Goal: Task Accomplishment & Management: Use online tool/utility

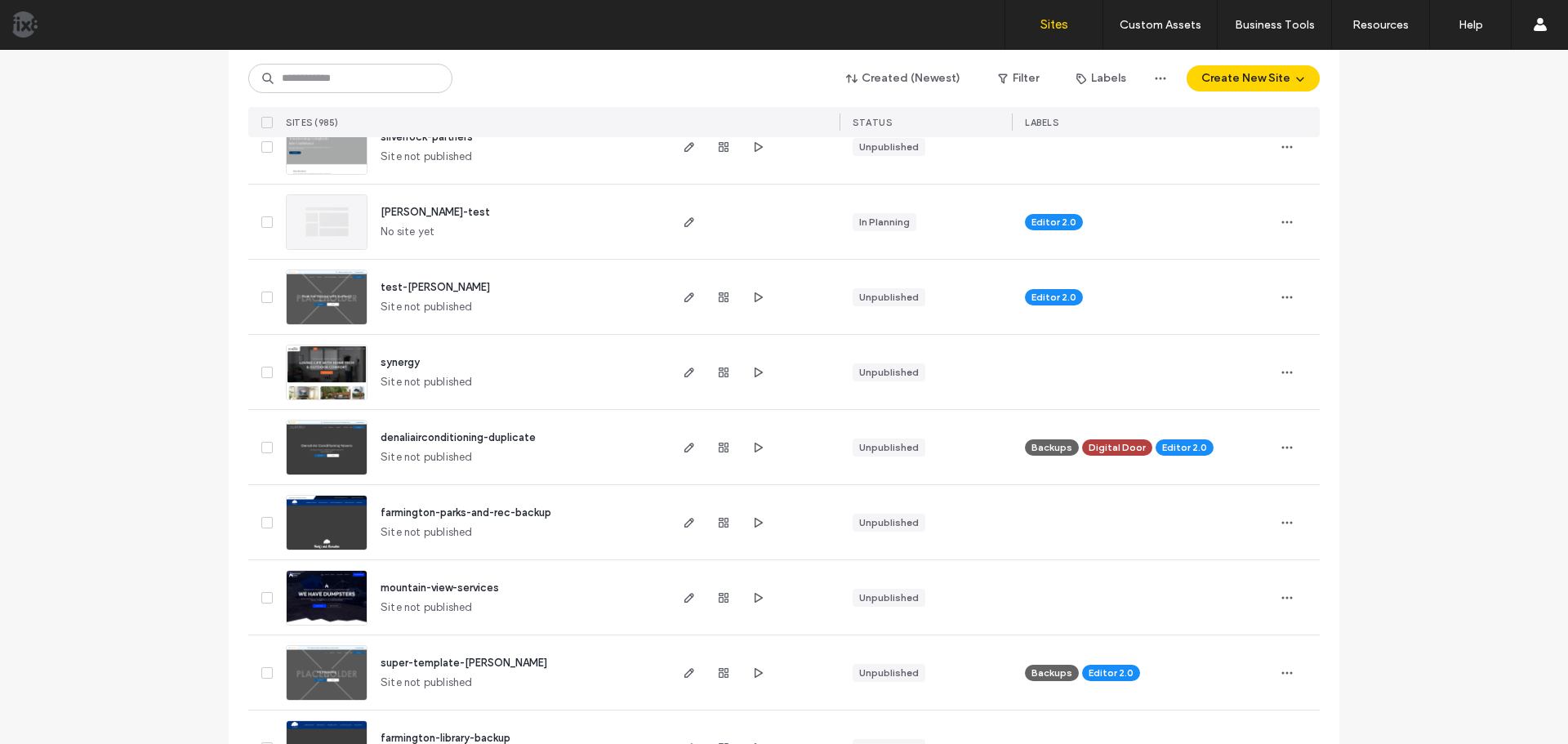
scroll to position [1633, 0]
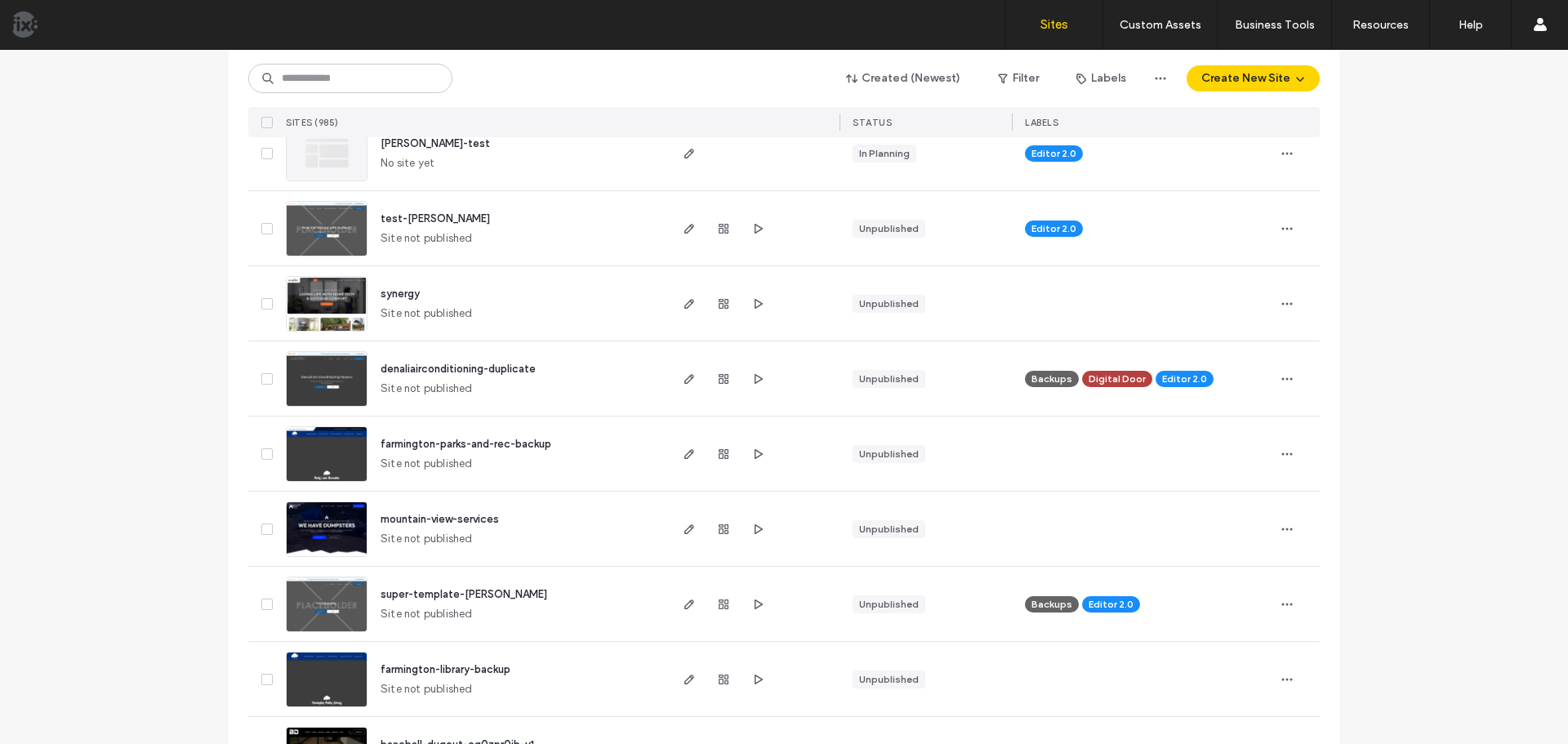
click at [331, 526] on img at bounding box center [326, 558] width 80 height 111
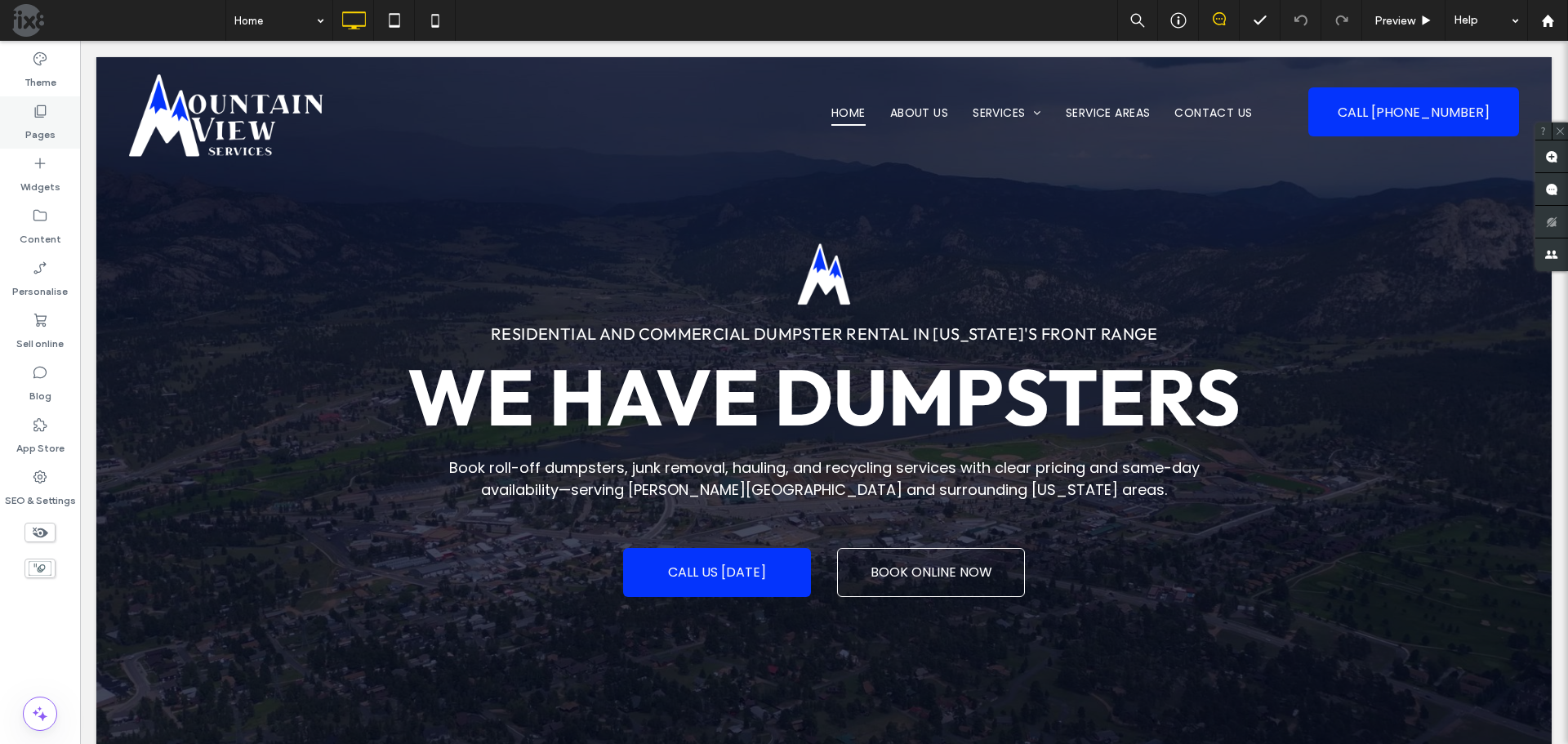
click at [10, 118] on div "Pages" at bounding box center [39, 123] width 80 height 52
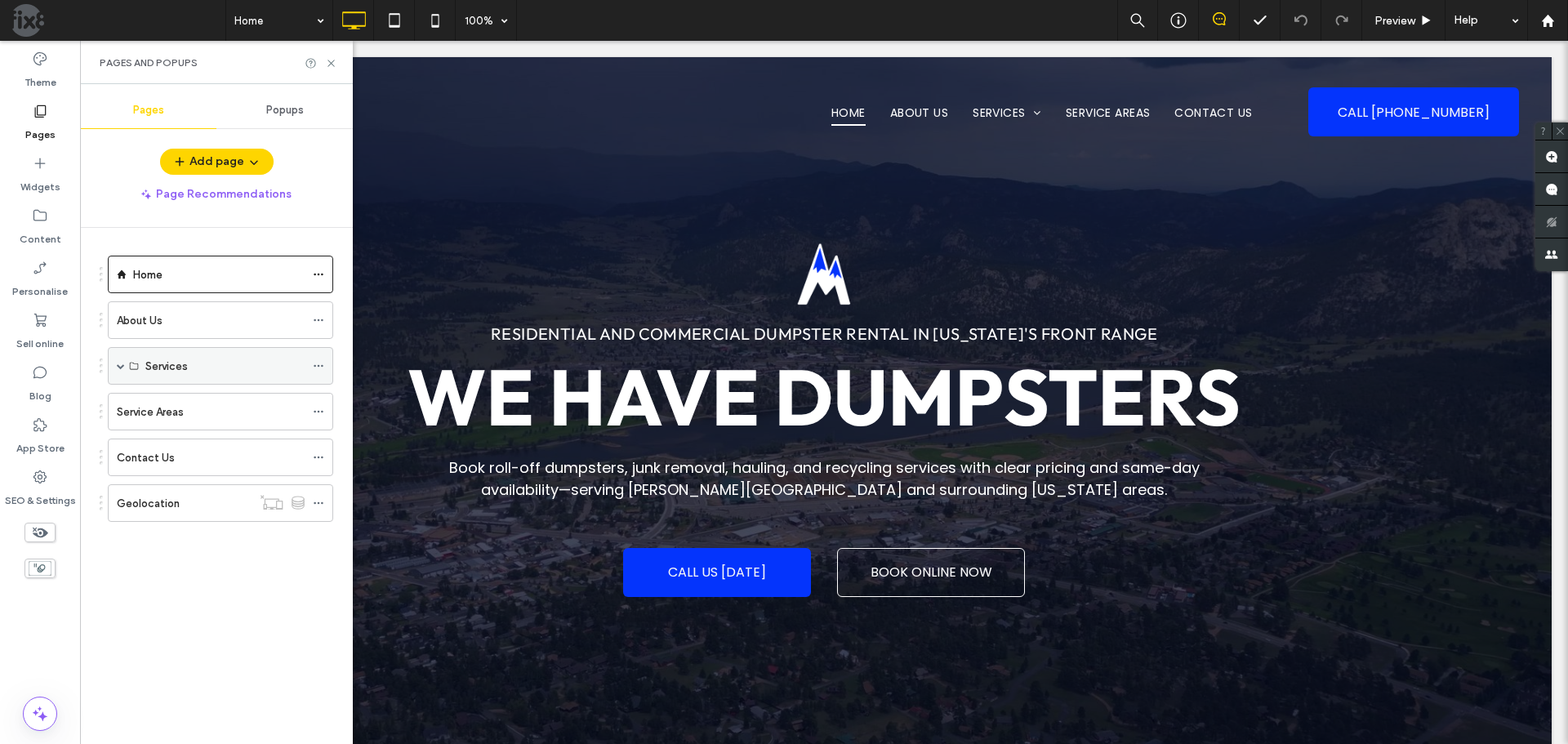
click at [116, 367] on div "Services" at bounding box center [220, 366] width 226 height 38
click at [122, 367] on span at bounding box center [120, 365] width 8 height 8
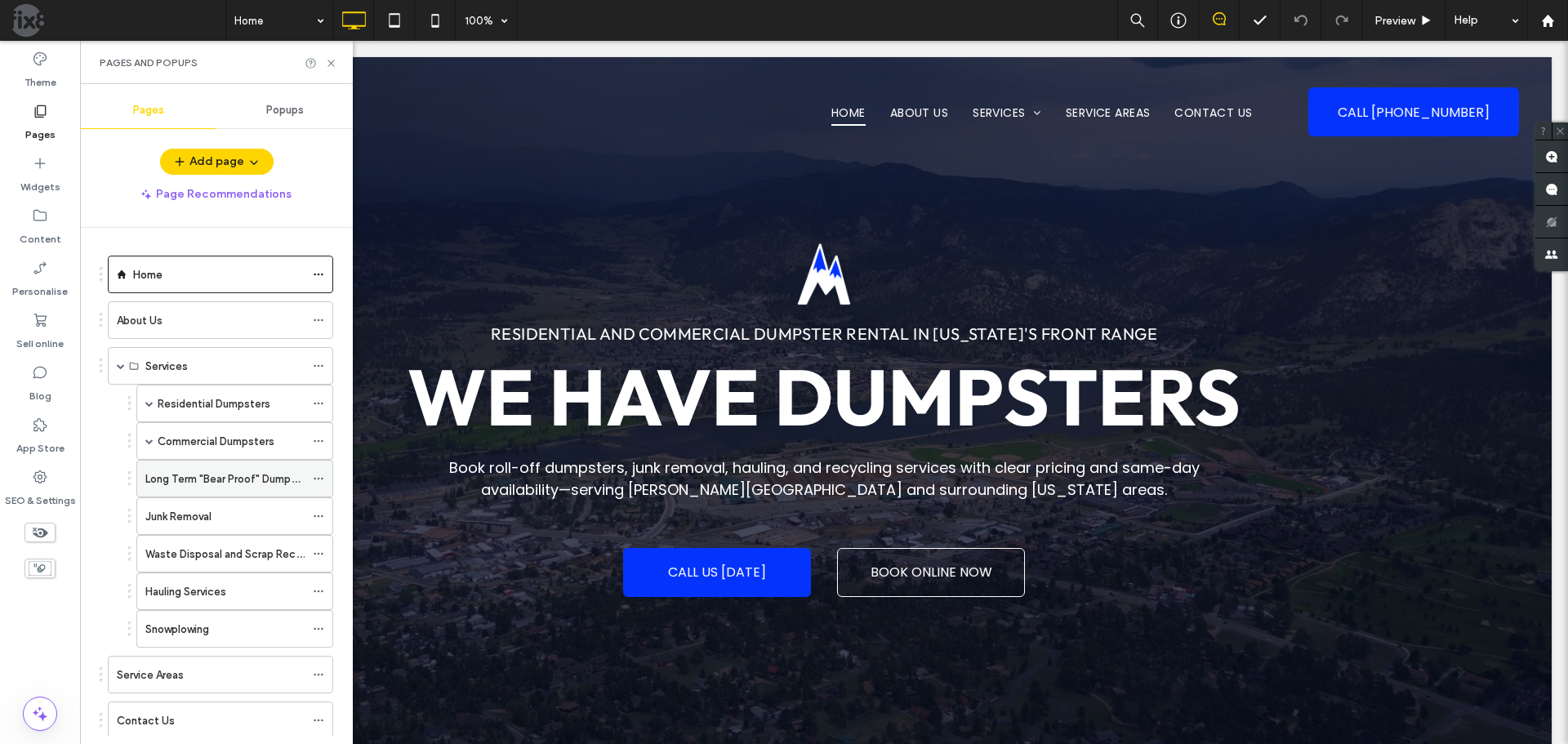
click at [321, 479] on use at bounding box center [318, 479] width 9 height 3
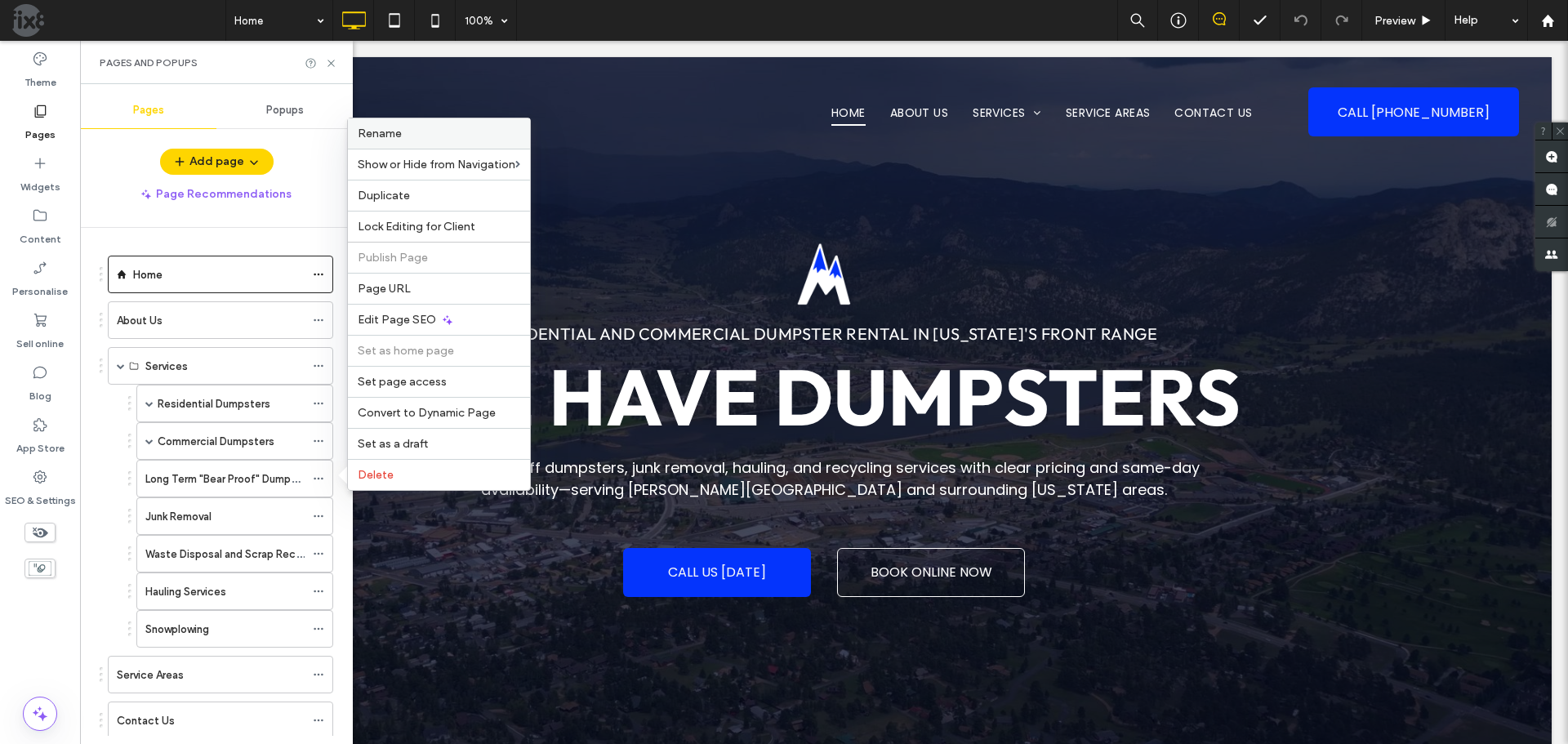
click at [415, 134] on label "Rename" at bounding box center [440, 133] width 163 height 14
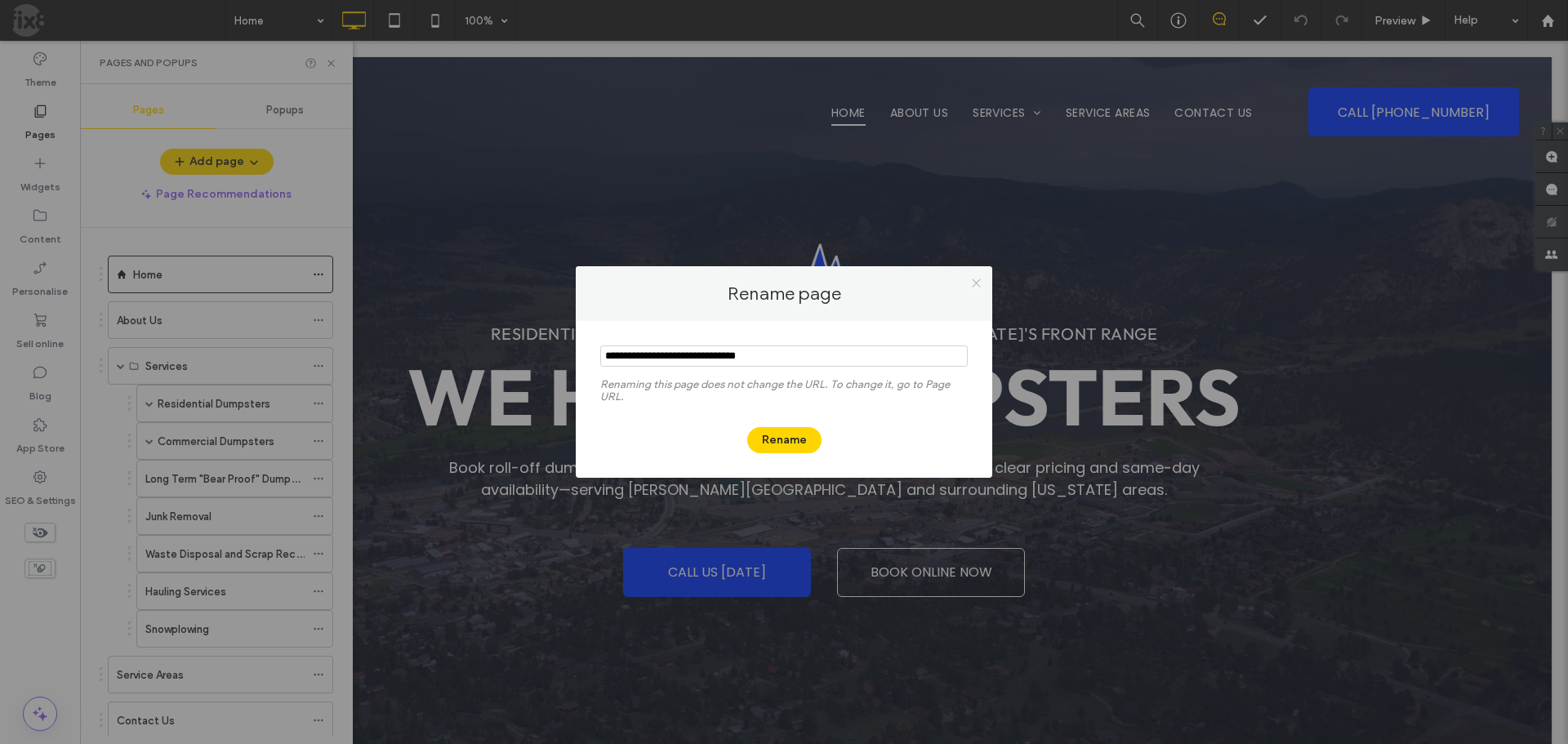
click at [975, 284] on use at bounding box center [975, 282] width 8 height 8
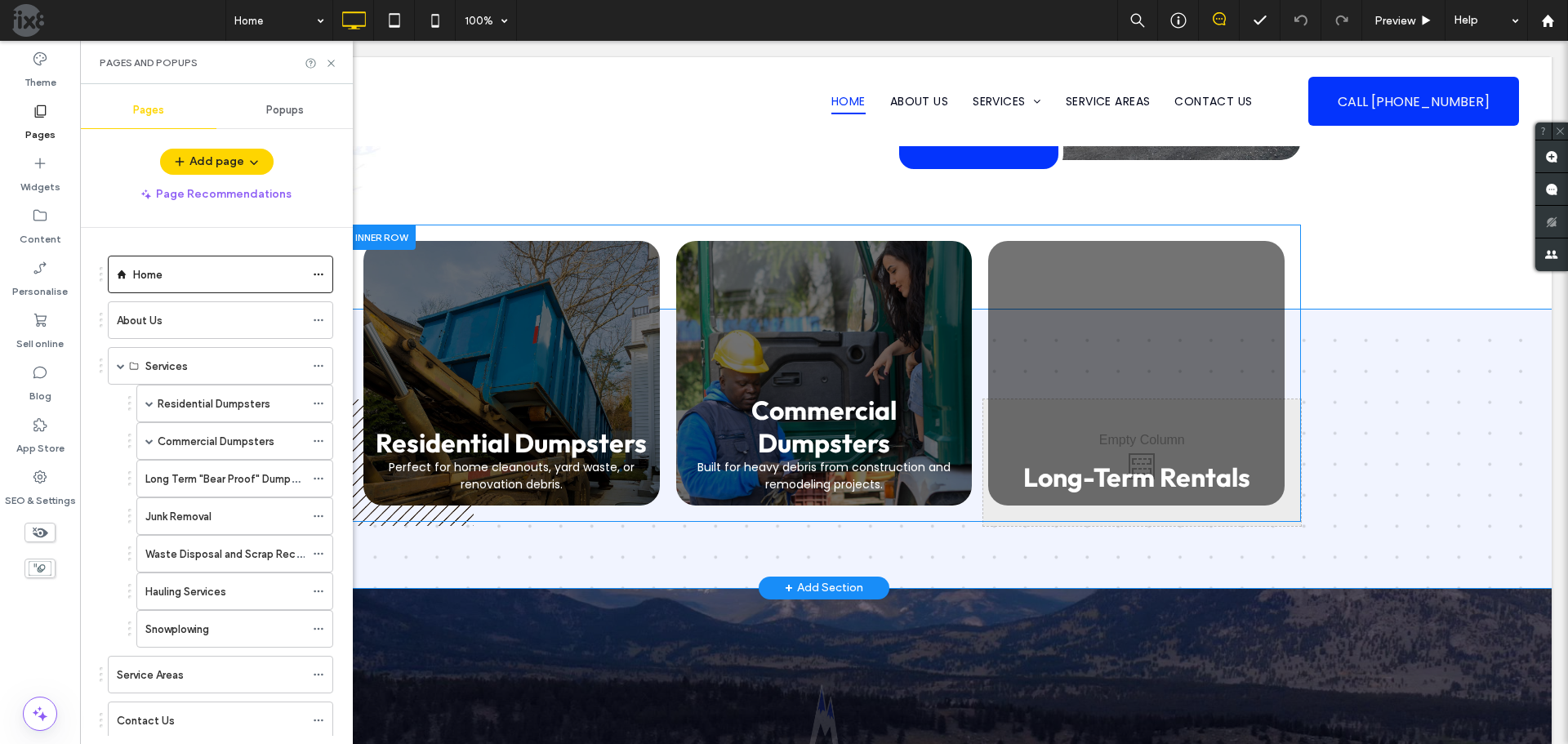
scroll to position [1143, 0]
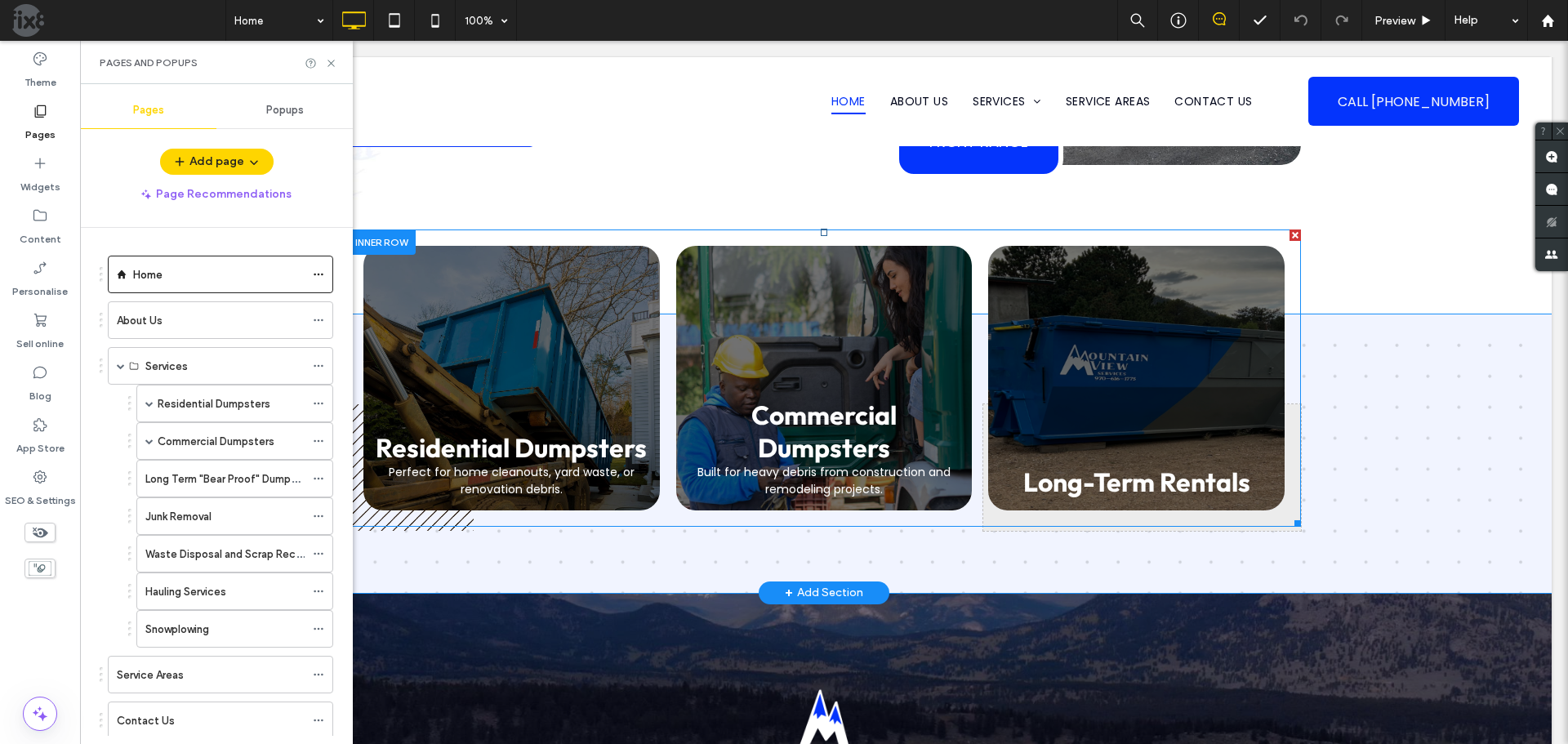
click at [1122, 412] on link at bounding box center [1136, 377] width 313 height 280
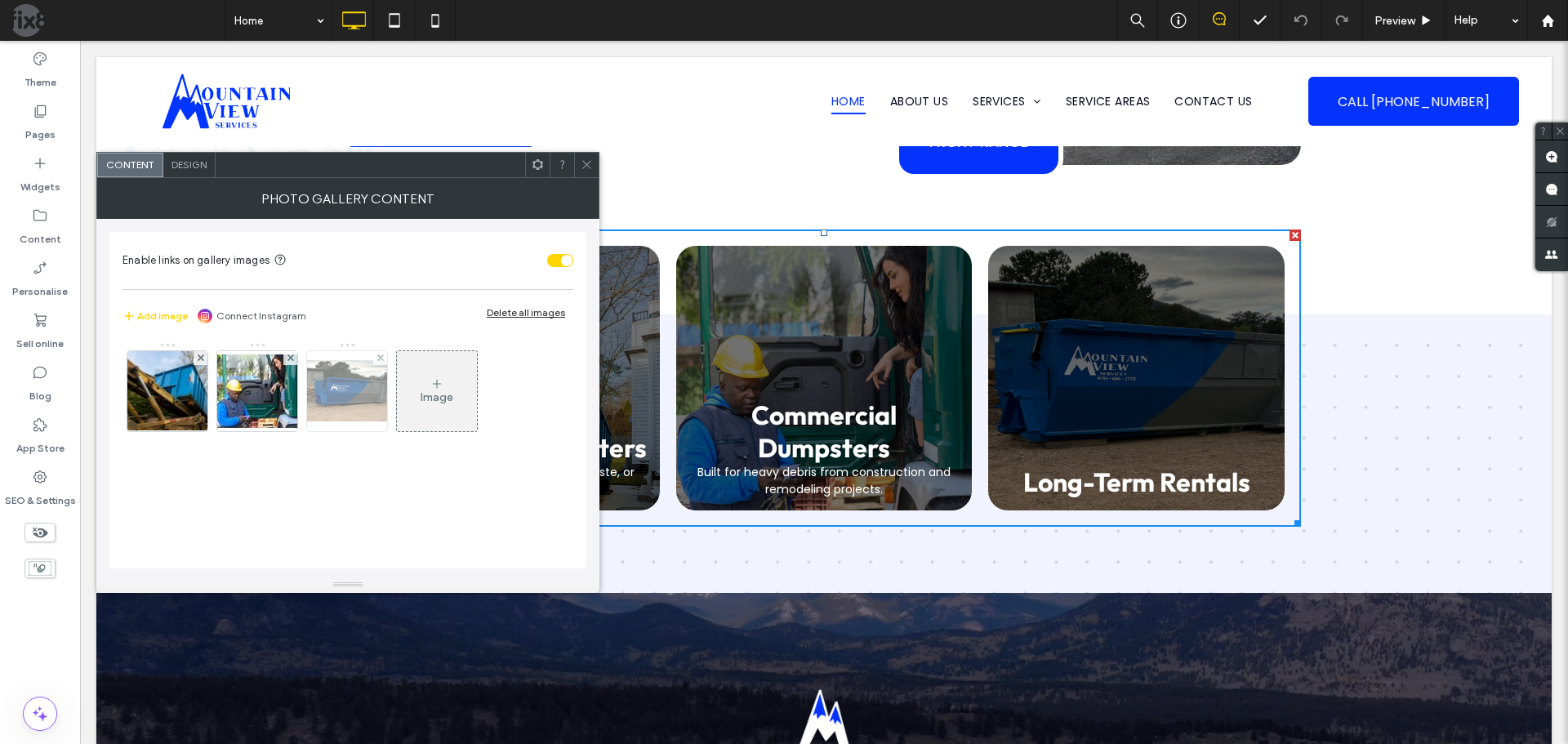
click at [314, 385] on img at bounding box center [347, 390] width 131 height 61
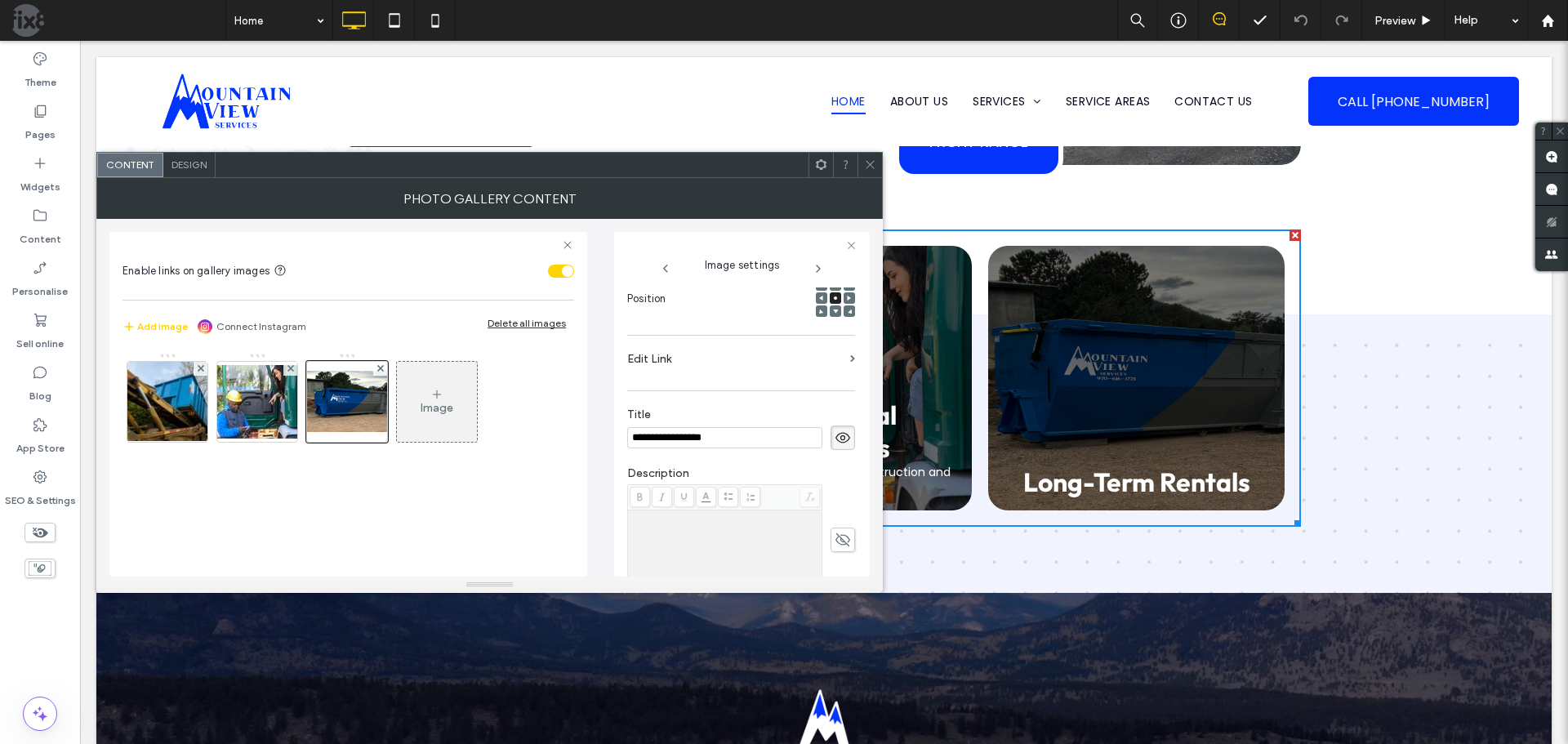
scroll to position [0, 0]
click at [741, 435] on input "**********" at bounding box center [725, 438] width 195 height 21
type input "**********"
click at [749, 409] on label "Title" at bounding box center [741, 416] width 227 height 18
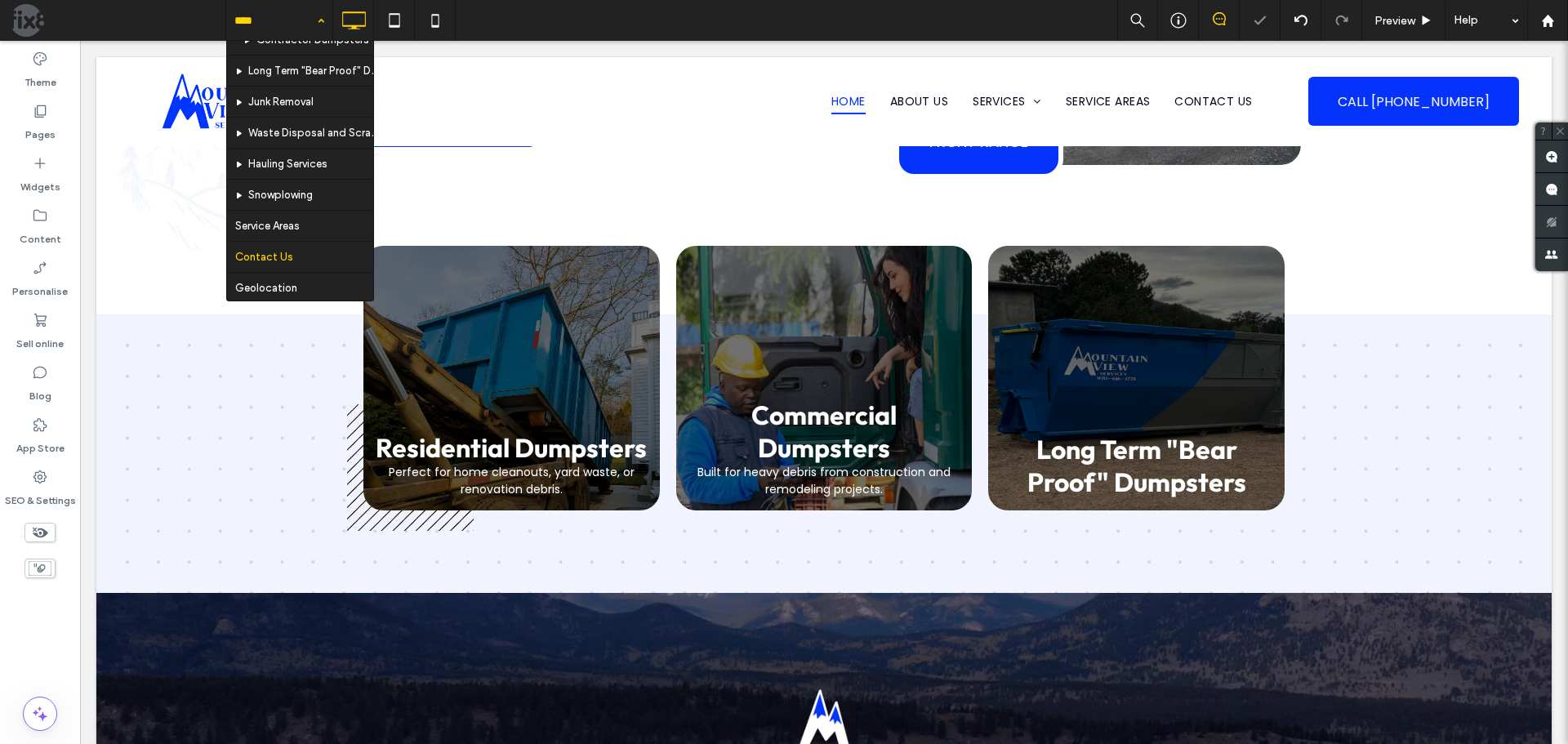
scroll to position [172, 0]
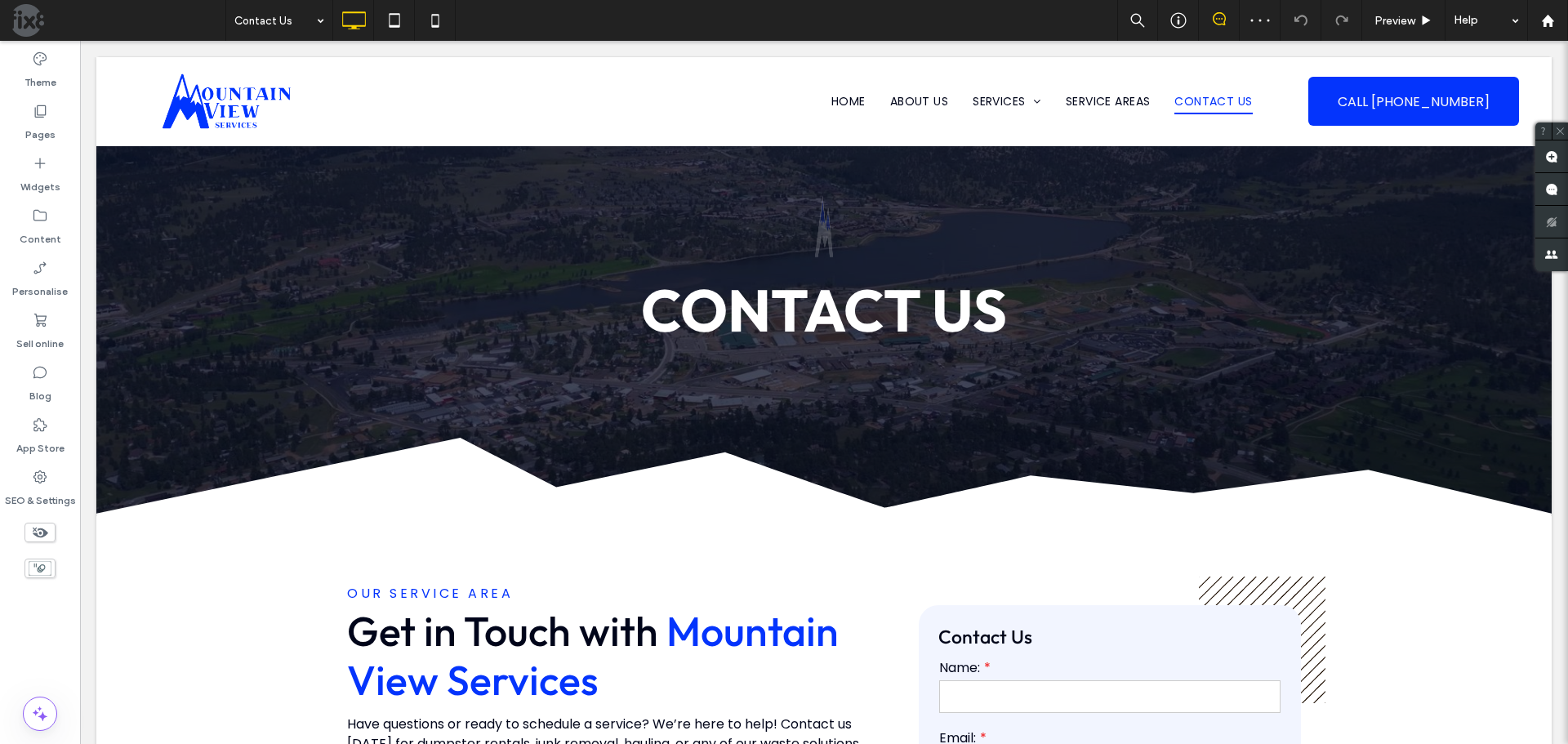
scroll to position [490, 0]
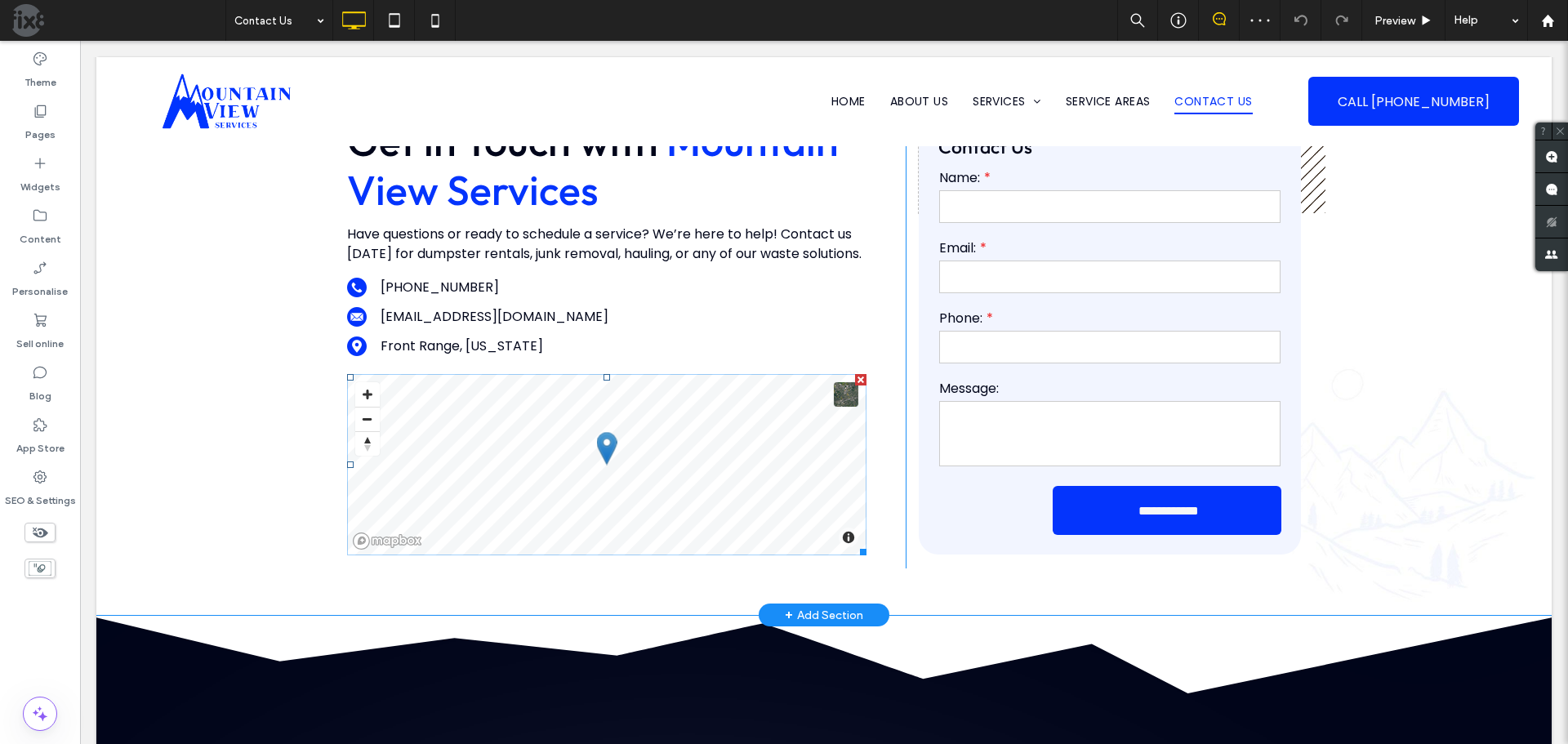
click at [664, 452] on span at bounding box center [607, 465] width 519 height 181
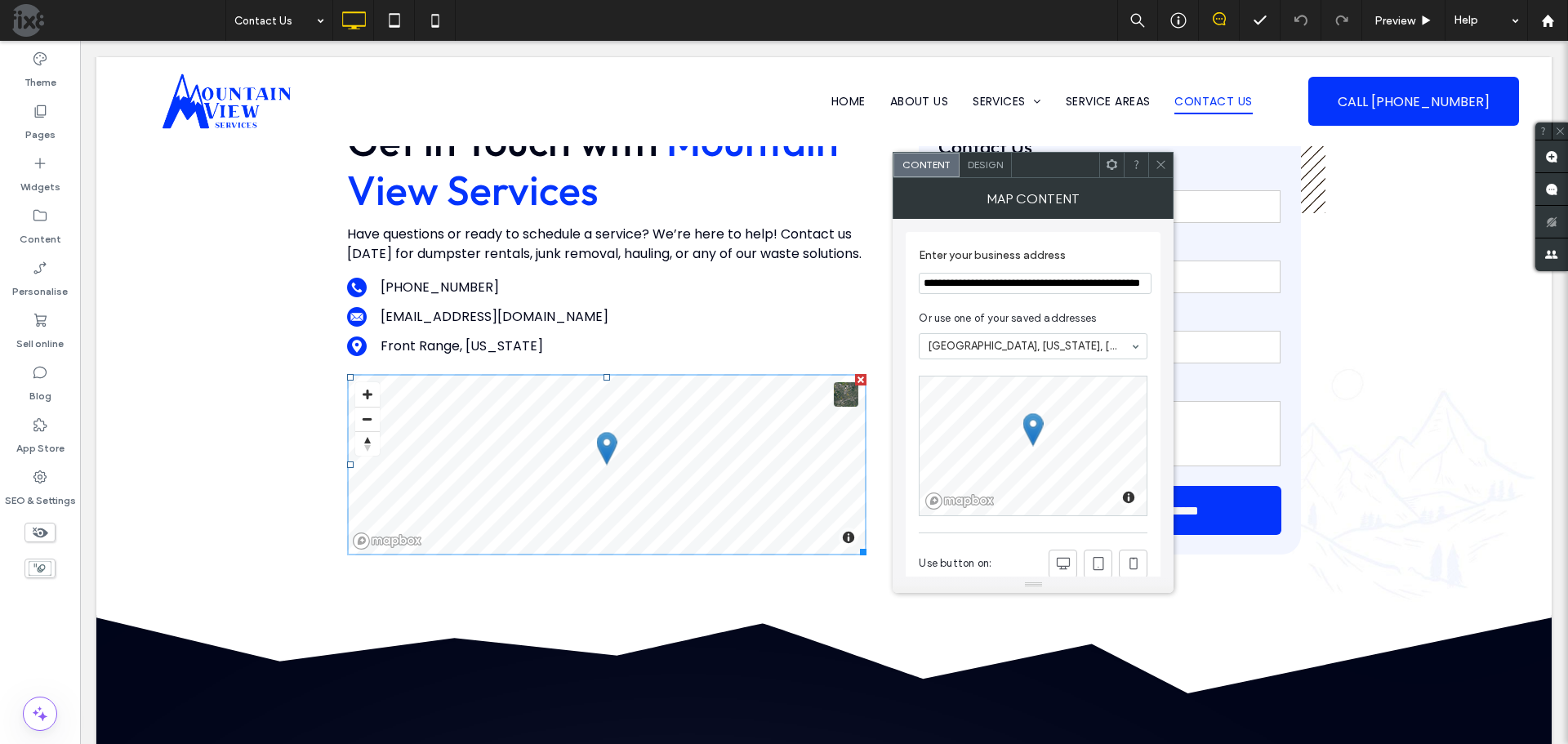
click at [984, 167] on span "Design" at bounding box center [985, 165] width 35 height 13
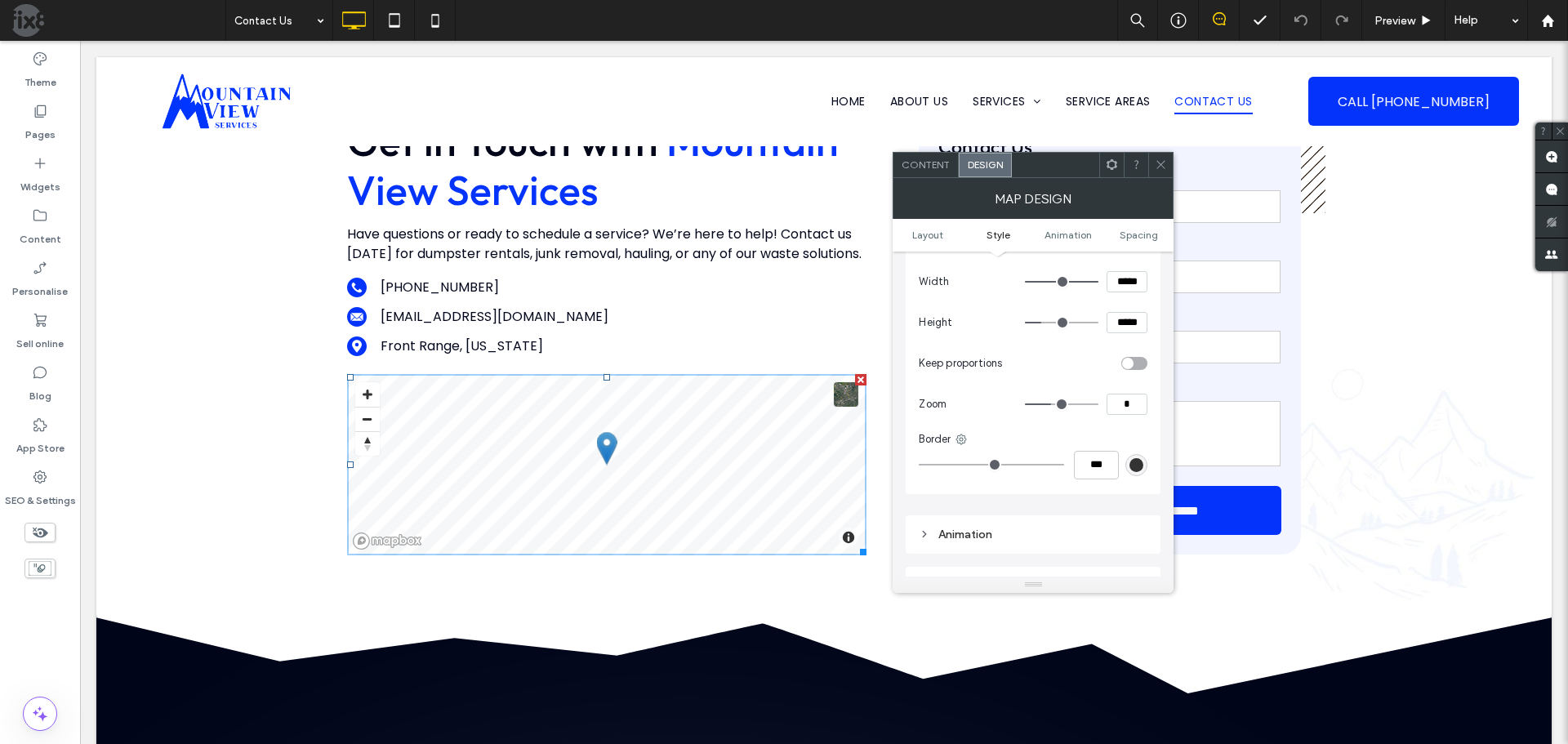
scroll to position [327, 0]
click at [1122, 390] on input "*" at bounding box center [1127, 392] width 41 height 21
type input "*"
click at [1167, 166] on icon at bounding box center [1161, 165] width 13 height 13
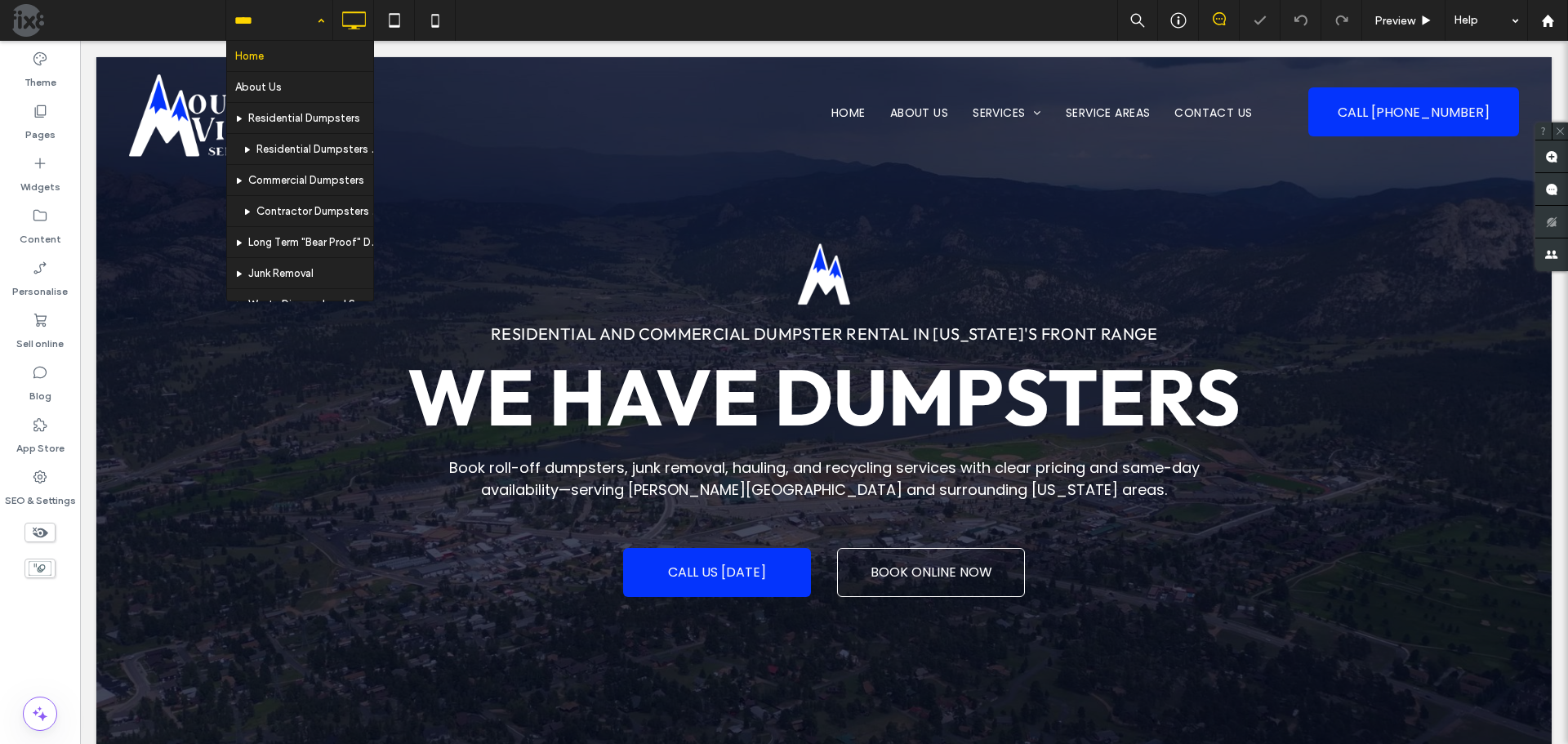
click at [274, 15] on input at bounding box center [275, 21] width 81 height 41
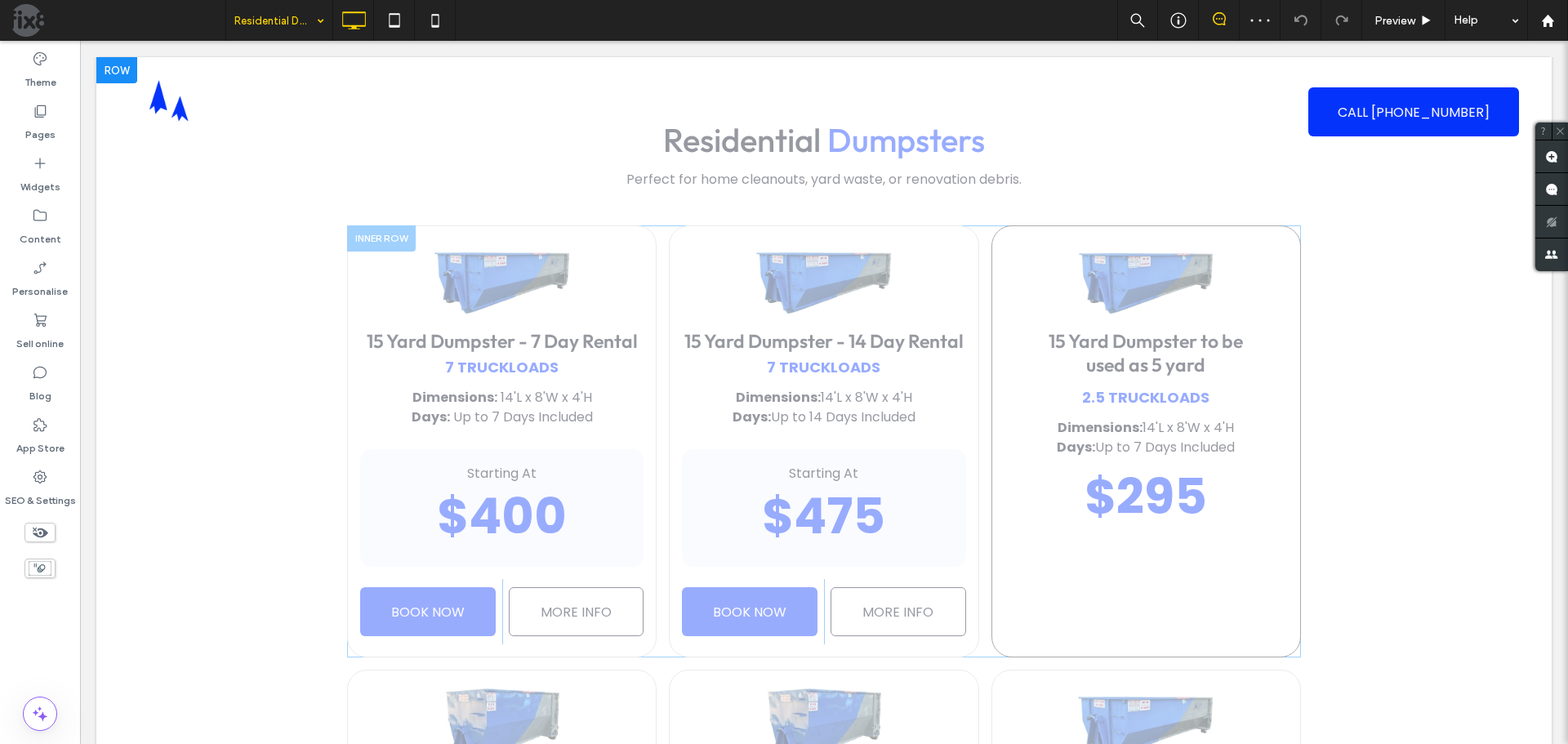
scroll to position [490, 0]
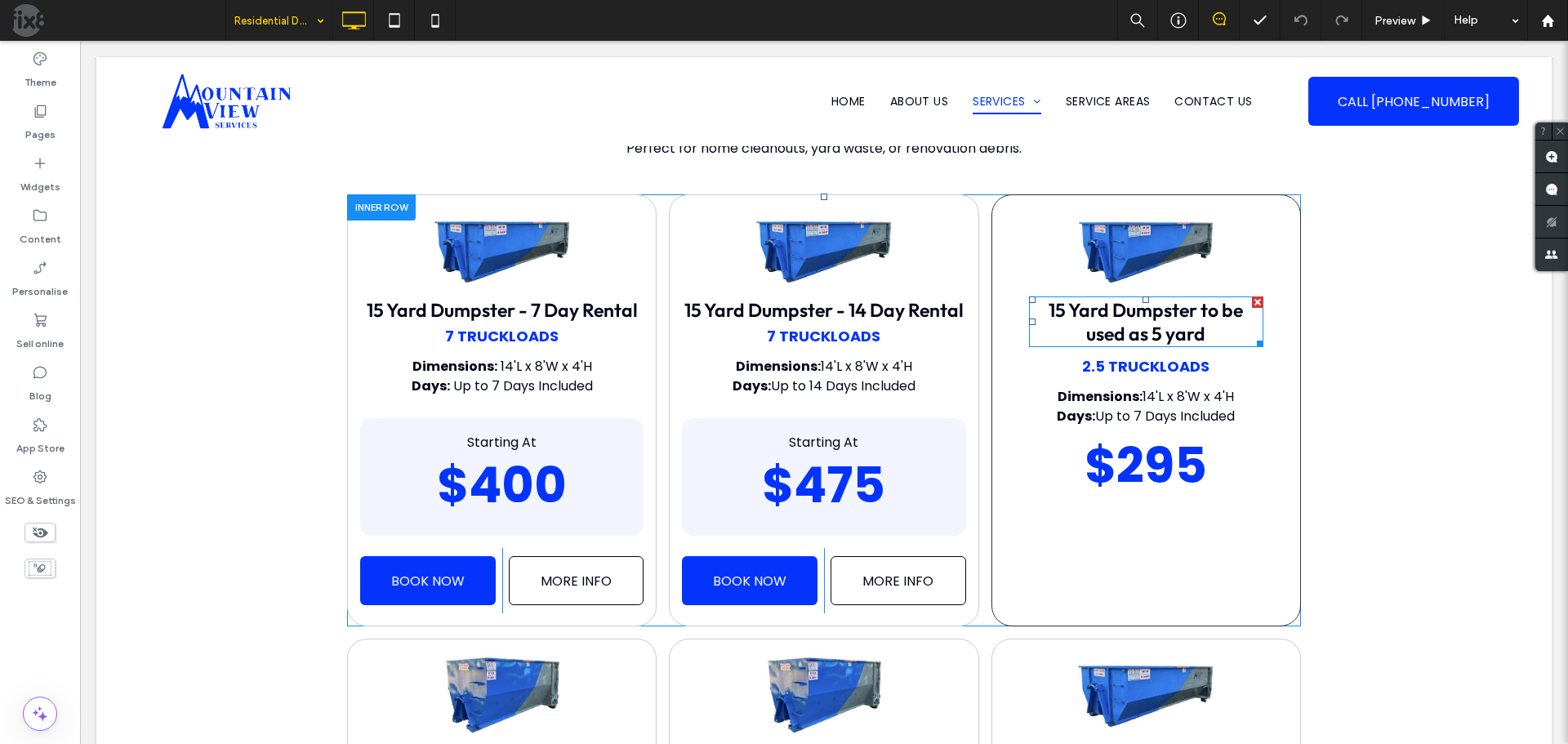
click at [1183, 319] on span "15 Yard Dumpster to be used as 5 yard" at bounding box center [1145, 321] width 194 height 47
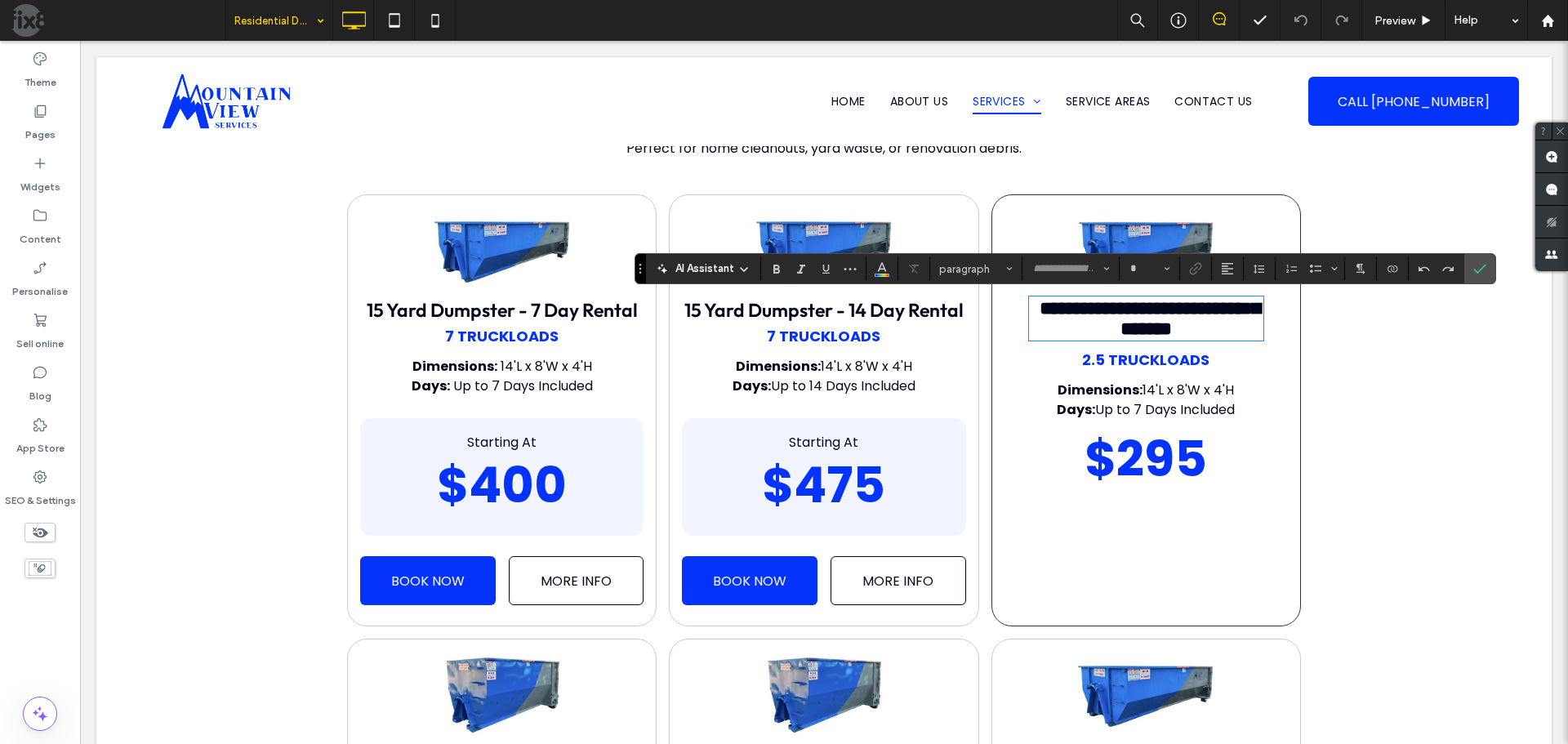
type input "******"
type input "**"
click at [1195, 306] on span "**********" at bounding box center [1150, 319] width 220 height 39
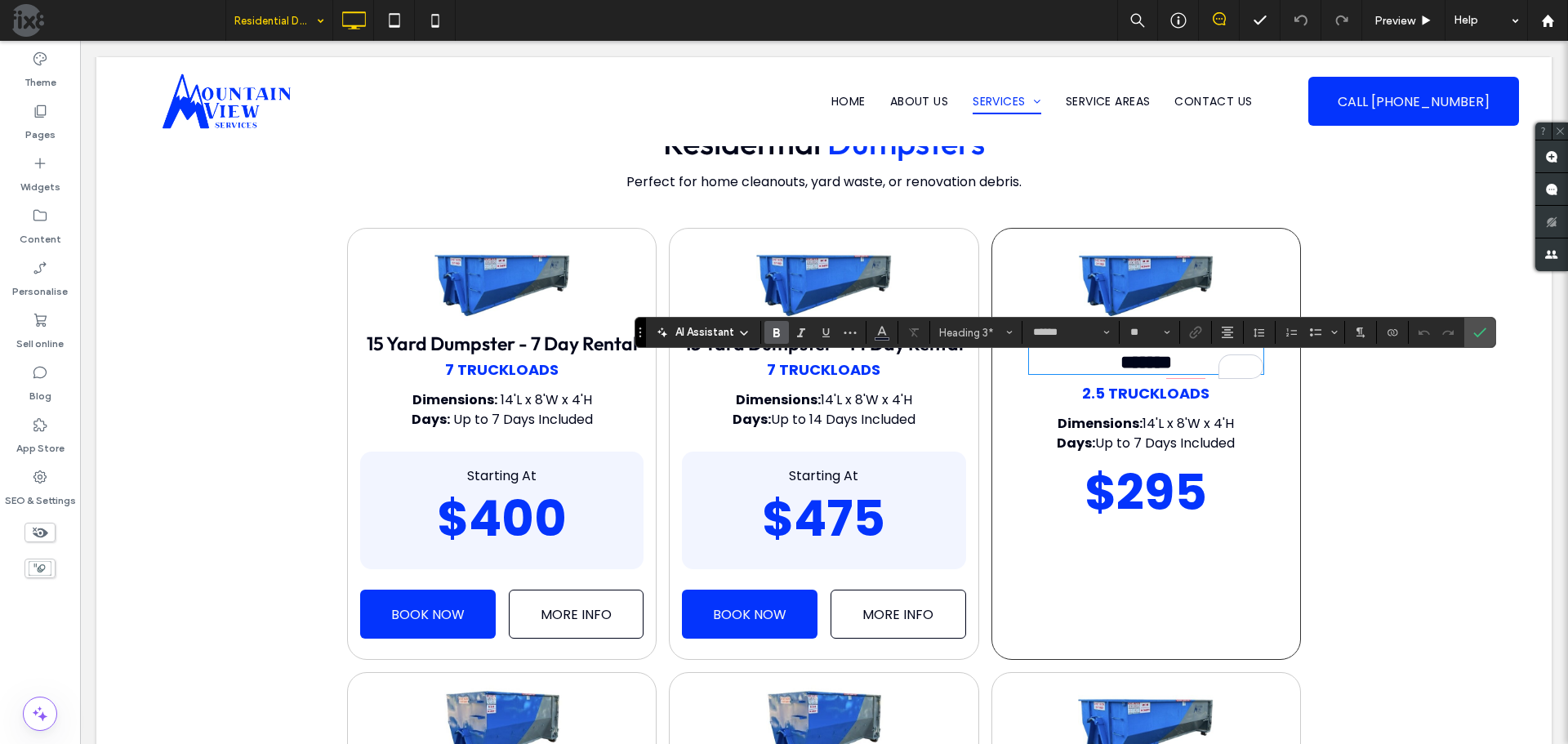
scroll to position [408, 0]
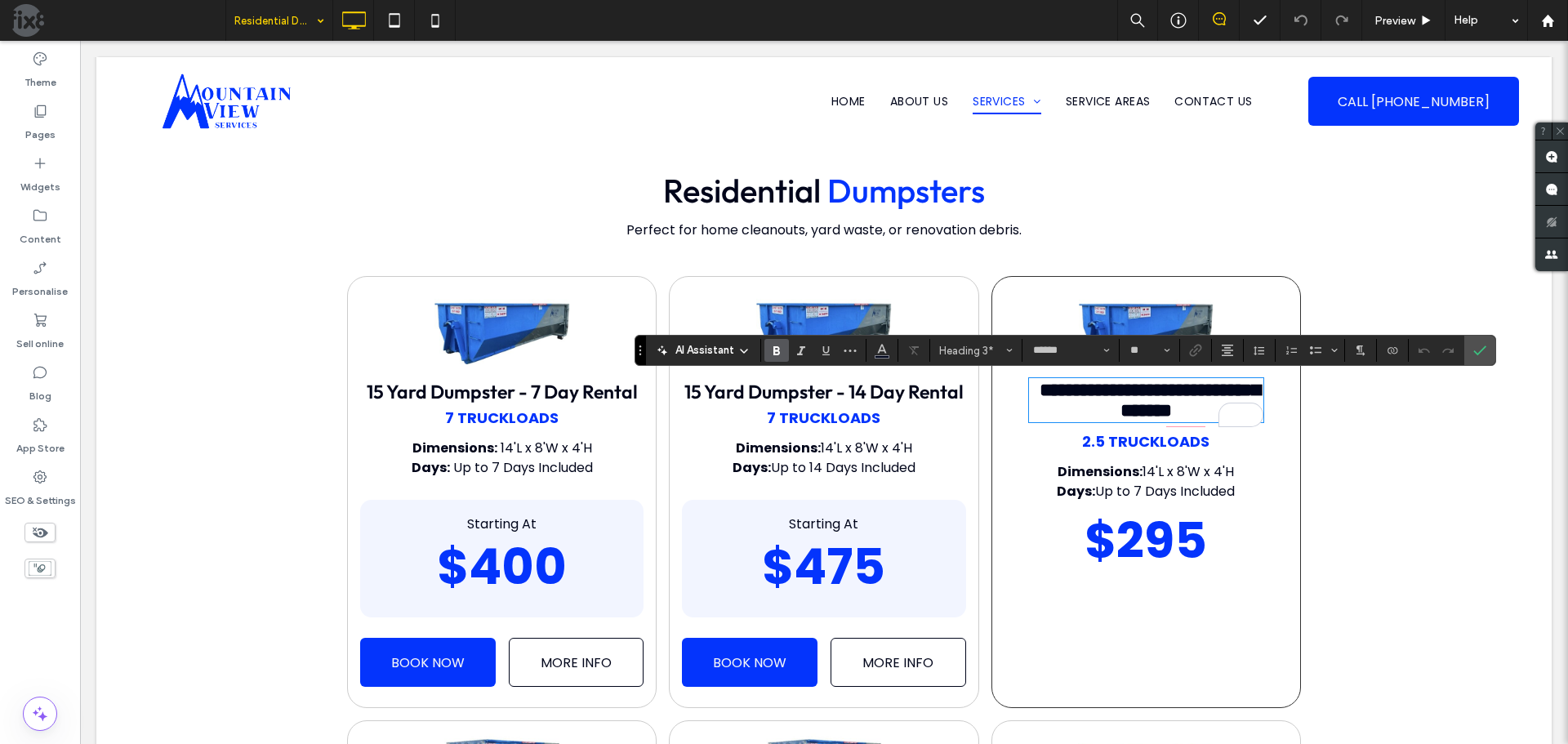
click at [893, 398] on span "15 Yard Dumpster - 14 Day Rental" at bounding box center [824, 391] width 279 height 23
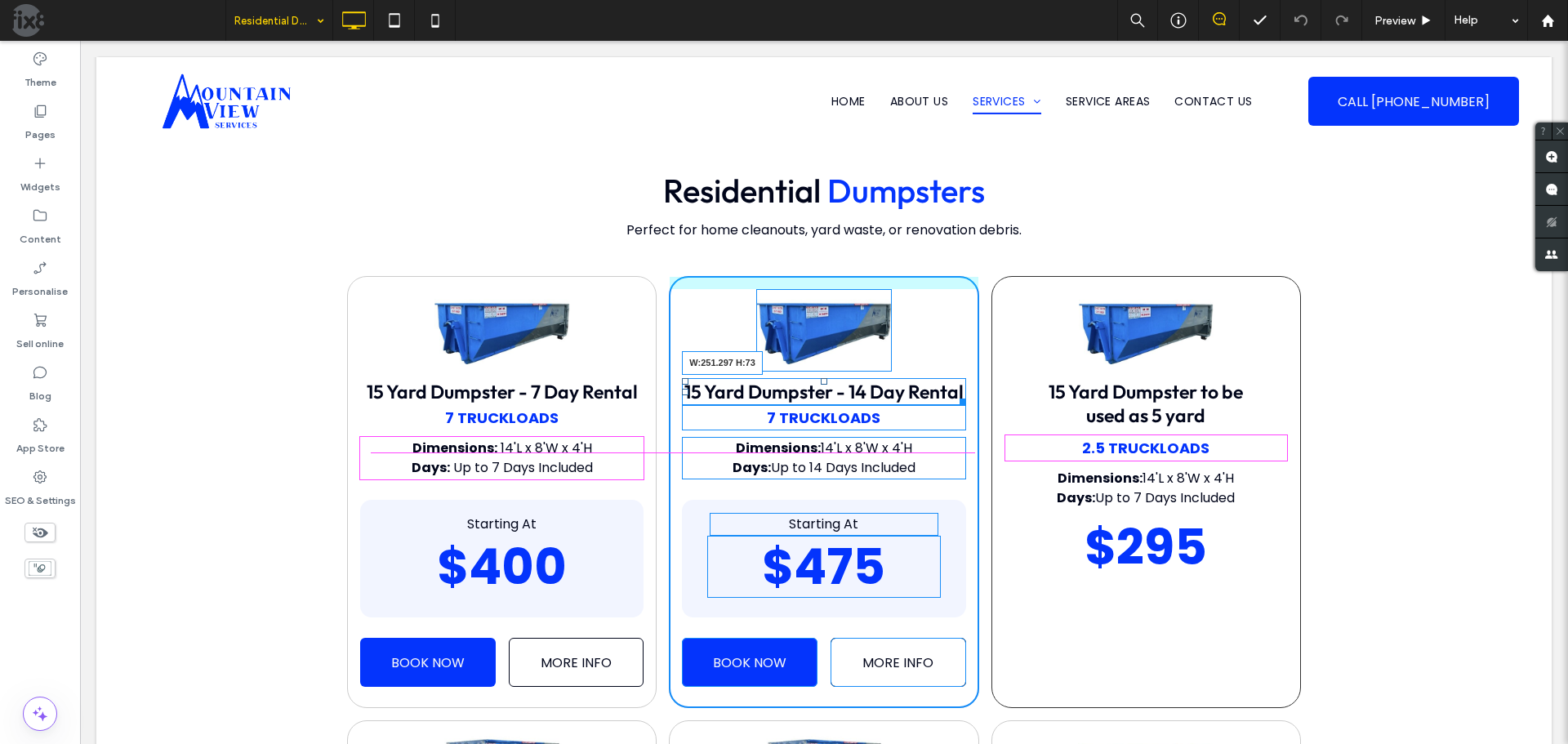
drag, startPoint x: 939, startPoint y: 403, endPoint x: 916, endPoint y: 405, distance: 23.1
click at [916, 405] on div "15 Yard Dumpster - 14 Day Rental W:251.297 H:73" at bounding box center [824, 391] width 284 height 27
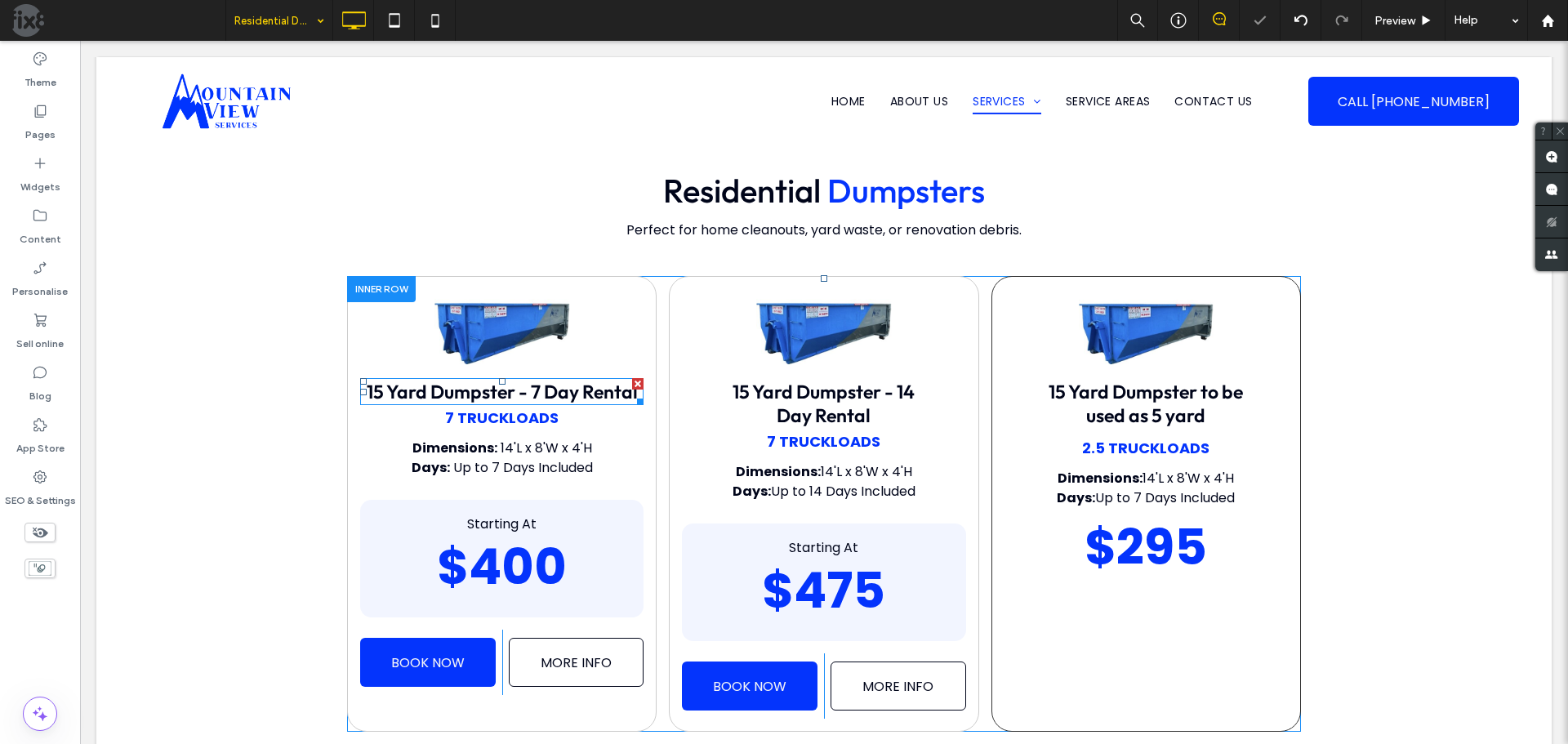
click at [610, 395] on span "15 Yard Dumpster - 7 Day Rental" at bounding box center [502, 391] width 271 height 23
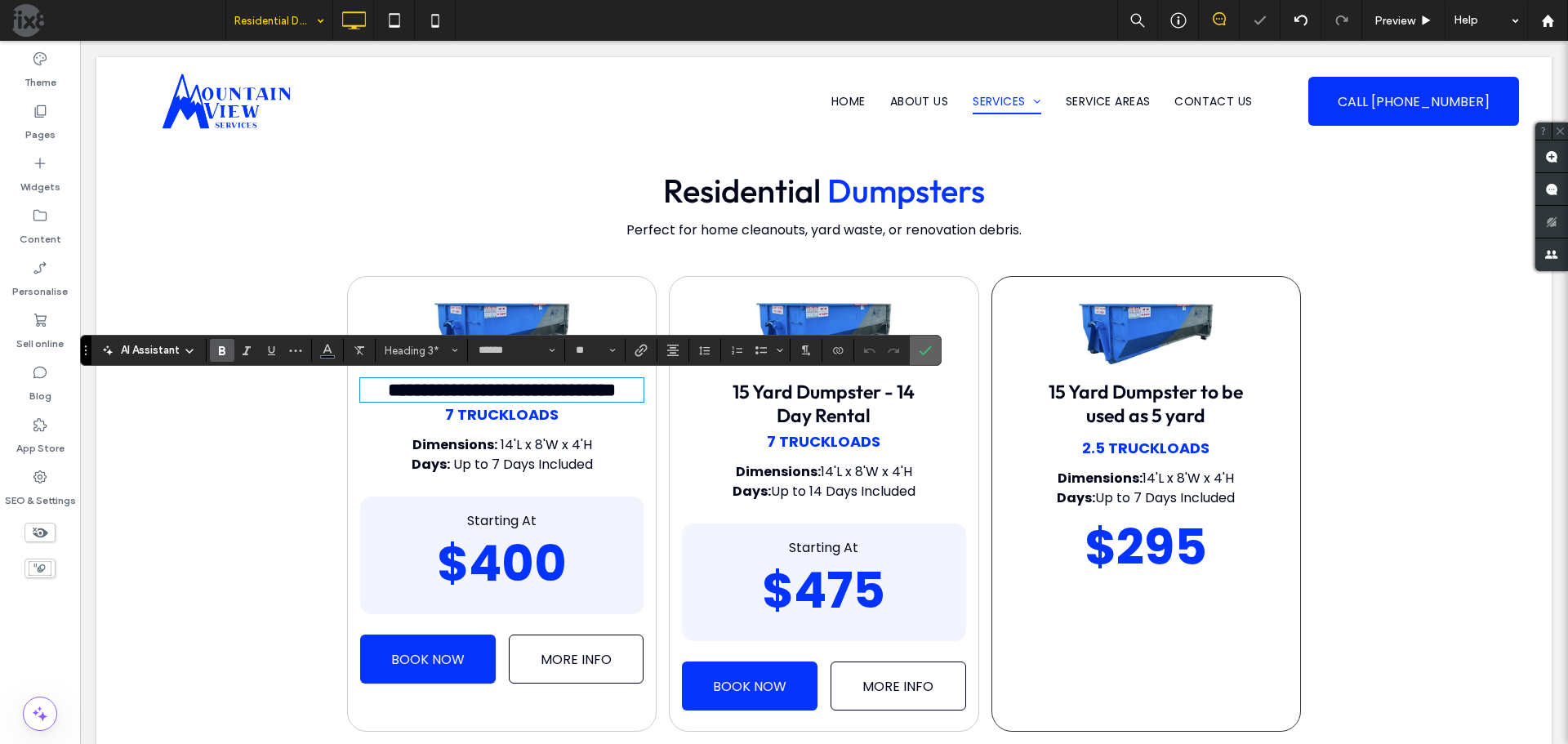
click at [920, 351] on use "Confirm" at bounding box center [926, 351] width 13 height 10
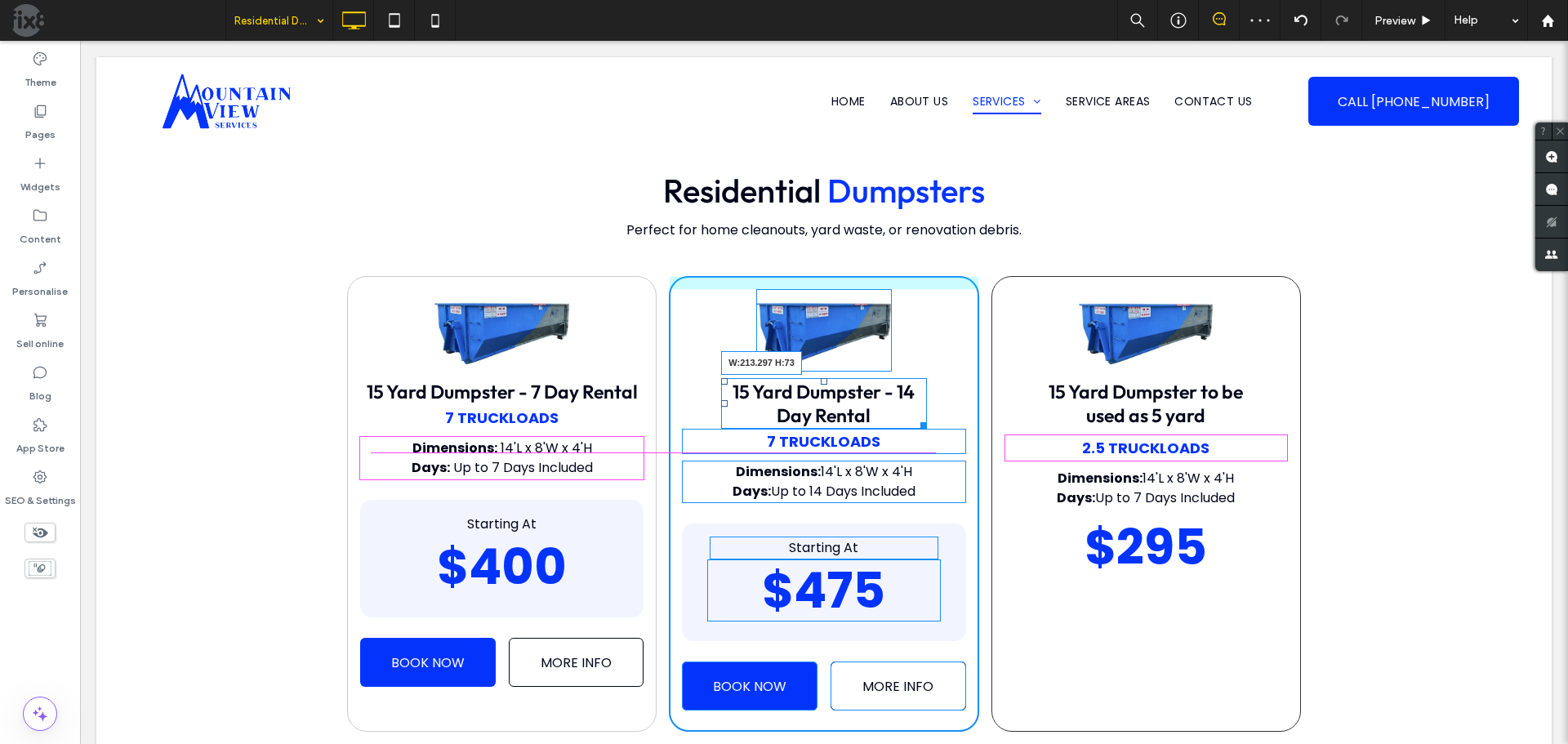
drag, startPoint x: 916, startPoint y: 422, endPoint x: 901, endPoint y: 423, distance: 15.0
click at [901, 423] on div "15 Yard Dumpster - 14 Day Rental W:213.297 H:73" at bounding box center [823, 403] width 205 height 51
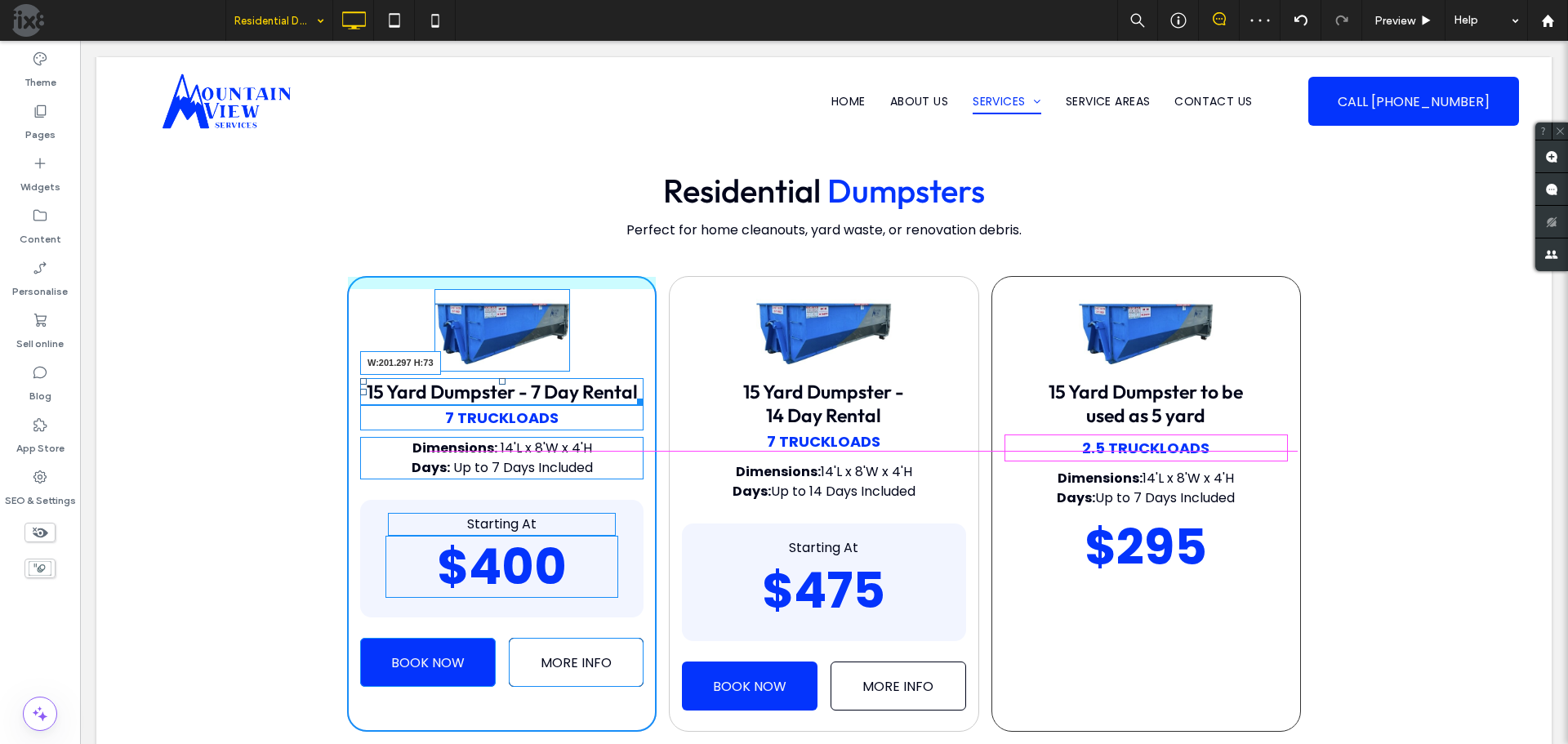
drag, startPoint x: 621, startPoint y: 400, endPoint x: 572, endPoint y: 396, distance: 49.2
click at [572, 396] on div "15 Yard Dumpster - 7 Day Rental W:201.297 H:73" at bounding box center [501, 391] width 284 height 27
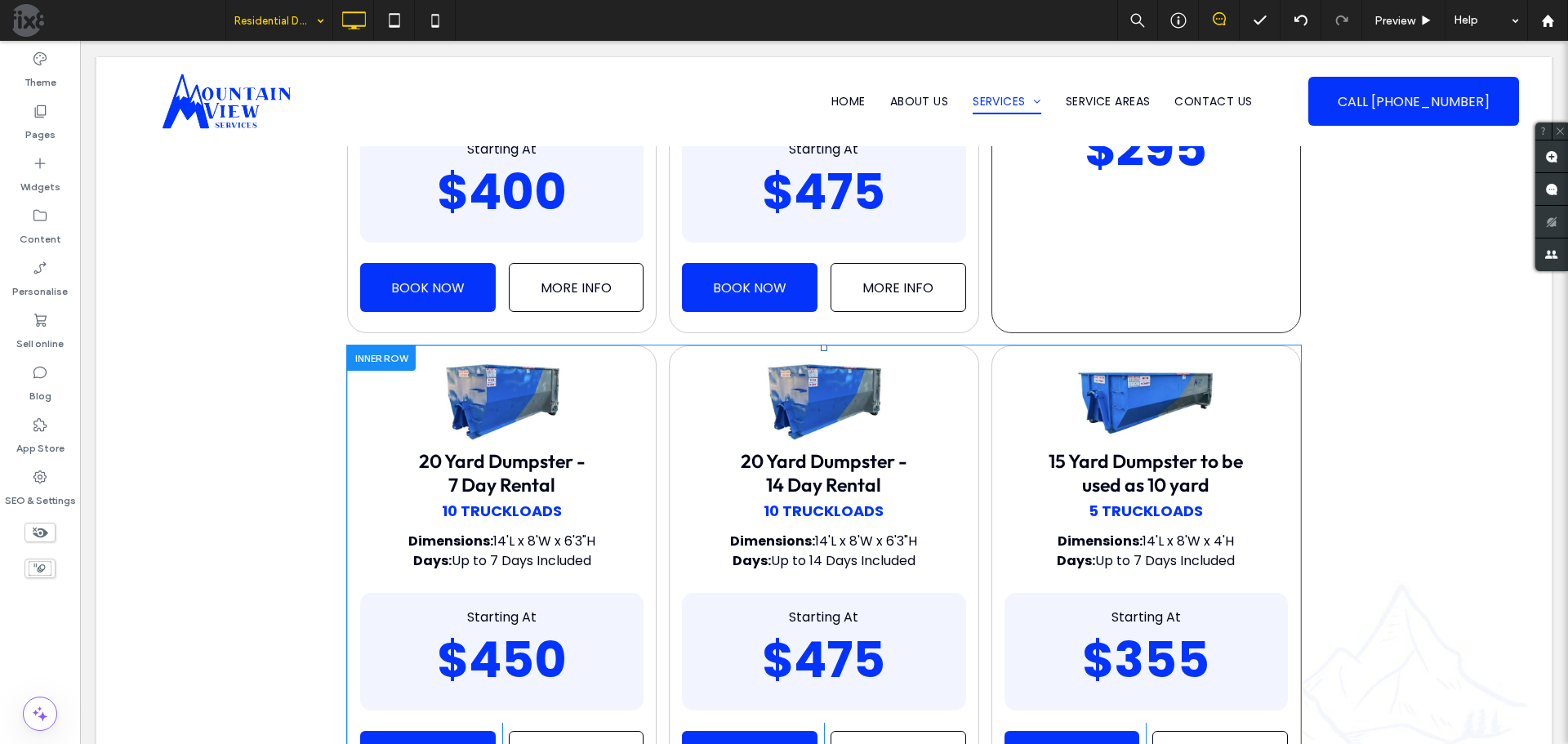
scroll to position [817, 0]
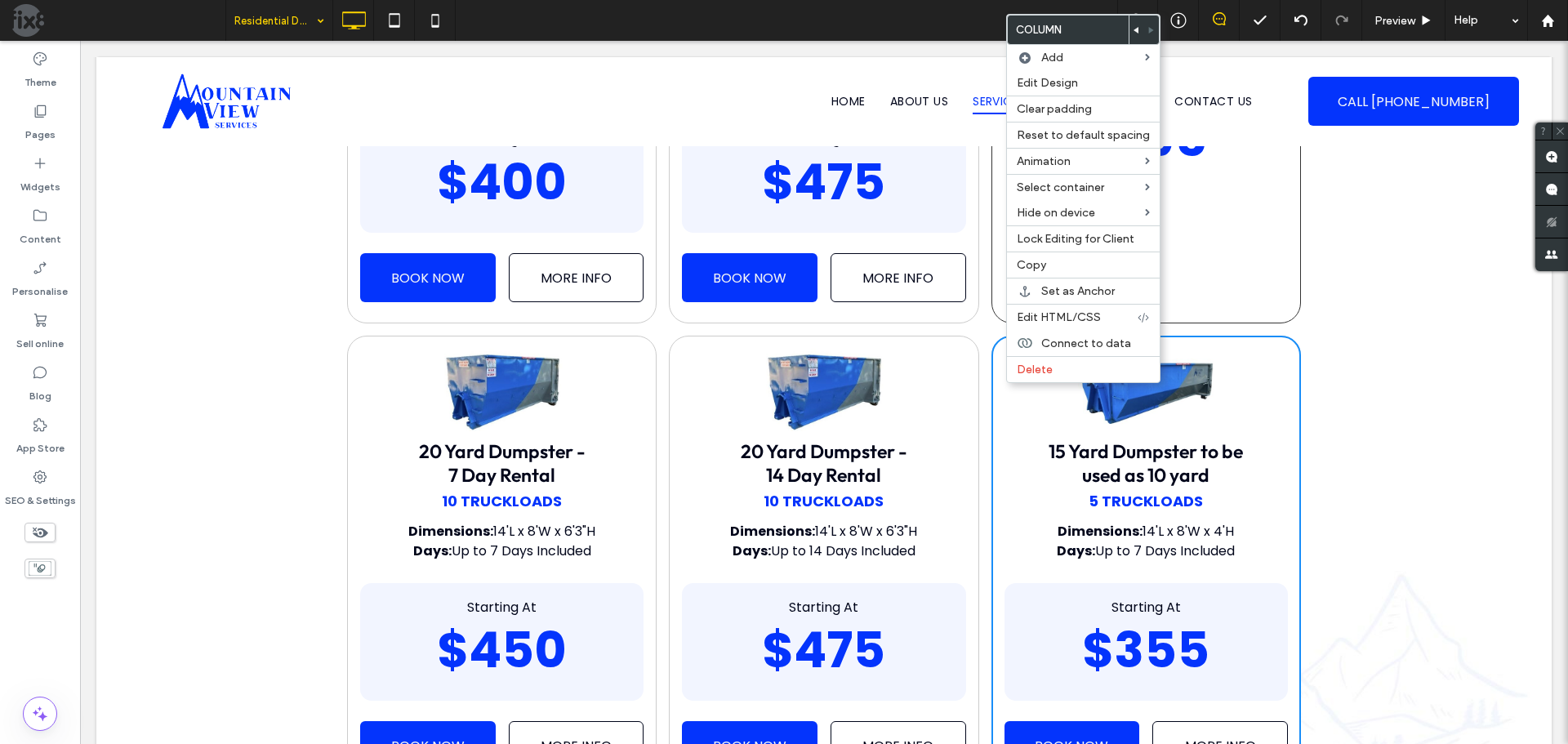
click at [1130, 27] on div at bounding box center [1137, 30] width 14 height 29
click at [1134, 30] on use at bounding box center [1135, 30] width 4 height 6
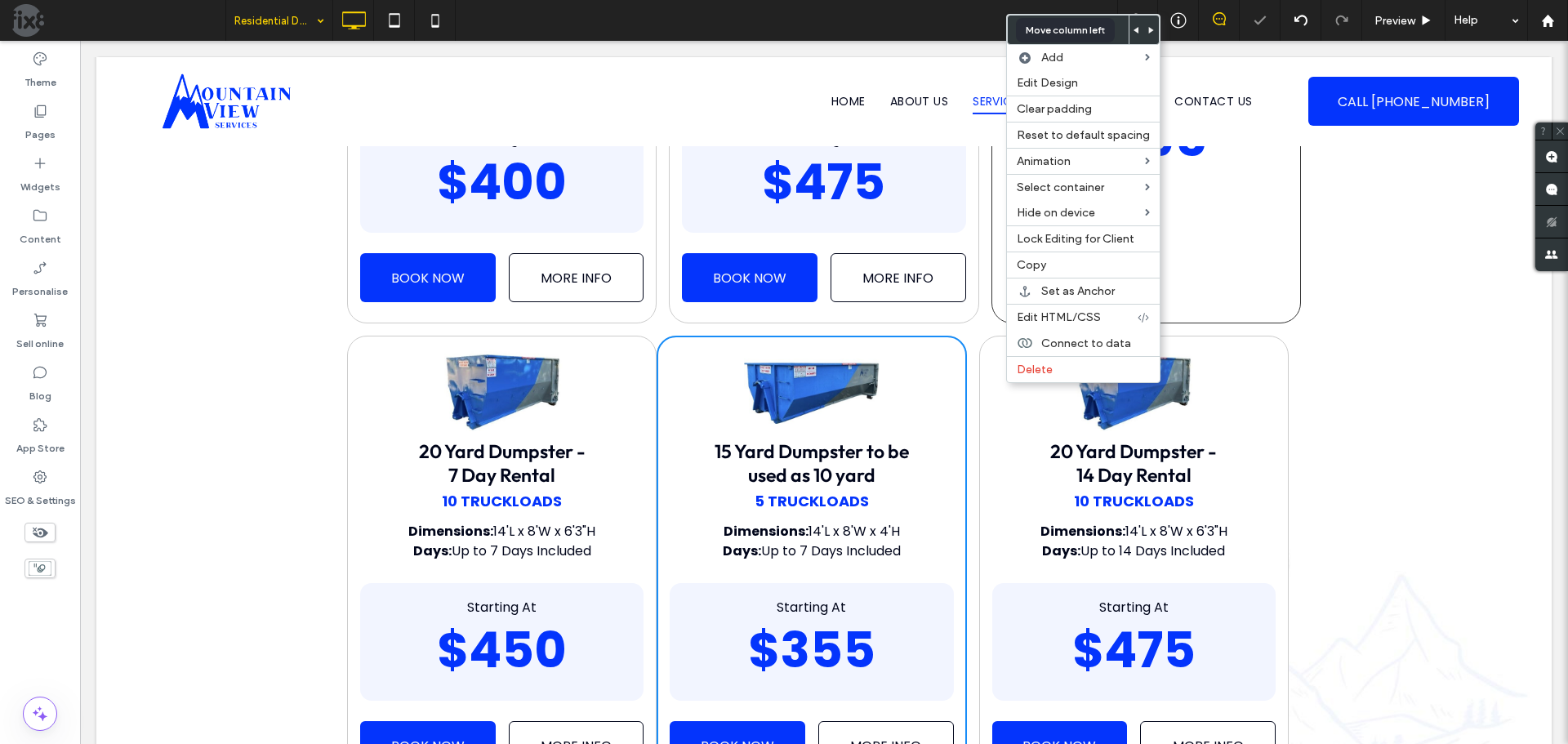
click at [1134, 30] on use at bounding box center [1135, 30] width 4 height 6
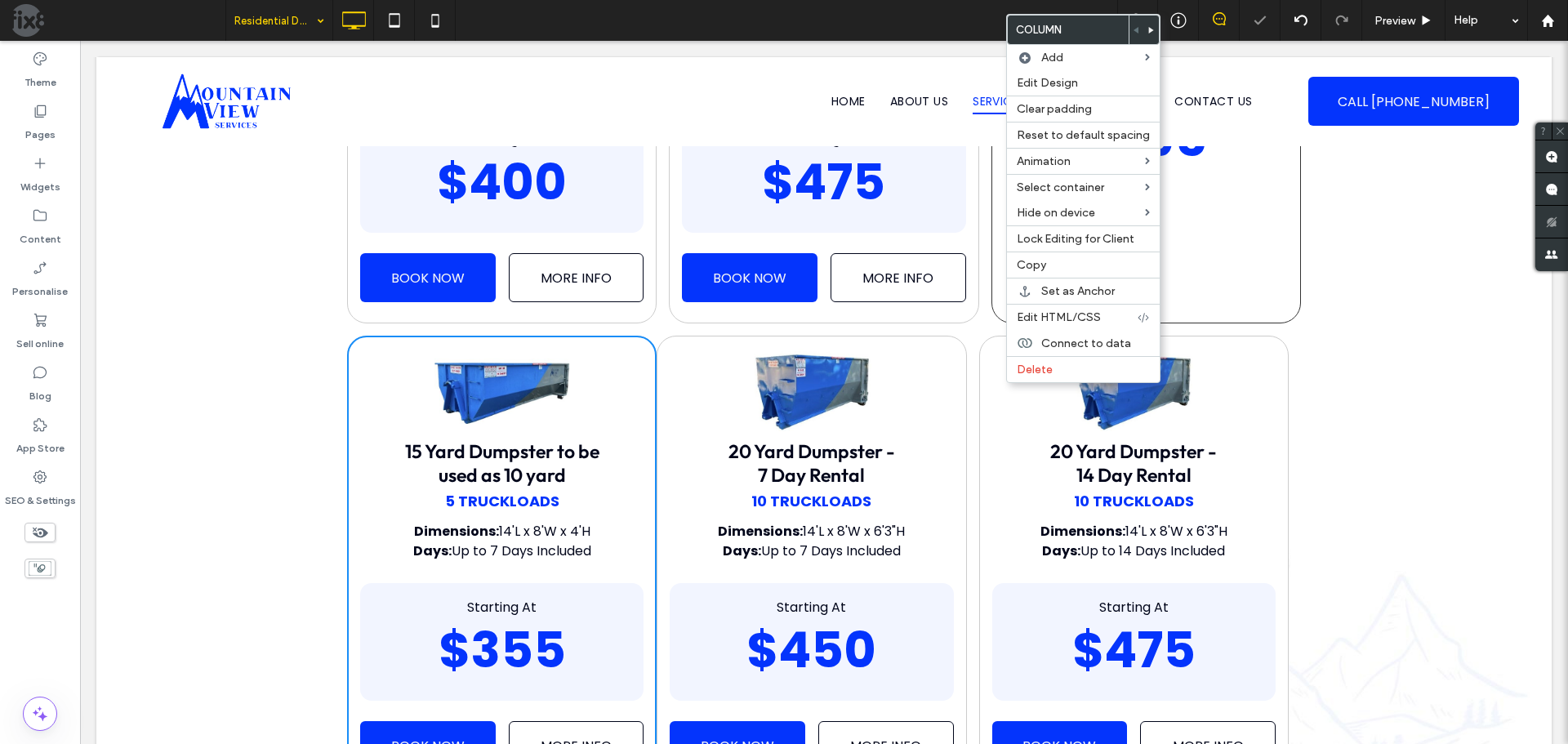
click at [947, 358] on div "20 Yard Dumpster - 7 Day Rental 10 Truckloads Dimensions: 14'L x 8'W x 6'3"H Da…" at bounding box center [811, 563] width 310 height 456
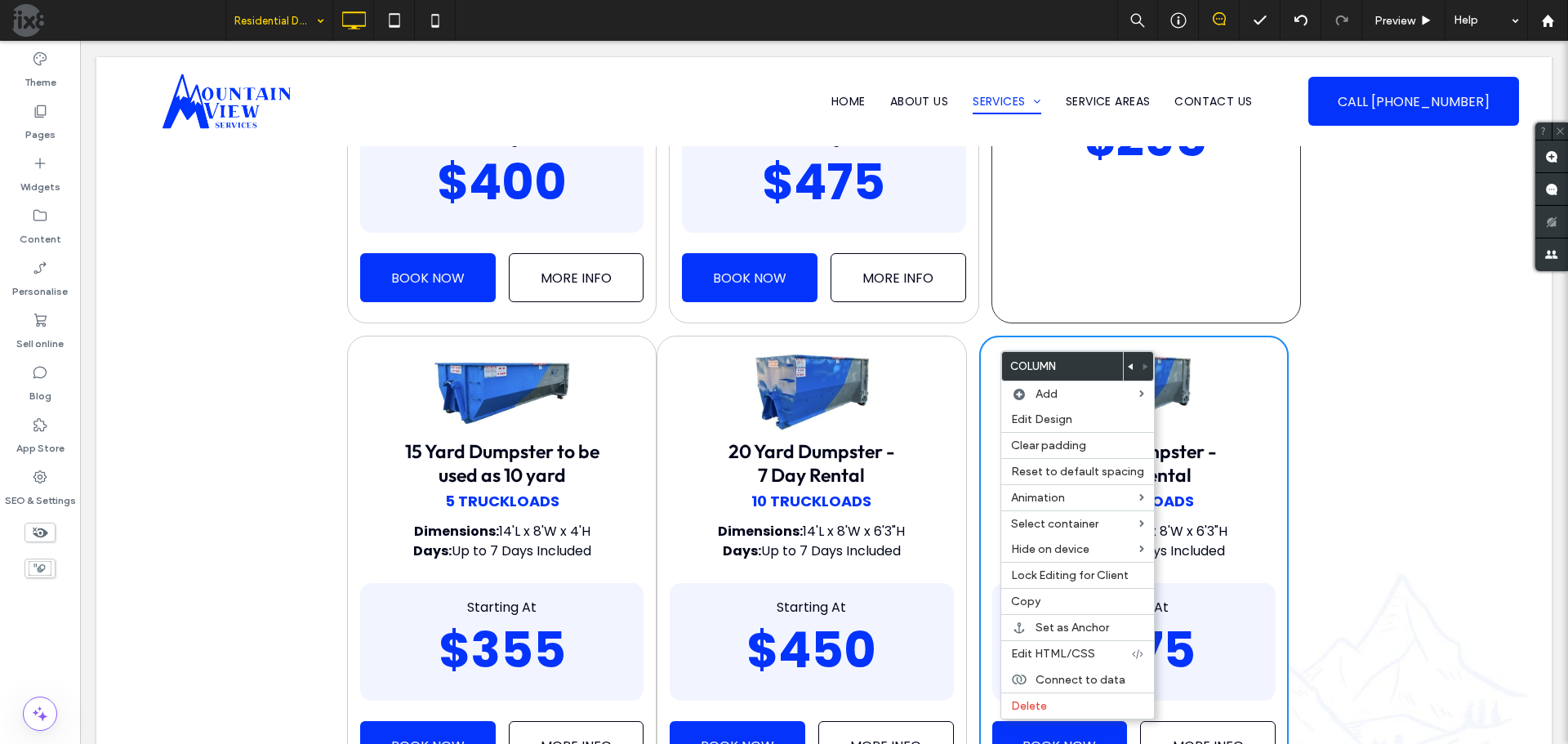
click at [968, 351] on div "15 Yard Dumpster to be used as 10 yard 5 Truckloads Dimensions: 14'L x 8'W x 4'…" at bounding box center [824, 563] width 954 height 456
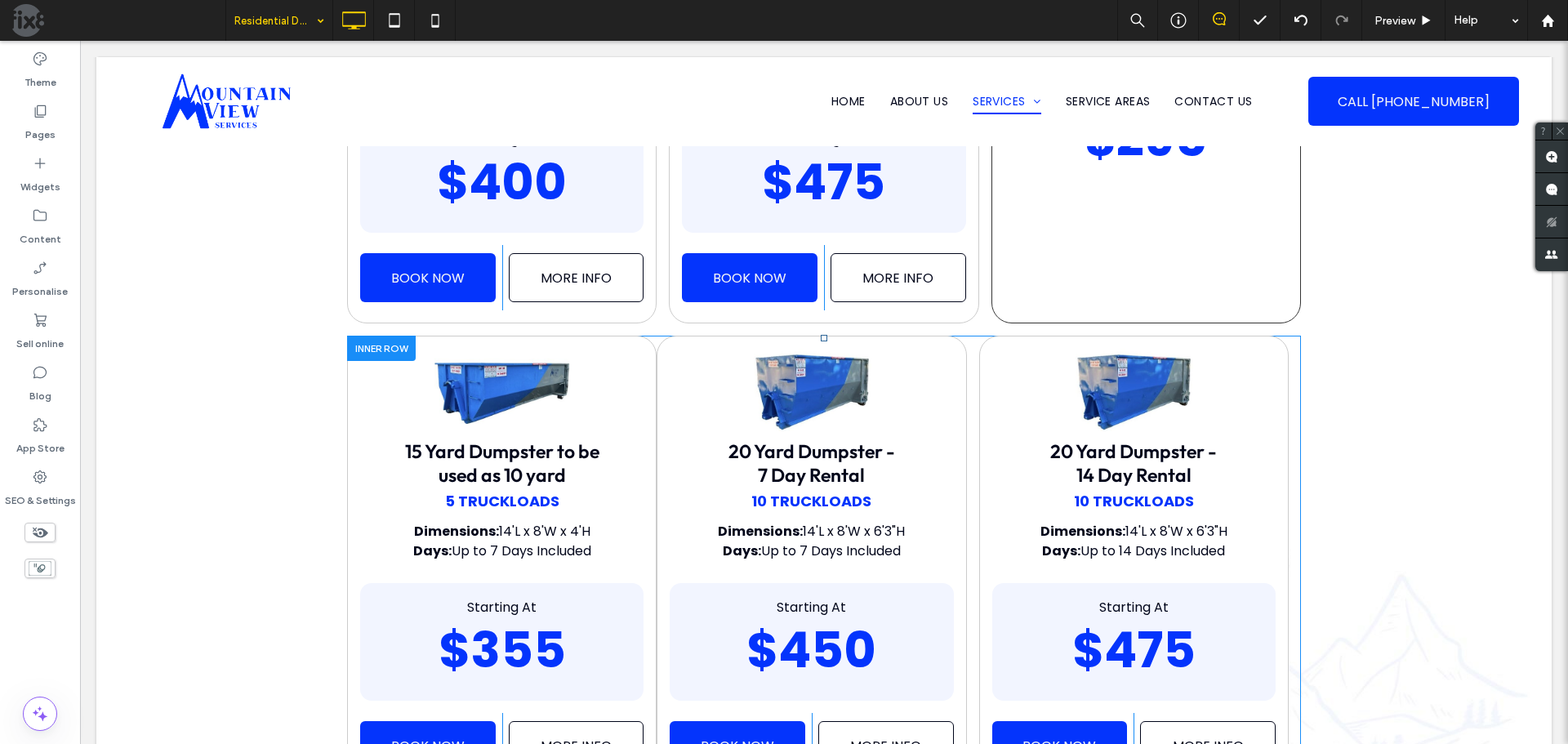
click at [1001, 349] on div "20 Yard Dumpster - 14 Day Rental 10 Truckloads Dimensions: 14'L x 8'W x 6'3"H D…" at bounding box center [1135, 563] width 310 height 456
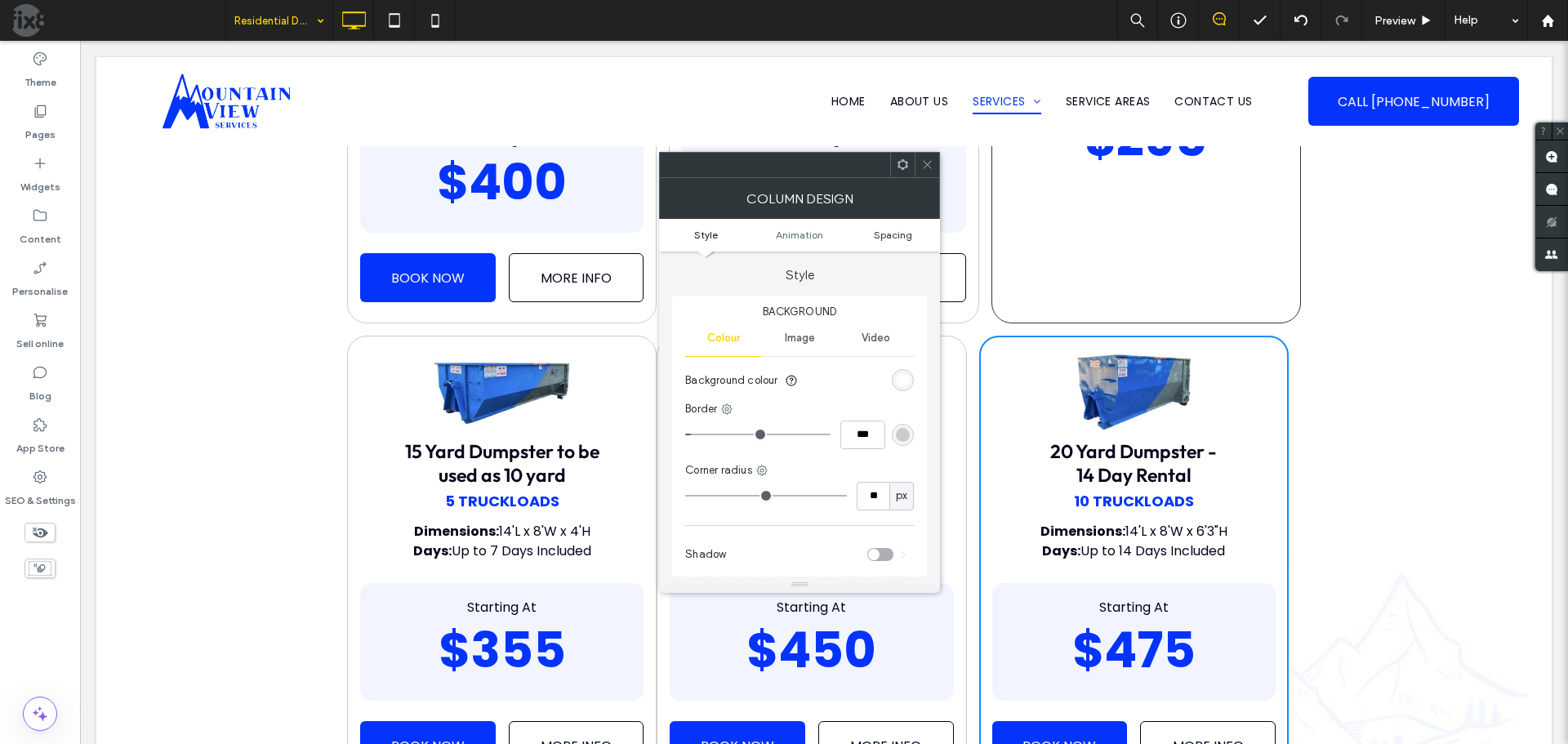
click at [886, 230] on span "Spacing" at bounding box center [893, 235] width 39 height 13
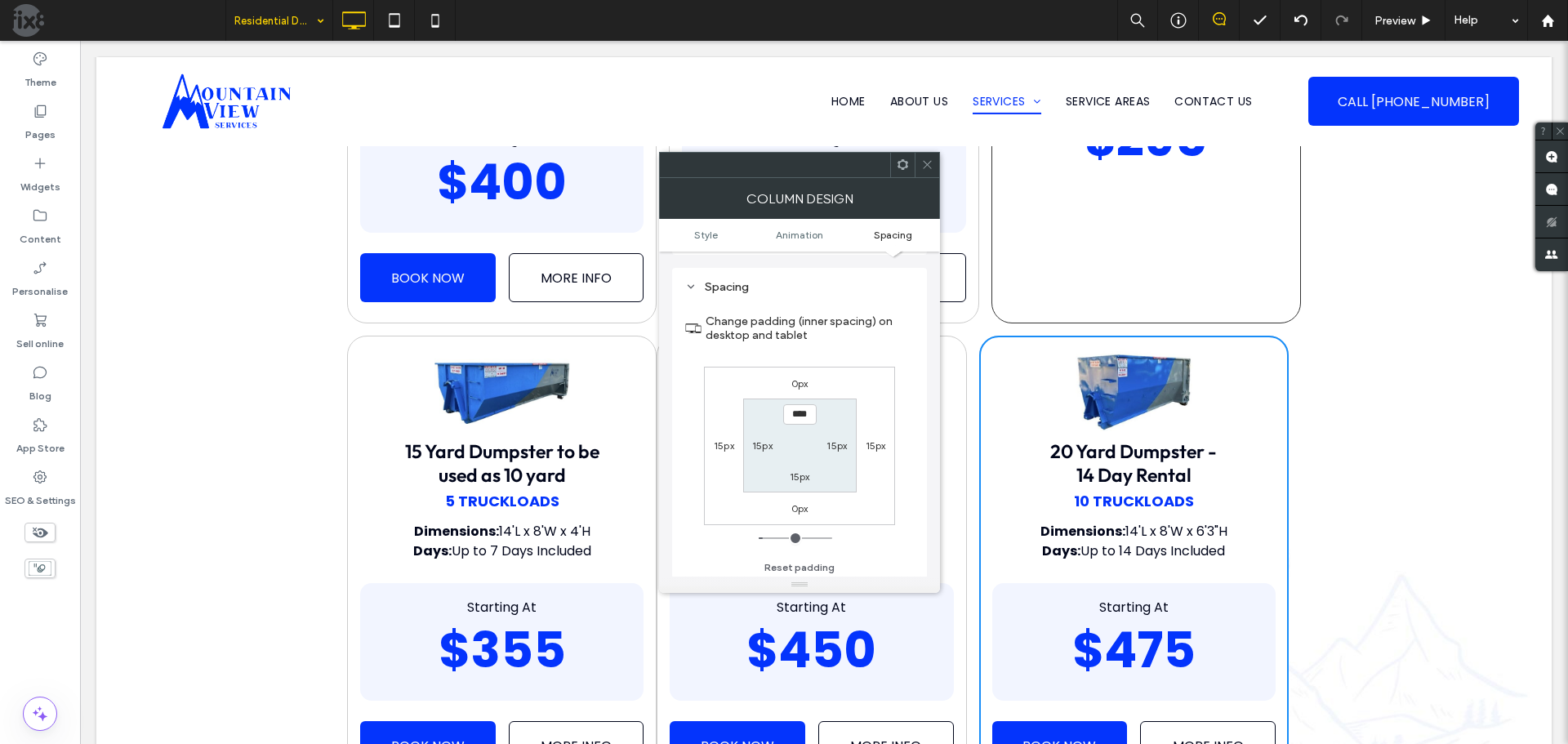
scroll to position [383, 0]
click at [871, 444] on label "15px" at bounding box center [876, 442] width 21 height 13
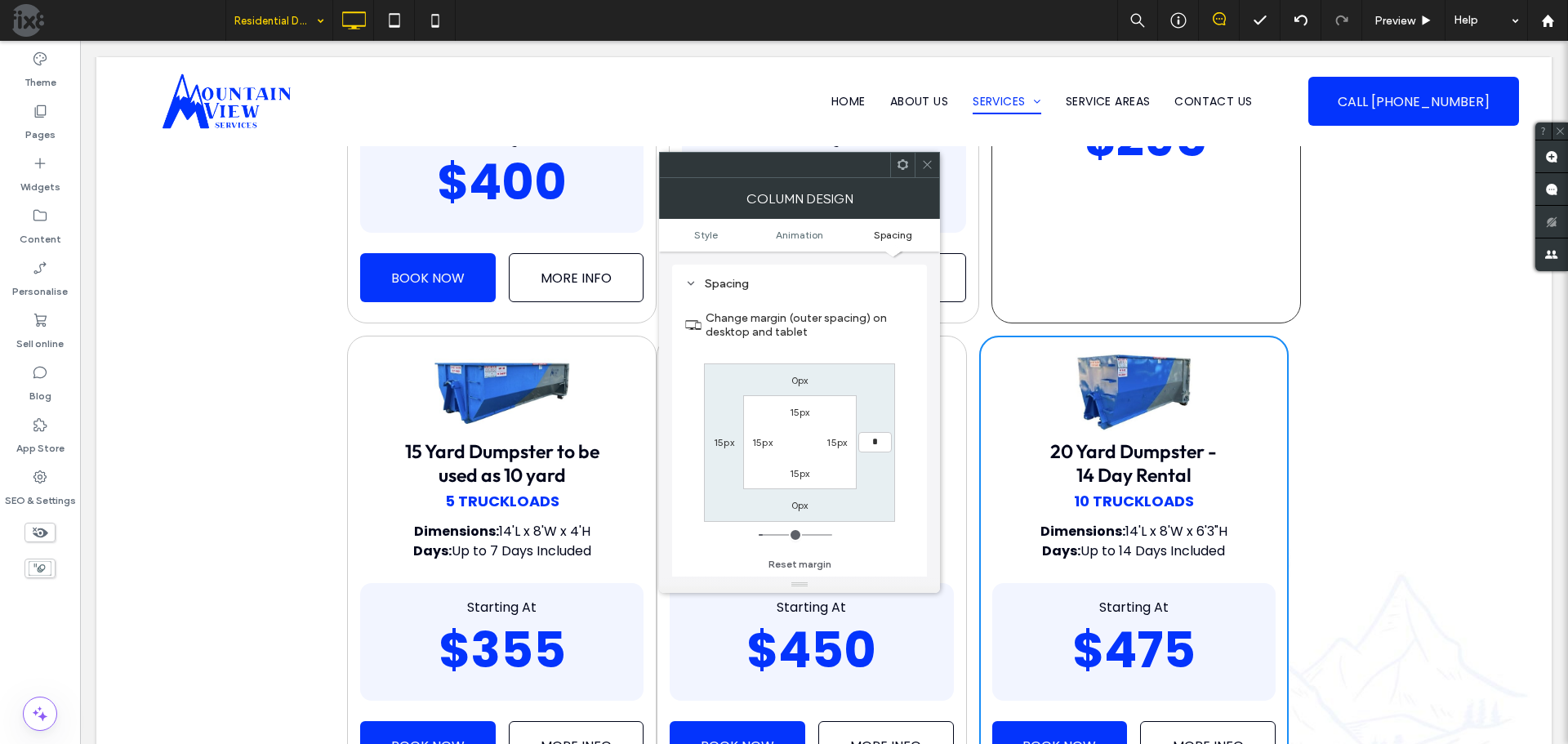
type input "*"
type input "***"
click at [715, 440] on label "15px" at bounding box center [724, 442] width 21 height 13
type input "**"
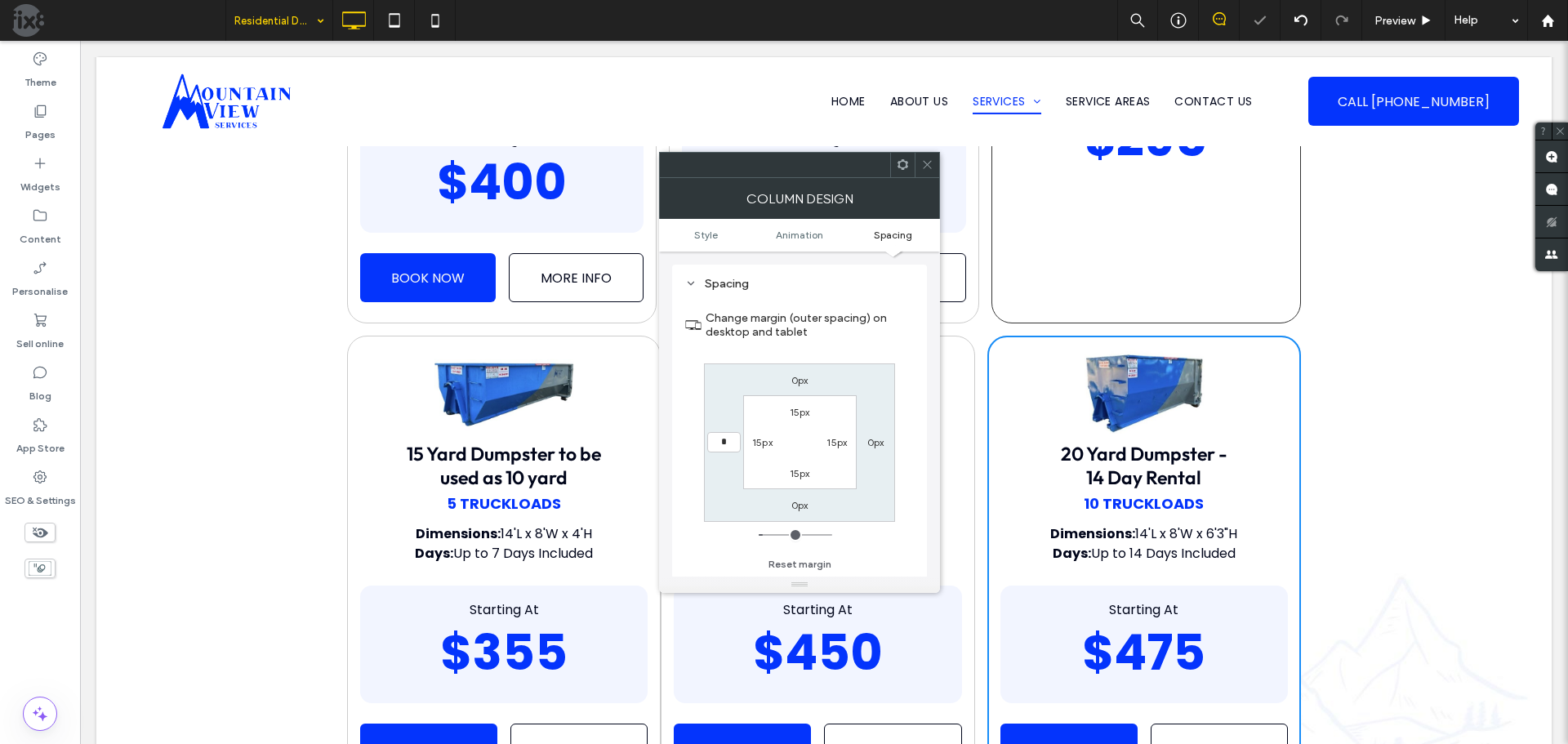
type input "*"
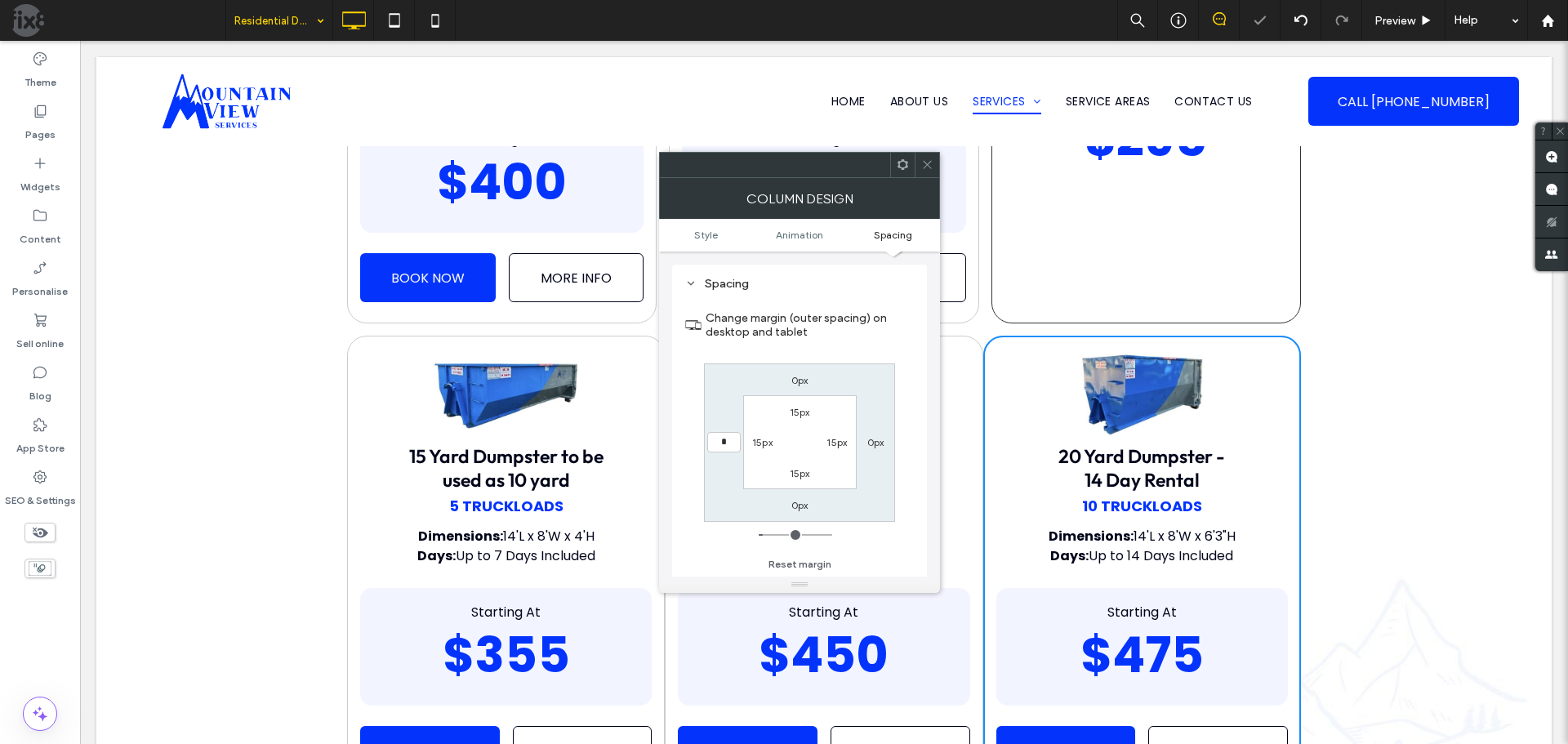
type input "*"
type input "***"
click at [932, 158] on icon at bounding box center [928, 165] width 13 height 13
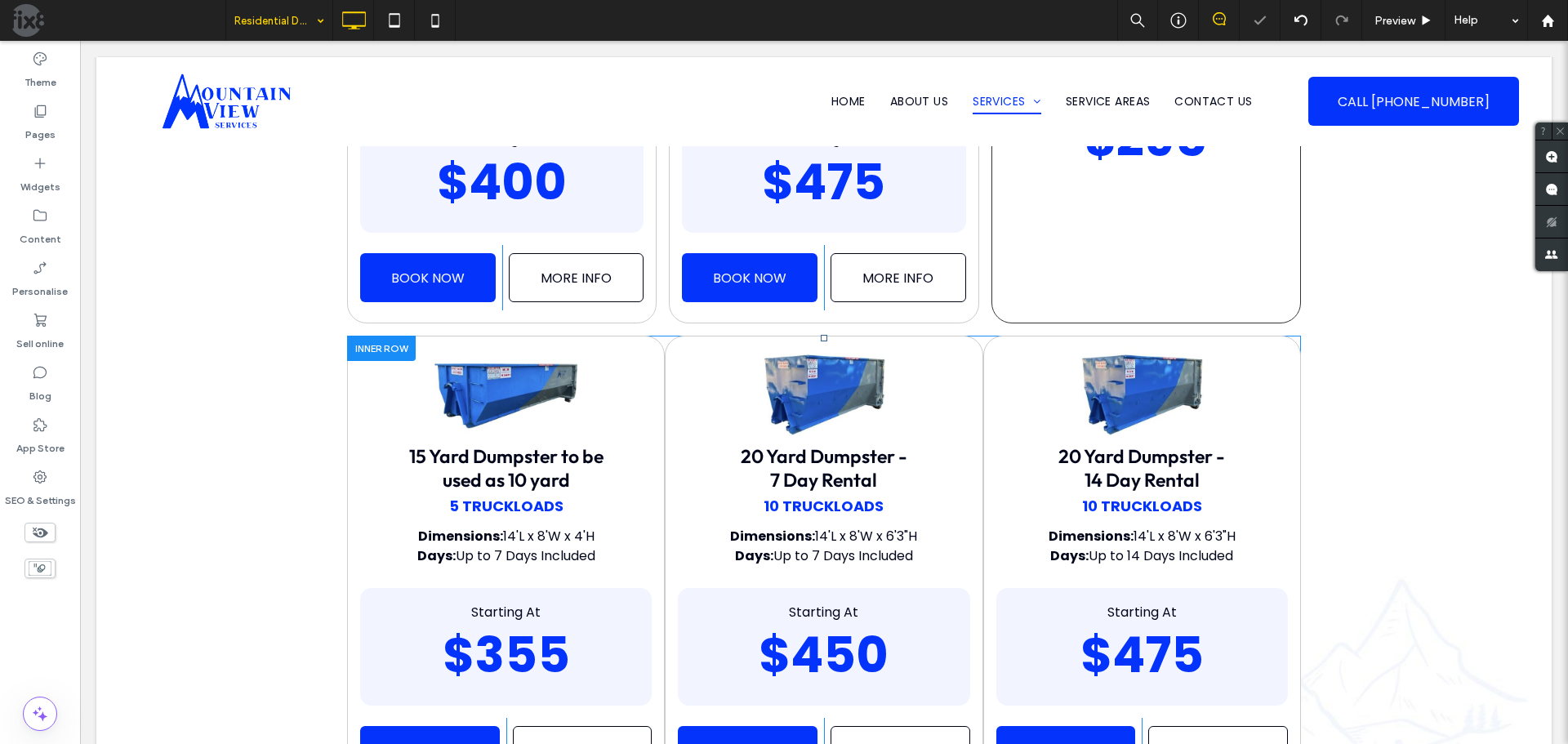
click at [956, 341] on div "20 Yard Dumpster - 7 Day Rental 10 Truckloads Dimensions: 14'L x 8'W x 6'3"H Da…" at bounding box center [823, 566] width 318 height 460
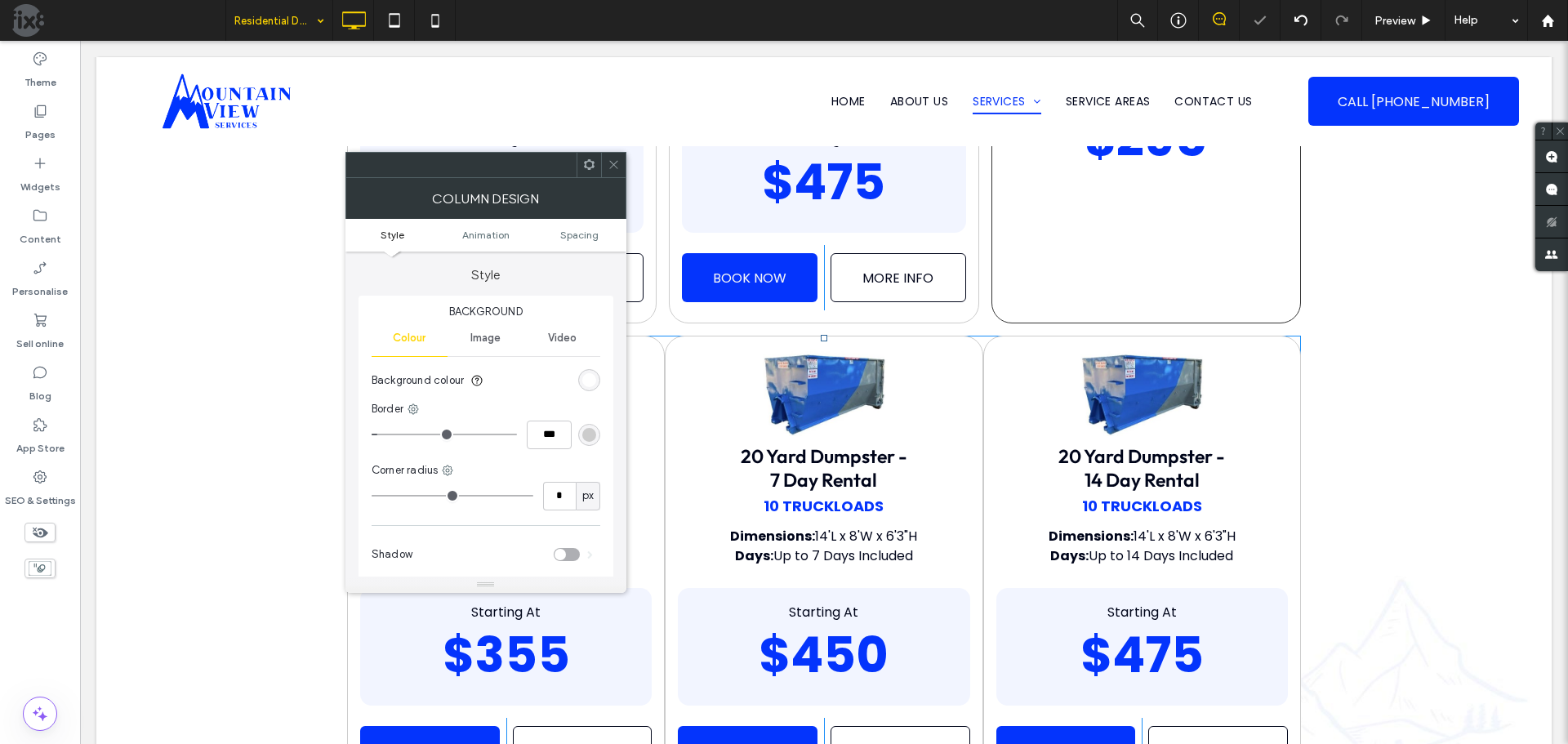
type input "**"
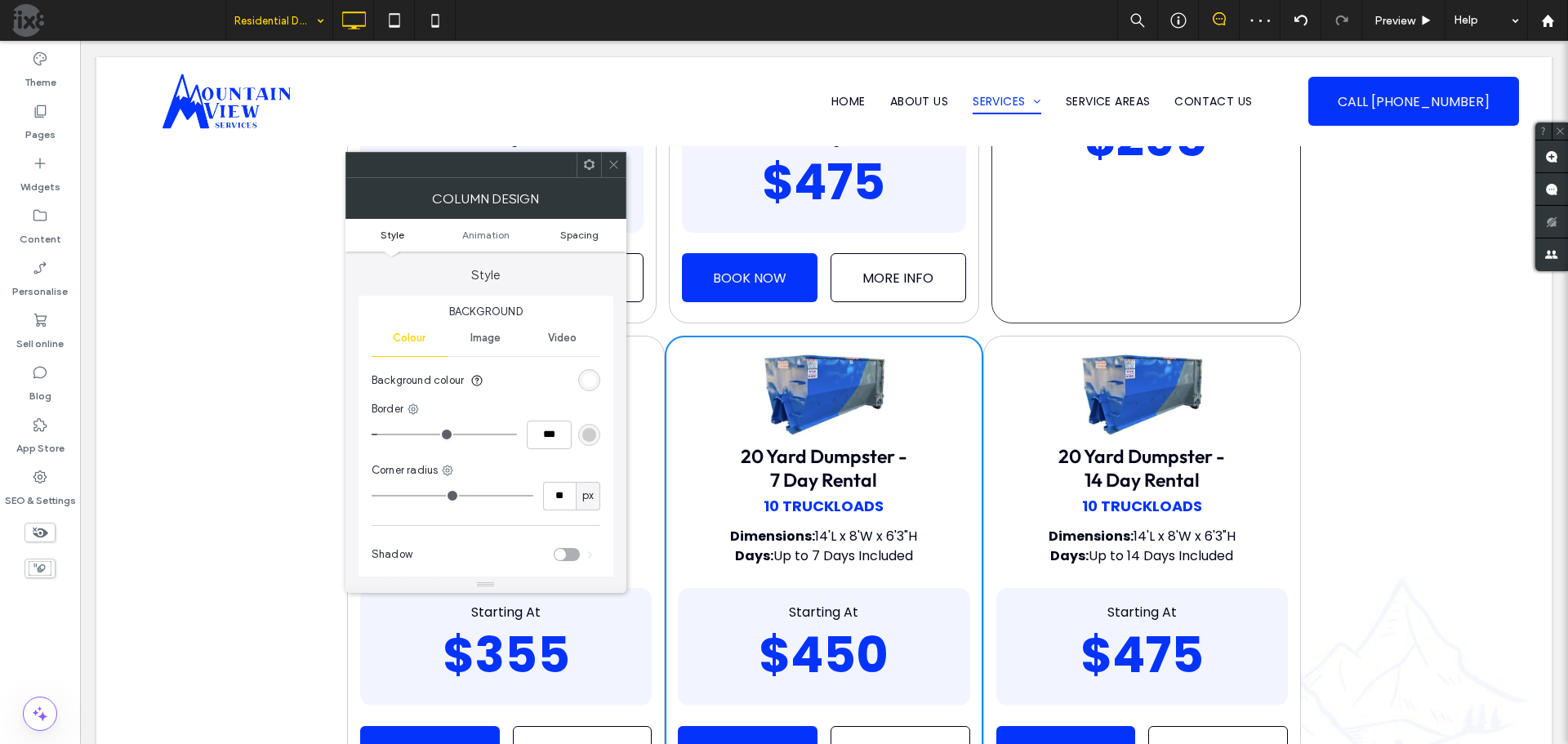
click at [591, 233] on span "Spacing" at bounding box center [579, 235] width 39 height 13
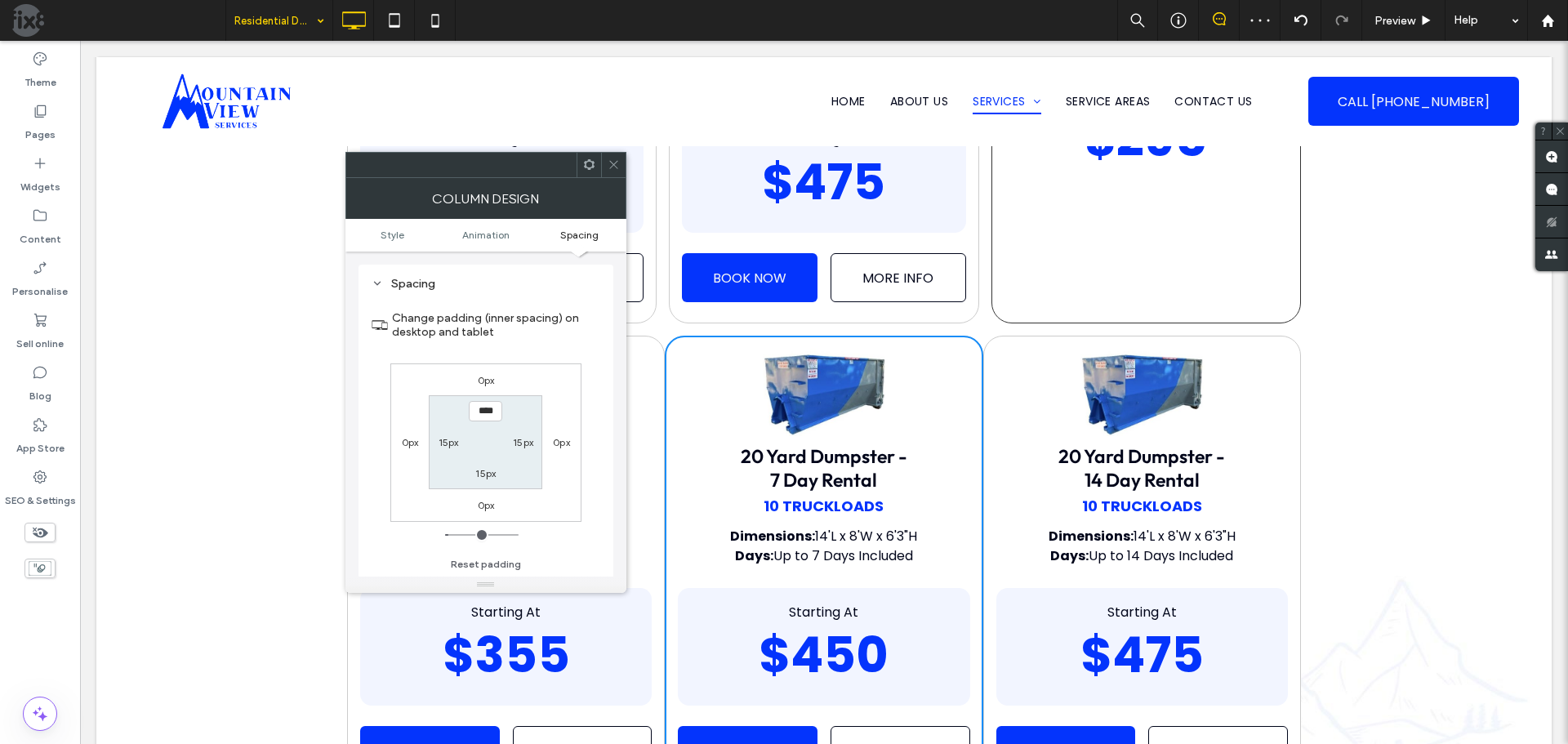
click at [407, 440] on label "0px" at bounding box center [410, 442] width 17 height 13
type input "*"
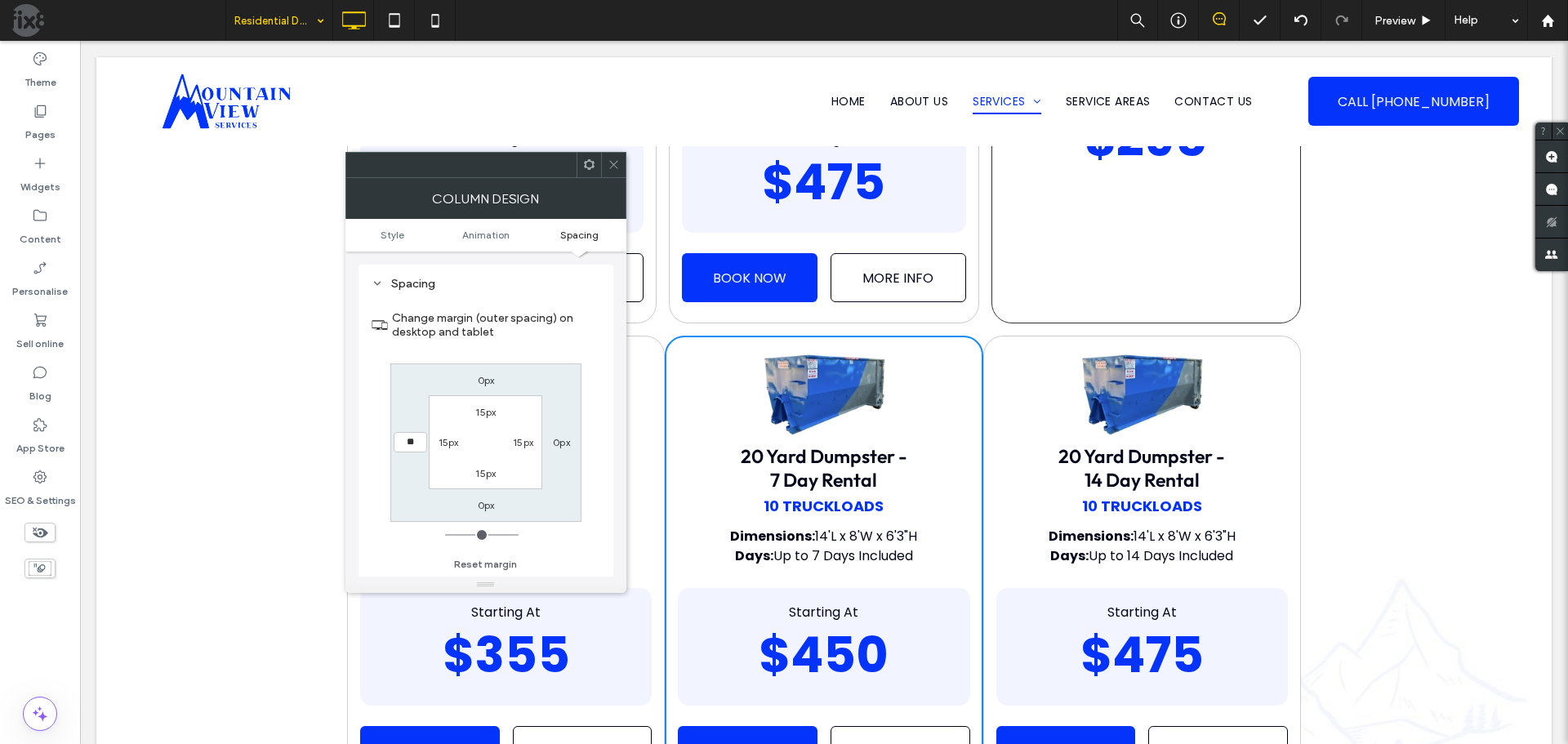
type input "**"
type input "****"
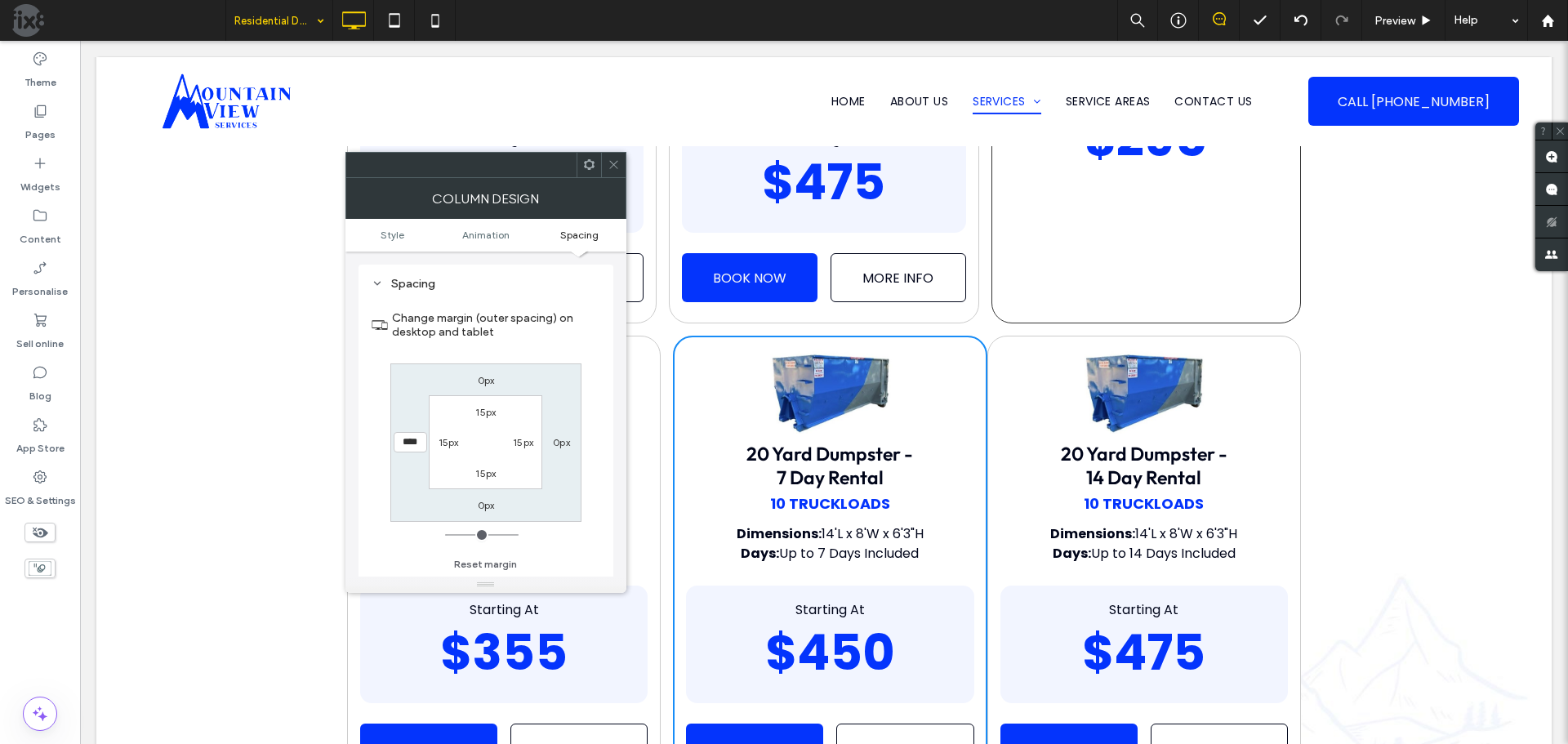
click at [569, 445] on label "0px" at bounding box center [561, 442] width 17 height 13
type input "*"
type input "**"
type input "****"
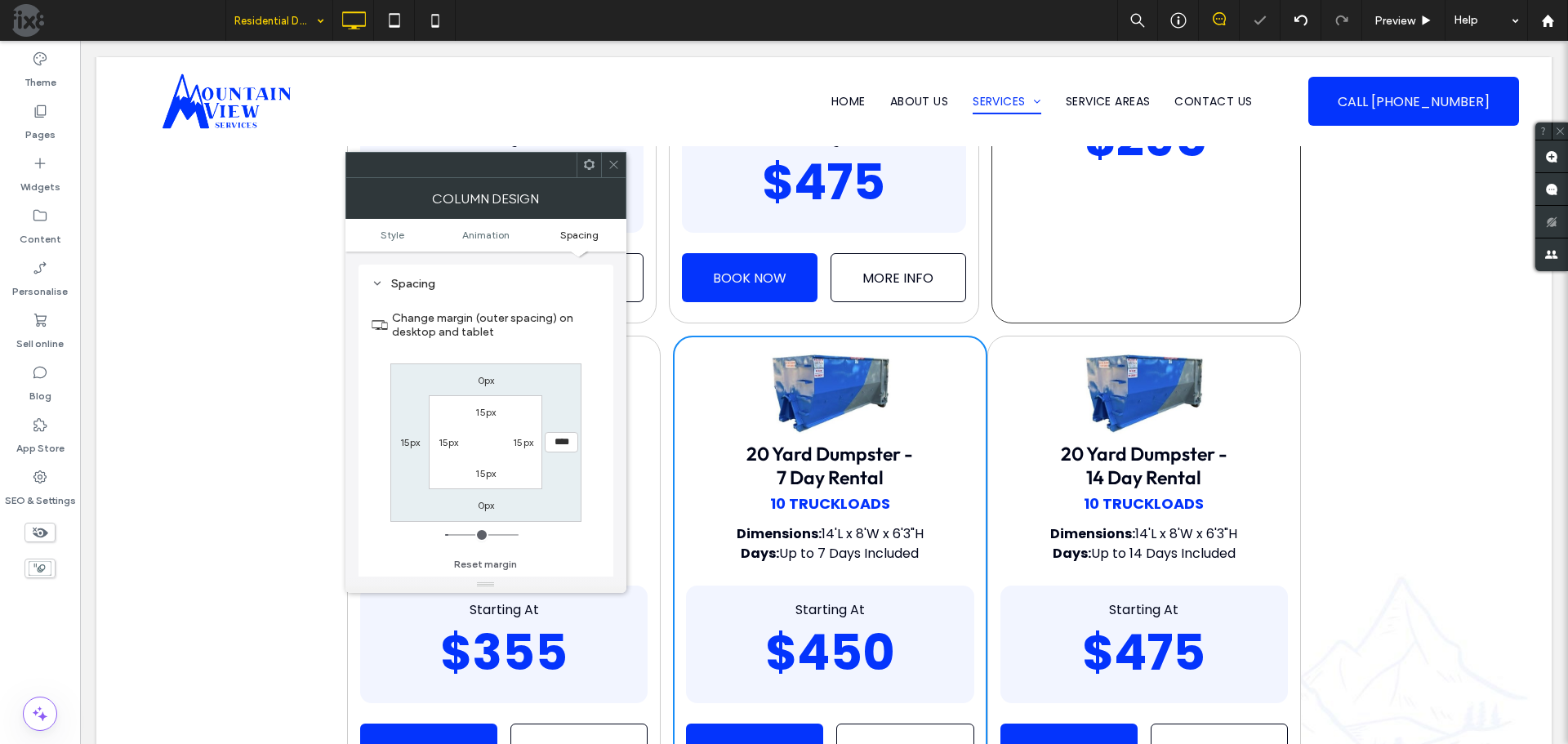
click at [590, 476] on div "Change margin (outer spacing) on desktop and tablet 0px **** 0px 15px 15px 15px…" at bounding box center [485, 435] width 228 height 282
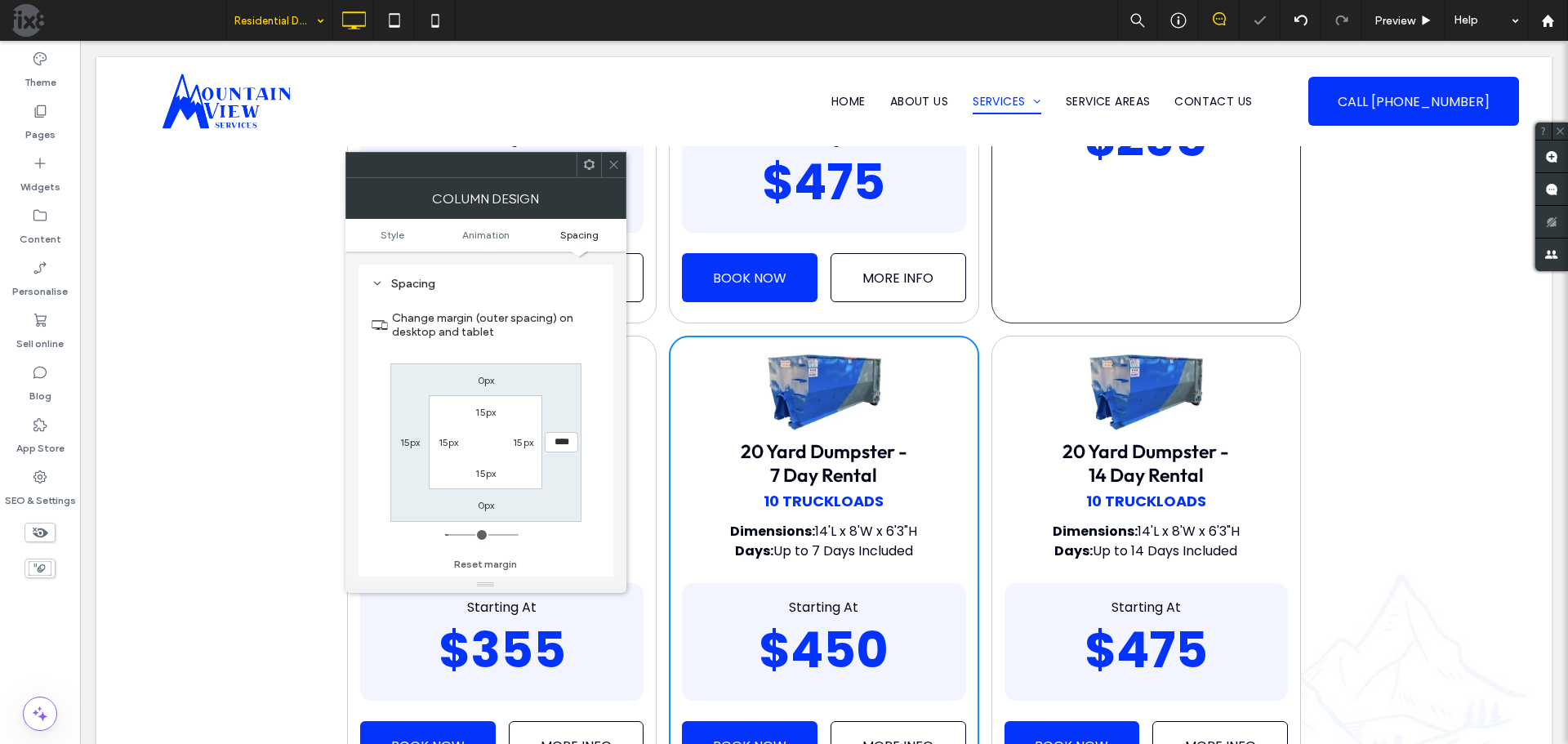
click at [617, 154] on span at bounding box center [614, 165] width 13 height 24
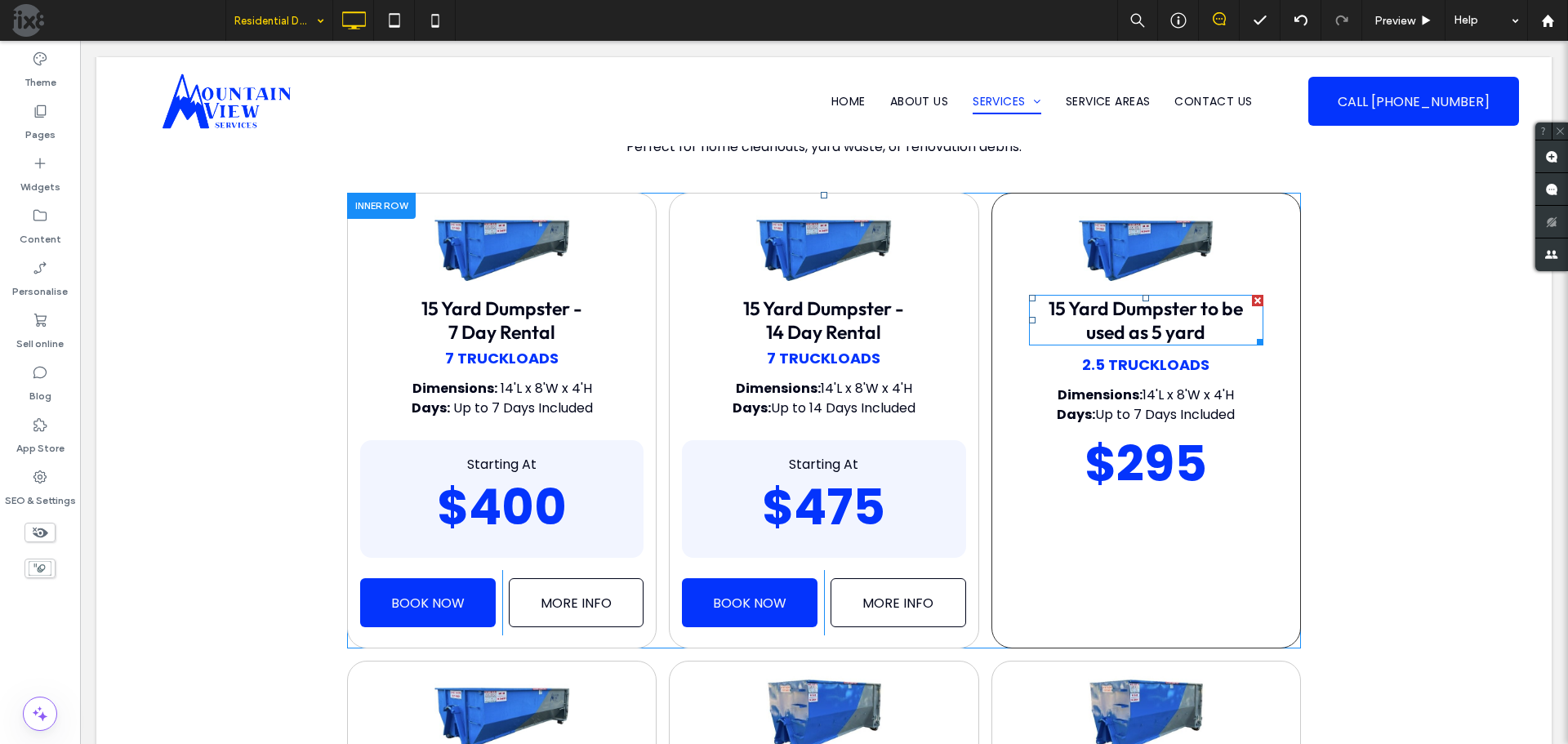
scroll to position [490, 0]
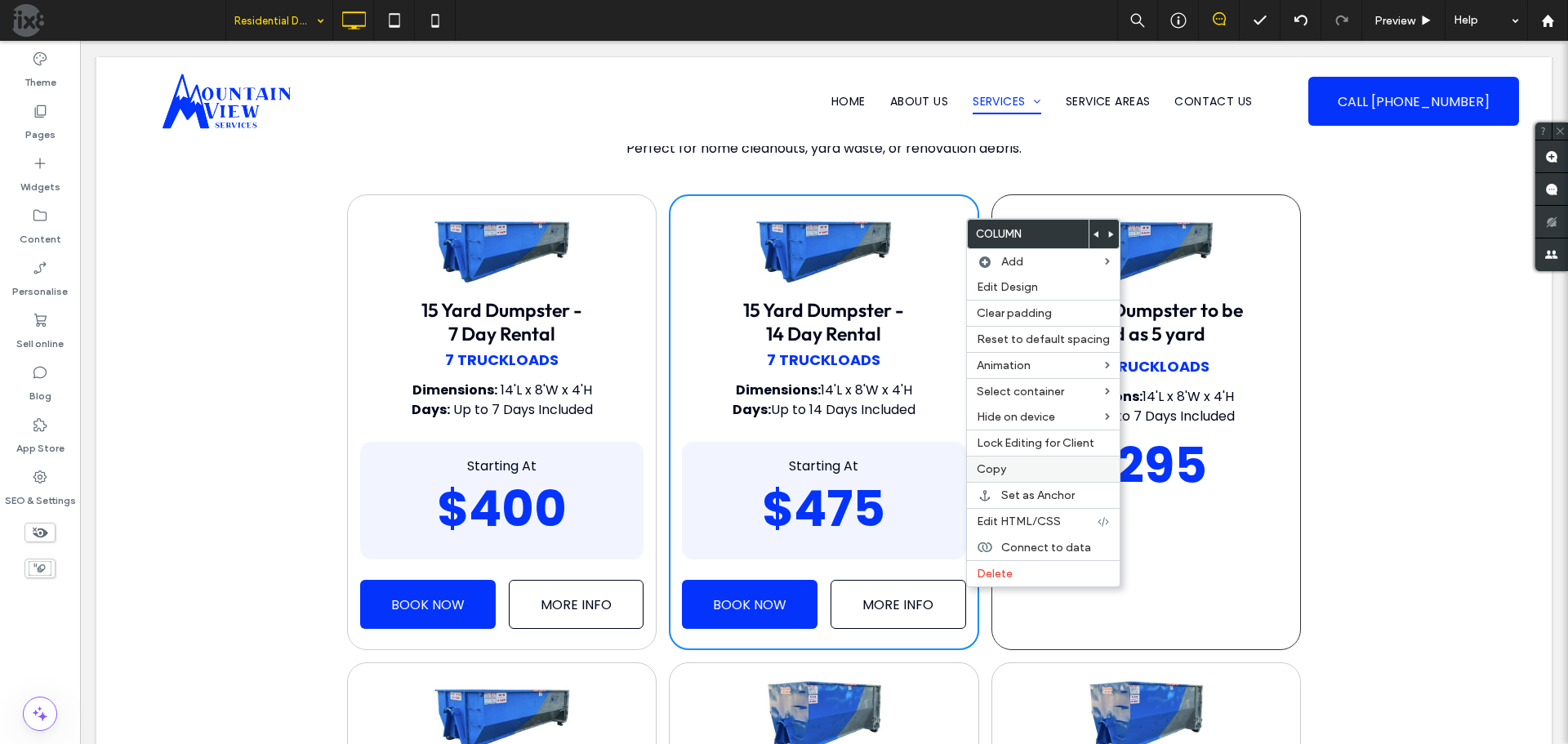
click at [1027, 466] on label "Copy" at bounding box center [1043, 469] width 133 height 14
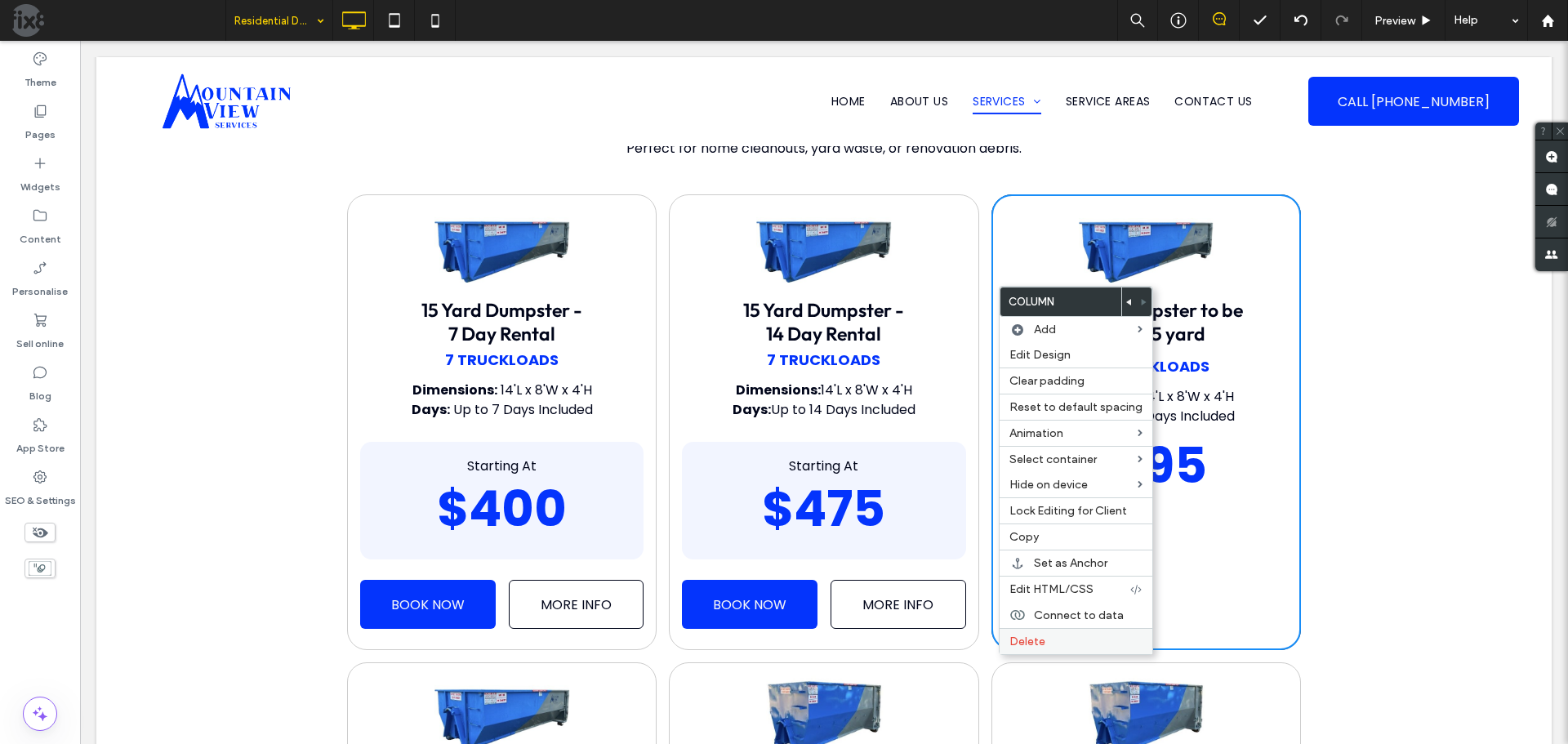
click at [1046, 636] on label "Delete" at bounding box center [1075, 642] width 133 height 14
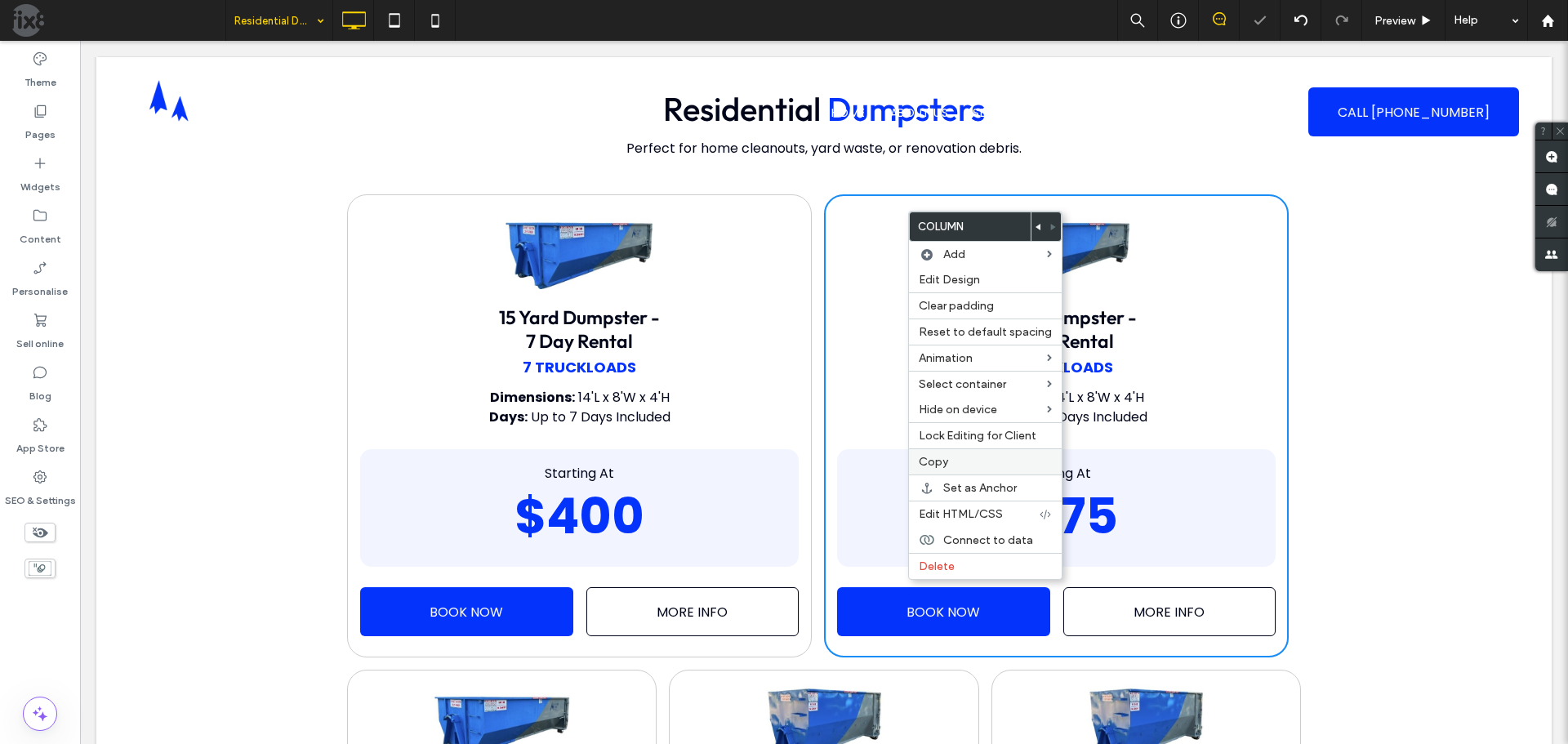
click at [966, 462] on label "Copy" at bounding box center [985, 462] width 133 height 14
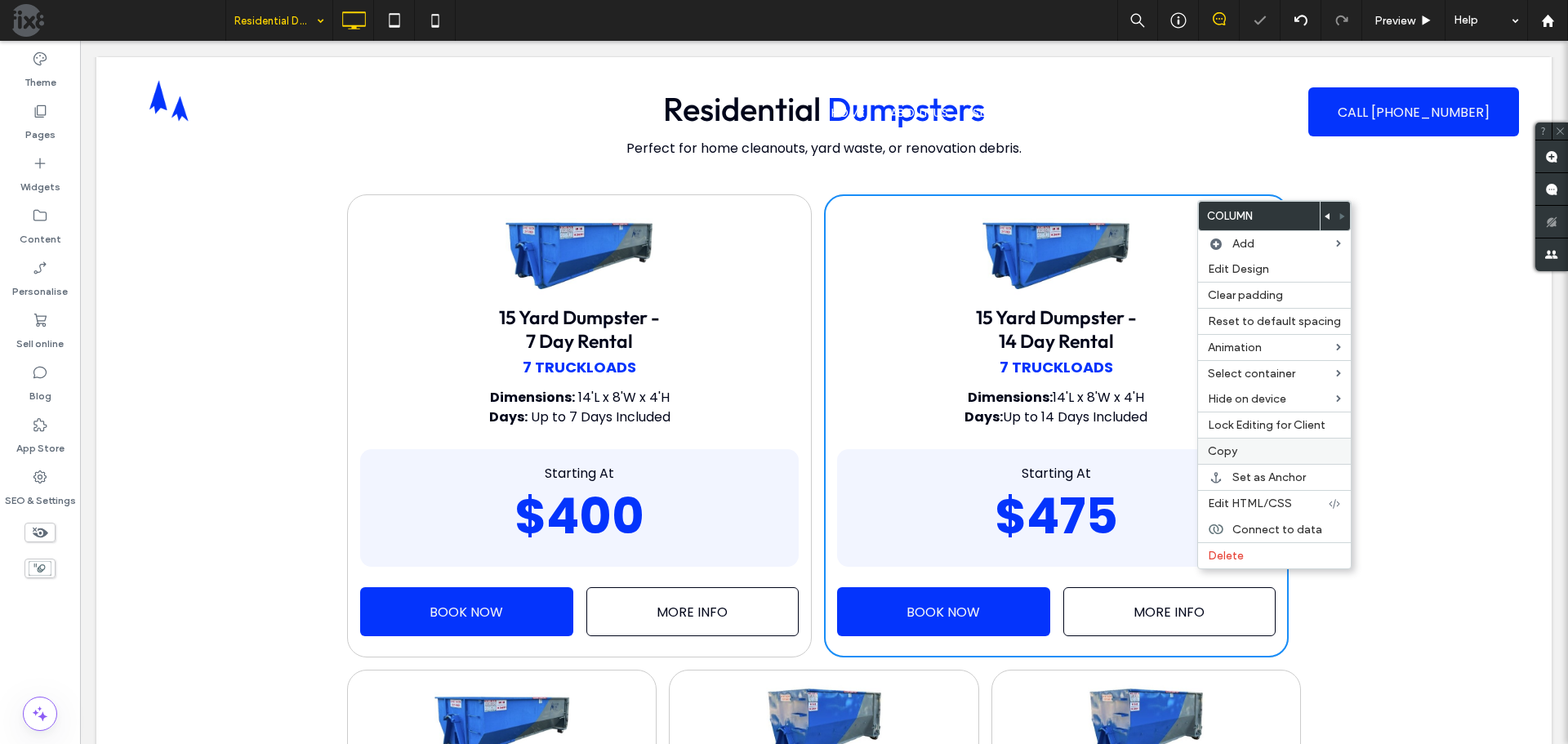
click at [1256, 449] on label "Copy" at bounding box center [1274, 451] width 133 height 14
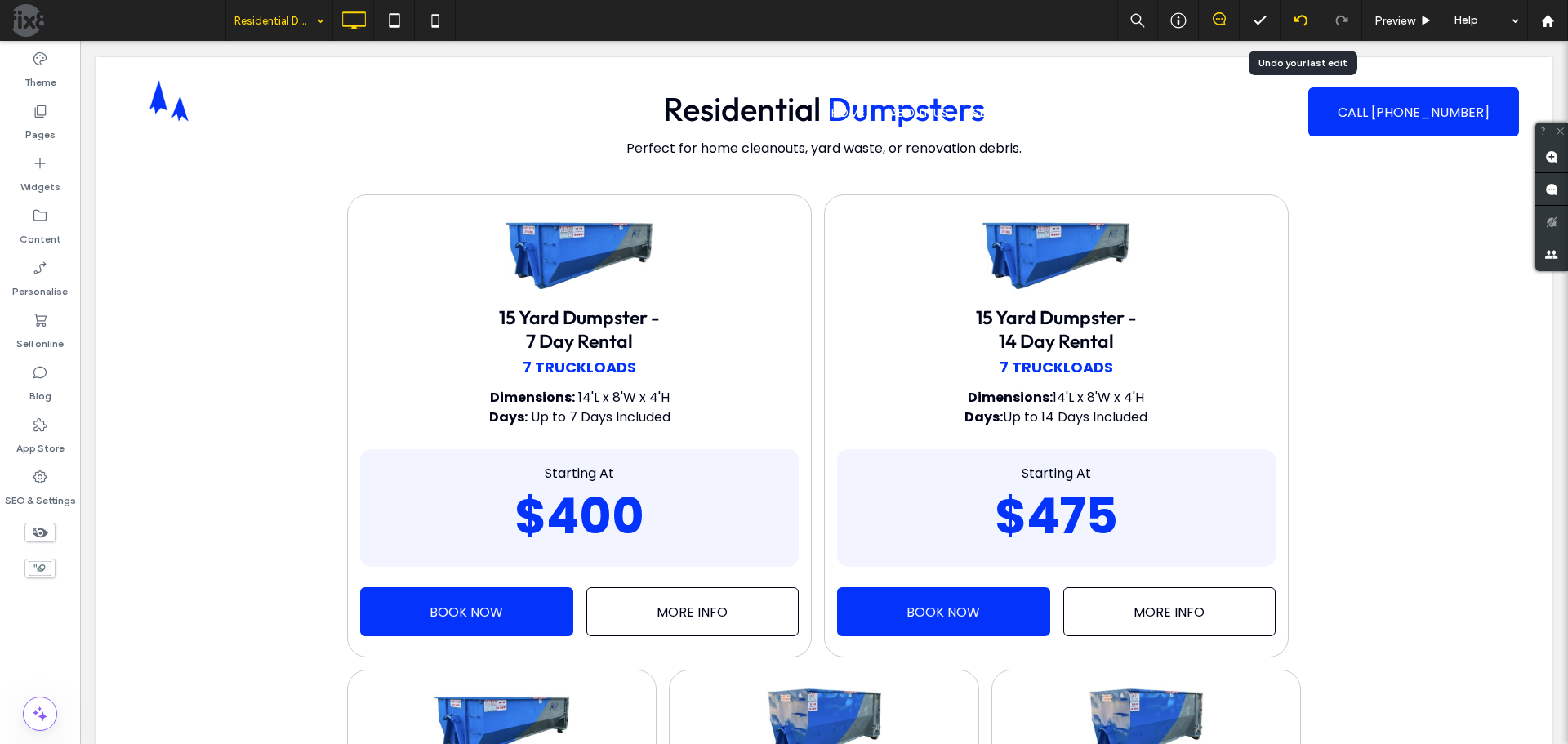
click at [1296, 14] on icon at bounding box center [1301, 21] width 13 height 13
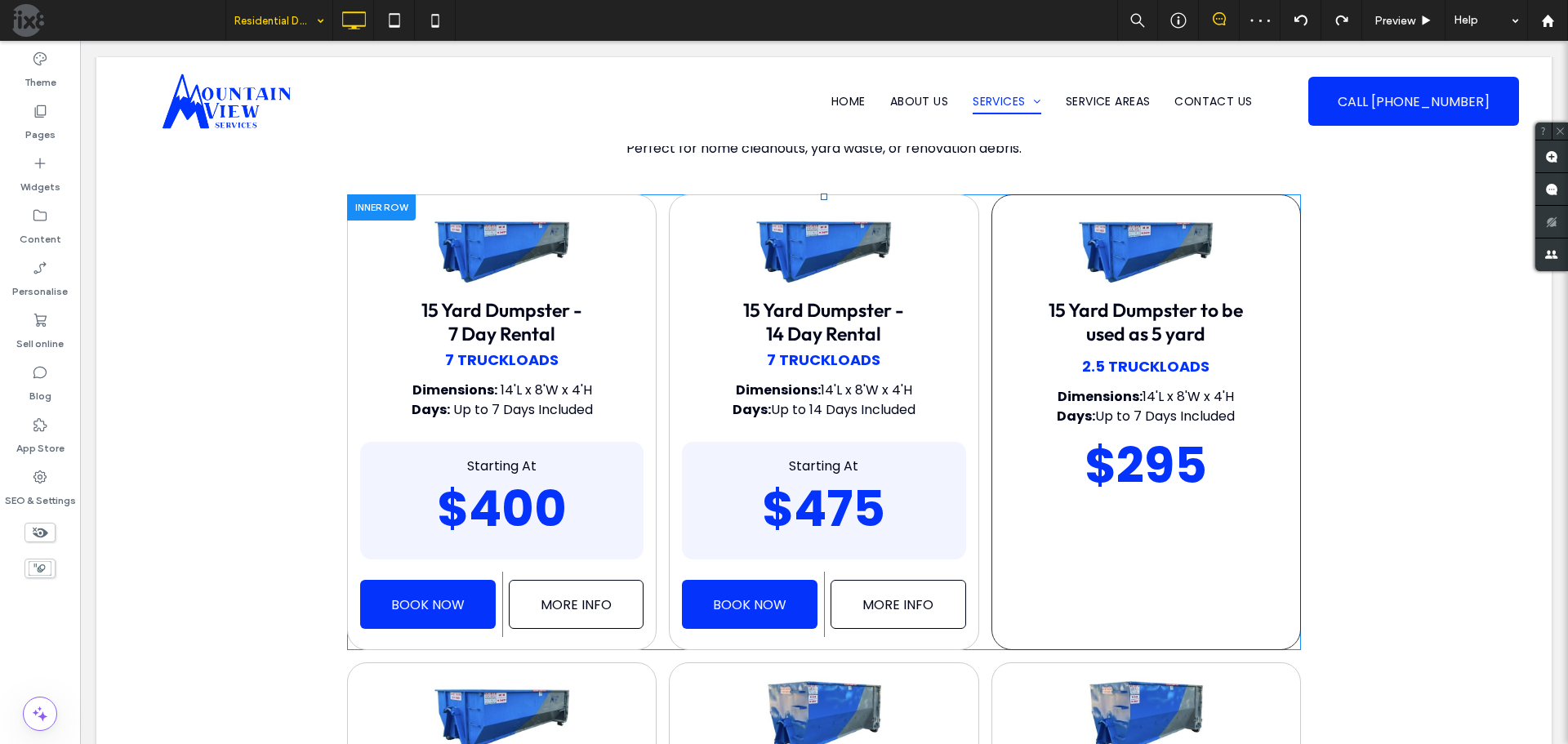
click at [963, 254] on div "15 Yard Dumpster - 14 Day Rental 7 Truckloads Dimensions: 14'L x 8'W x 4'H Days…" at bounding box center [824, 422] width 310 height 456
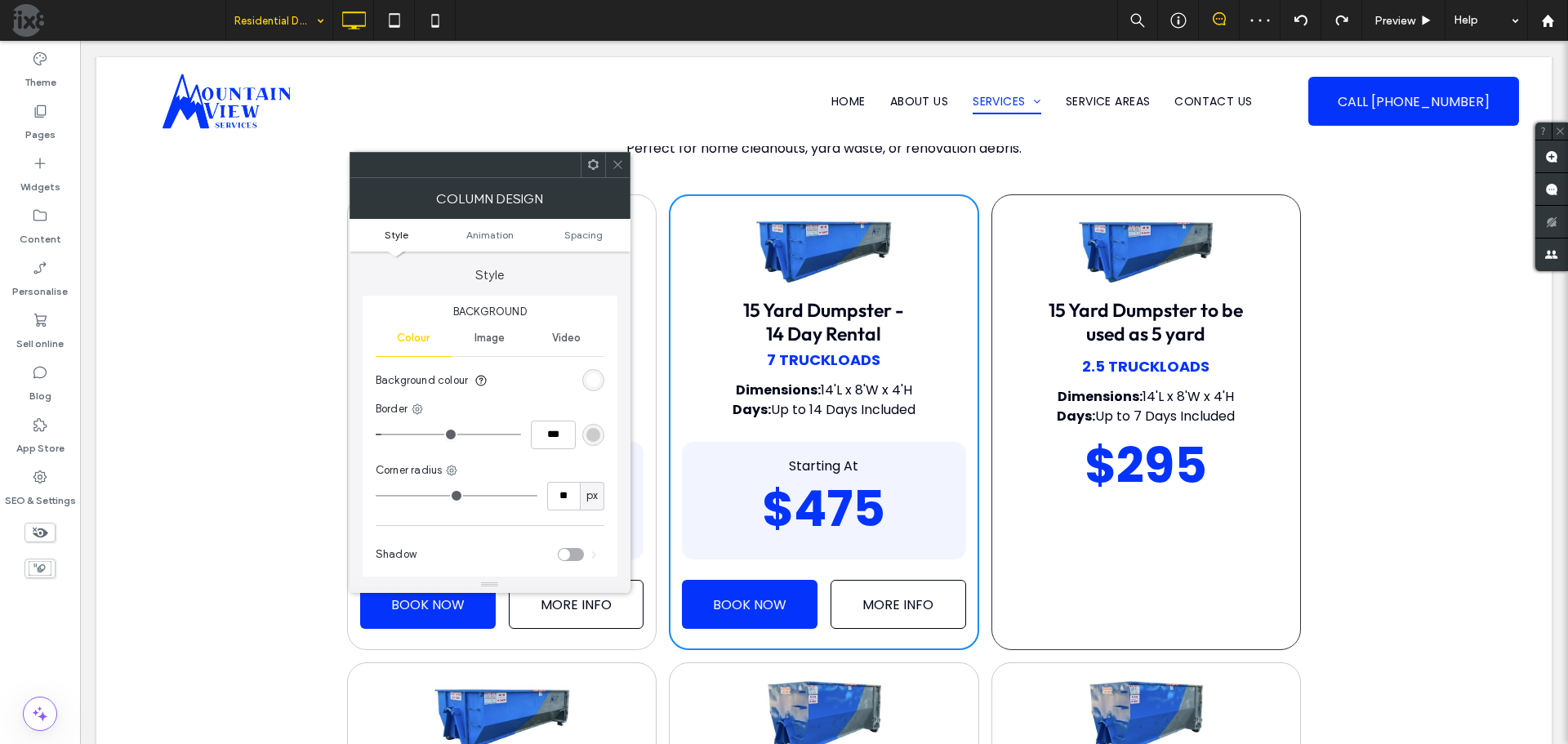
click at [592, 432] on div "rgb(204, 204, 204)" at bounding box center [594, 435] width 14 height 14
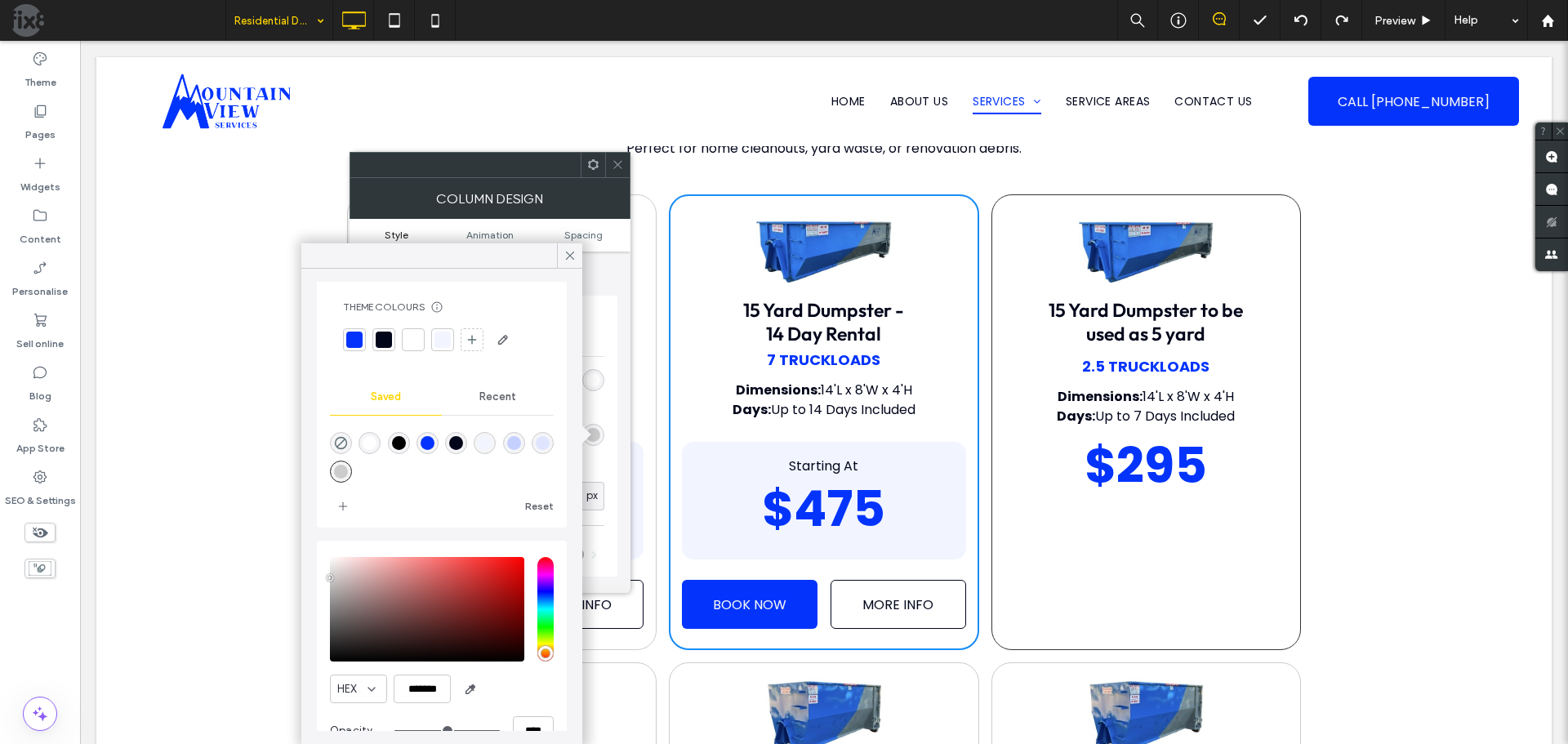
scroll to position [55, 0]
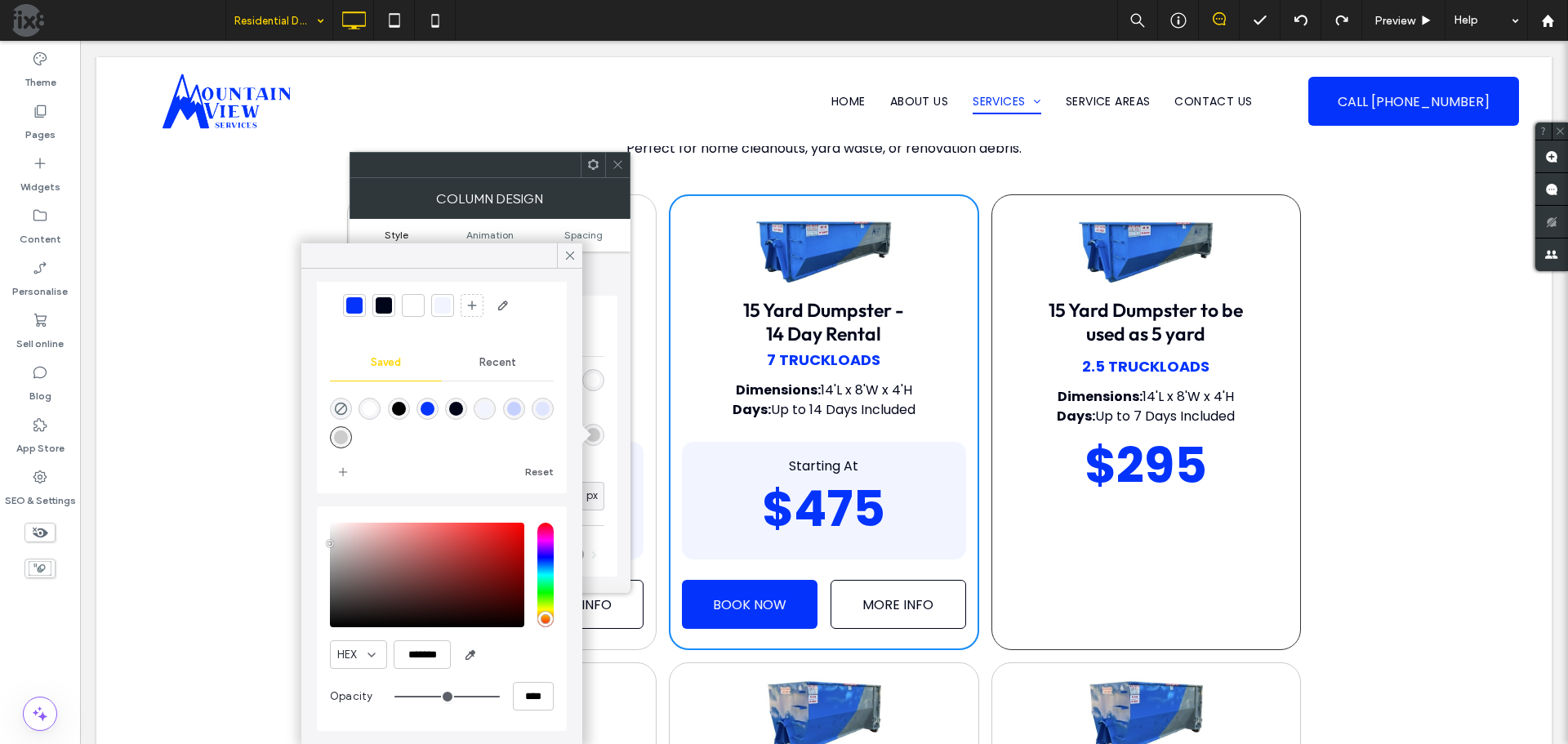
click at [617, 167] on icon at bounding box center [618, 165] width 13 height 13
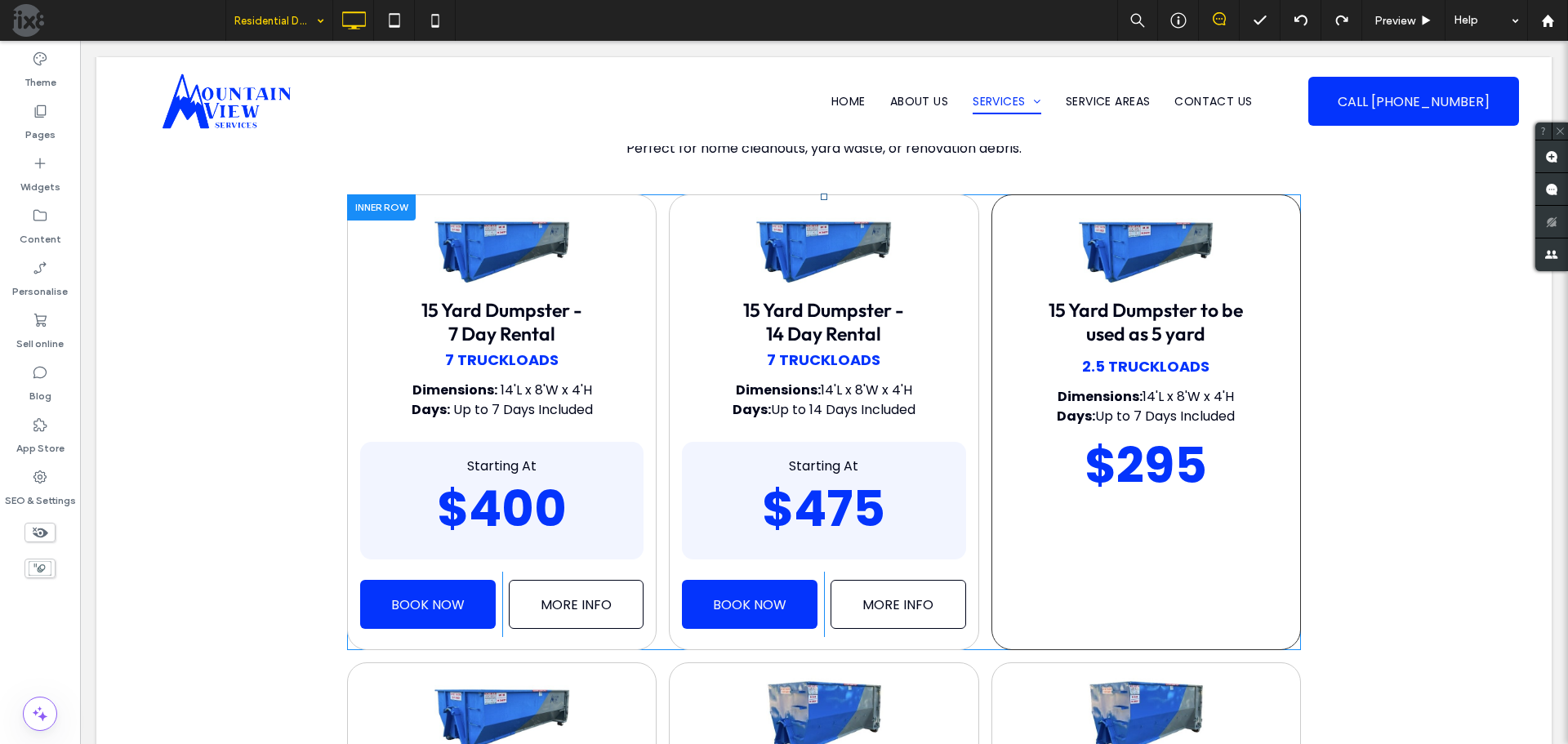
click at [991, 338] on div "15 Yard Dumpster to be used as 5 yard 2.5 Truckloads Dimensions: 14'L x 8'W x 4…" at bounding box center [1146, 422] width 310 height 456
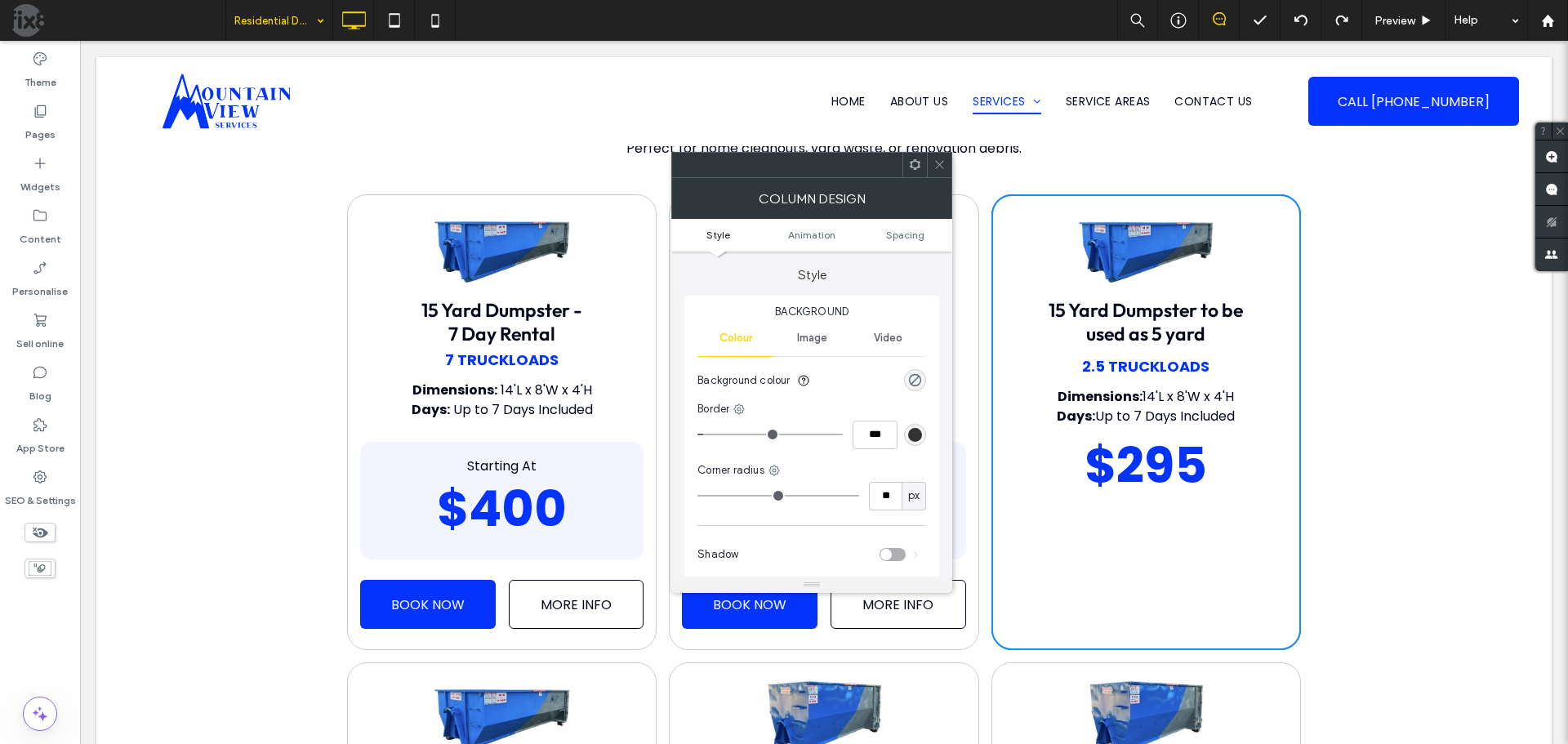
click at [911, 432] on div "rgb(51, 51, 51)" at bounding box center [915, 435] width 14 height 14
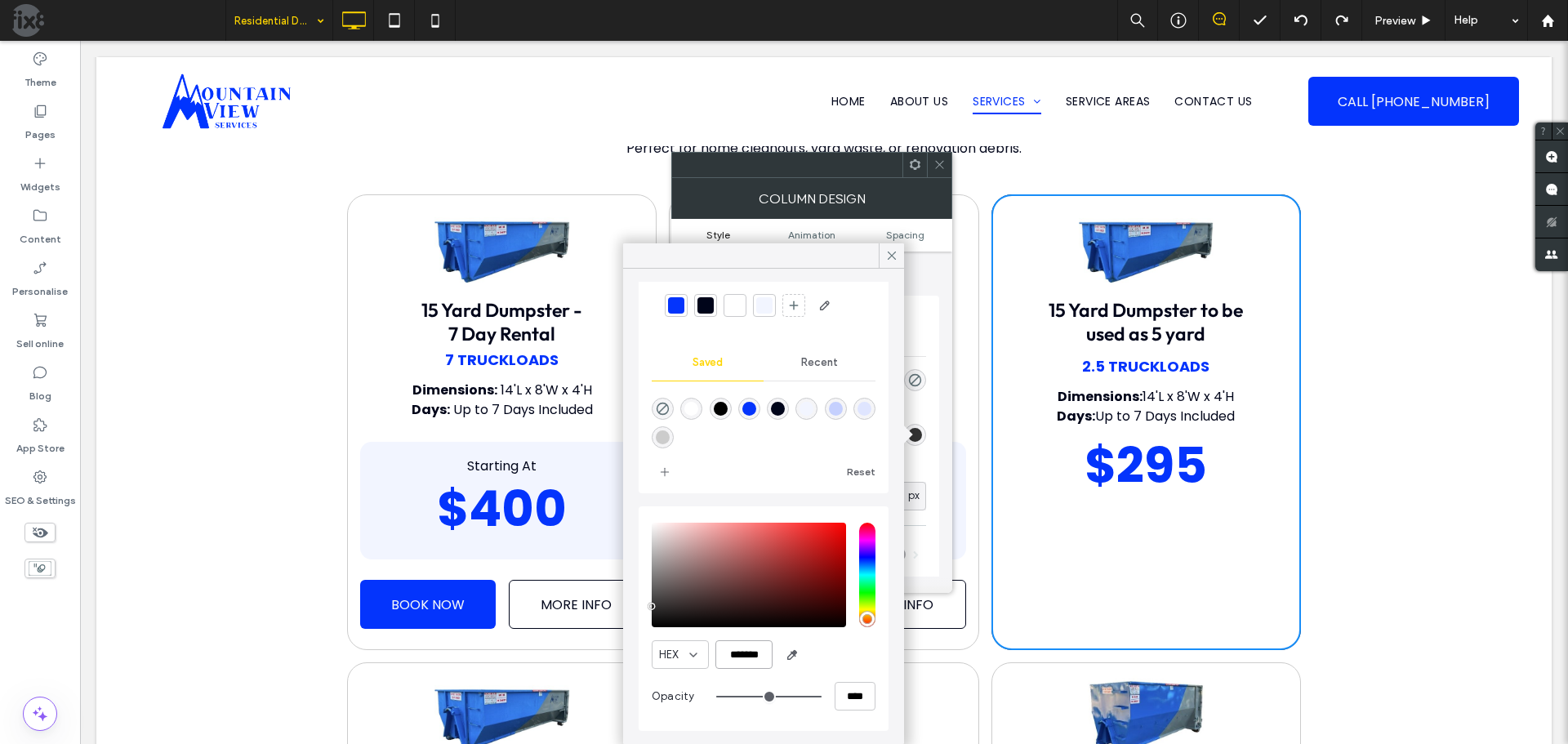
click at [749, 652] on input "*******" at bounding box center [744, 654] width 57 height 29
type input "*******"
click at [940, 162] on icon at bounding box center [940, 165] width 13 height 13
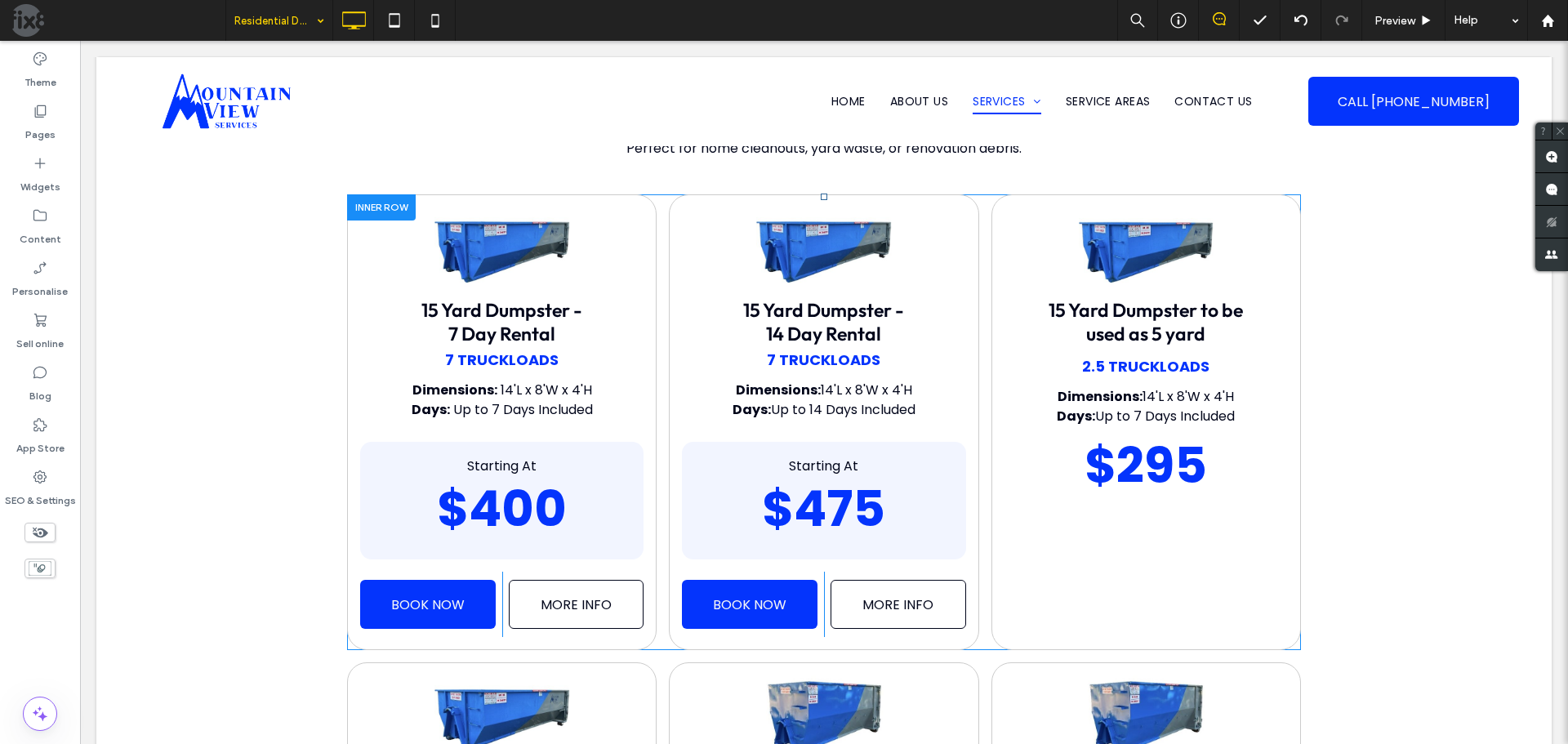
click at [379, 206] on div at bounding box center [381, 207] width 69 height 25
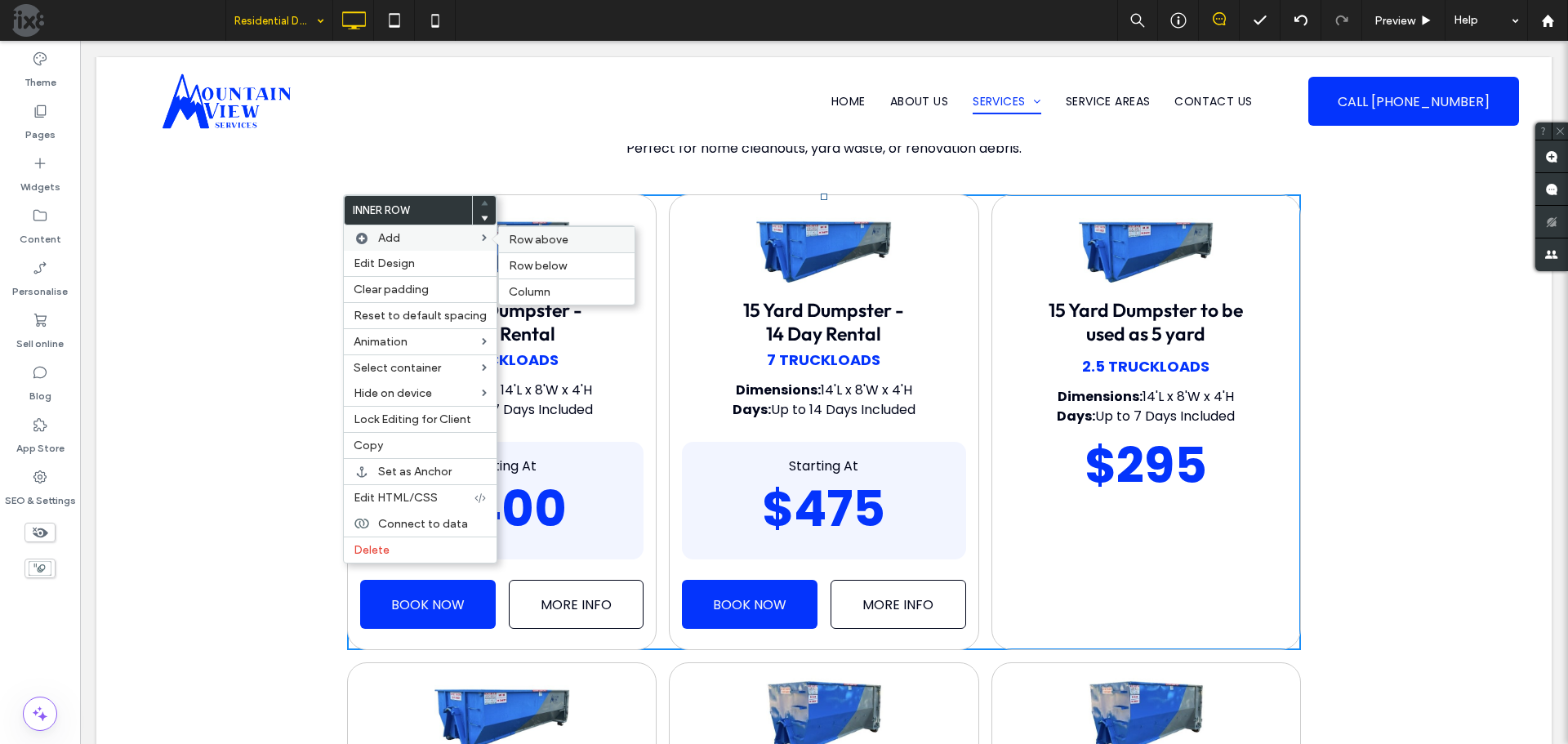
click at [539, 237] on span "Row above" at bounding box center [538, 240] width 60 height 14
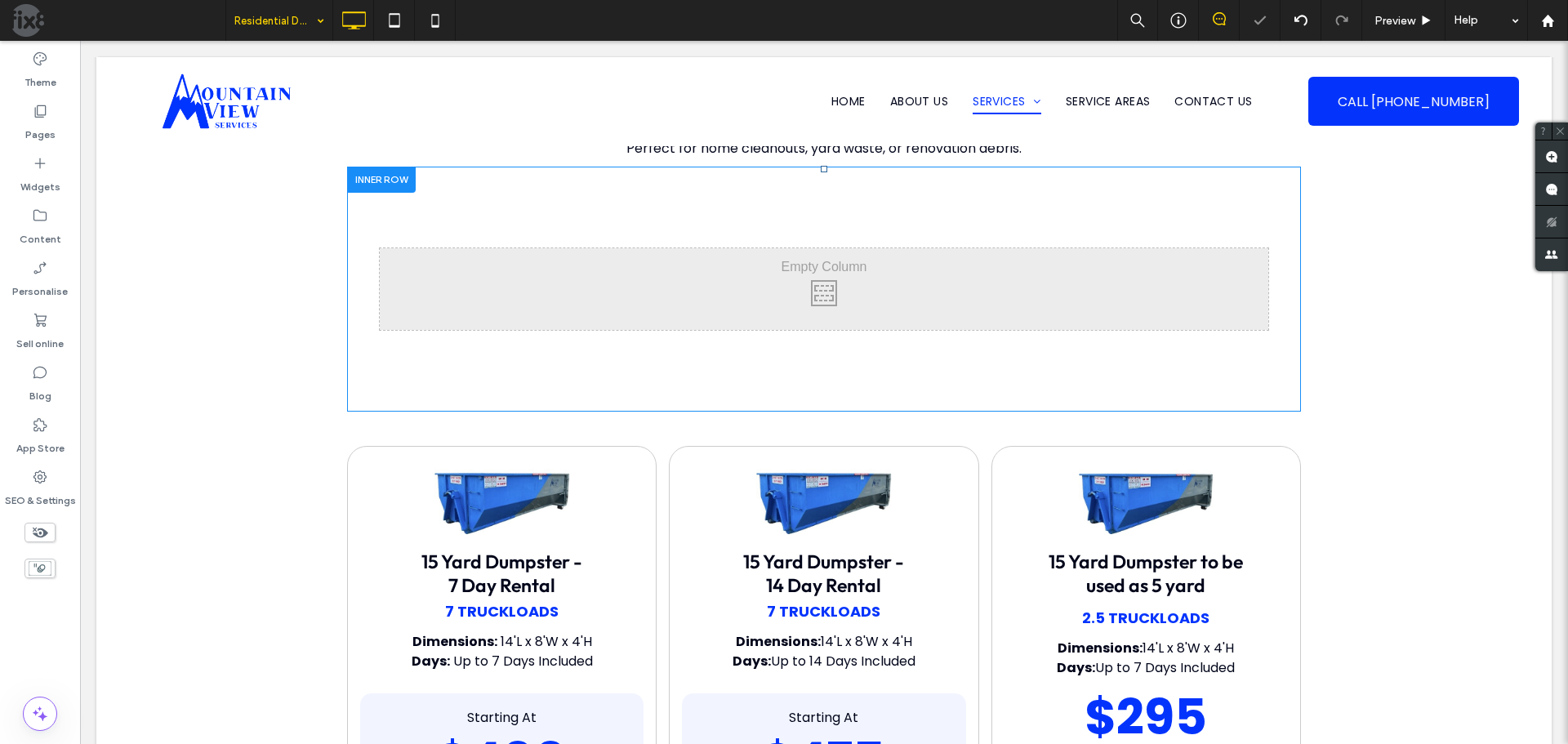
click at [377, 184] on div at bounding box center [381, 179] width 69 height 25
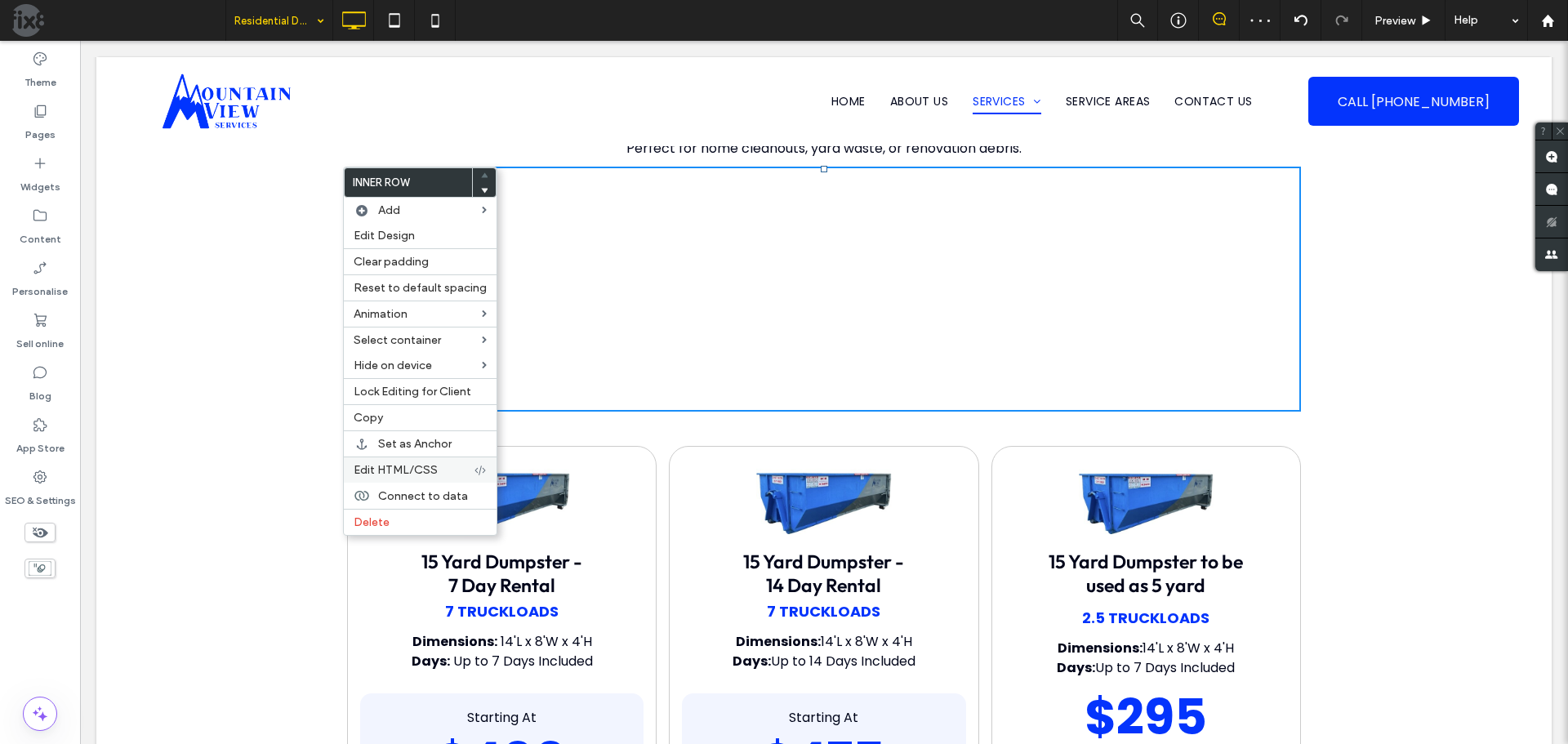
click at [414, 475] on span "Edit HTML/CSS" at bounding box center [396, 470] width 84 height 14
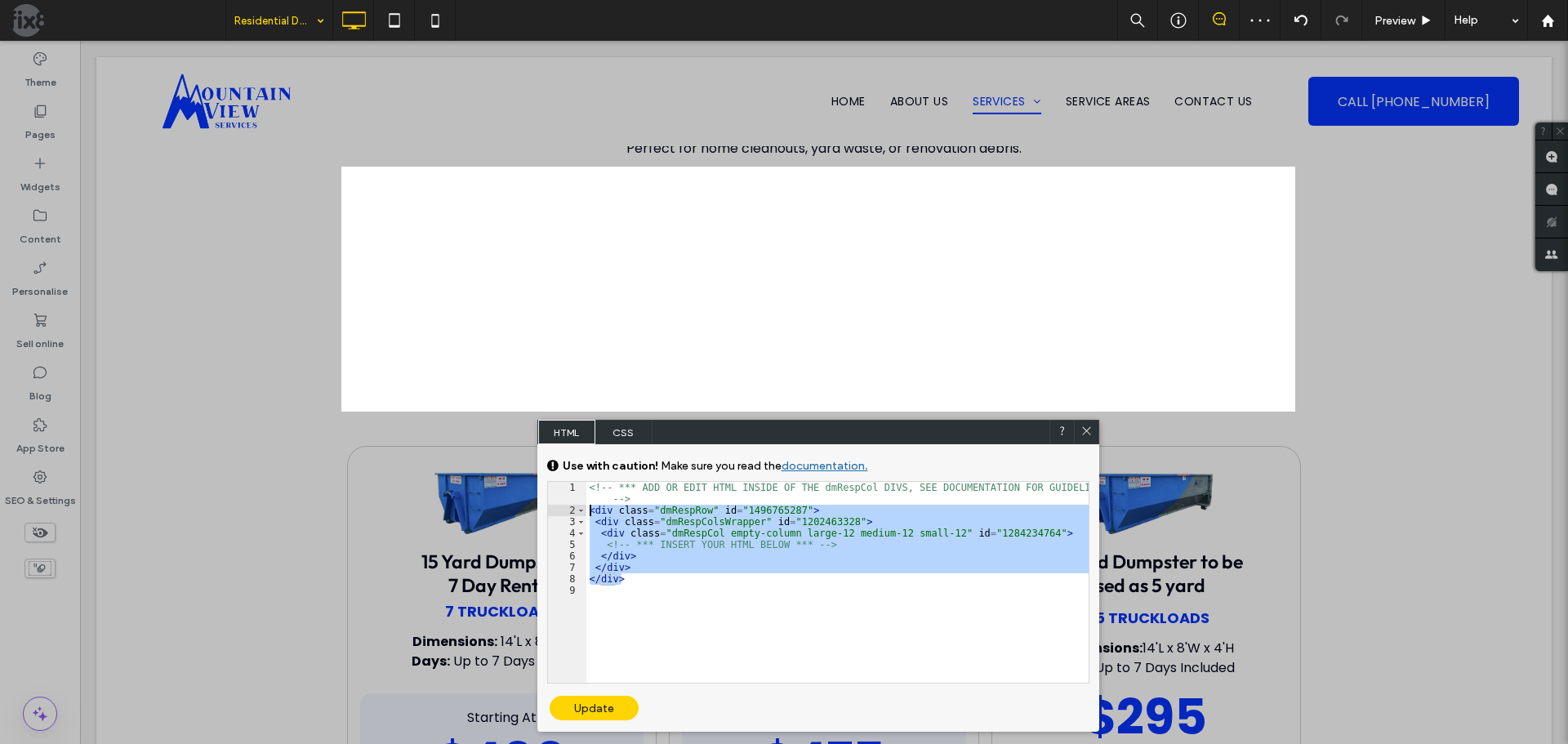
drag, startPoint x: 598, startPoint y: 556, endPoint x: 570, endPoint y: 507, distance: 56.4
click at [561, 514] on div "** 1 2 3 4 5 6 7 8 9 <!-- *** ADD OR EDIT HTML INSIDE OF THE dmRespCol DIVS, SE…" at bounding box center [818, 582] width 543 height 202
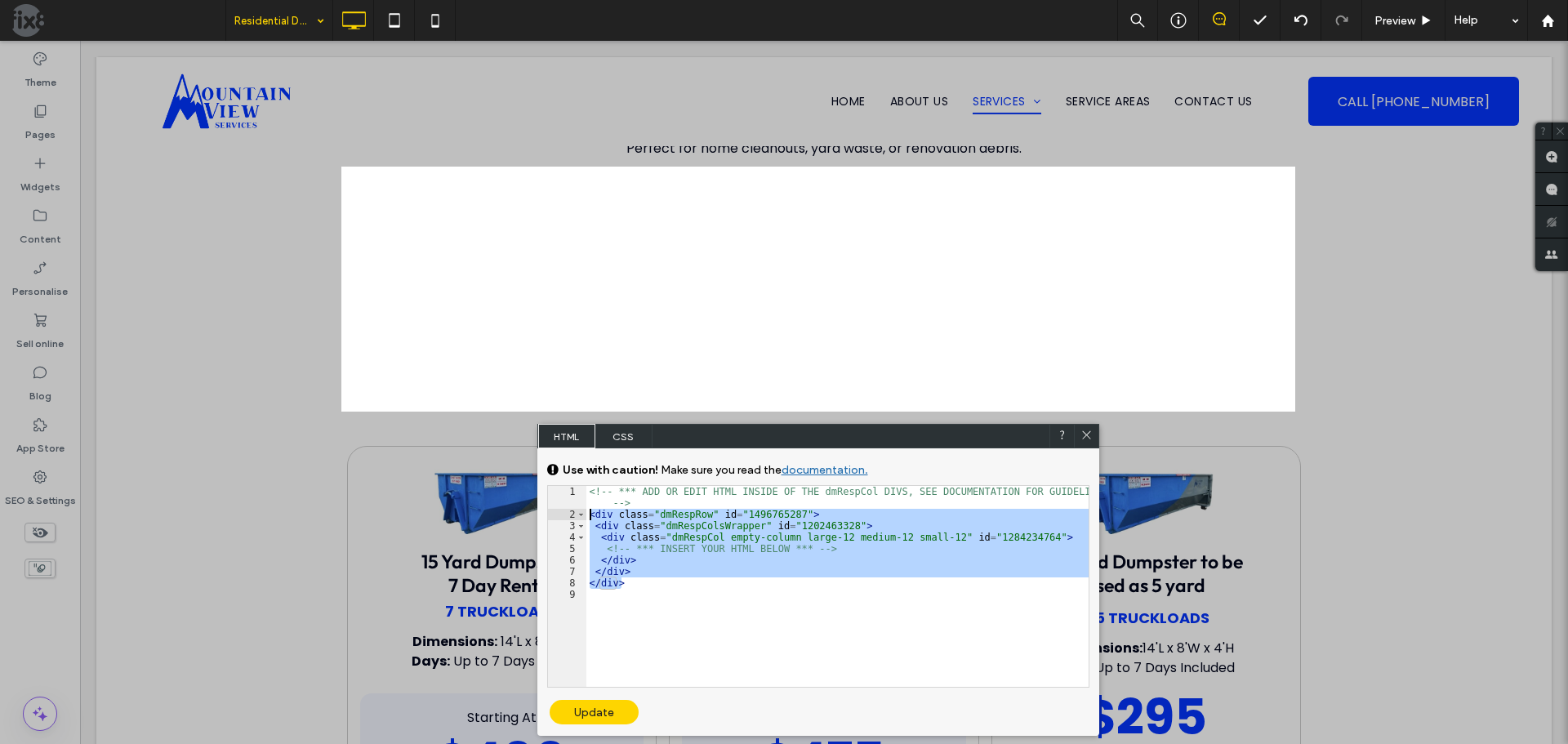
click at [1081, 429] on icon at bounding box center [1087, 435] width 13 height 13
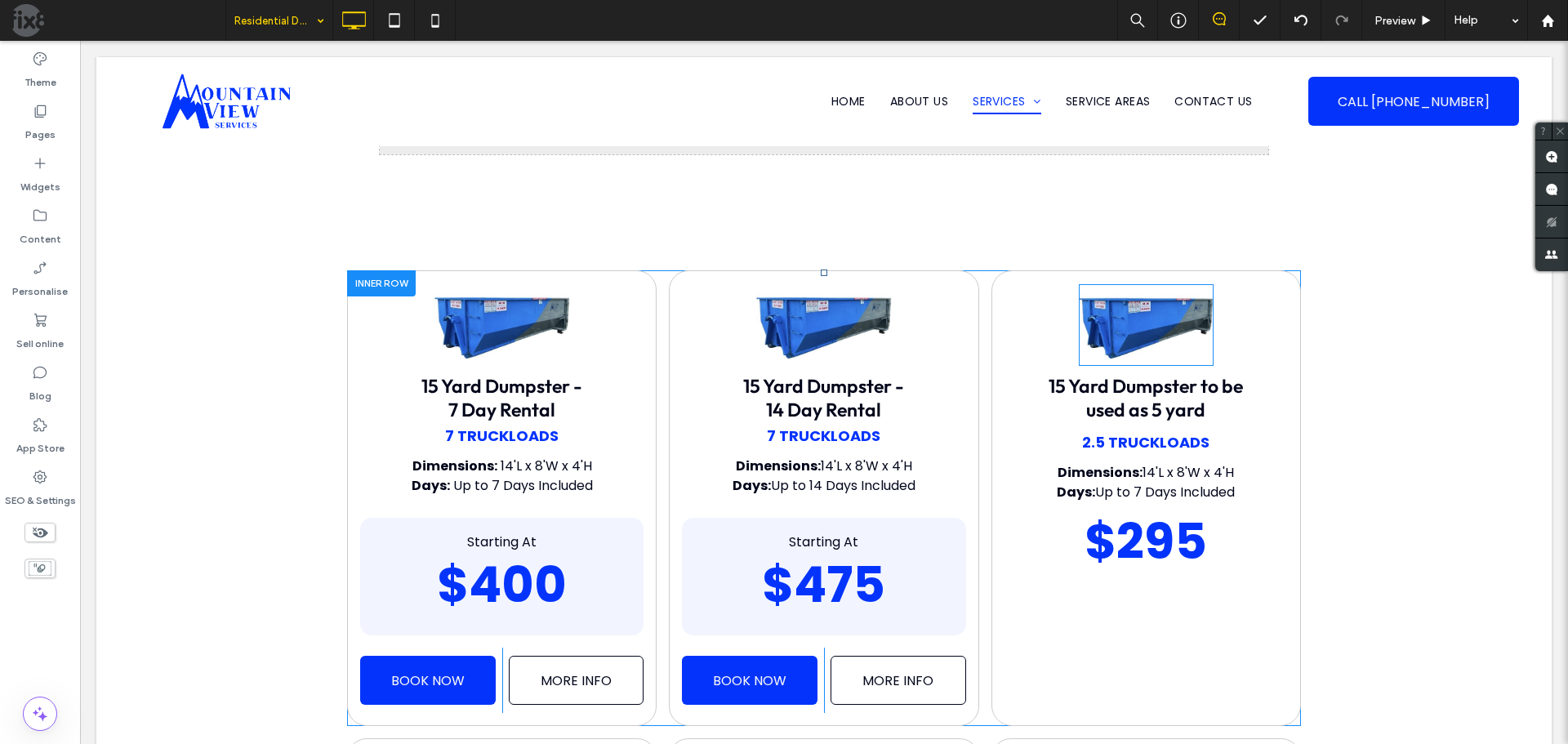
scroll to position [817, 0]
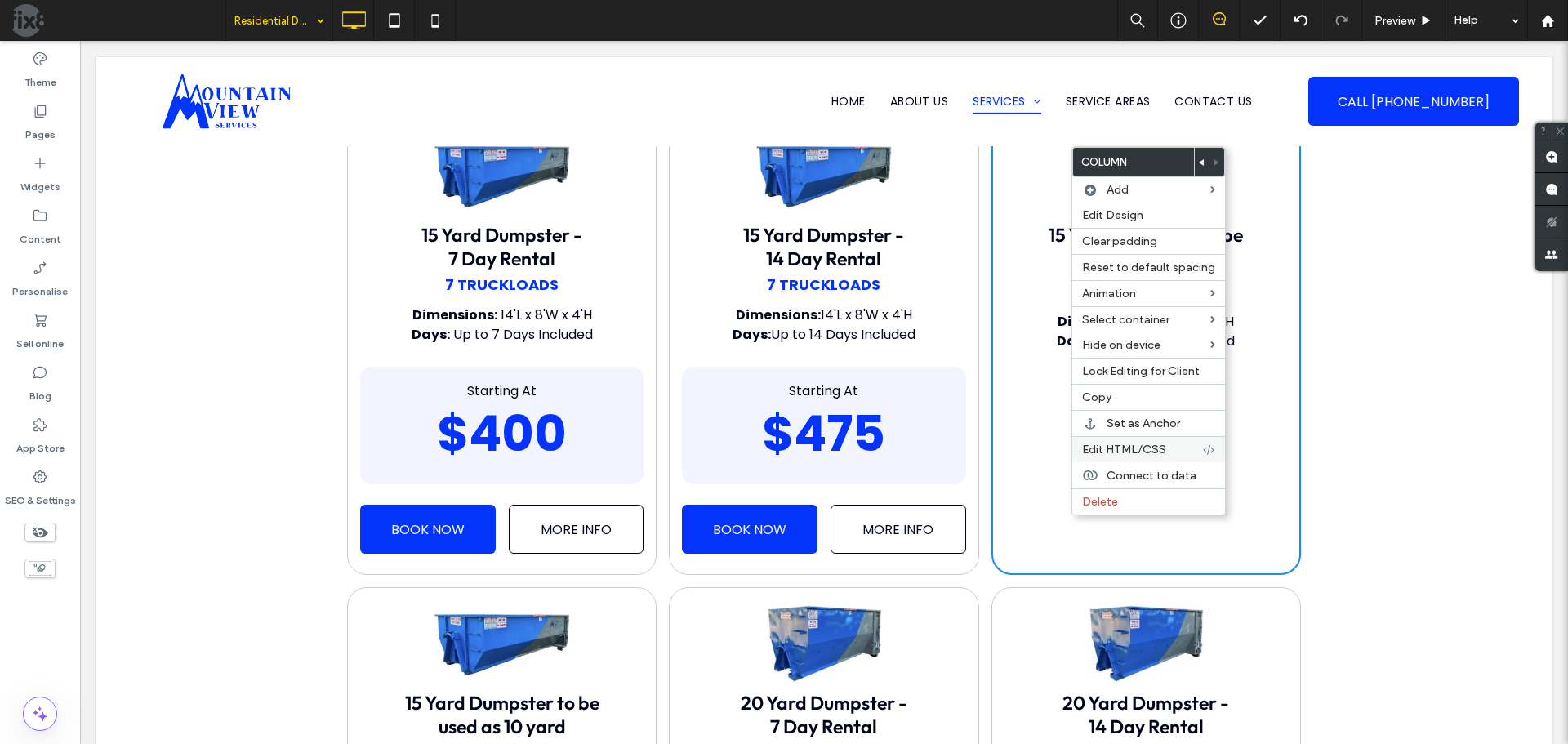
click at [1139, 451] on span "Edit HTML/CSS" at bounding box center [1125, 449] width 84 height 14
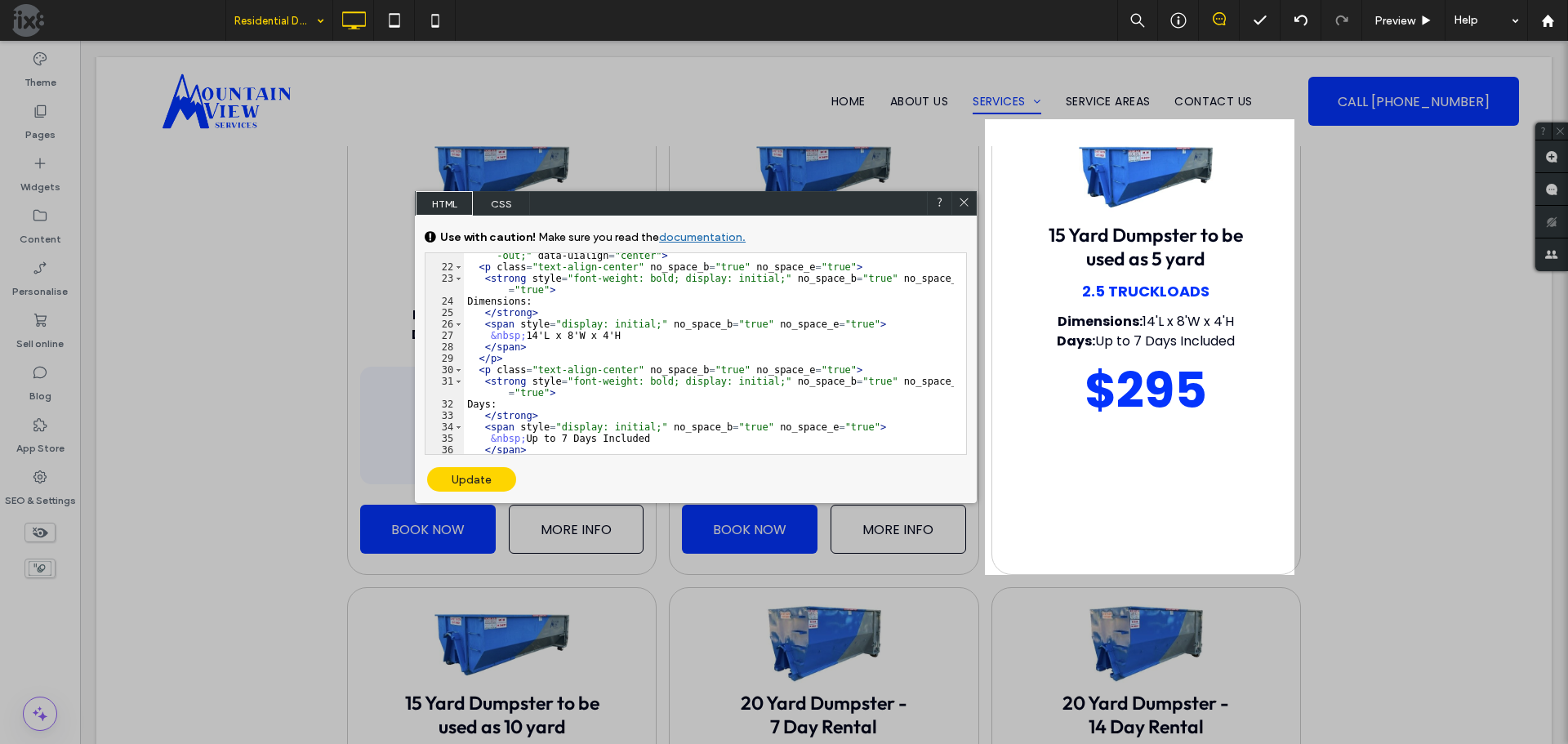
scroll to position [600, 0]
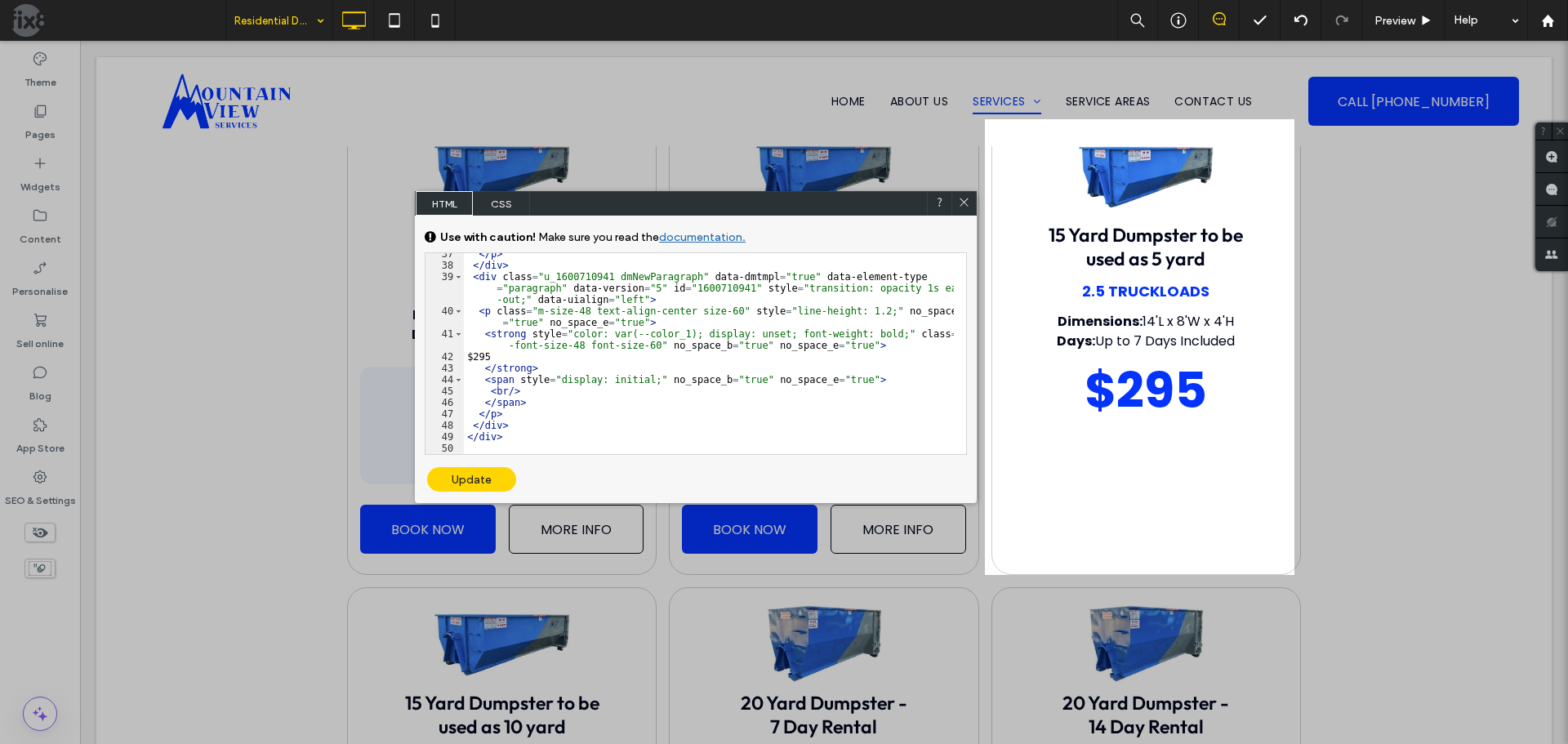
click at [549, 423] on div "</ p > </ div > < div class = "u_1600710941 dmNewParagraph" data-dmtmpl = "true…" at bounding box center [708, 360] width 490 height 224
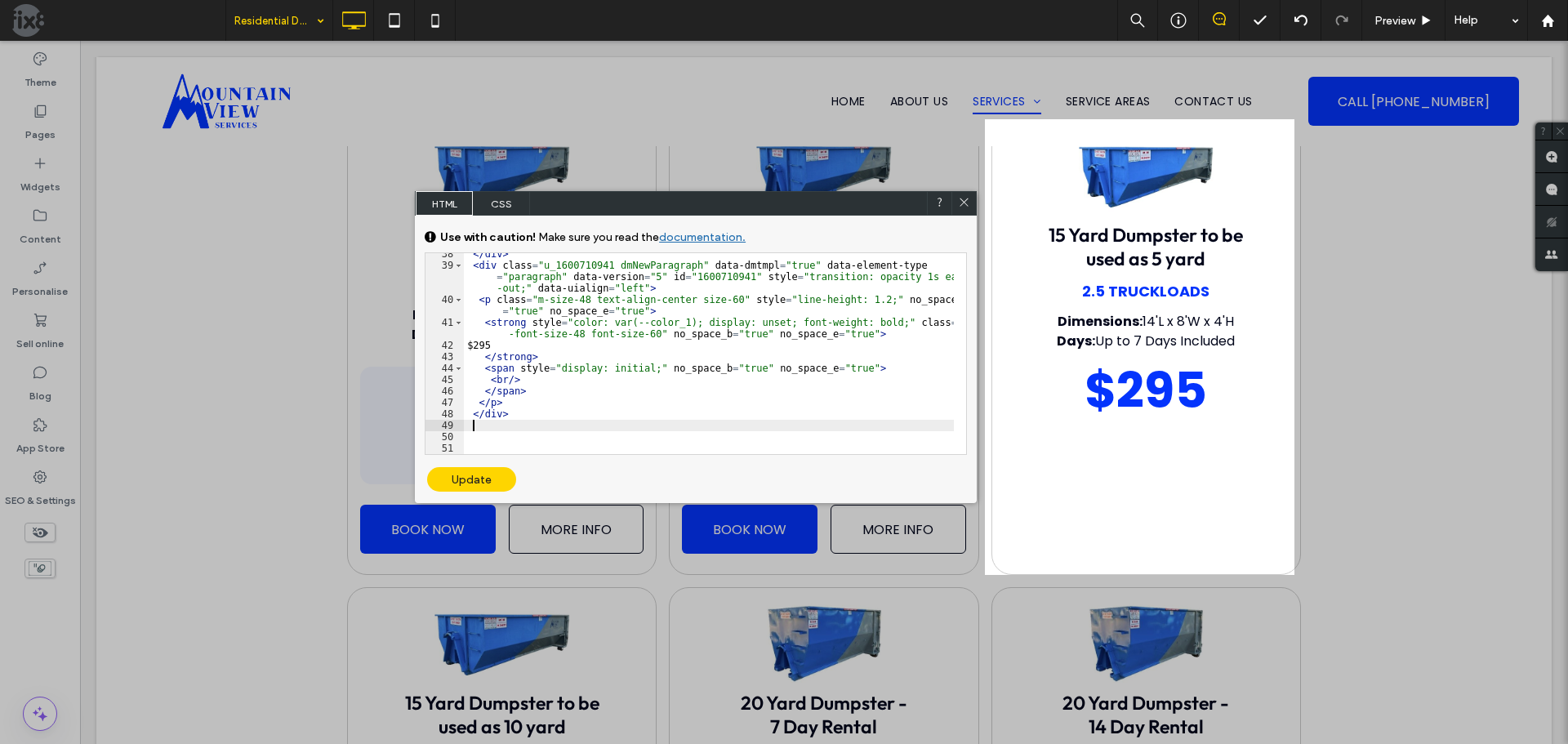
scroll to position [656, 0]
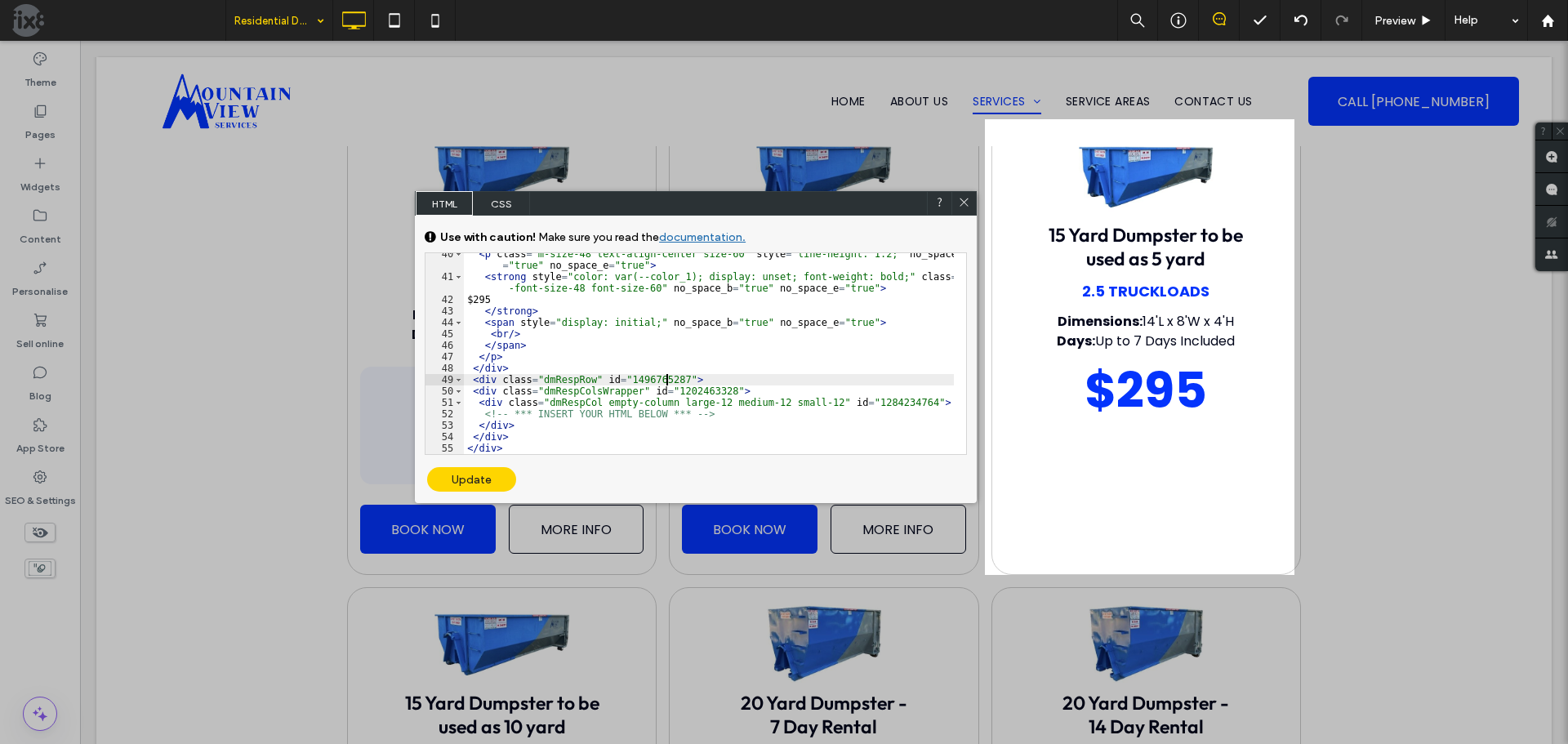
click at [669, 381] on div "< p class = "m-size-48 text-align-center size-60" style = "line-height: 1.2;" n…" at bounding box center [708, 365] width 490 height 235
click at [673, 376] on div "< p class = "m-size-48 text-align-center size-60" style = "line-height: 1.2;" n…" at bounding box center [708, 365] width 490 height 235
click at [897, 405] on div "< p class = "m-size-48 text-align-center size-60" style = "line-height: 1.2;" n…" at bounding box center [708, 365] width 490 height 235
type textarea "**"
click at [476, 476] on div "Update" at bounding box center [471, 479] width 89 height 24
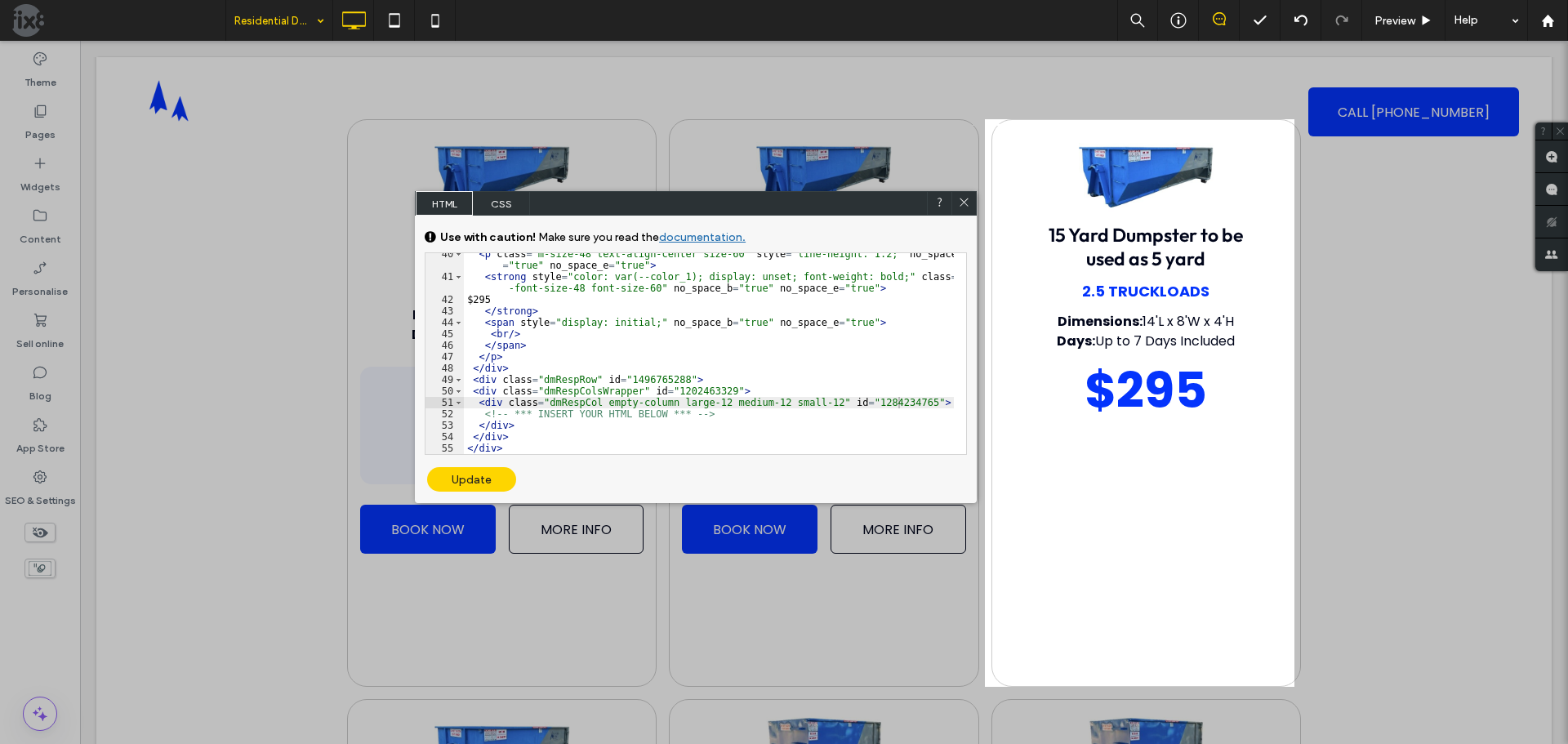
click at [964, 201] on use at bounding box center [964, 202] width 8 height 8
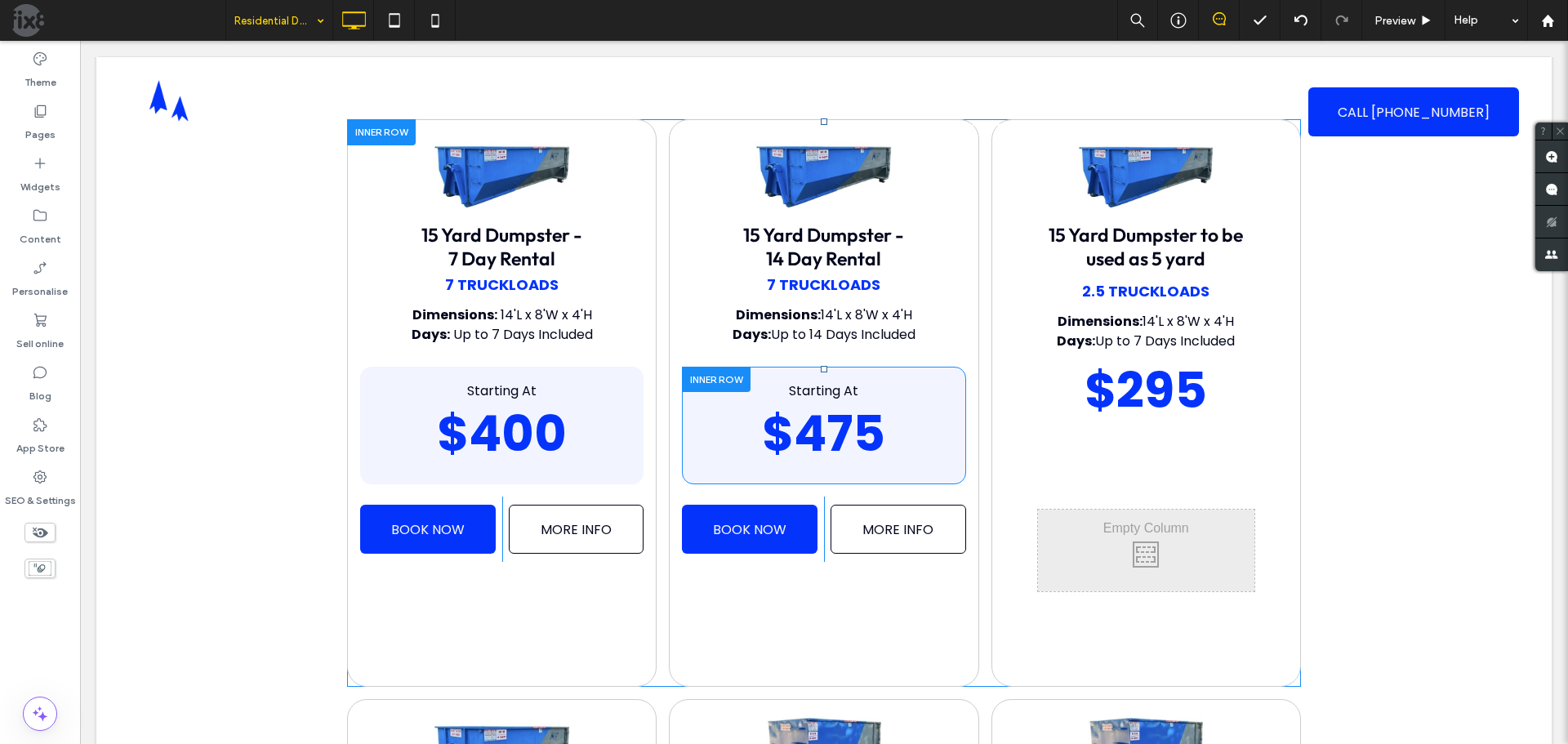
click at [688, 380] on div at bounding box center [716, 380] width 69 height 25
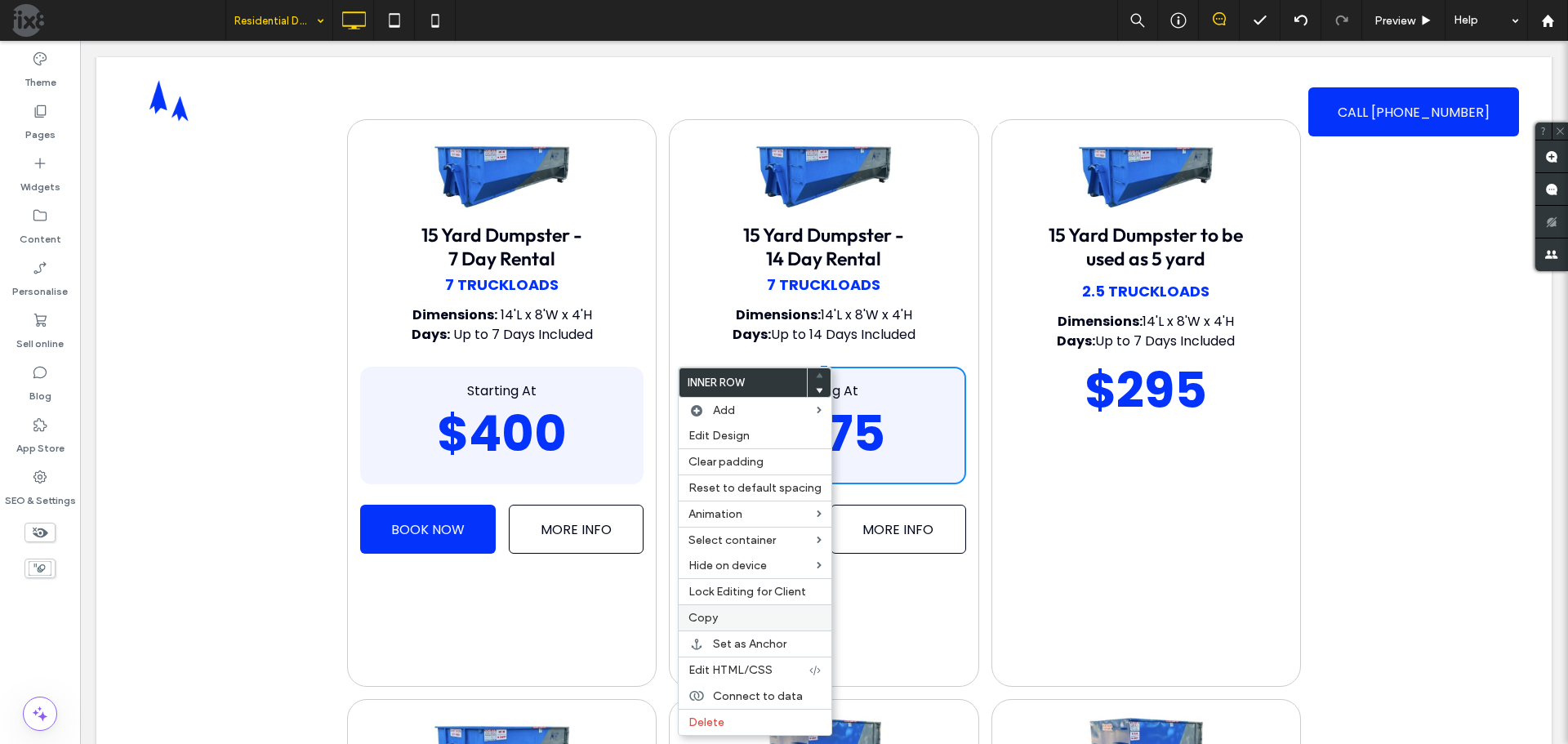
click at [711, 611] on span "Copy" at bounding box center [703, 618] width 30 height 14
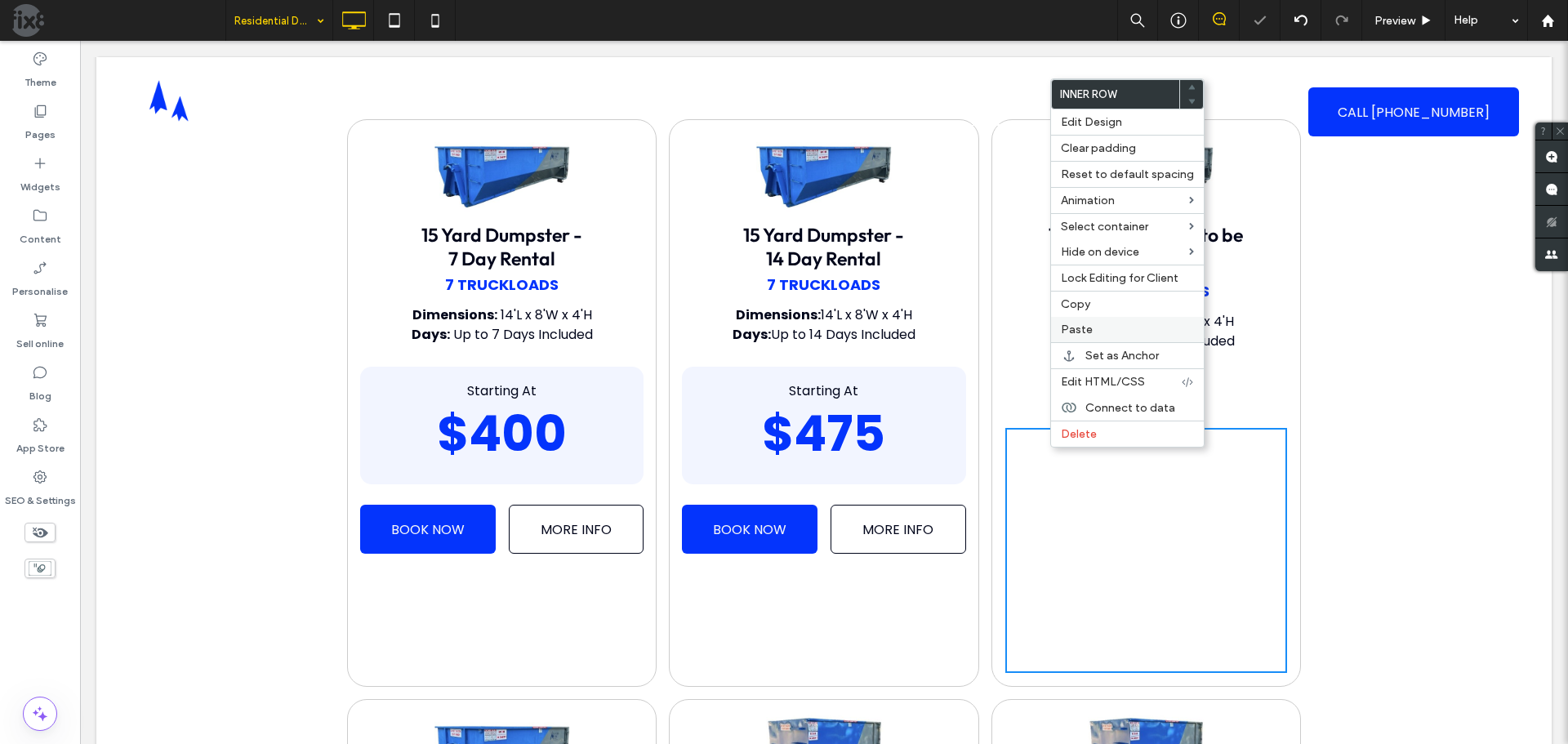
click at [1076, 330] on span "Paste" at bounding box center [1077, 329] width 32 height 14
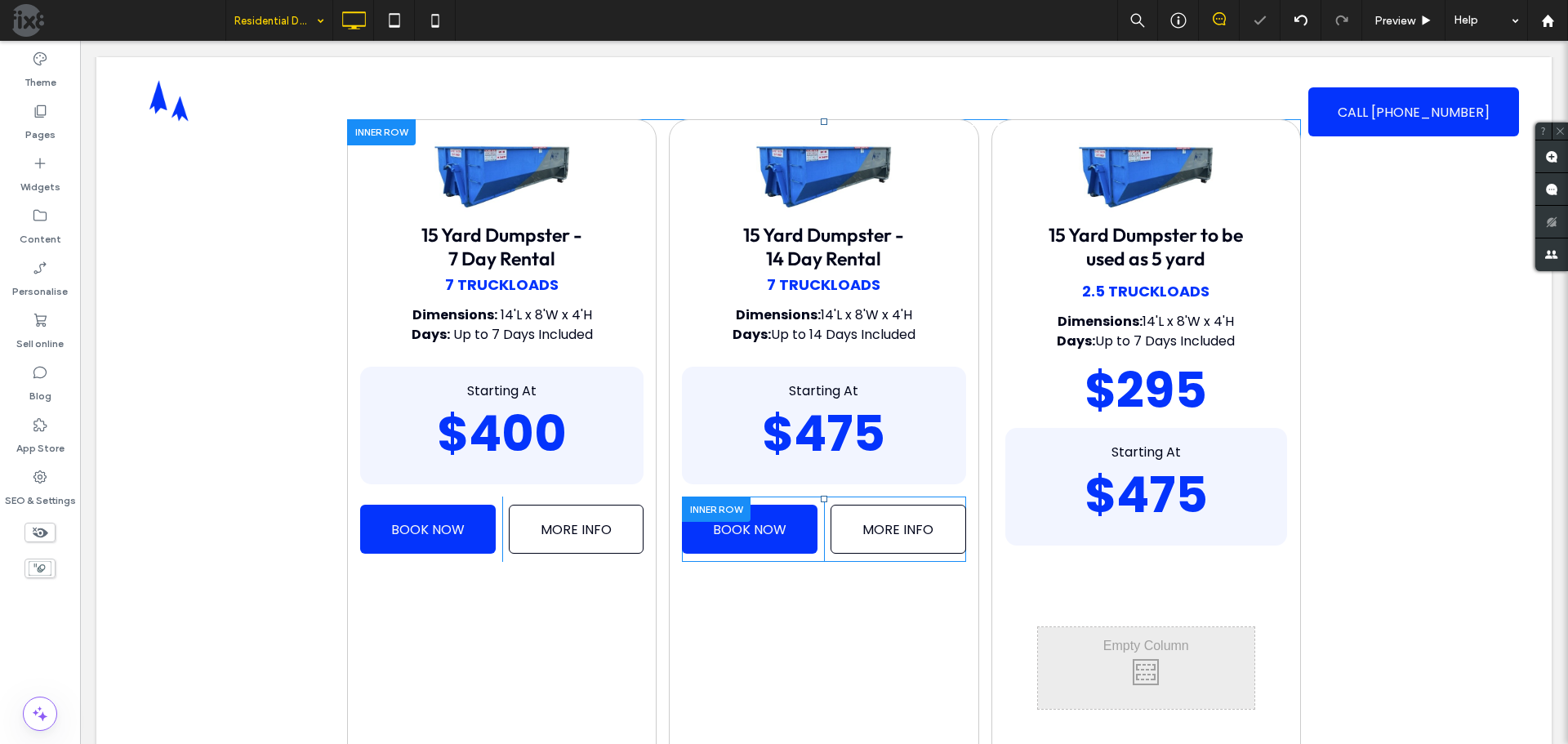
click at [702, 509] on div at bounding box center [716, 509] width 69 height 25
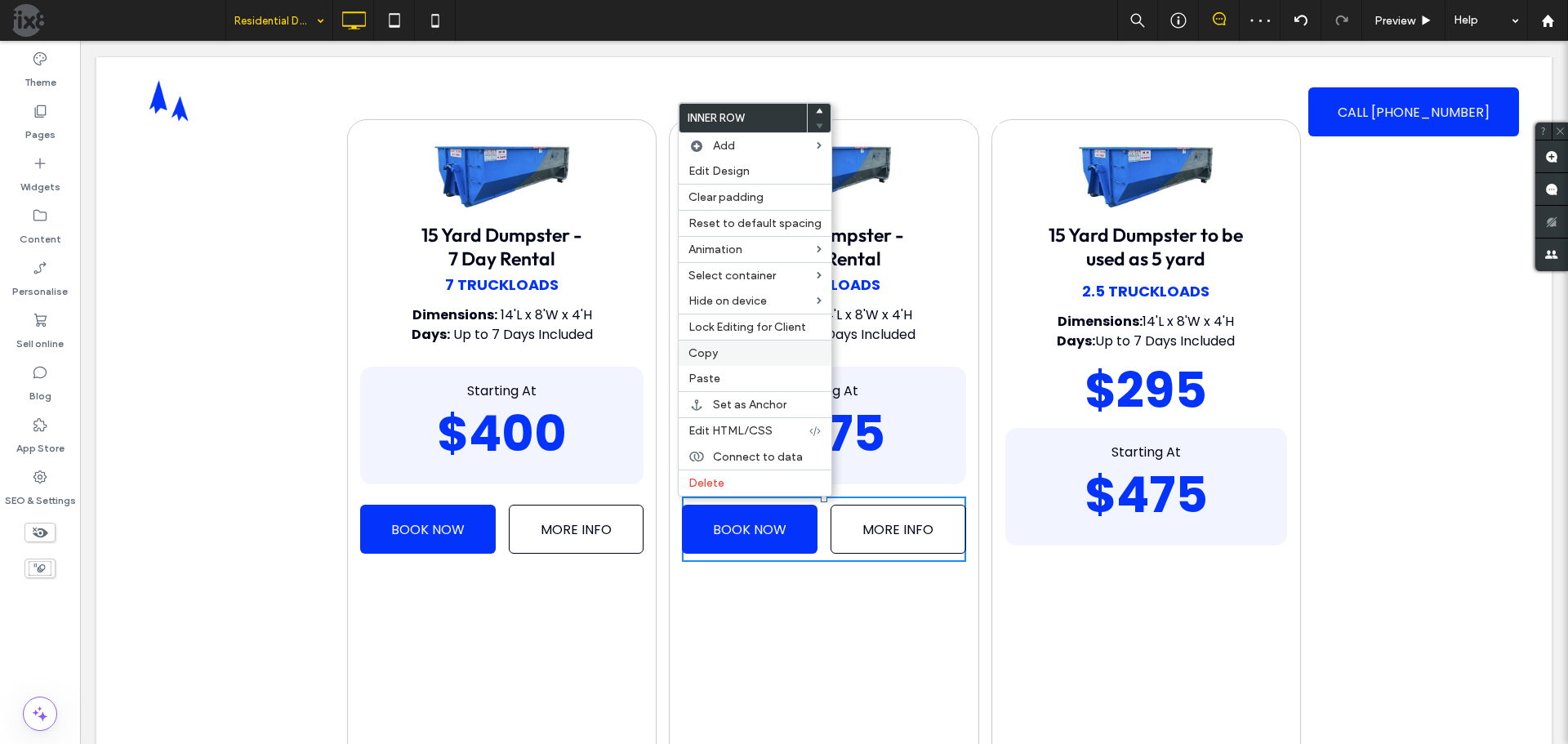
drag, startPoint x: 718, startPoint y: 350, endPoint x: 739, endPoint y: 359, distance: 22.8
click at [719, 350] on label "Copy" at bounding box center [755, 354] width 133 height 14
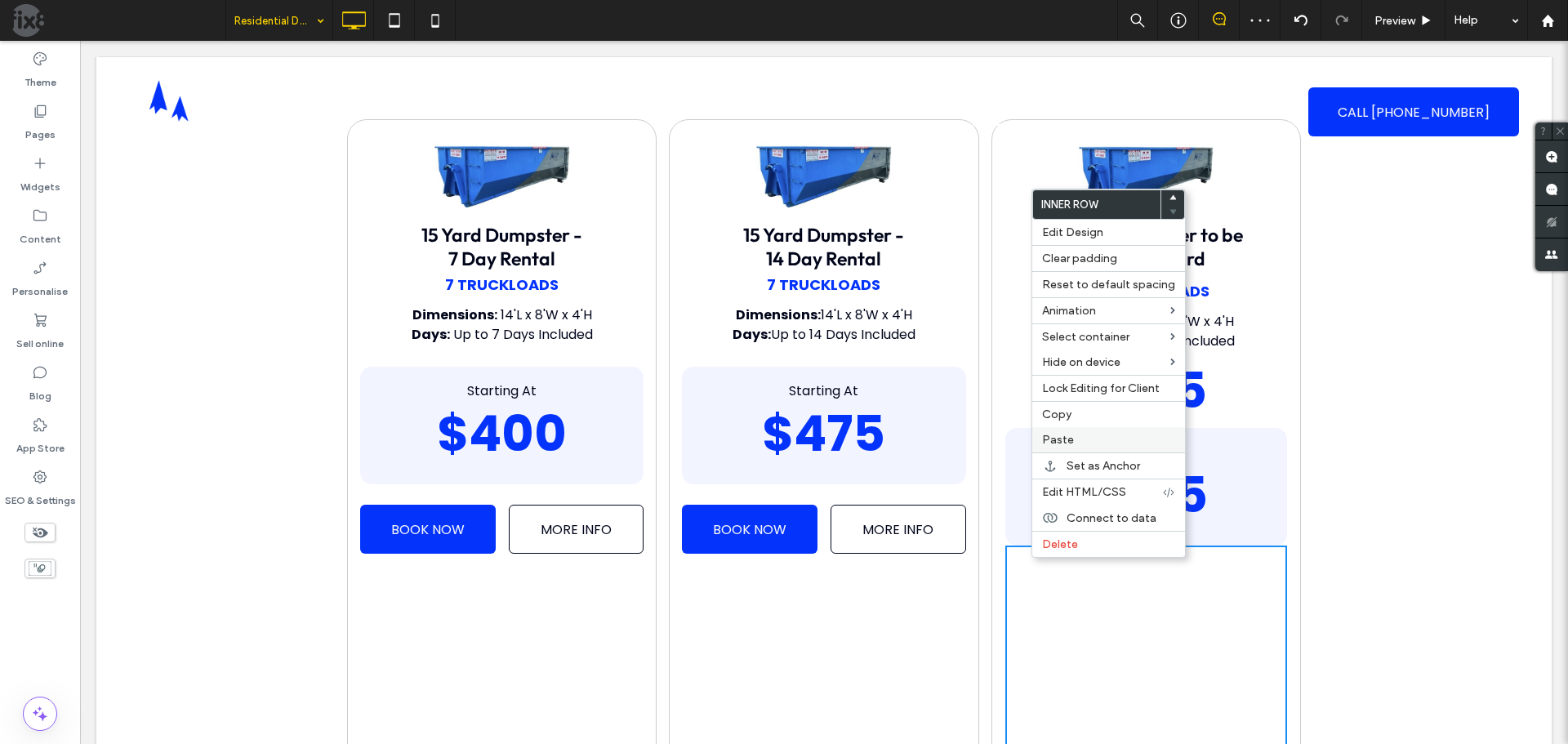
click at [1071, 437] on span "Paste" at bounding box center [1058, 440] width 32 height 14
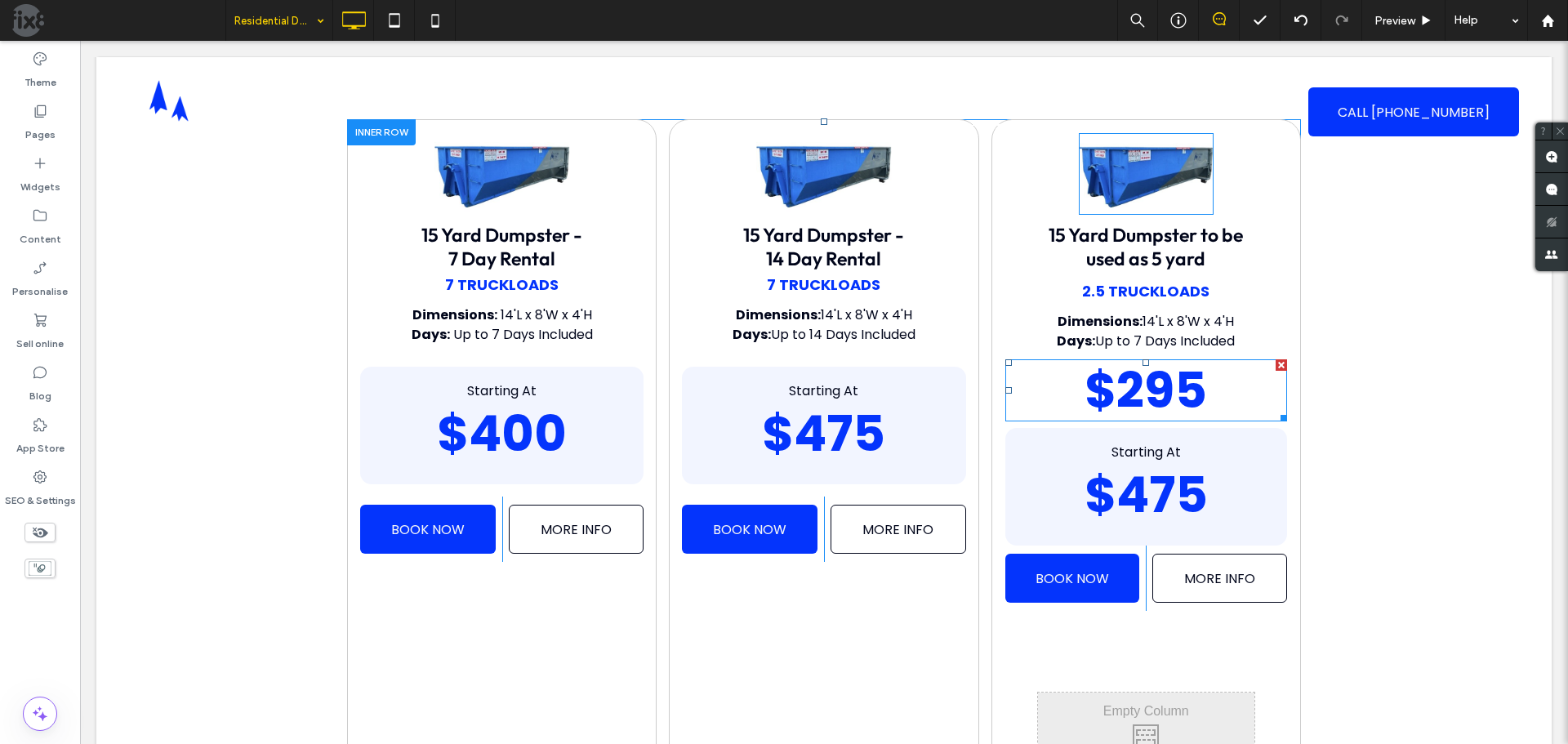
click at [1217, 393] on p "$295" at bounding box center [1146, 390] width 282 height 59
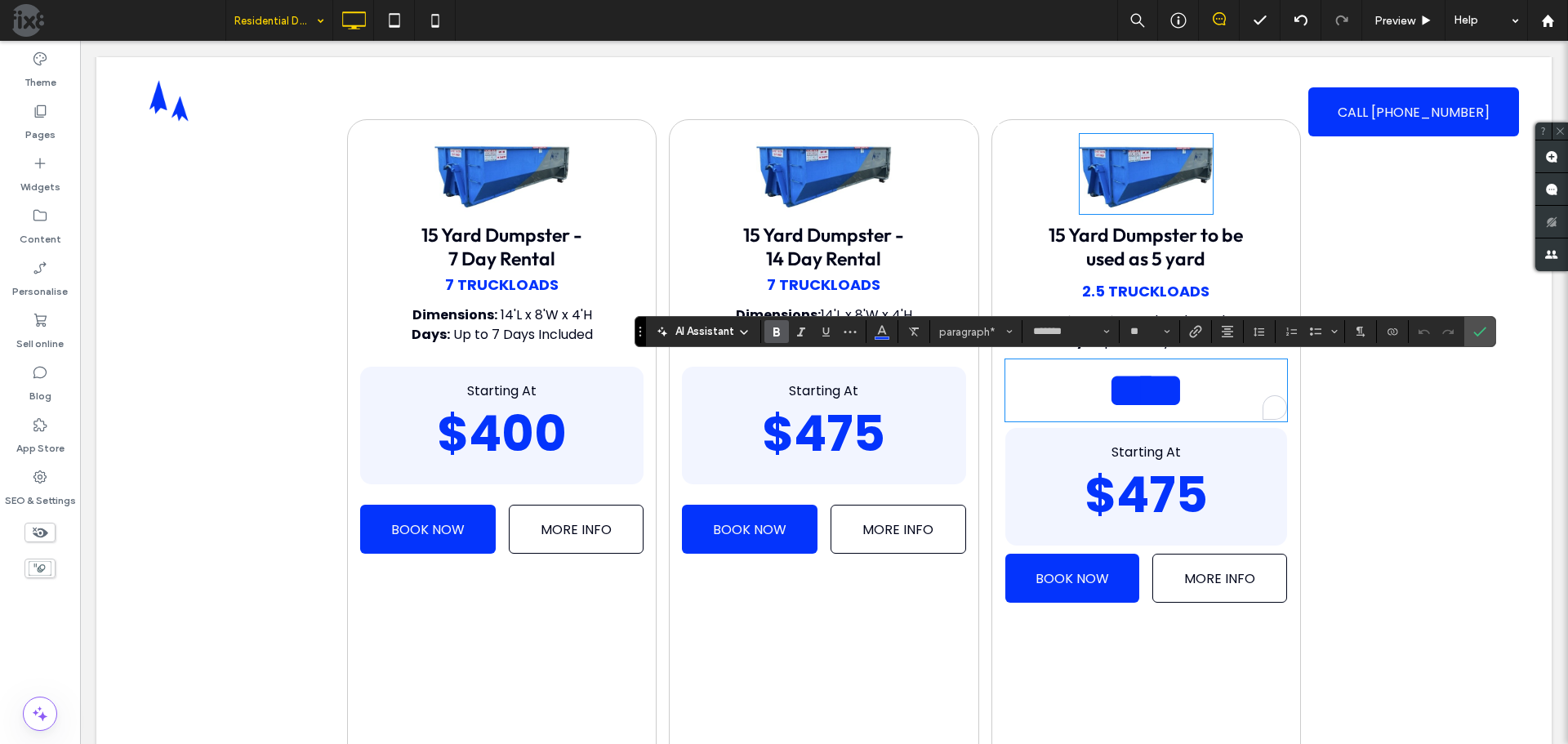
click at [1181, 492] on strong "$475" at bounding box center [1146, 494] width 124 height 69
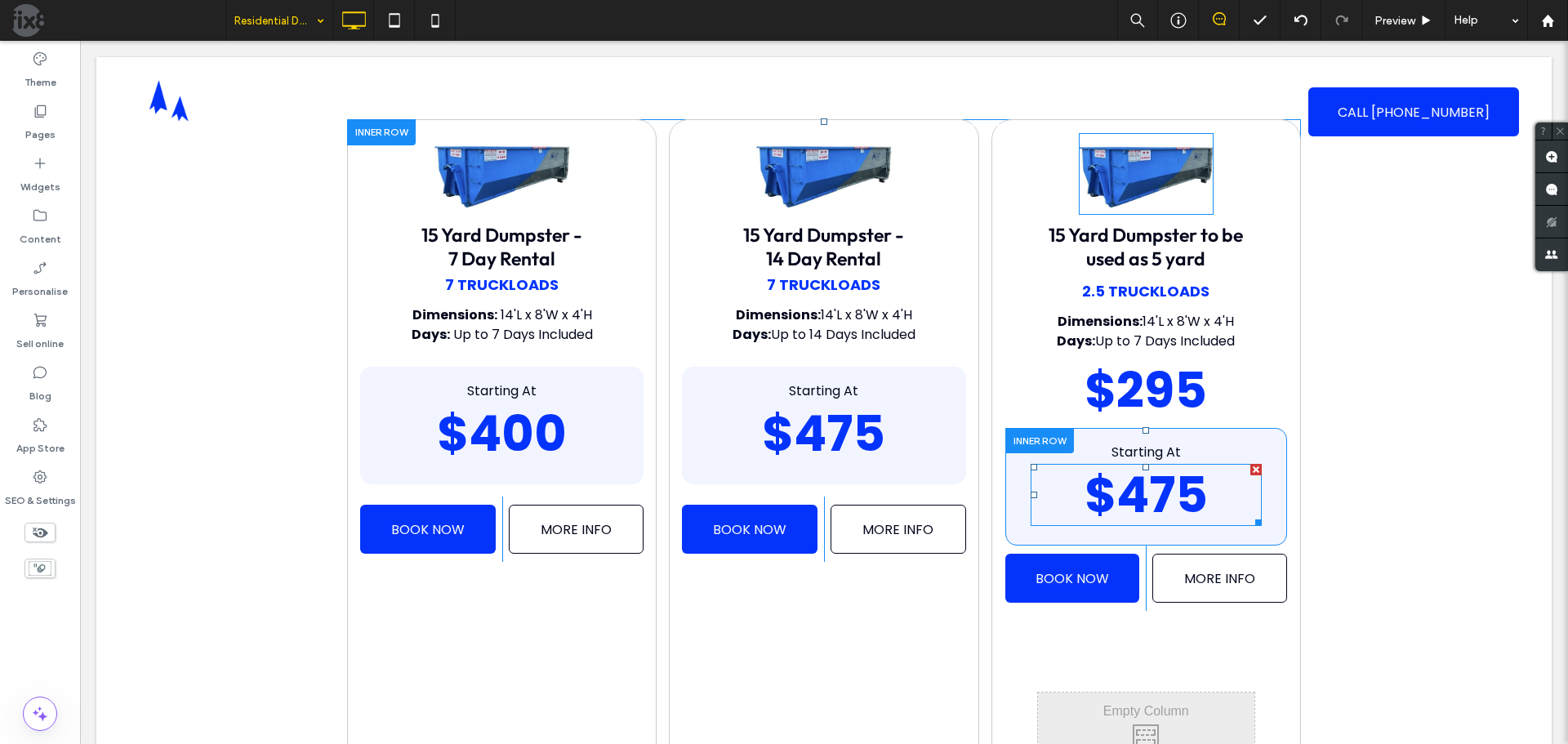
click at [1181, 492] on strong "$475" at bounding box center [1146, 494] width 124 height 69
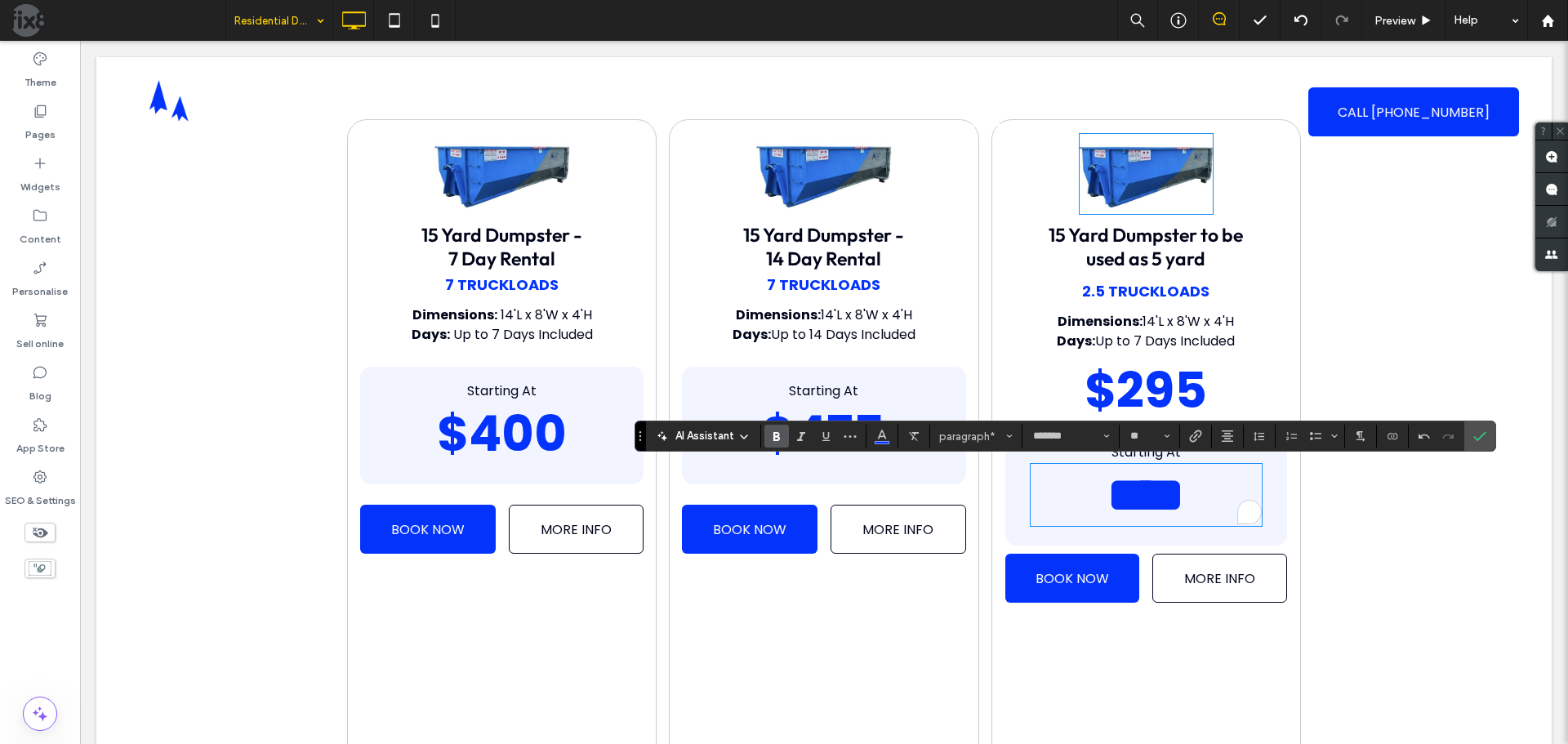
scroll to position [0, 0]
click at [1478, 440] on use "Confirm" at bounding box center [1480, 436] width 13 height 10
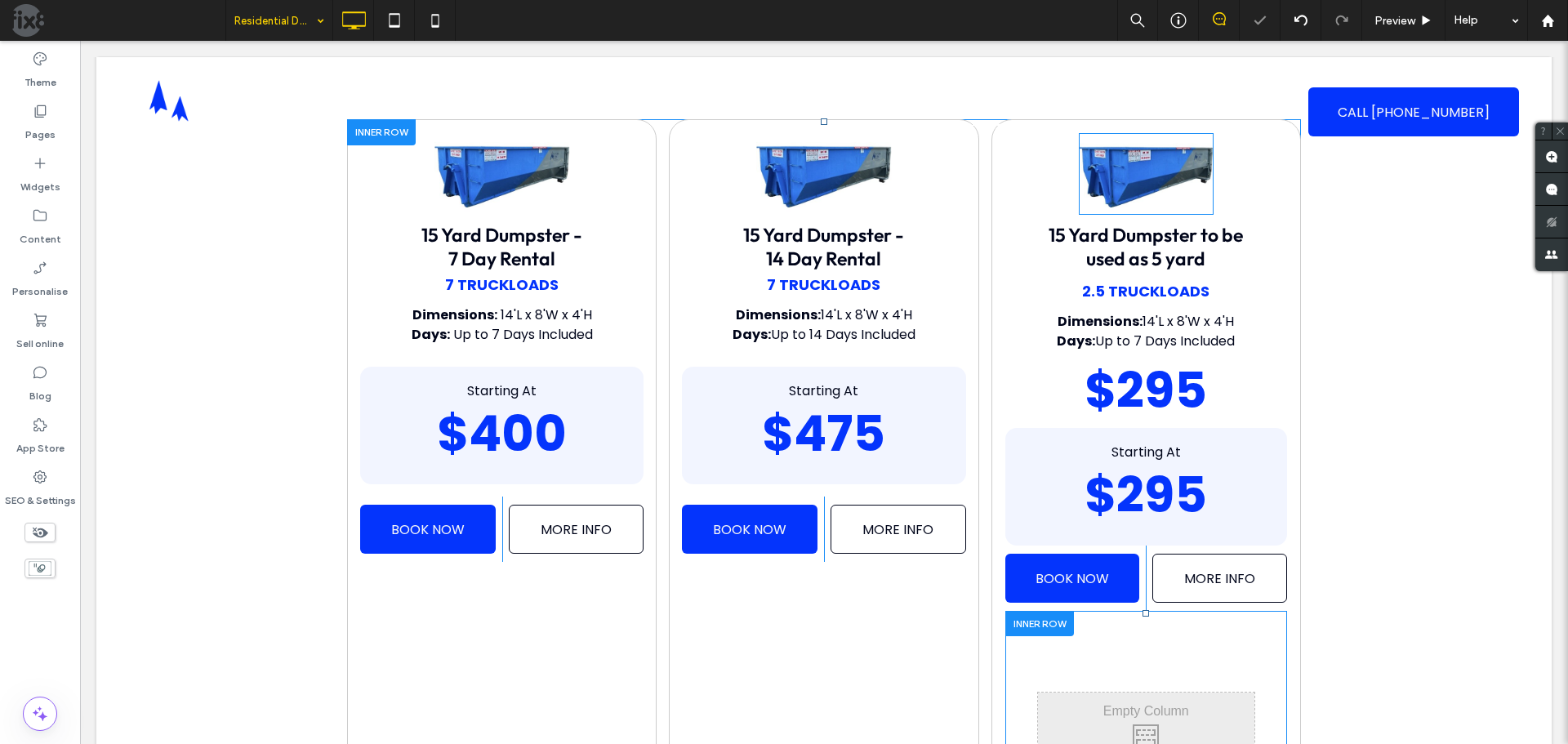
drag, startPoint x: 1036, startPoint y: 621, endPoint x: 1035, endPoint y: 612, distance: 9.1
click at [1035, 621] on div at bounding box center [1040, 623] width 69 height 25
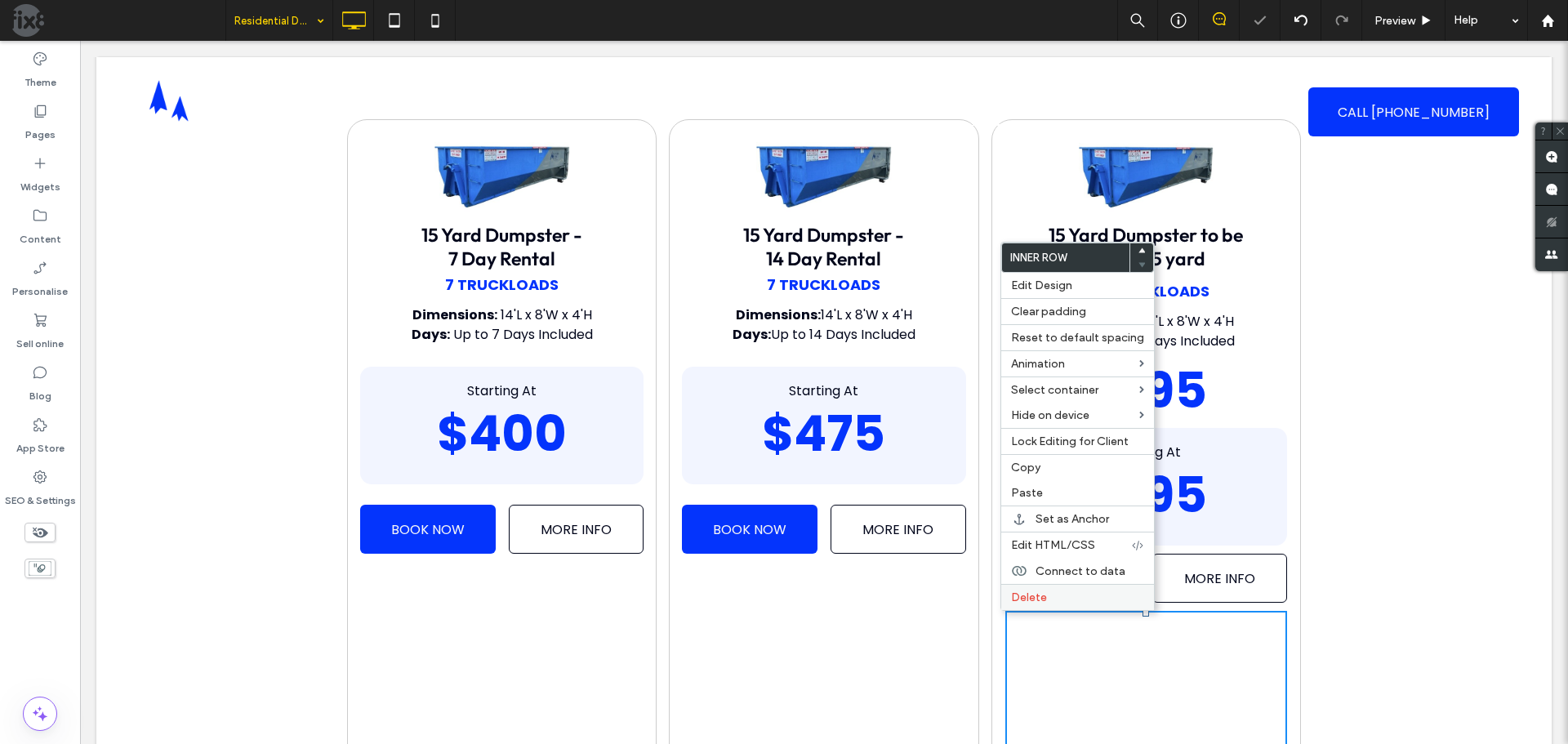
click at [1034, 597] on span "Delete" at bounding box center [1029, 597] width 36 height 14
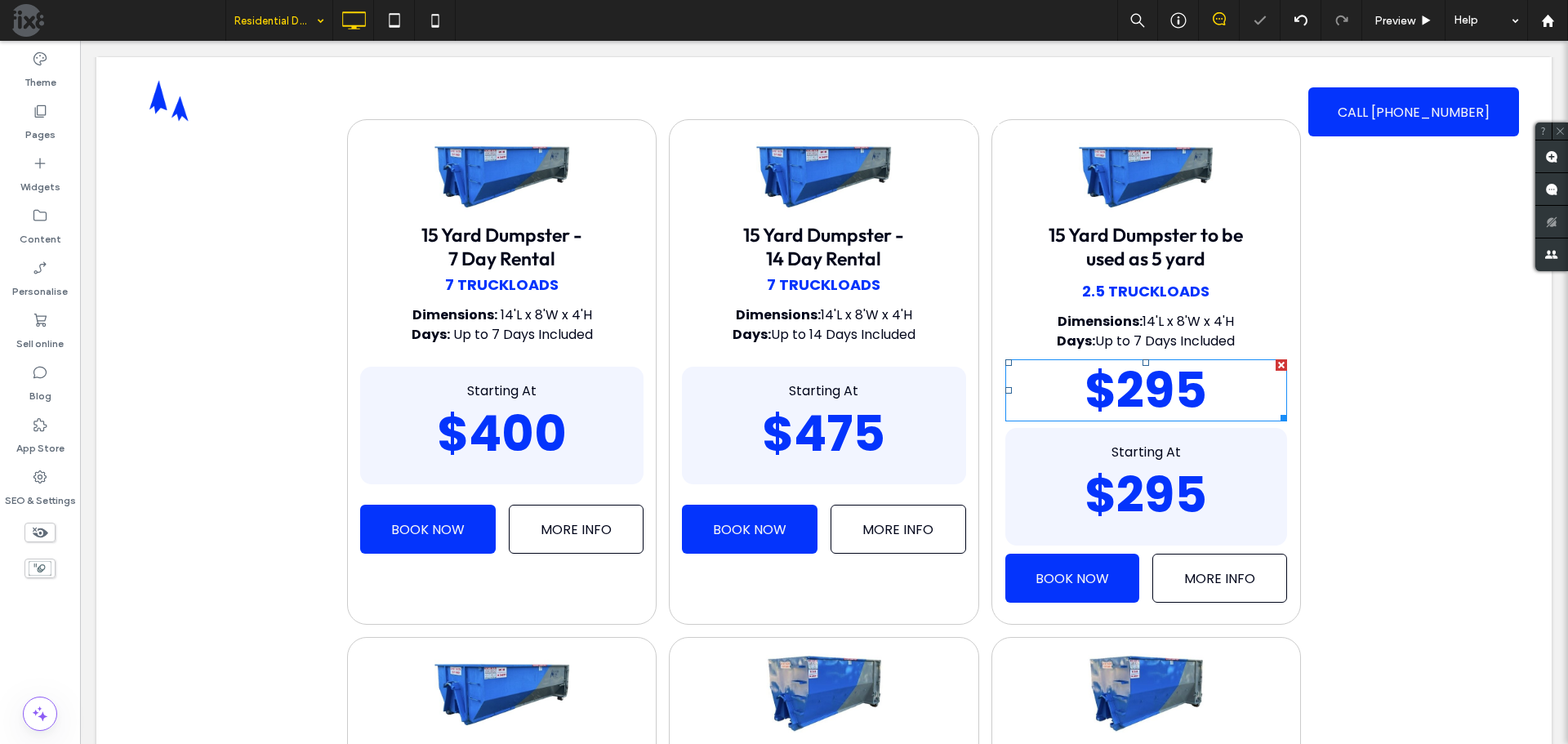
click at [1276, 363] on div at bounding box center [1281, 364] width 12 height 12
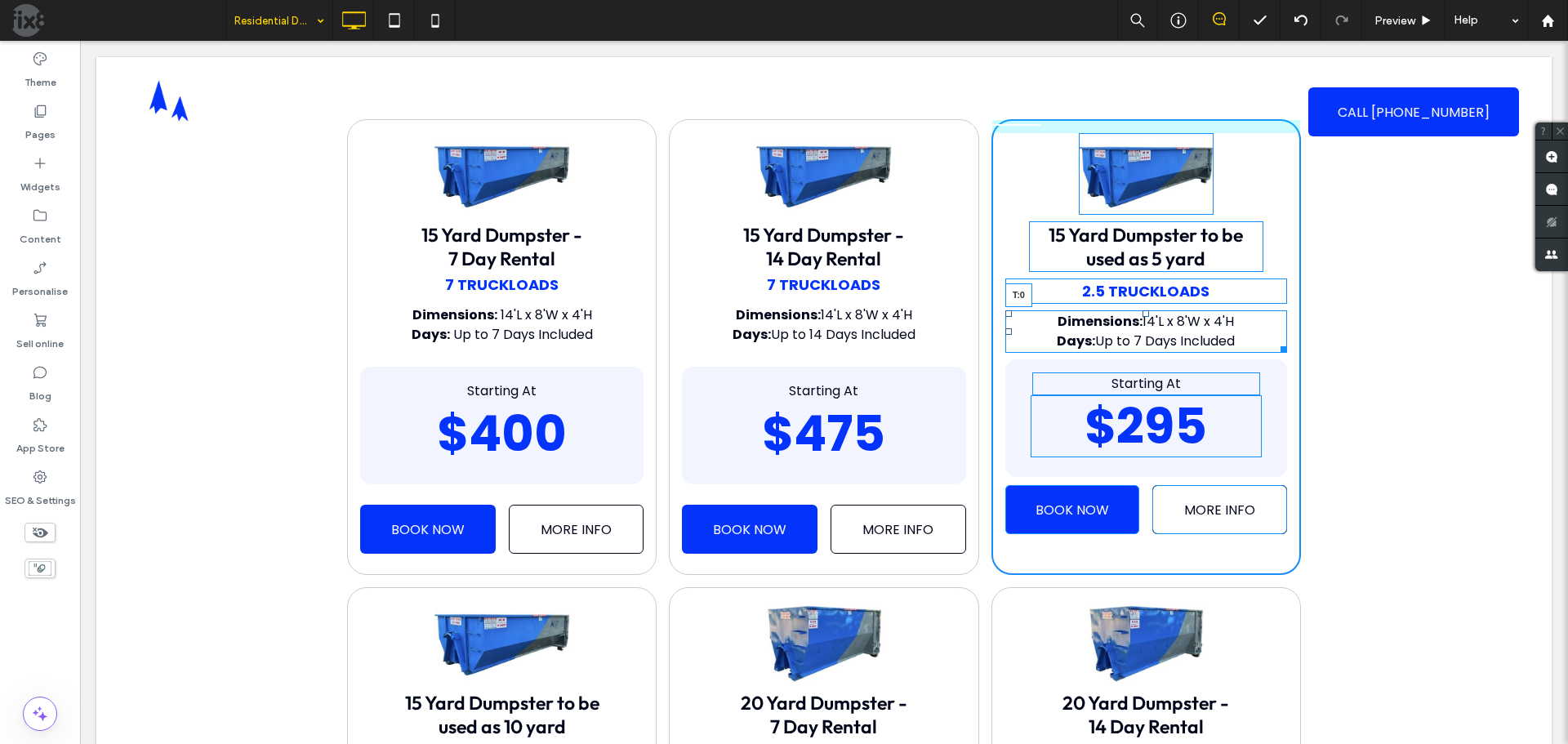
drag, startPoint x: 1139, startPoint y: 314, endPoint x: 1139, endPoint y: 304, distance: 10.0
click at [1139, 304] on div "15 Yard Dumpster to be used as 5 yard 2.5 Truckloads Dimensions: 14'L x 8'W x 4…" at bounding box center [1146, 346] width 310 height 456
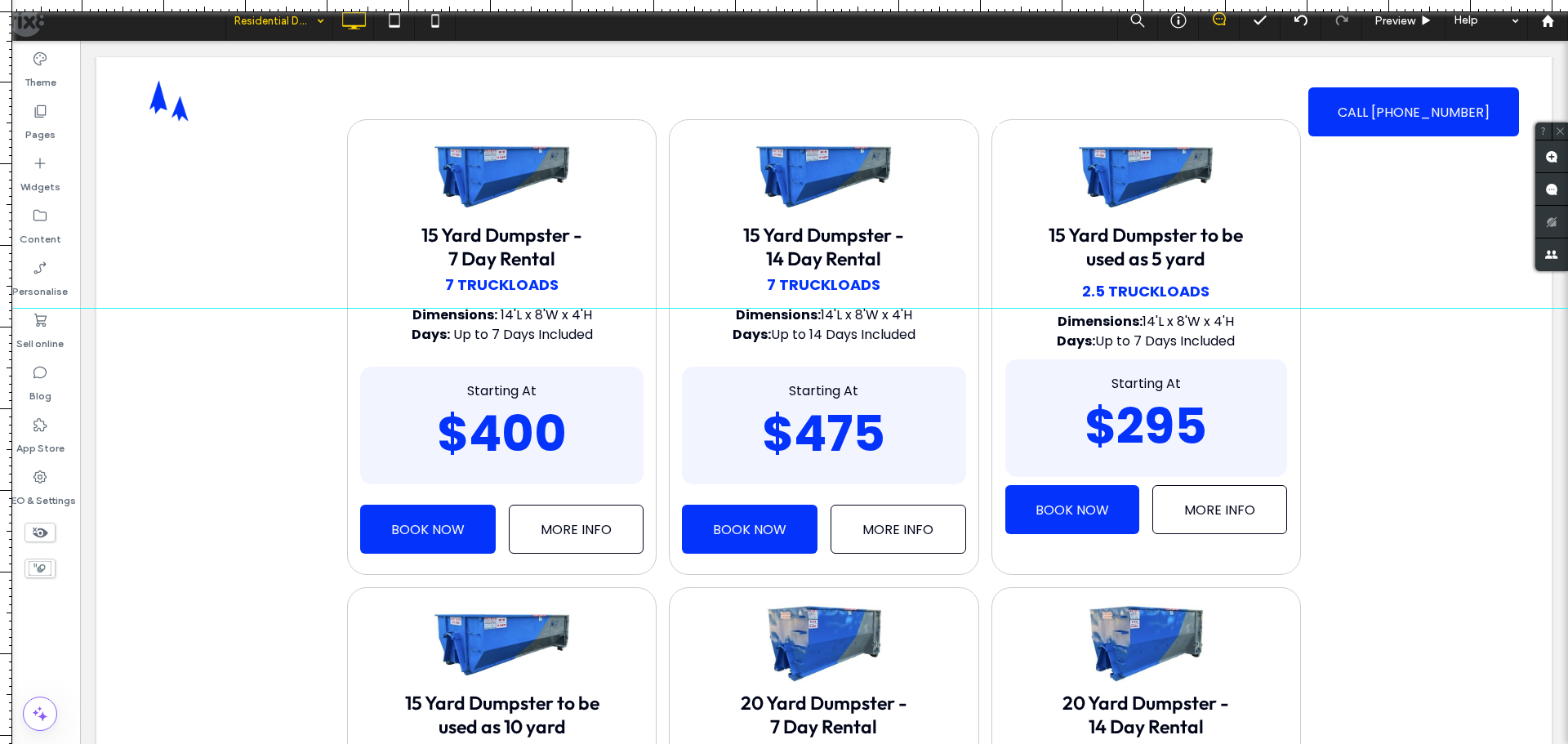
drag, startPoint x: 1009, startPoint y: 3, endPoint x: 1053, endPoint y: 308, distance: 308.2
click at [1053, 743] on div at bounding box center [784, 744] width 1568 height 0
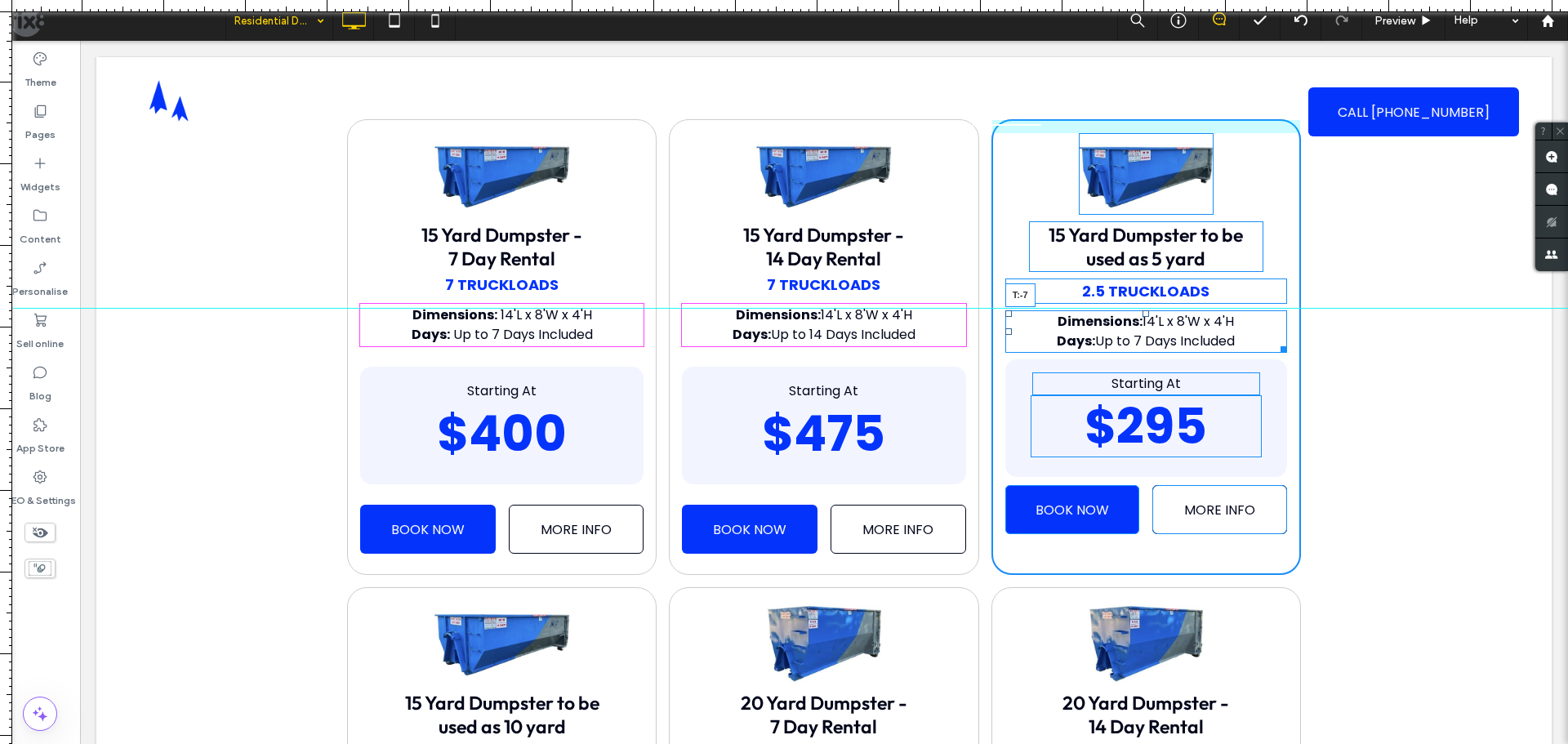
drag, startPoint x: 1141, startPoint y: 317, endPoint x: 1222, endPoint y: 355, distance: 89.5
click at [1142, 313] on div "Dimensions: 14'L x 8'W x 4'H Days: Up to 7 Days Included T:-7" at bounding box center [1146, 331] width 282 height 42
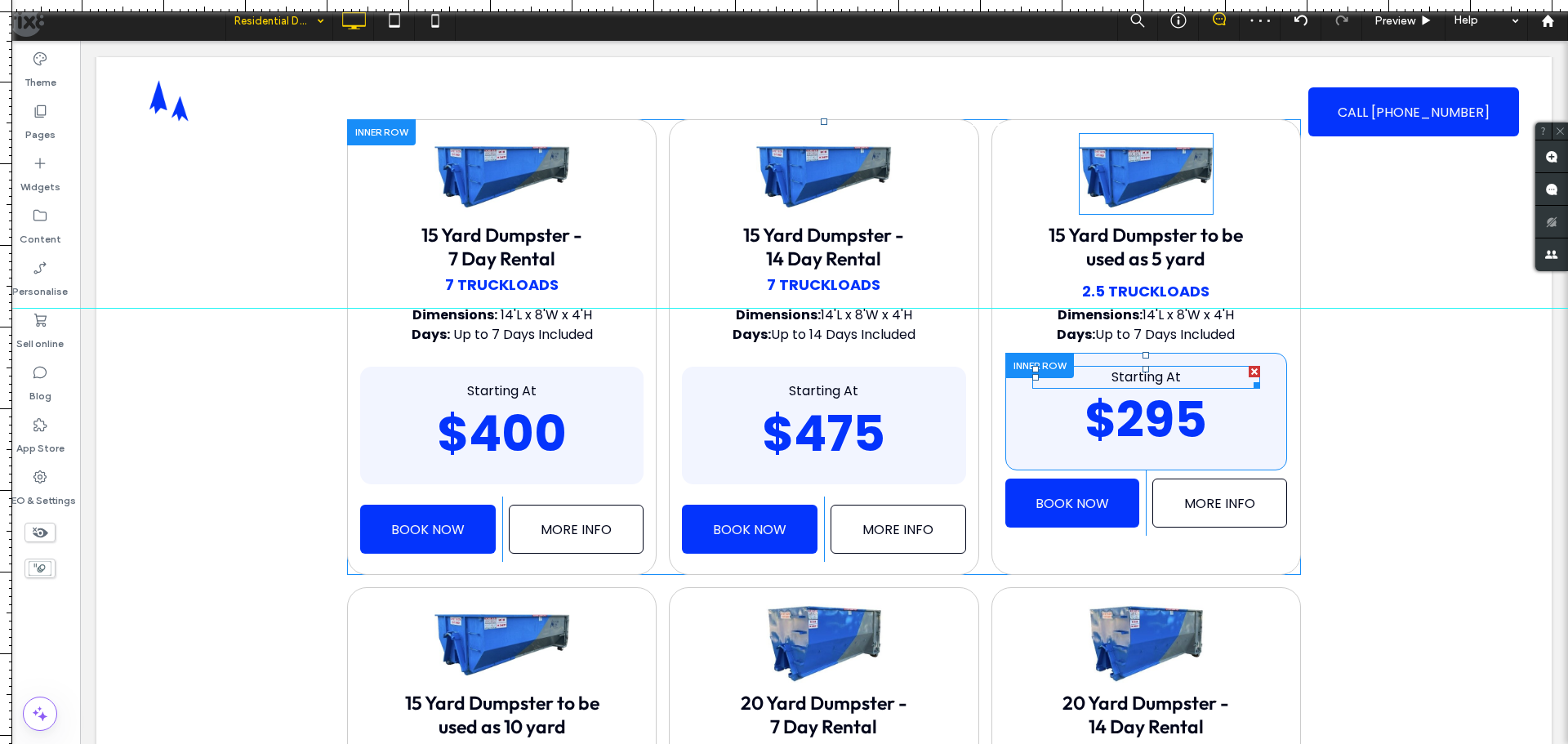
drag, startPoint x: 1142, startPoint y: 359, endPoint x: 1146, endPoint y: 371, distance: 12.6
click at [1146, 371] on div "Starting At $295 Click To Paste Click To Paste" at bounding box center [1146, 411] width 282 height 117
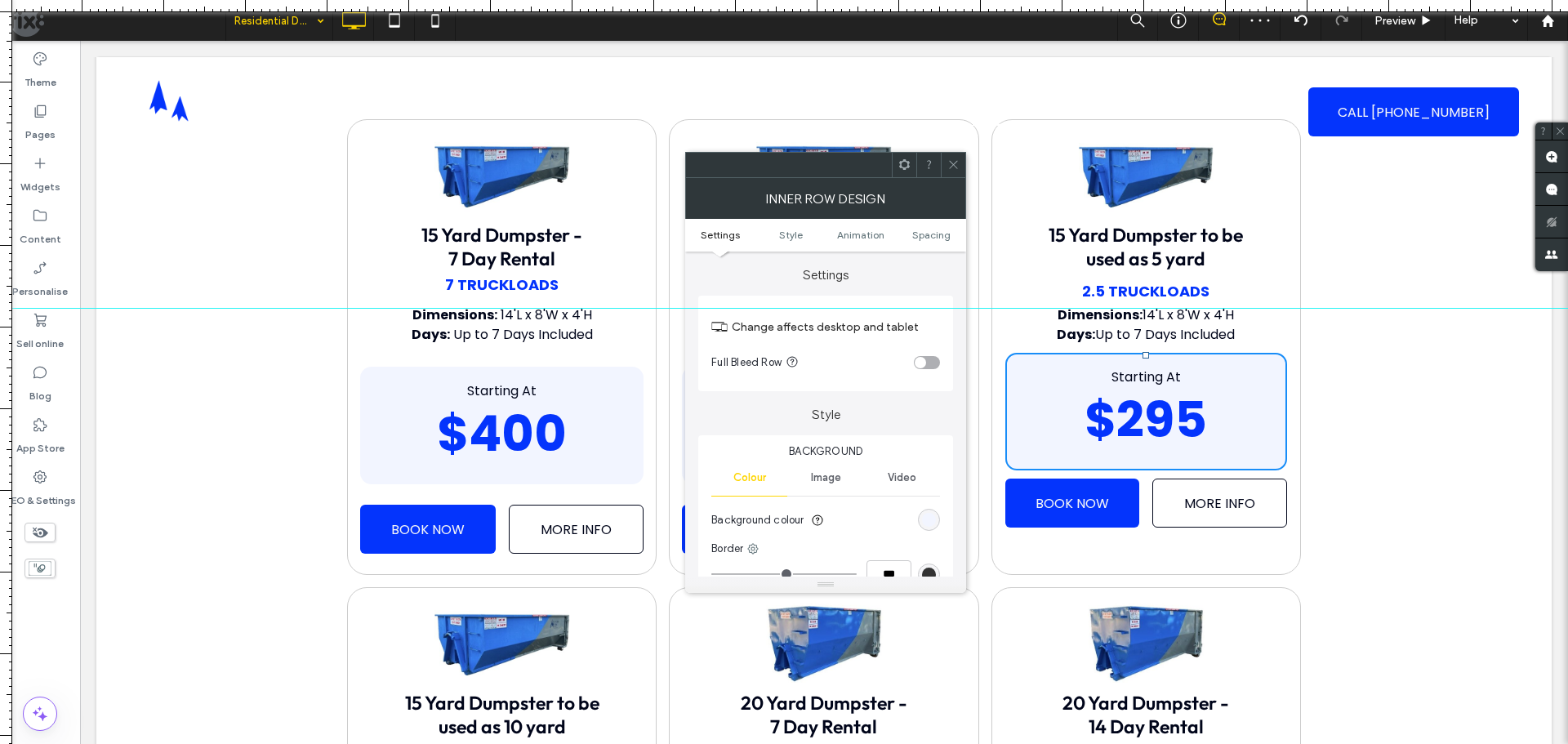
click at [960, 158] on span at bounding box center [954, 165] width 13 height 24
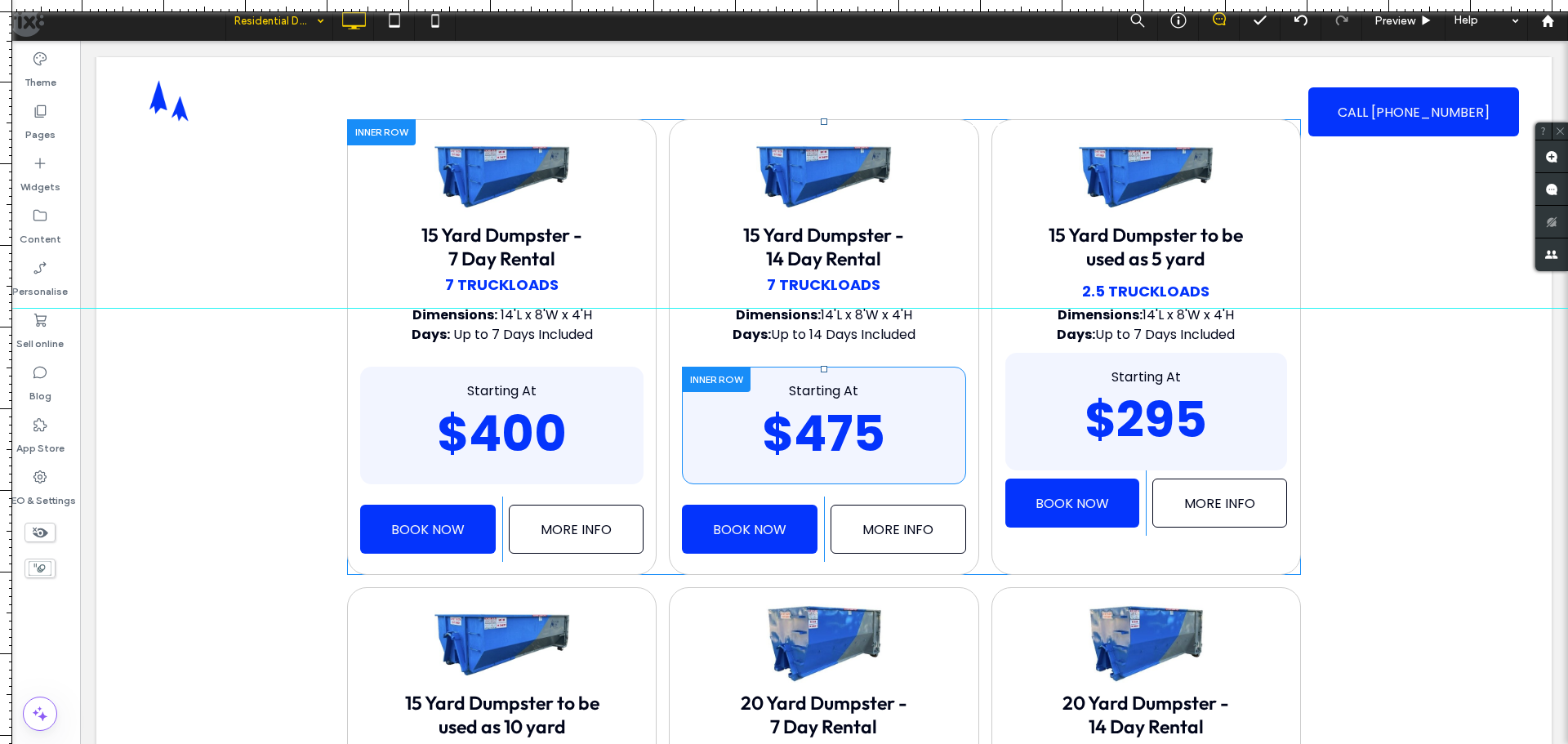
click at [712, 372] on div at bounding box center [716, 380] width 69 height 25
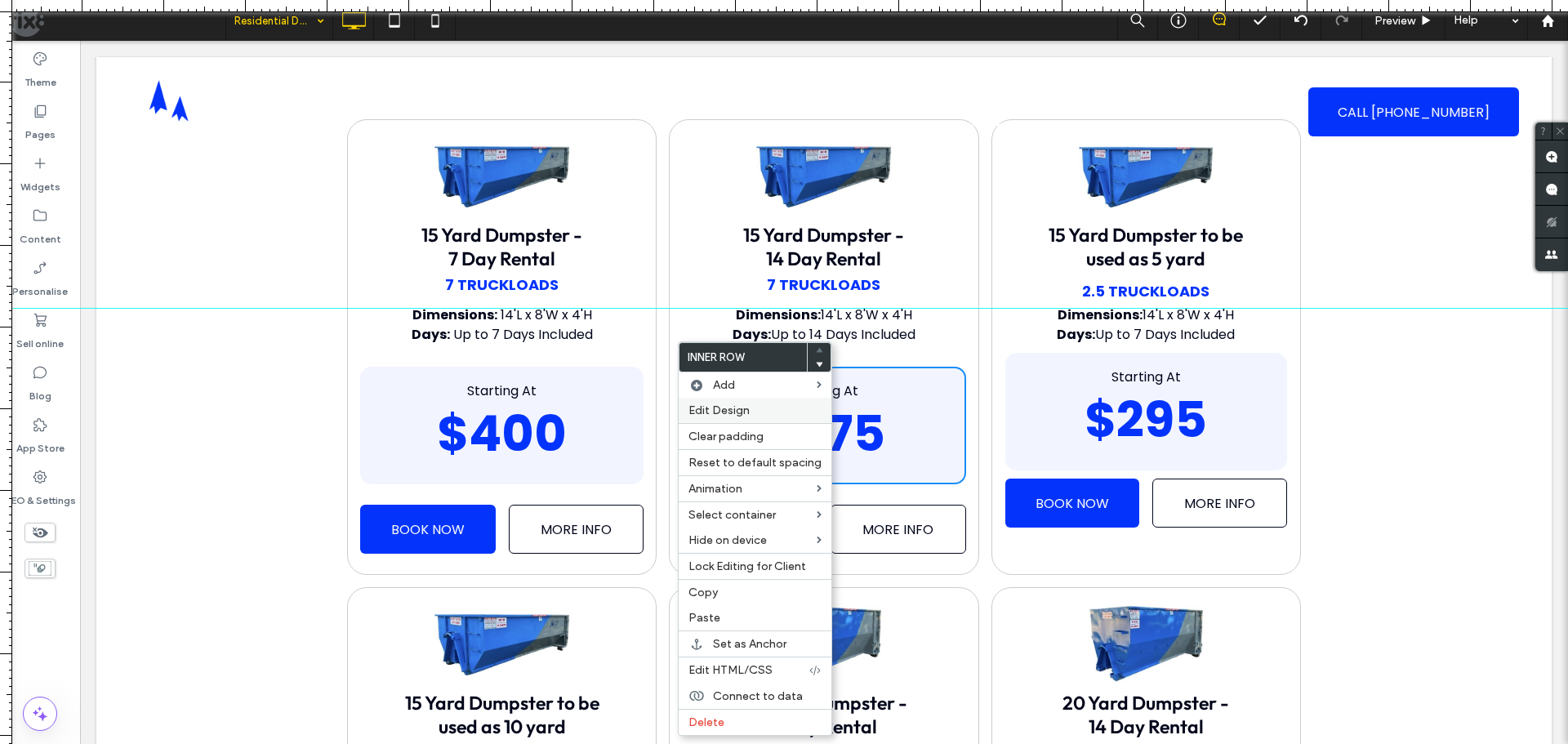
click at [727, 403] on div "Edit Design" at bounding box center [755, 410] width 153 height 25
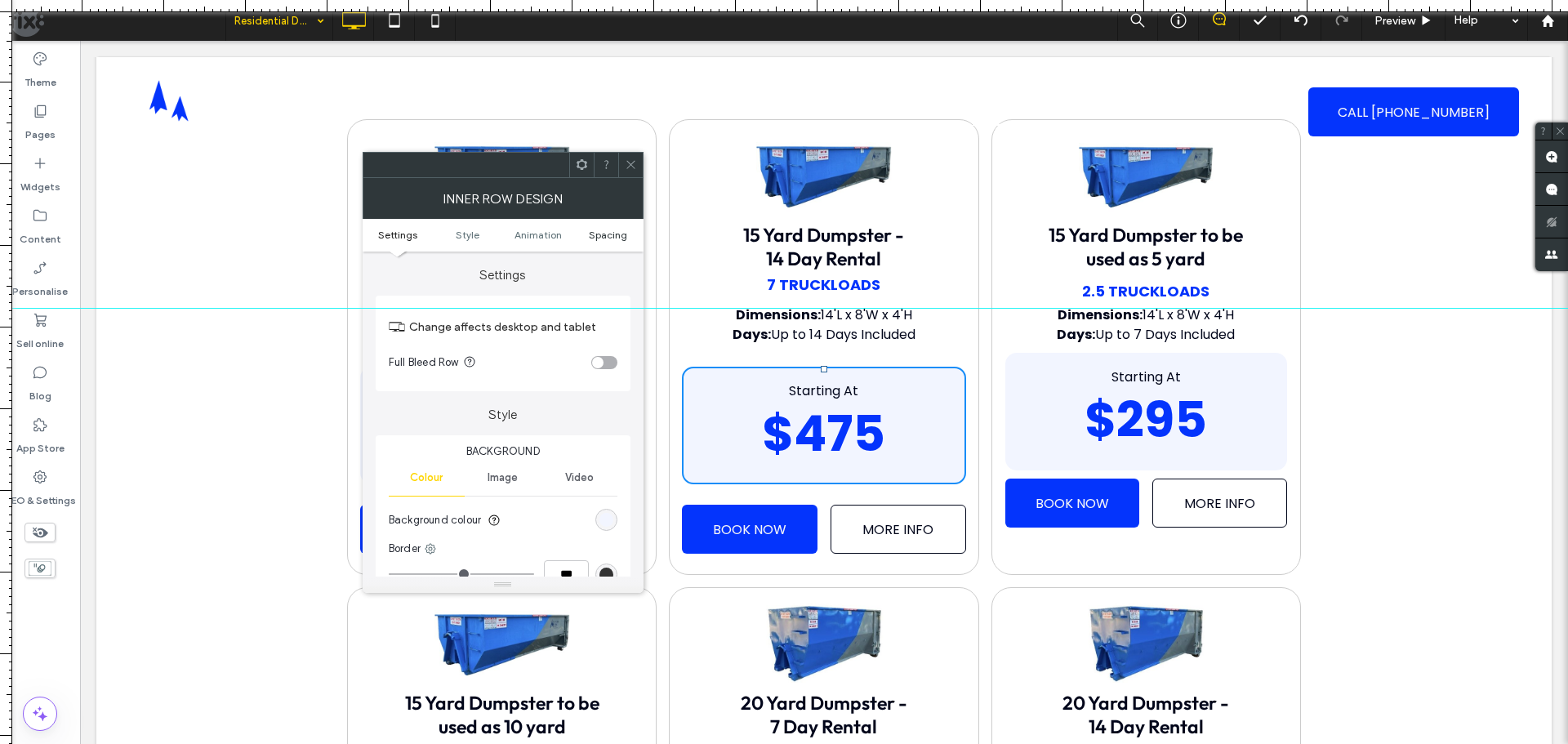
click at [621, 232] on span "Spacing" at bounding box center [608, 235] width 39 height 13
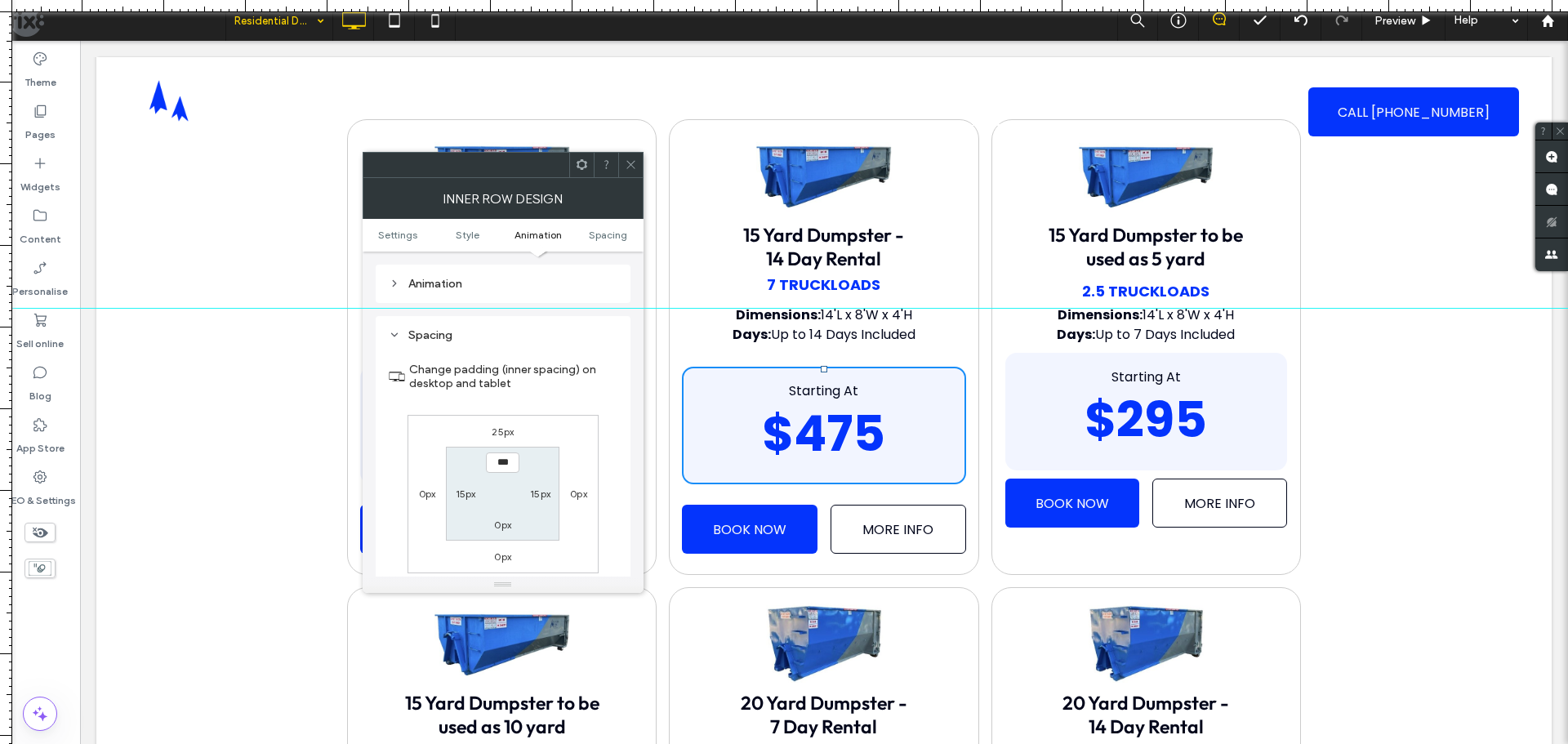
scroll to position [523, 0]
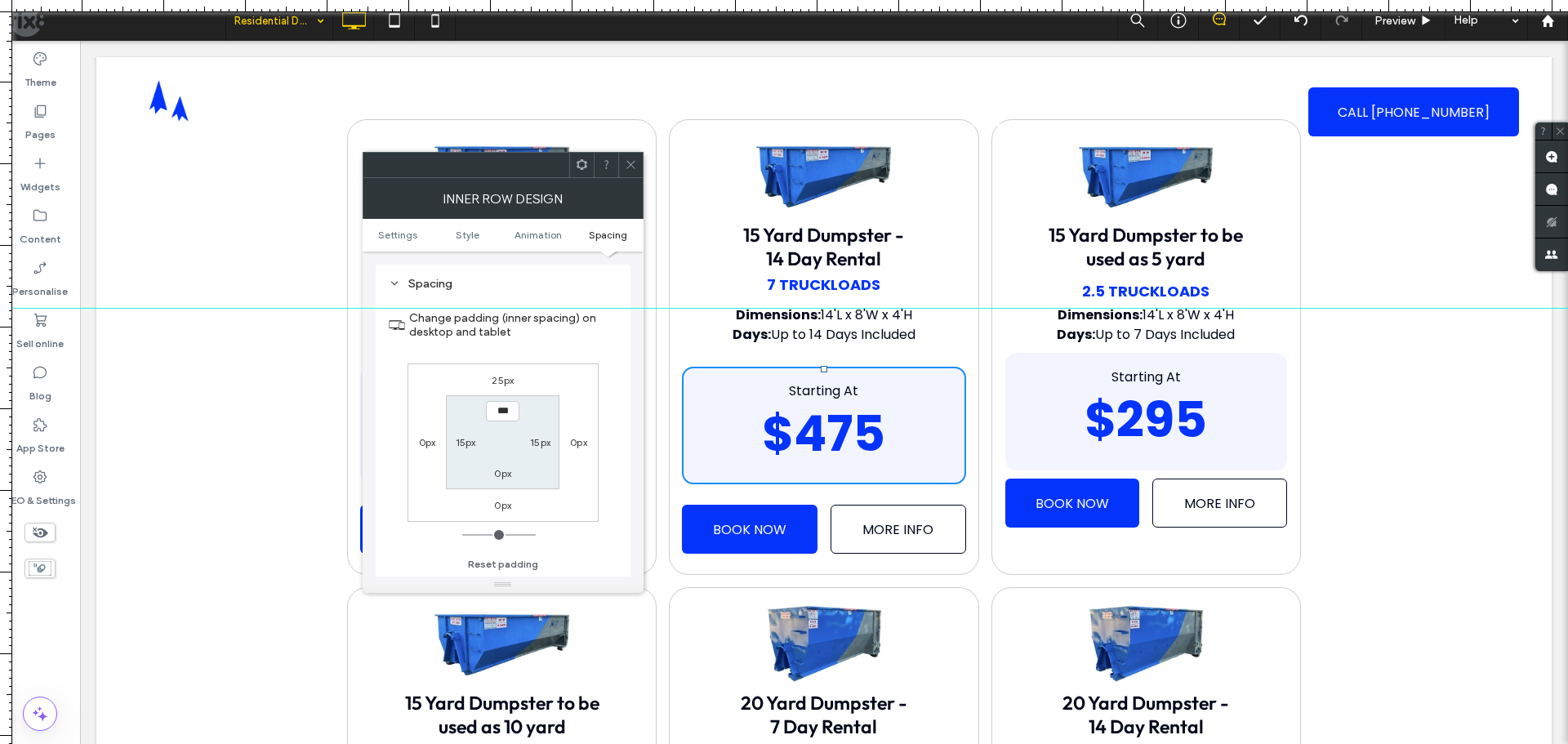
click at [630, 161] on icon at bounding box center [631, 165] width 13 height 13
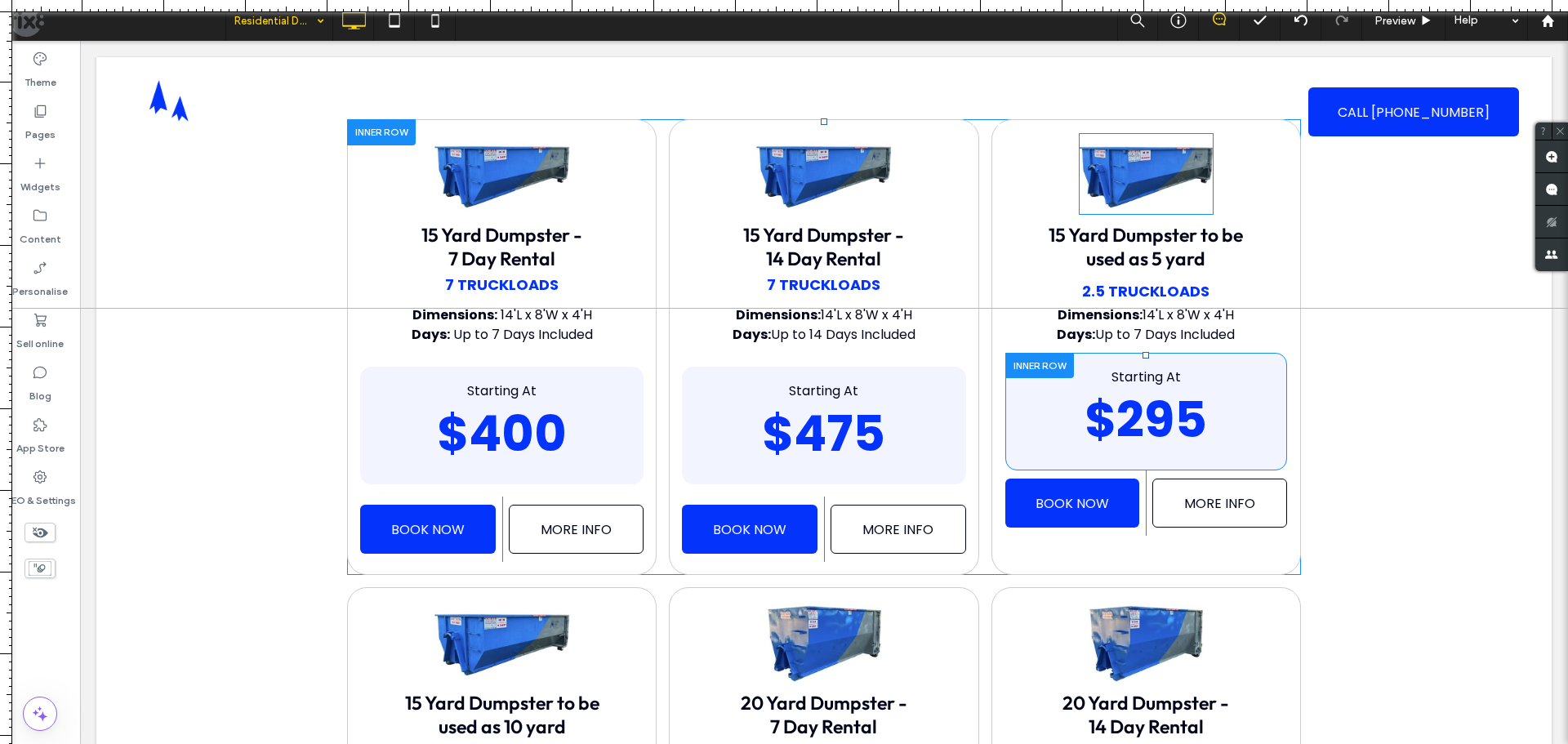
click at [1032, 366] on div at bounding box center [1040, 365] width 69 height 25
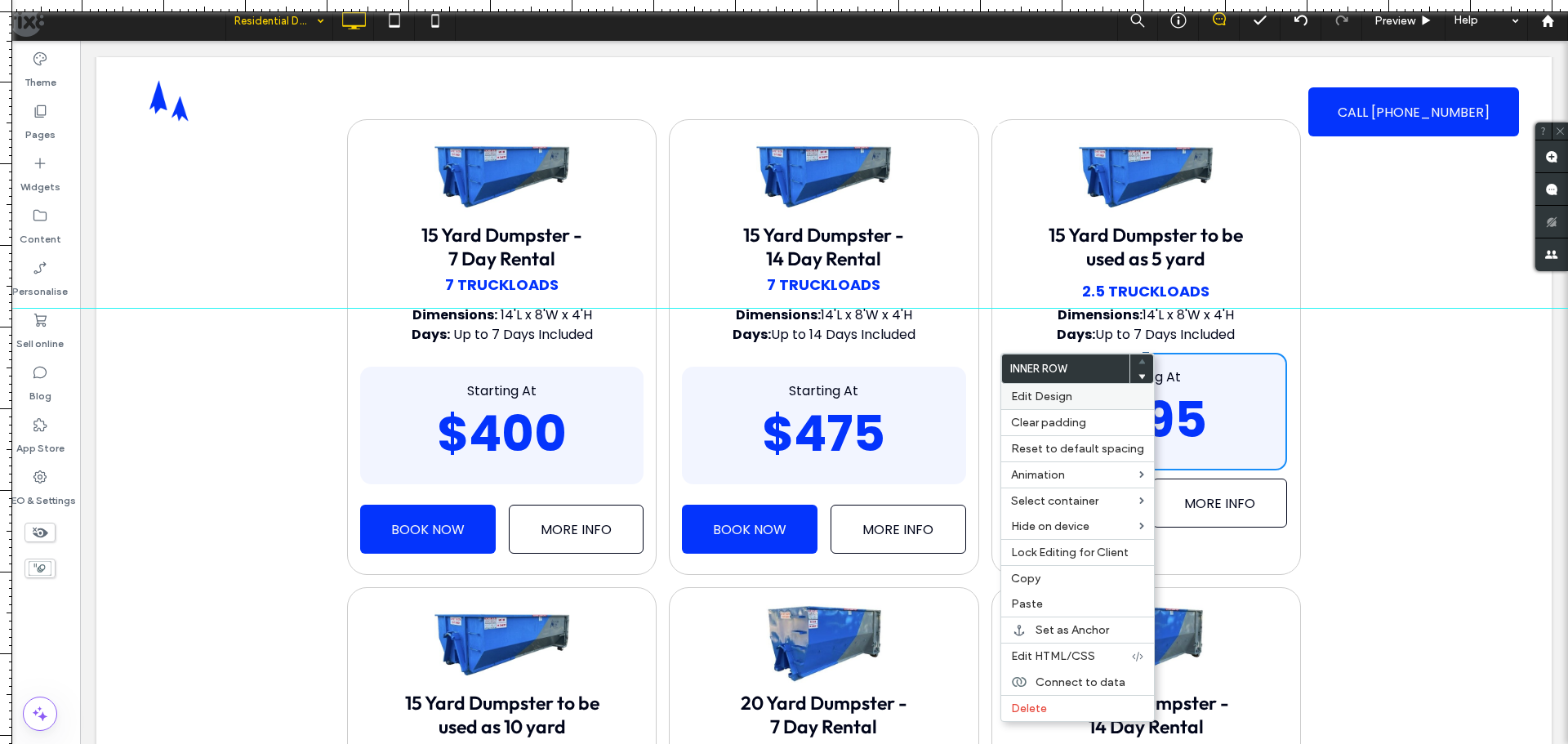
click at [1047, 394] on span "Edit Design" at bounding box center [1041, 397] width 61 height 14
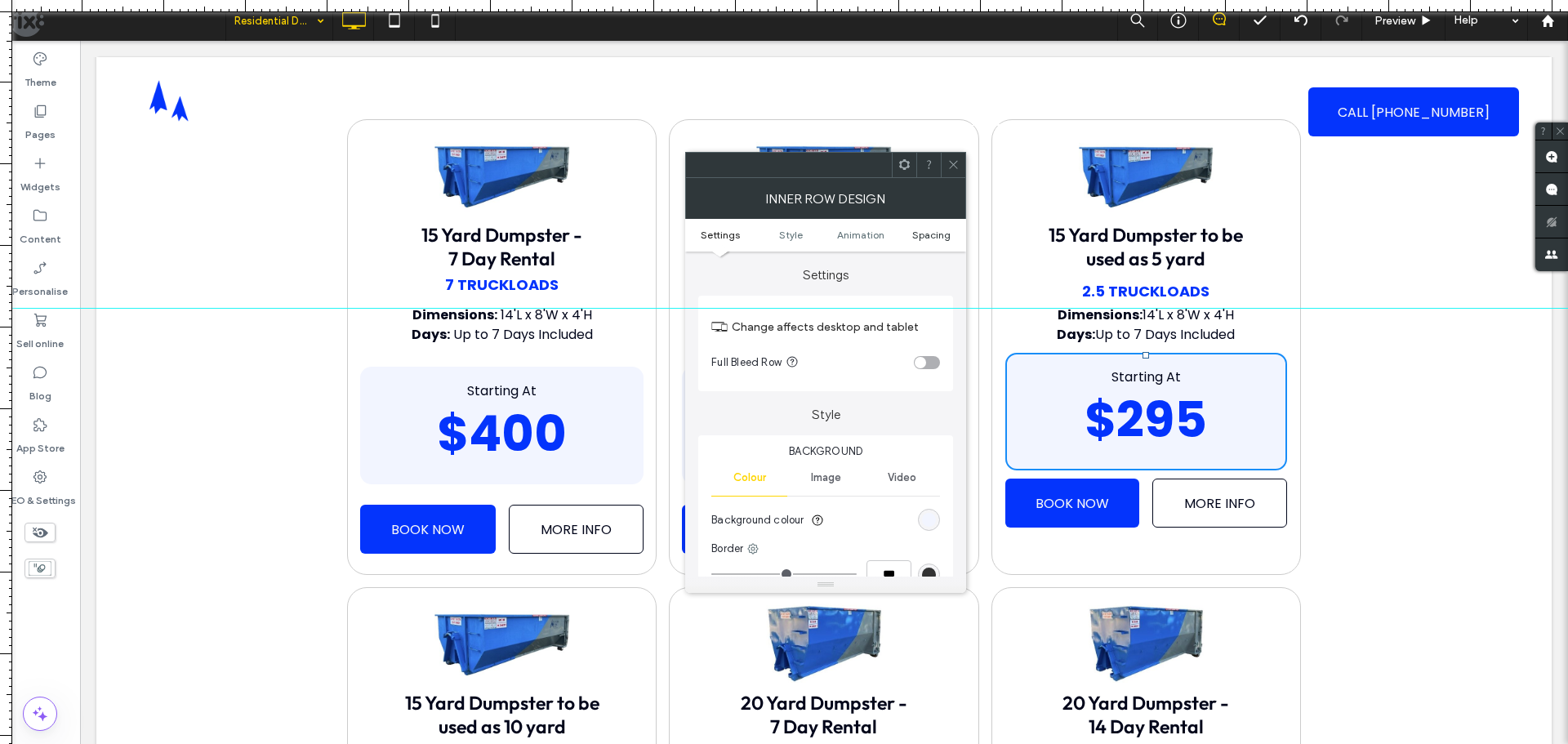
click at [917, 235] on span "Spacing" at bounding box center [931, 235] width 39 height 13
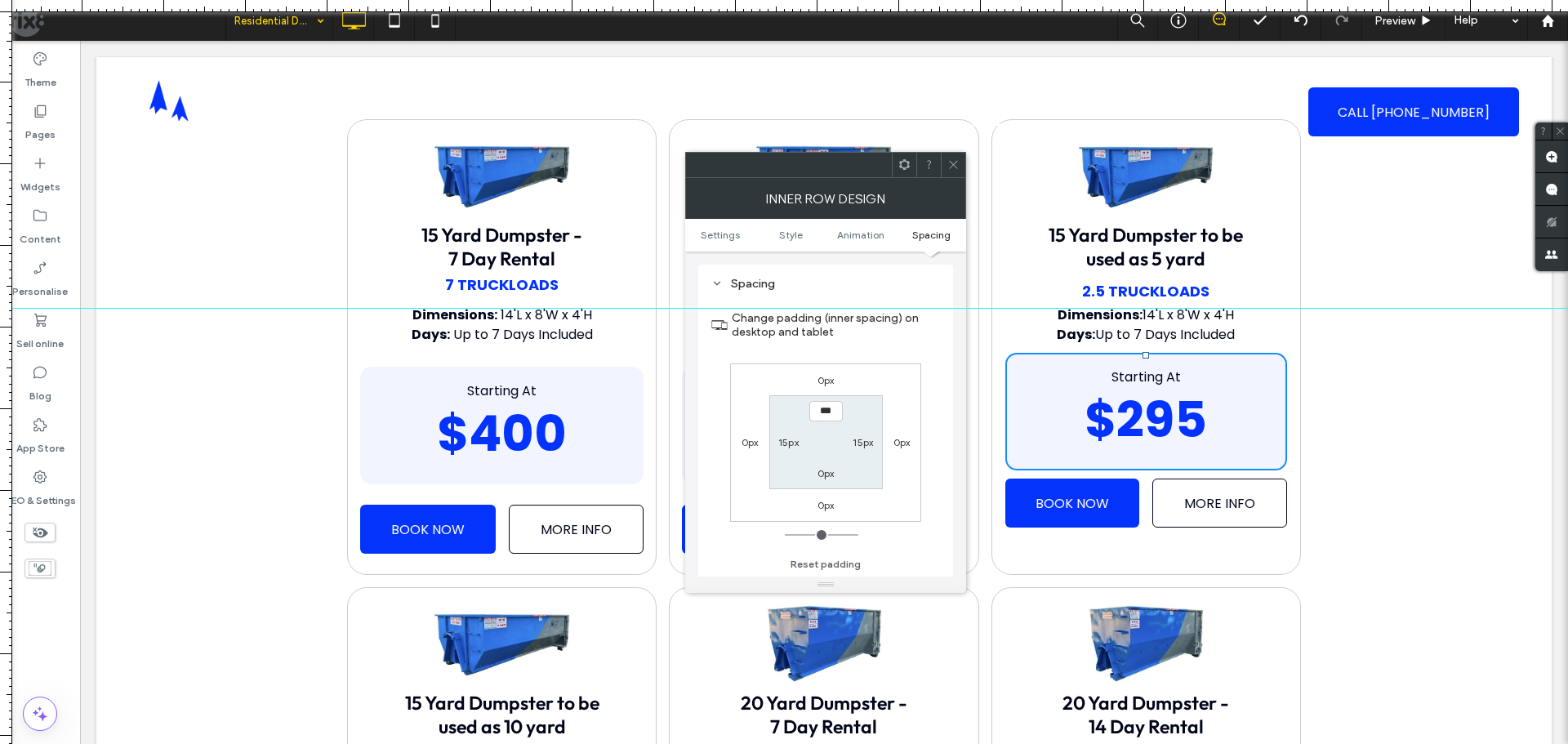
click at [828, 378] on label "0px" at bounding box center [826, 381] width 17 height 13
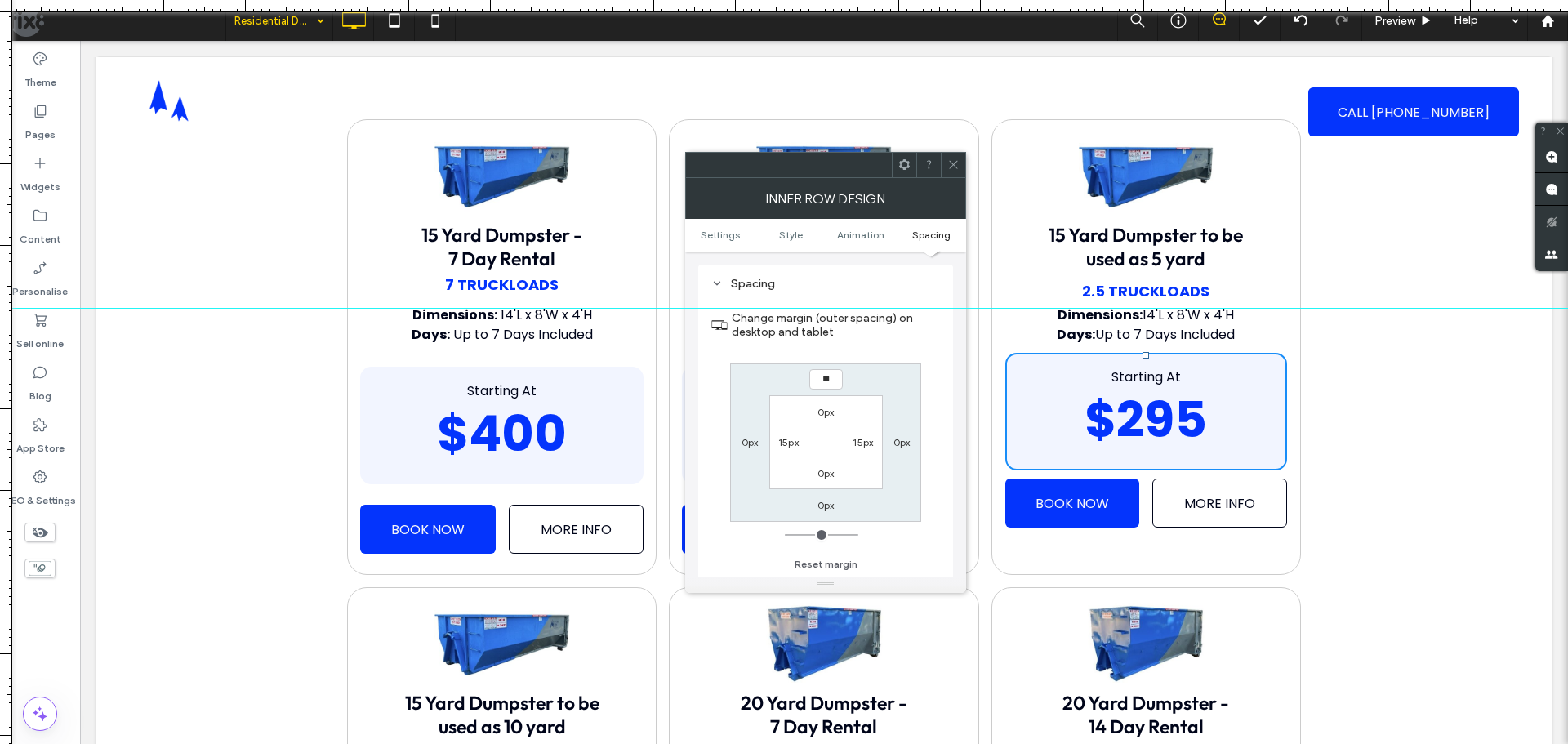
type input "**"
type input "****"
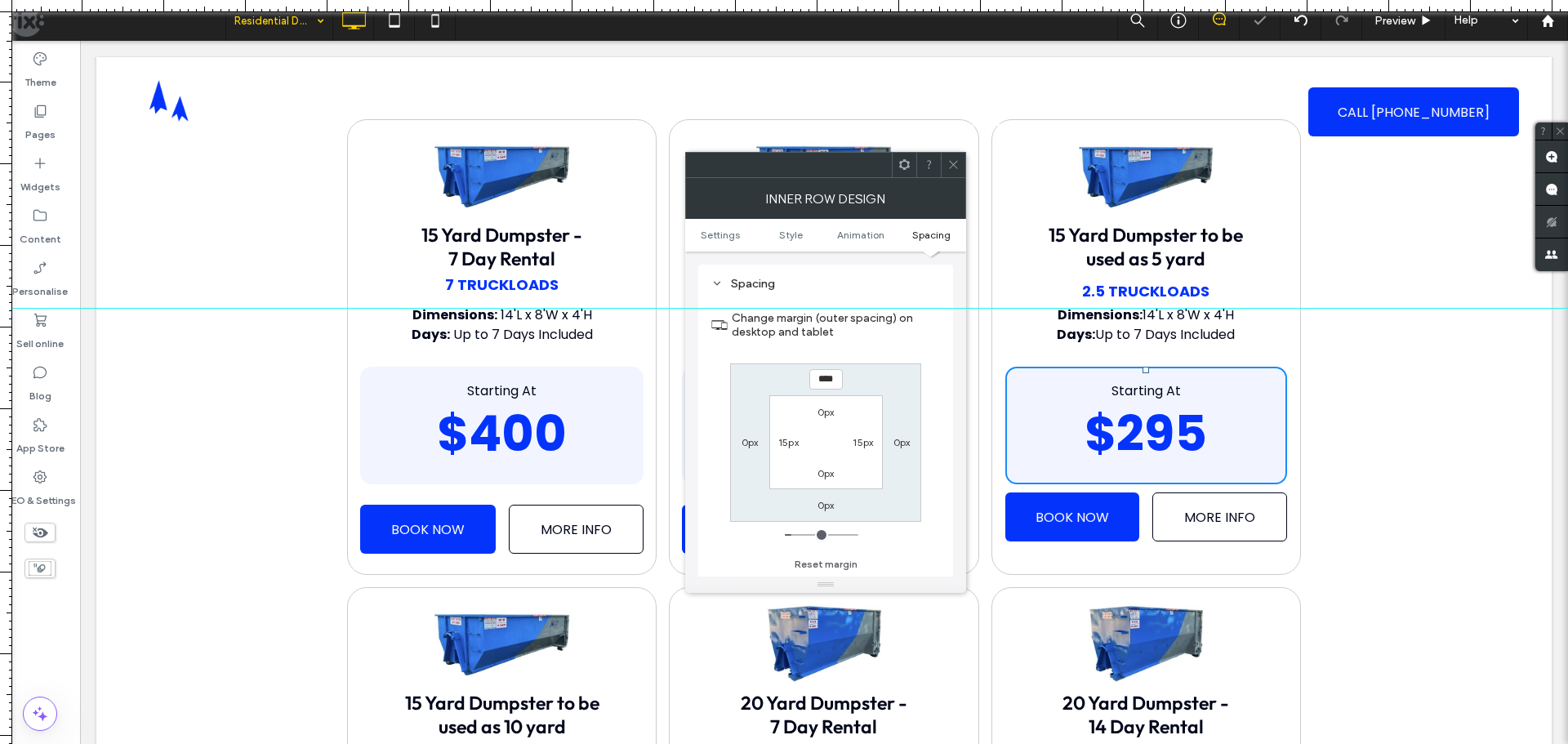
click at [948, 163] on icon at bounding box center [954, 165] width 13 height 13
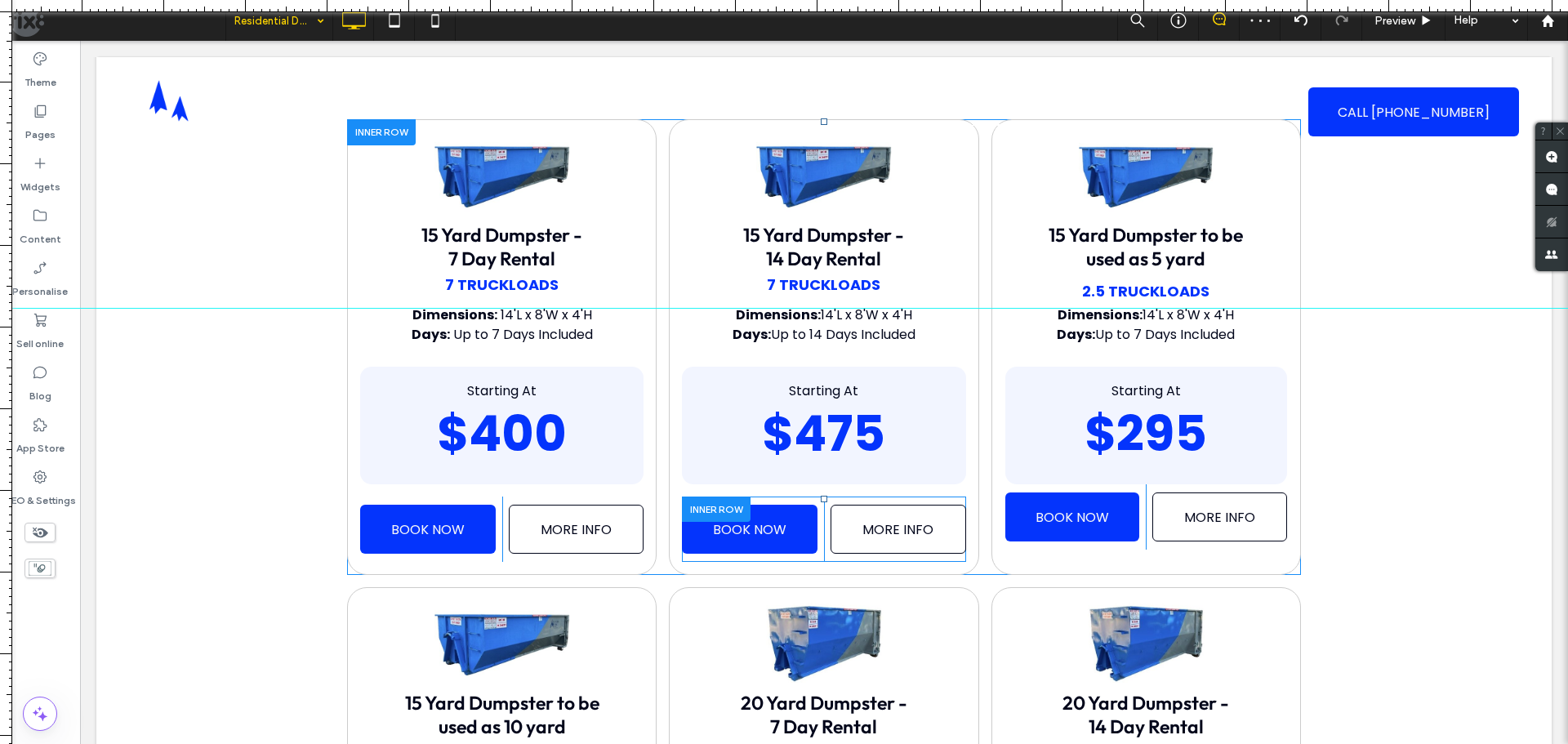
click at [712, 509] on div at bounding box center [716, 509] width 69 height 25
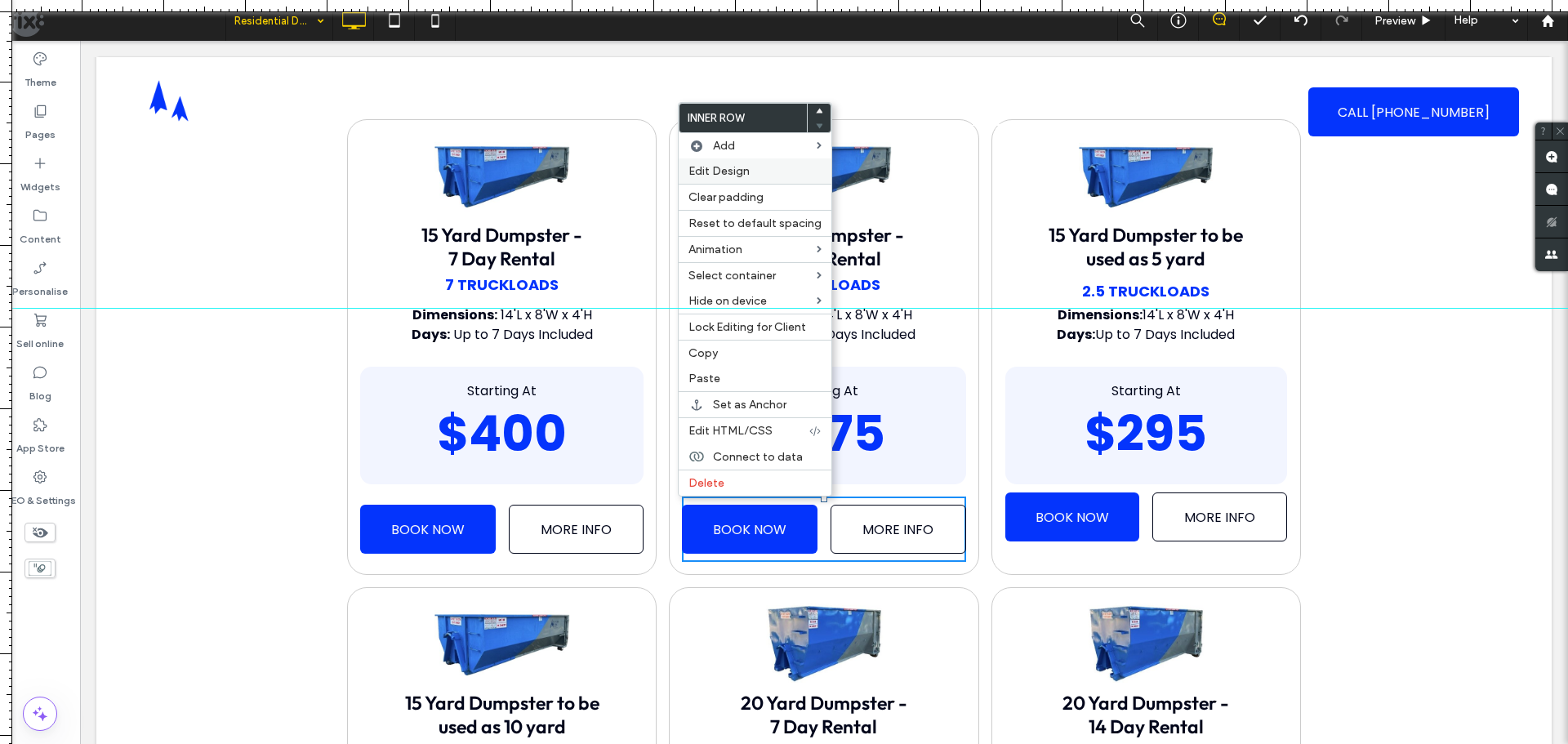
click at [735, 169] on span "Edit Design" at bounding box center [719, 171] width 61 height 14
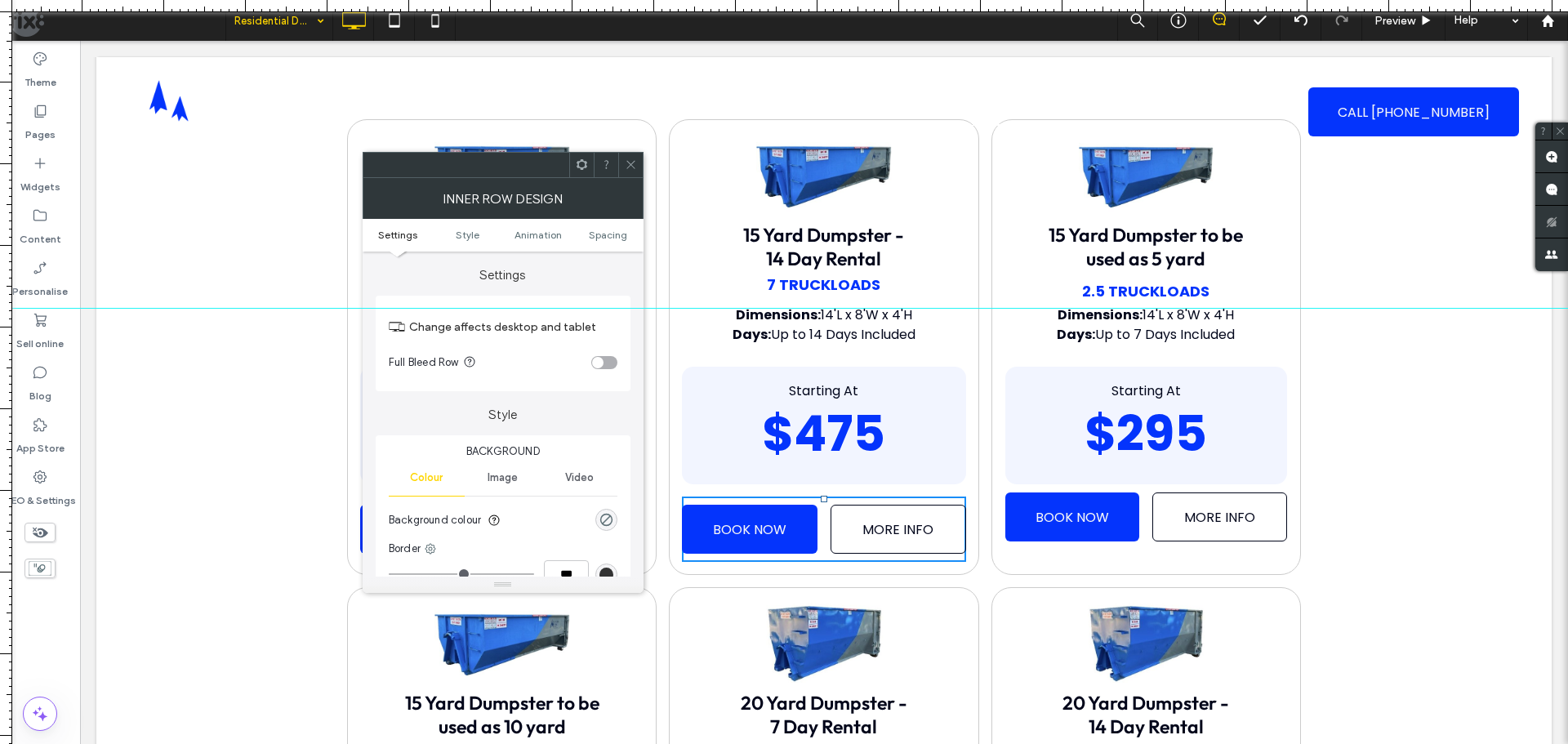
click at [601, 226] on ul "Settings Style Animation Spacing" at bounding box center [503, 235] width 281 height 32
click at [607, 234] on span "Spacing" at bounding box center [608, 235] width 39 height 13
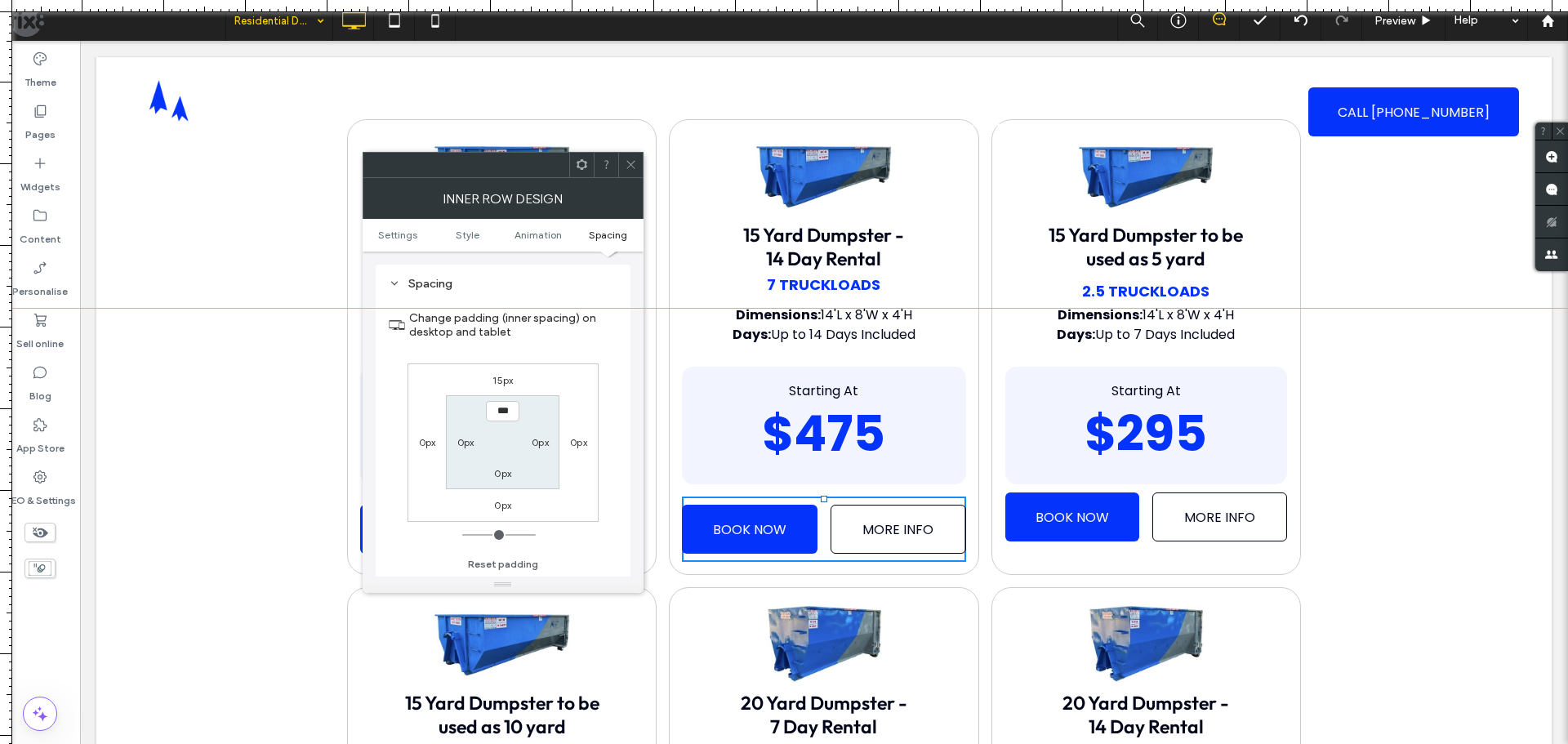
drag, startPoint x: 632, startPoint y: 158, endPoint x: 837, endPoint y: 303, distance: 251.1
click at [632, 160] on span at bounding box center [631, 165] width 13 height 24
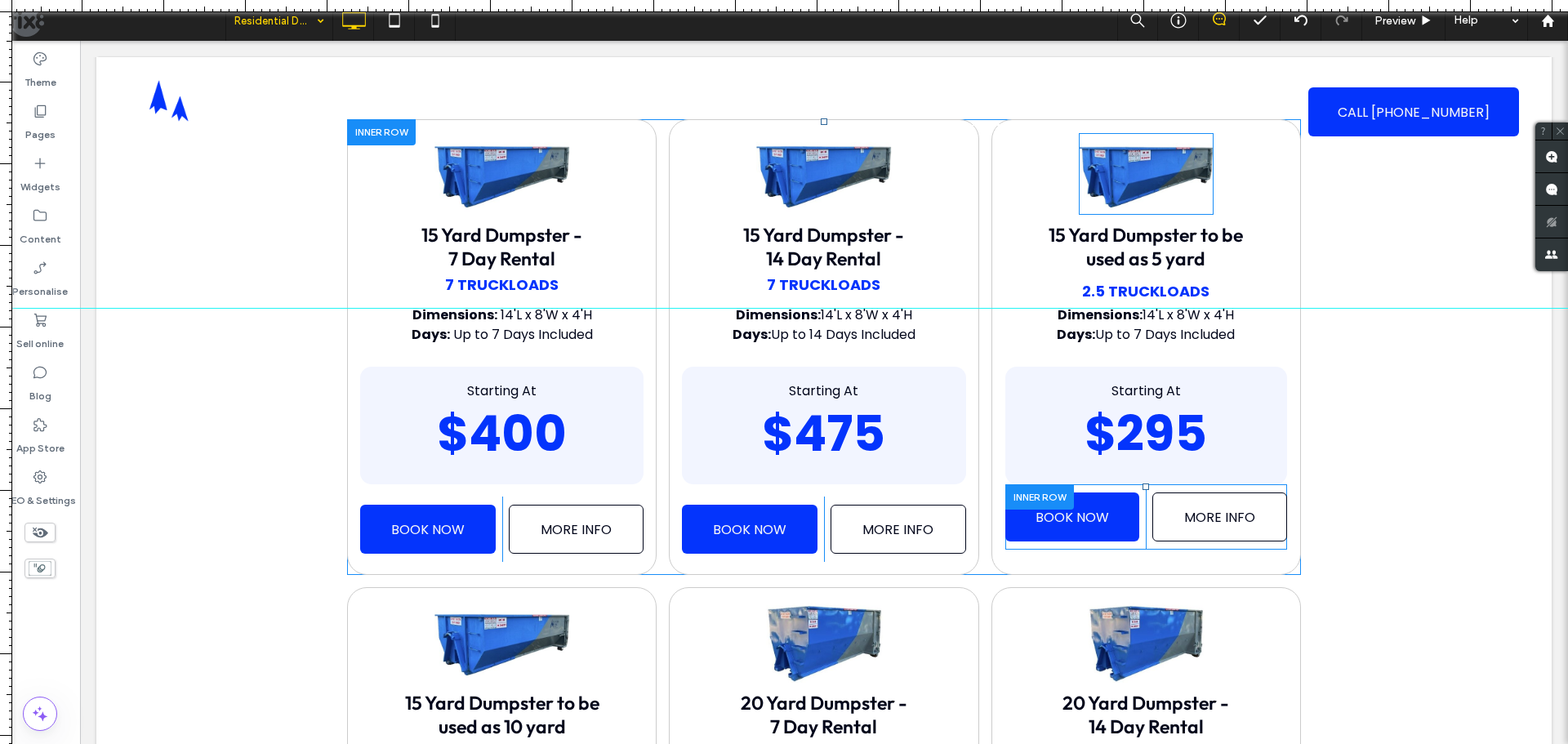
click at [1040, 495] on div at bounding box center [1040, 497] width 69 height 25
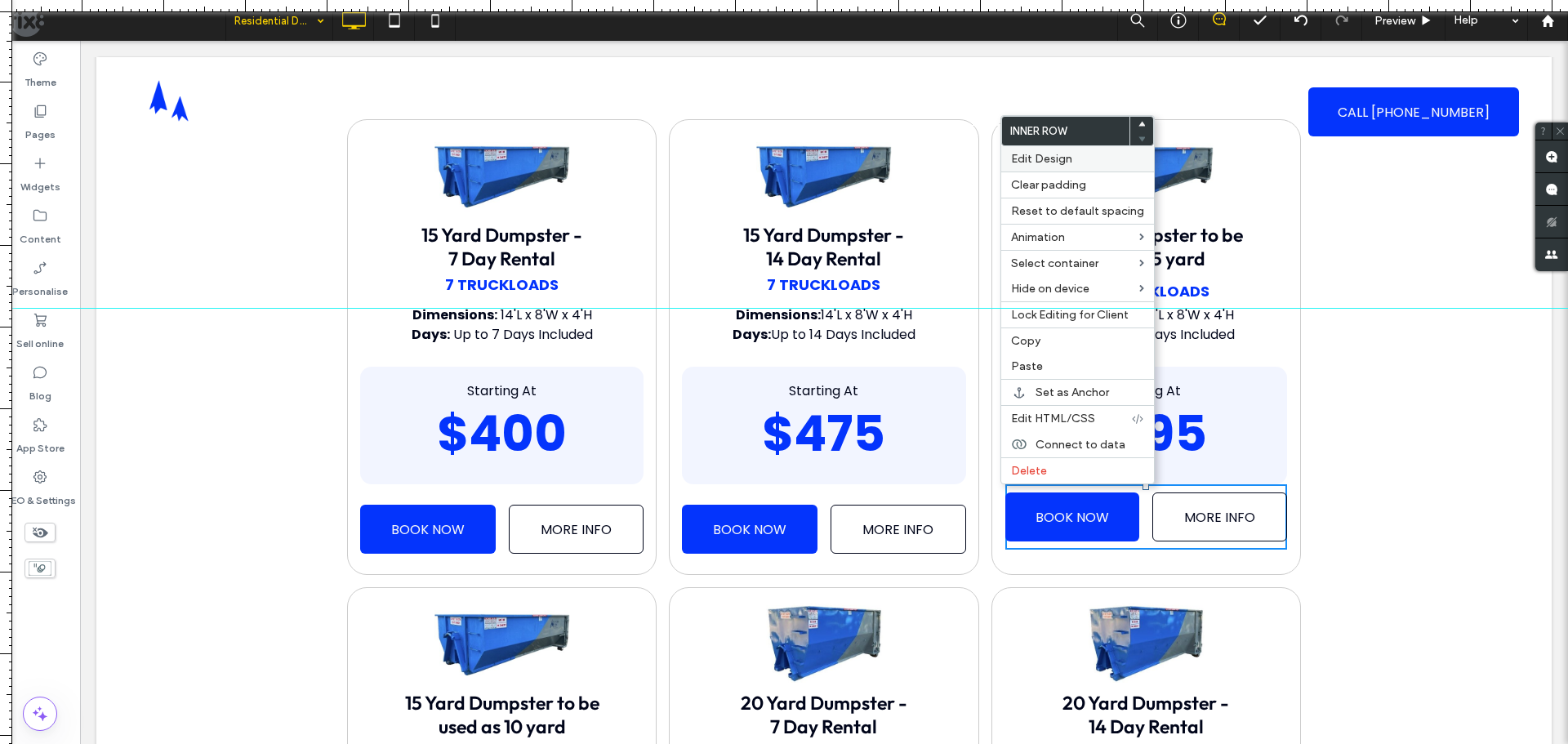
click at [1057, 156] on span "Edit Design" at bounding box center [1041, 159] width 61 height 14
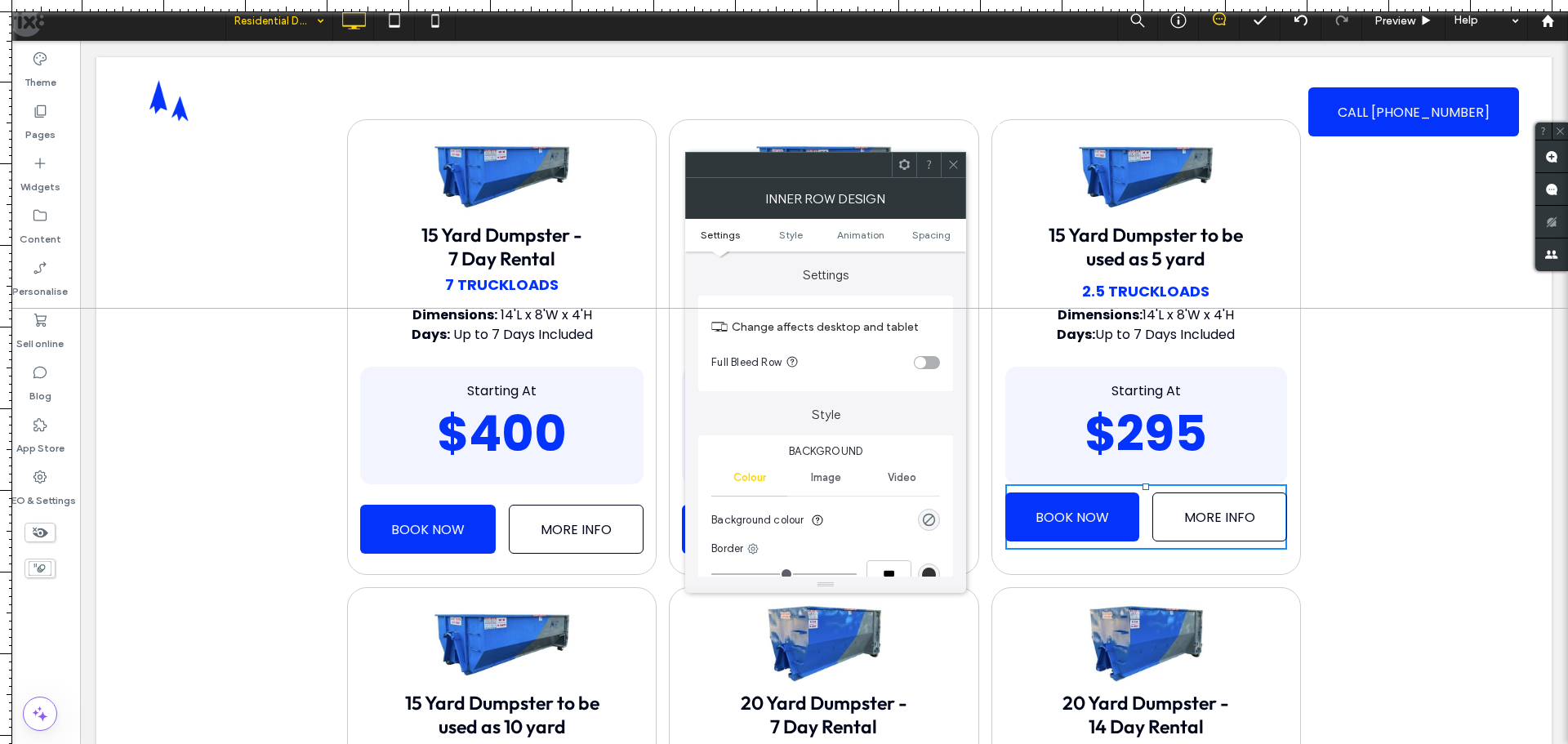
click at [939, 227] on ul "Settings Style Animation Spacing" at bounding box center [826, 235] width 281 height 32
click at [938, 235] on span "Spacing" at bounding box center [931, 235] width 39 height 13
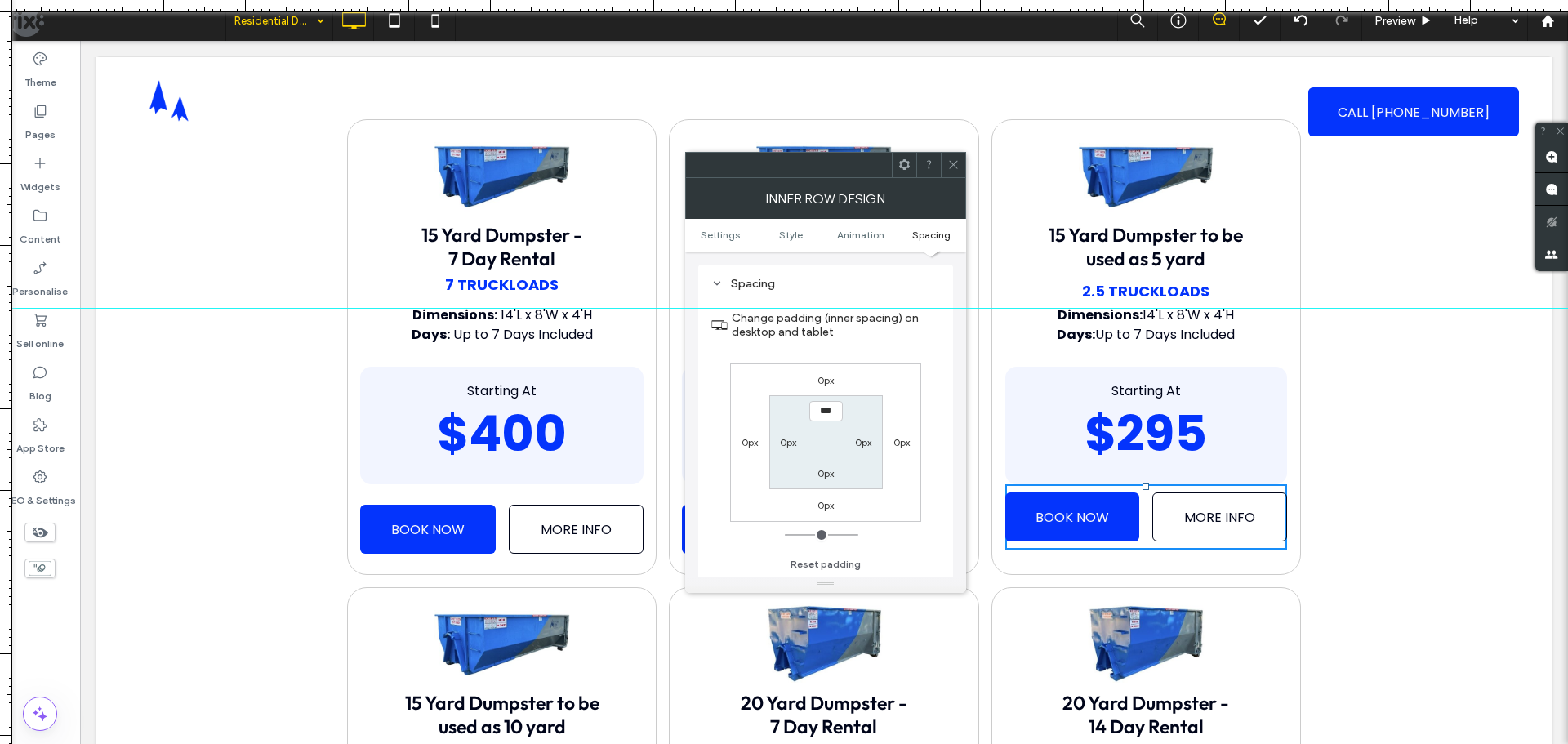
click at [828, 380] on label "0px" at bounding box center [826, 381] width 17 height 13
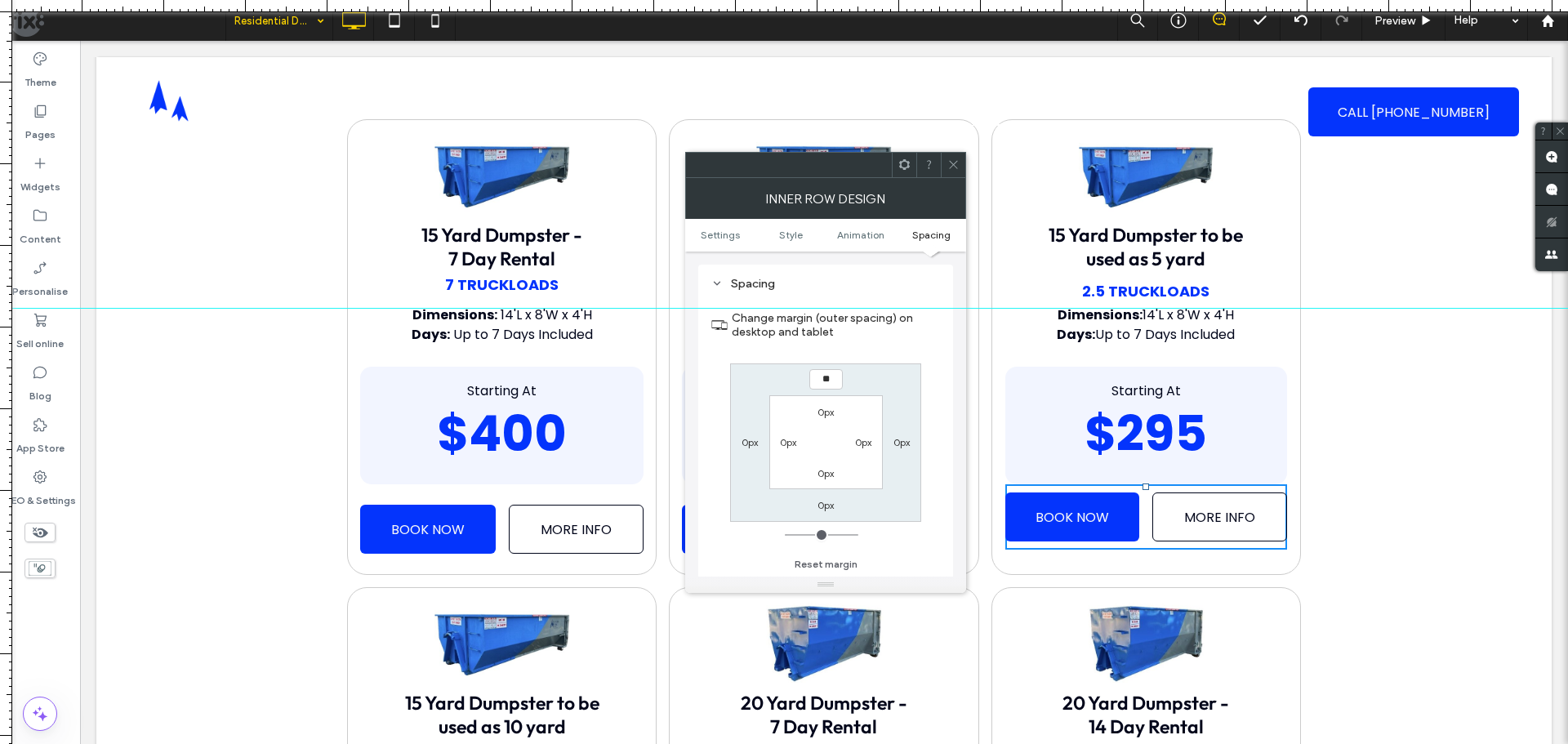
type input "**"
type input "****"
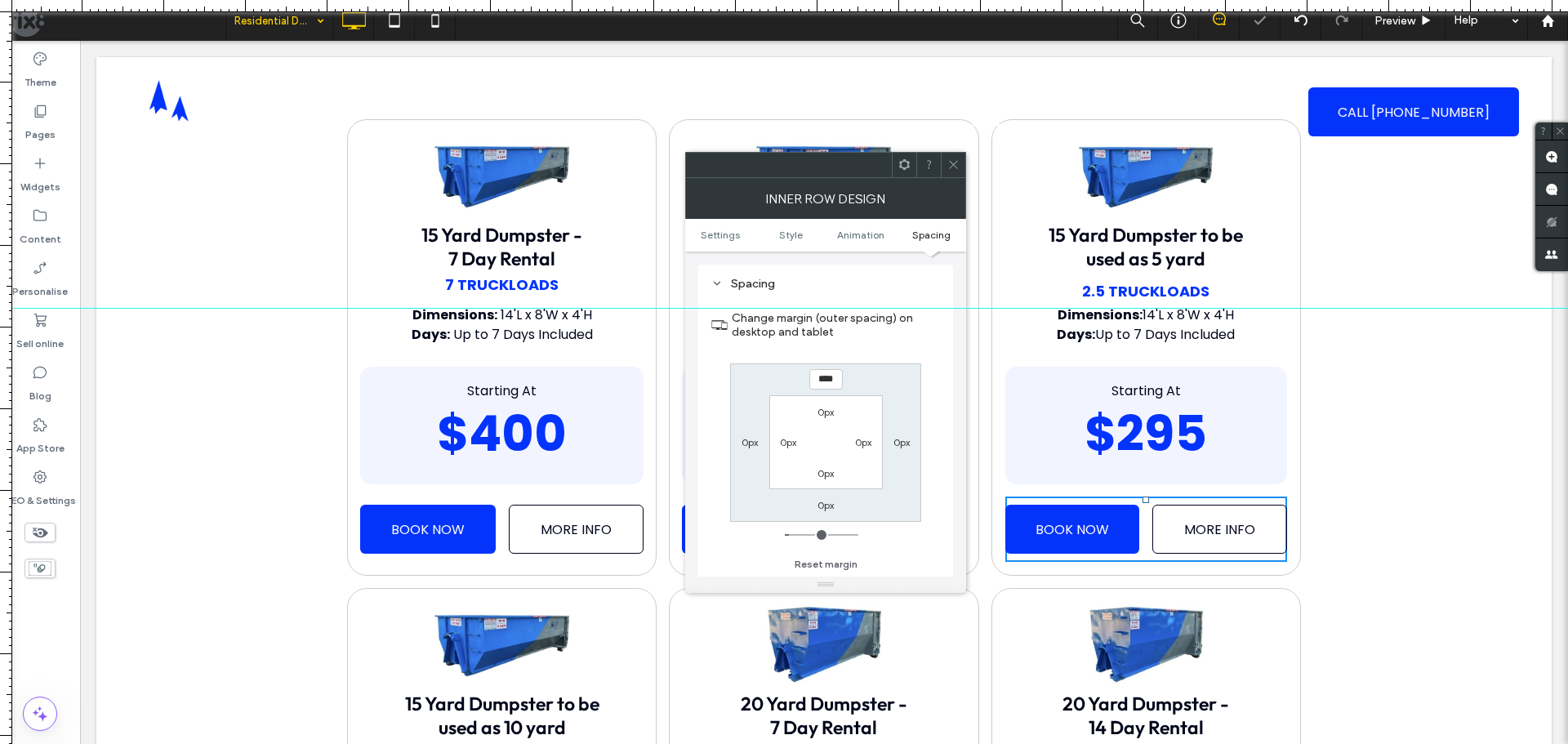
click at [960, 162] on icon at bounding box center [954, 165] width 13 height 13
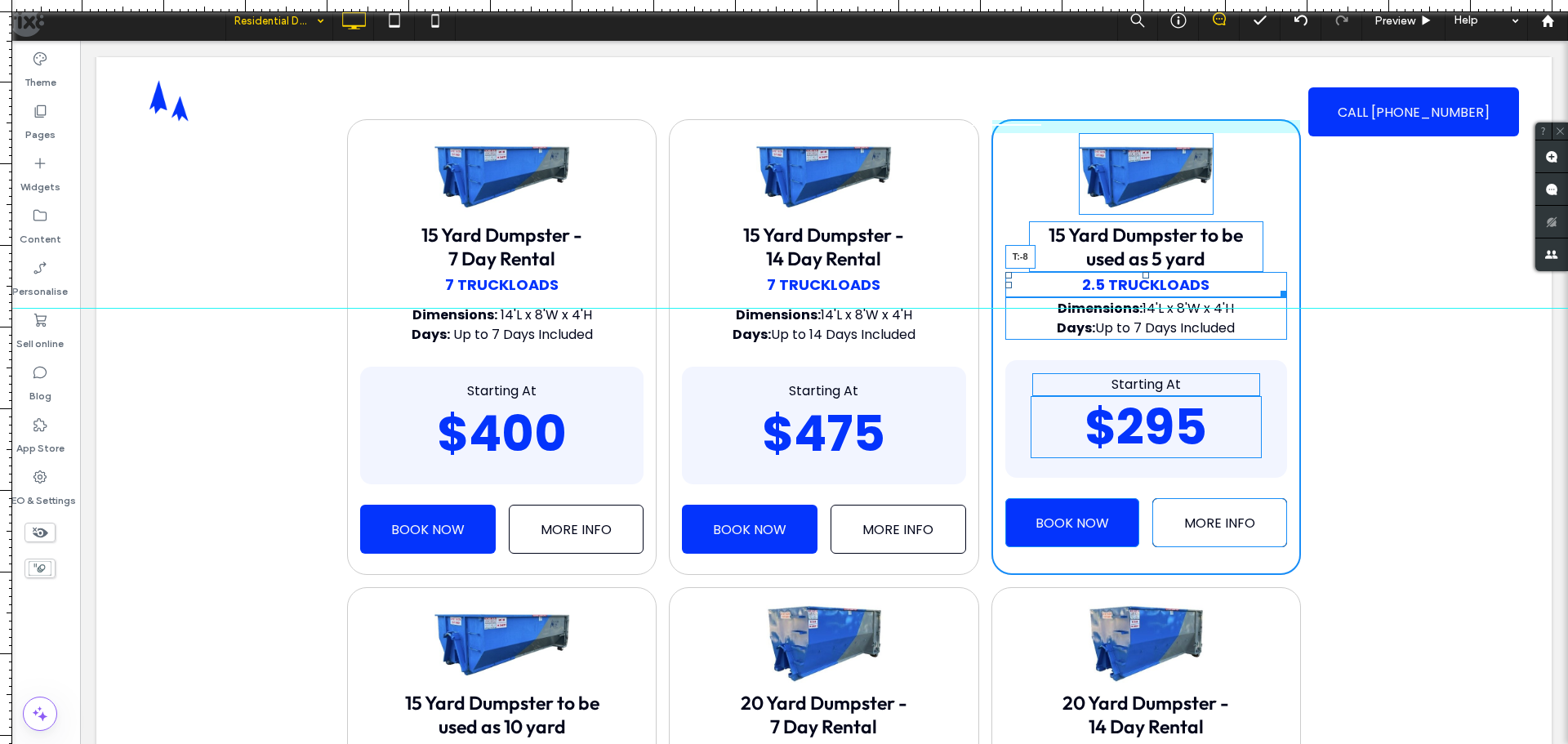
drag, startPoint x: 1139, startPoint y: 278, endPoint x: 1222, endPoint y: 371, distance: 124.7
click at [1142, 265] on div "15 Yard Dumpster to be used as 5 yard 2.5 Truckloads T:-8 Dimensions: 14'L x 8'…" at bounding box center [1146, 346] width 310 height 456
drag, startPoint x: 1141, startPoint y: 298, endPoint x: 1372, endPoint y: 496, distance: 304.2
click at [1143, 304] on div at bounding box center [1145, 300] width 6 height 6
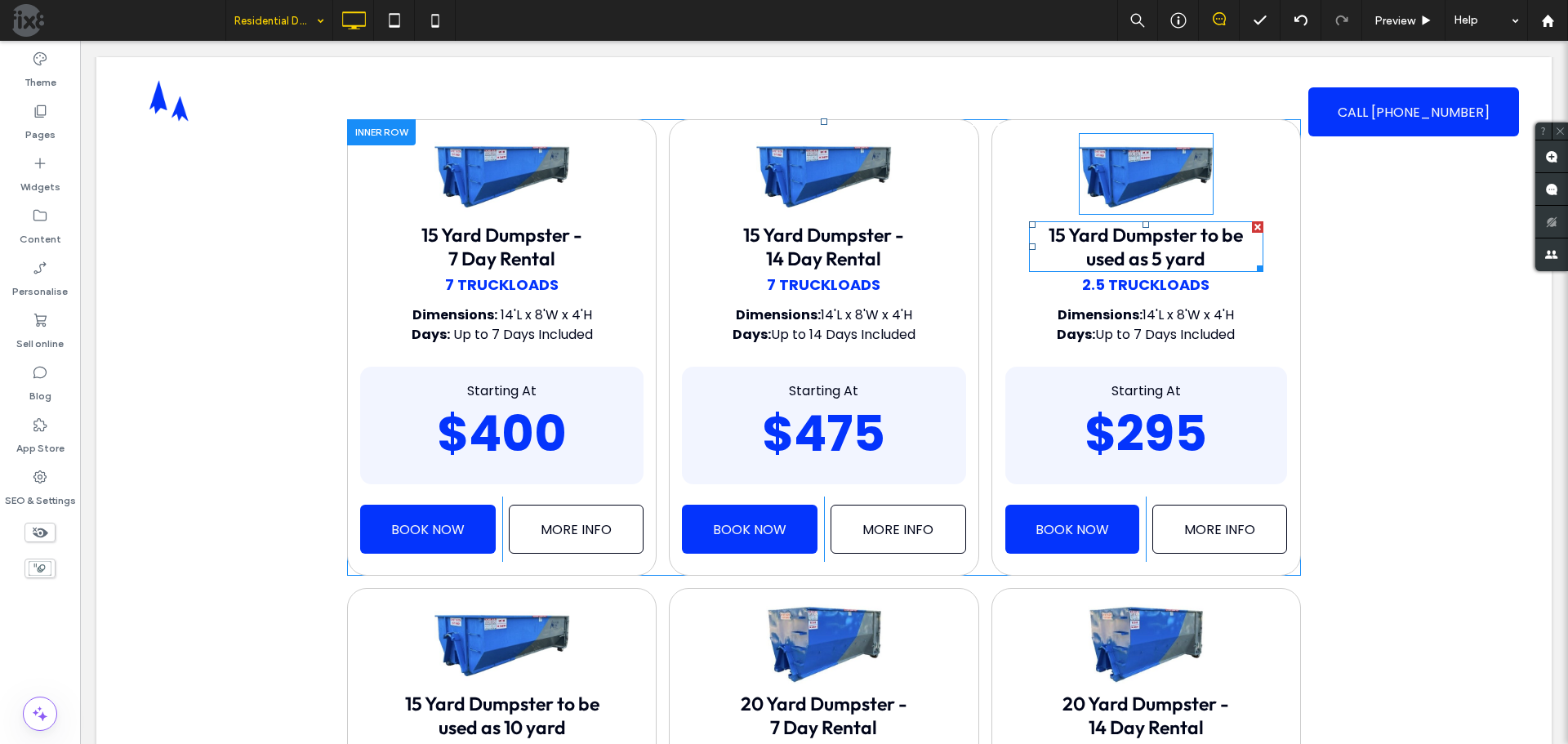
click at [1197, 251] on span "15 Yard Dumpster to be used as 5 yard" at bounding box center [1145, 246] width 194 height 47
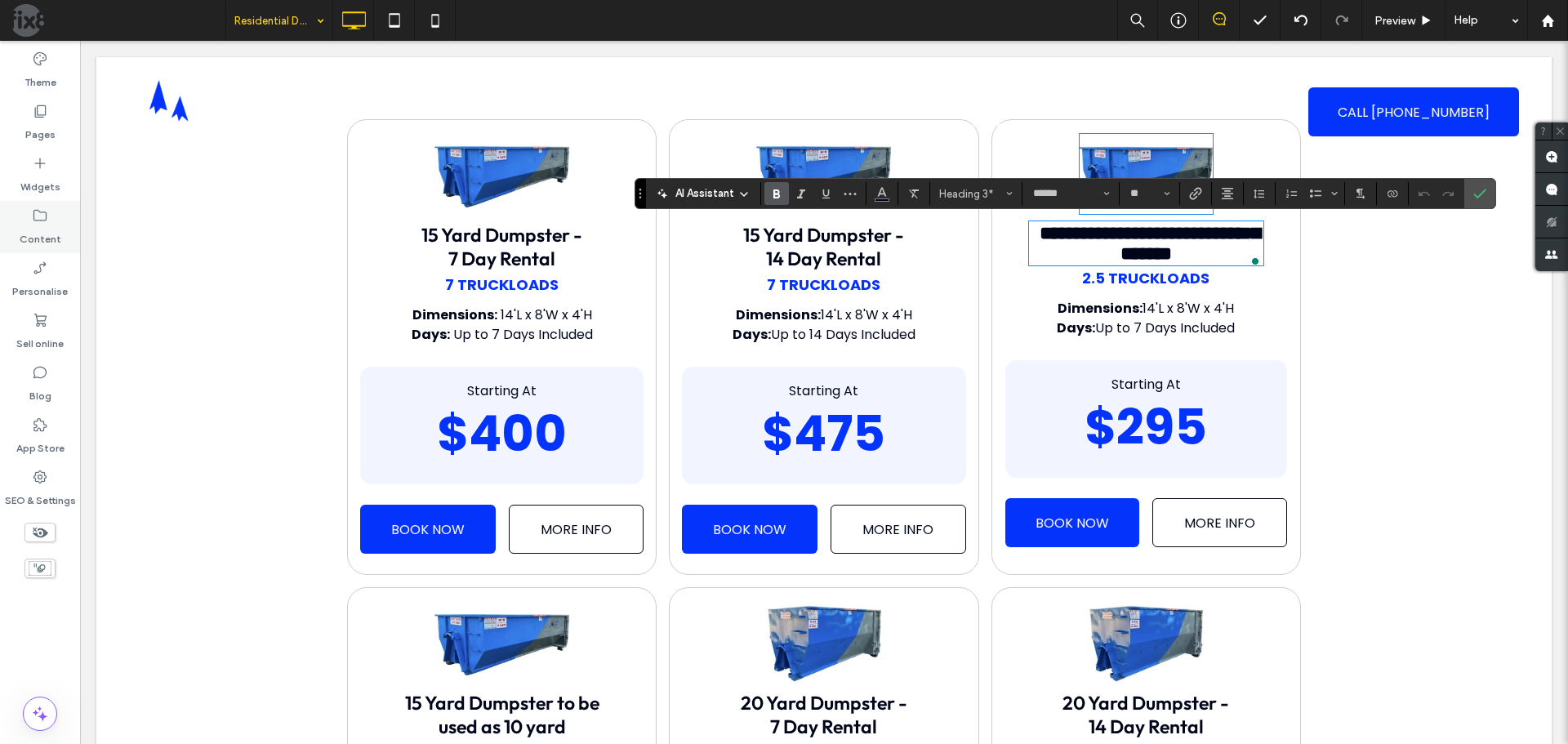
click at [52, 225] on label "Content" at bounding box center [40, 235] width 42 height 23
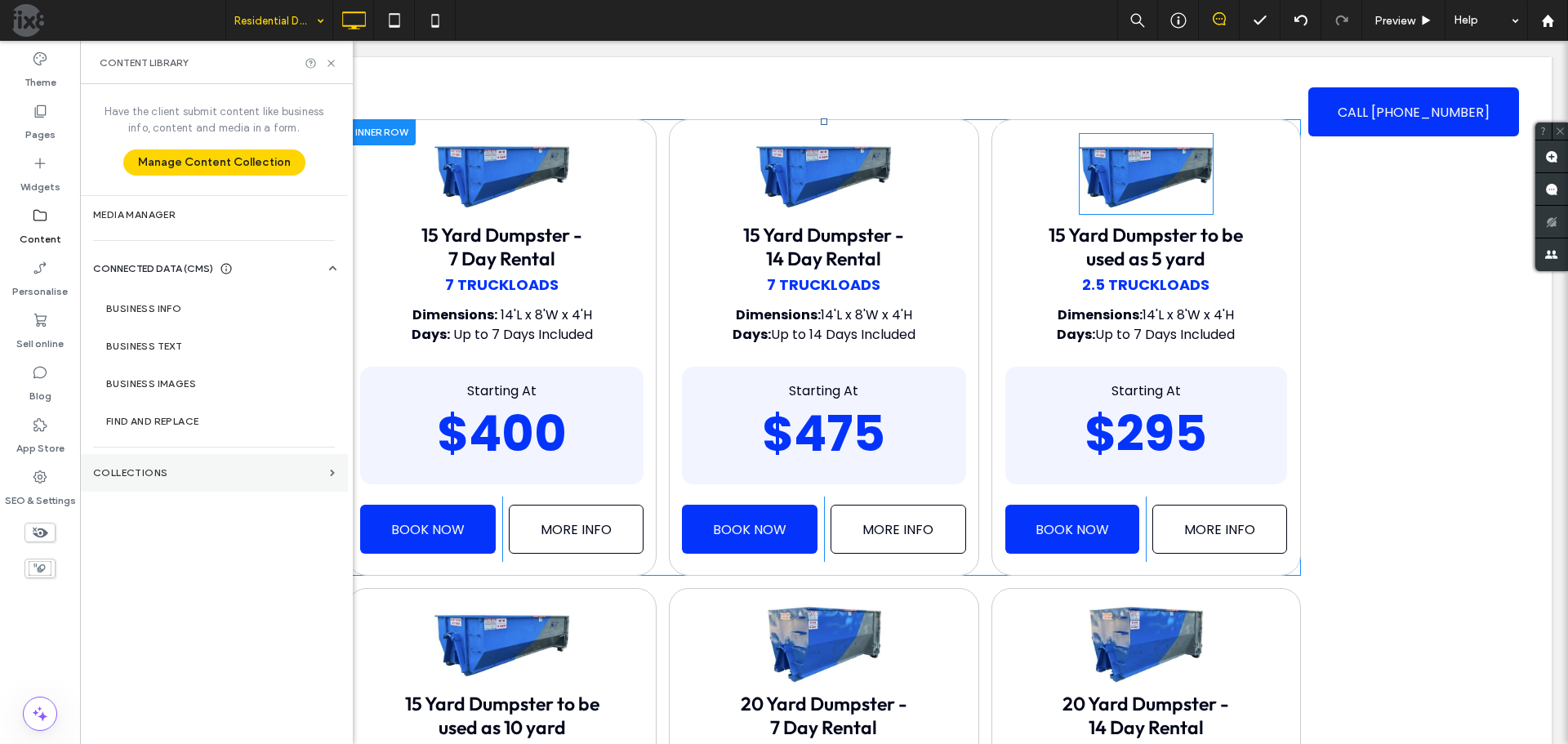
click at [191, 460] on section "COLLECTIONS" at bounding box center [213, 473] width 268 height 38
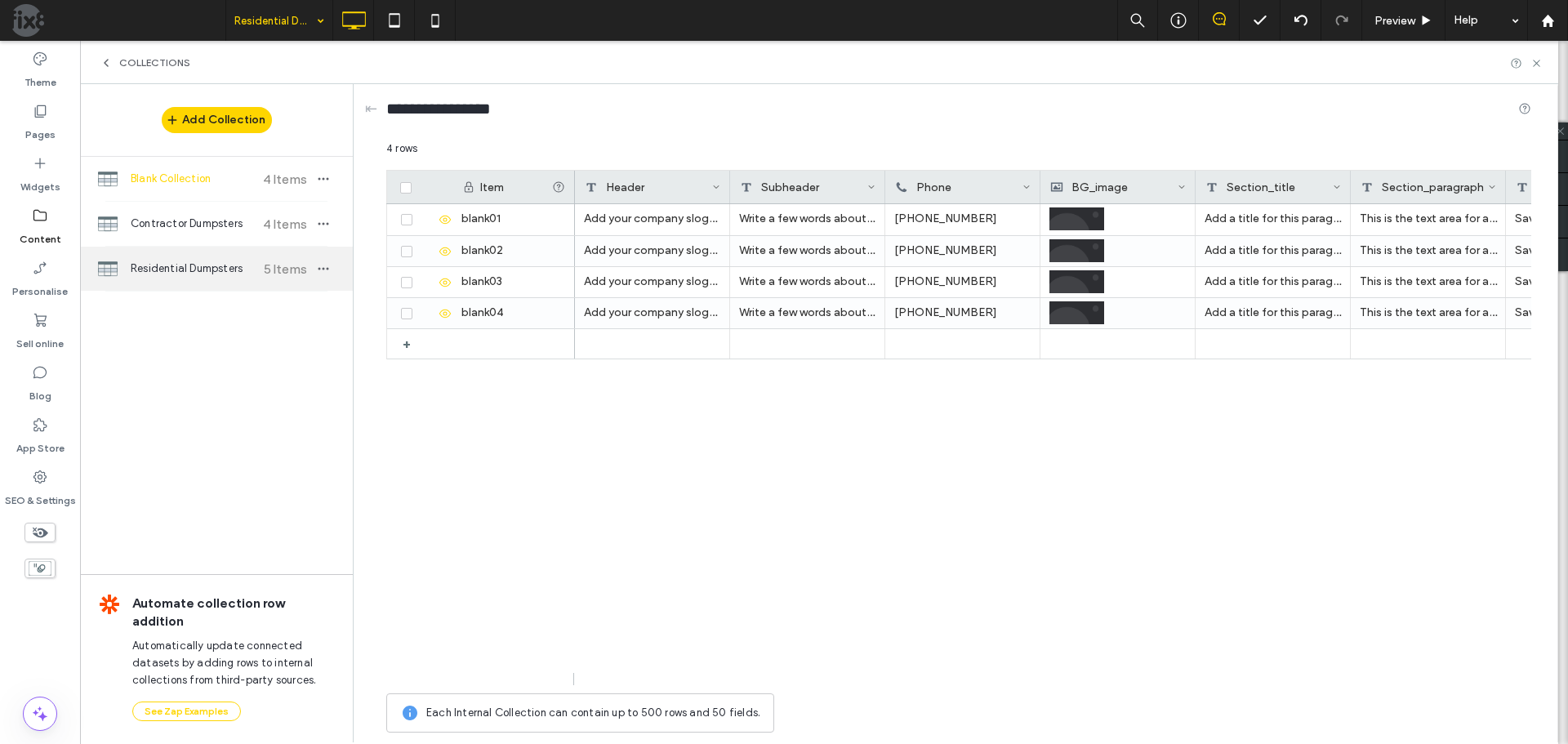
click at [210, 269] on span "Residential Dumpsters" at bounding box center [192, 269] width 122 height 16
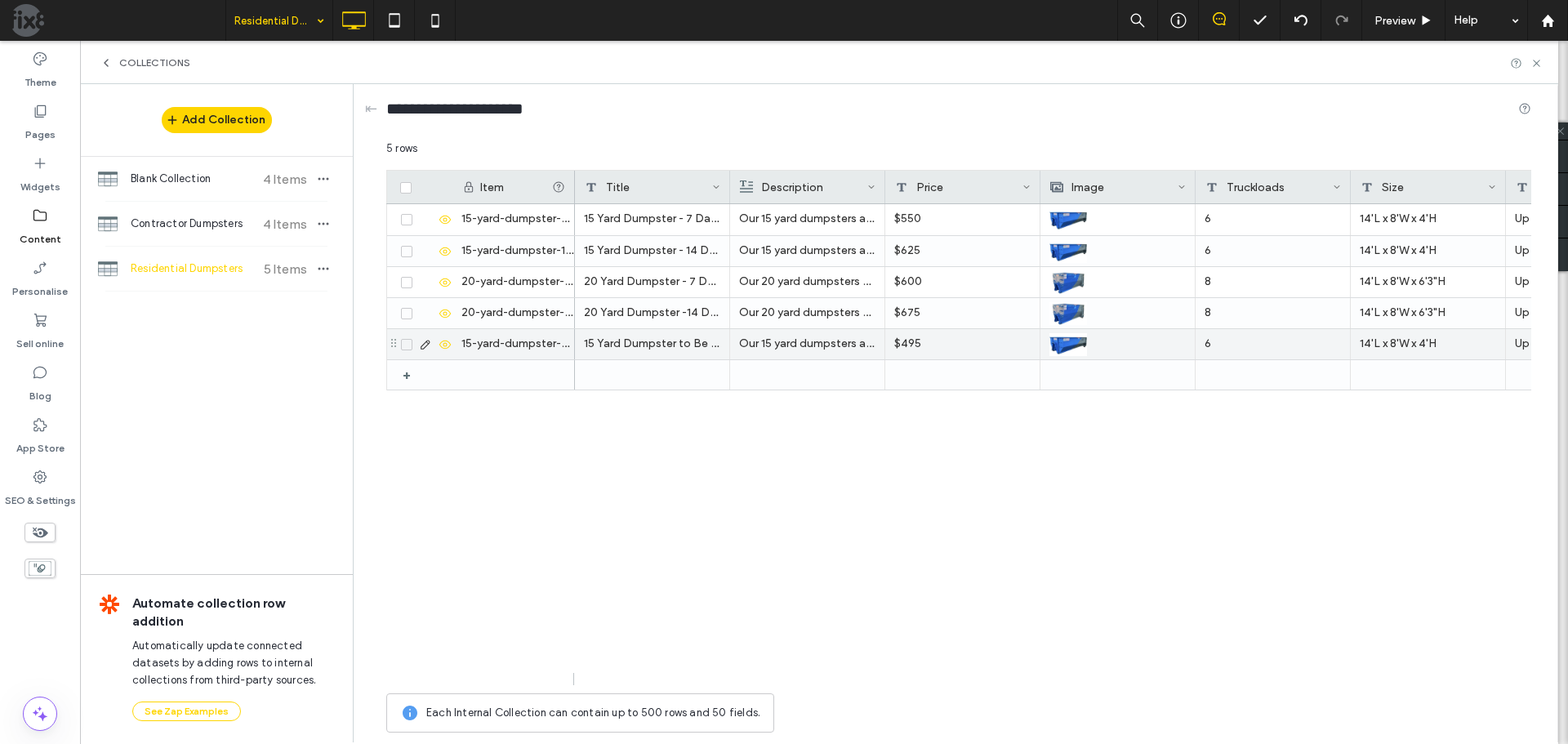
click at [405, 344] on icon at bounding box center [407, 344] width 6 height 4
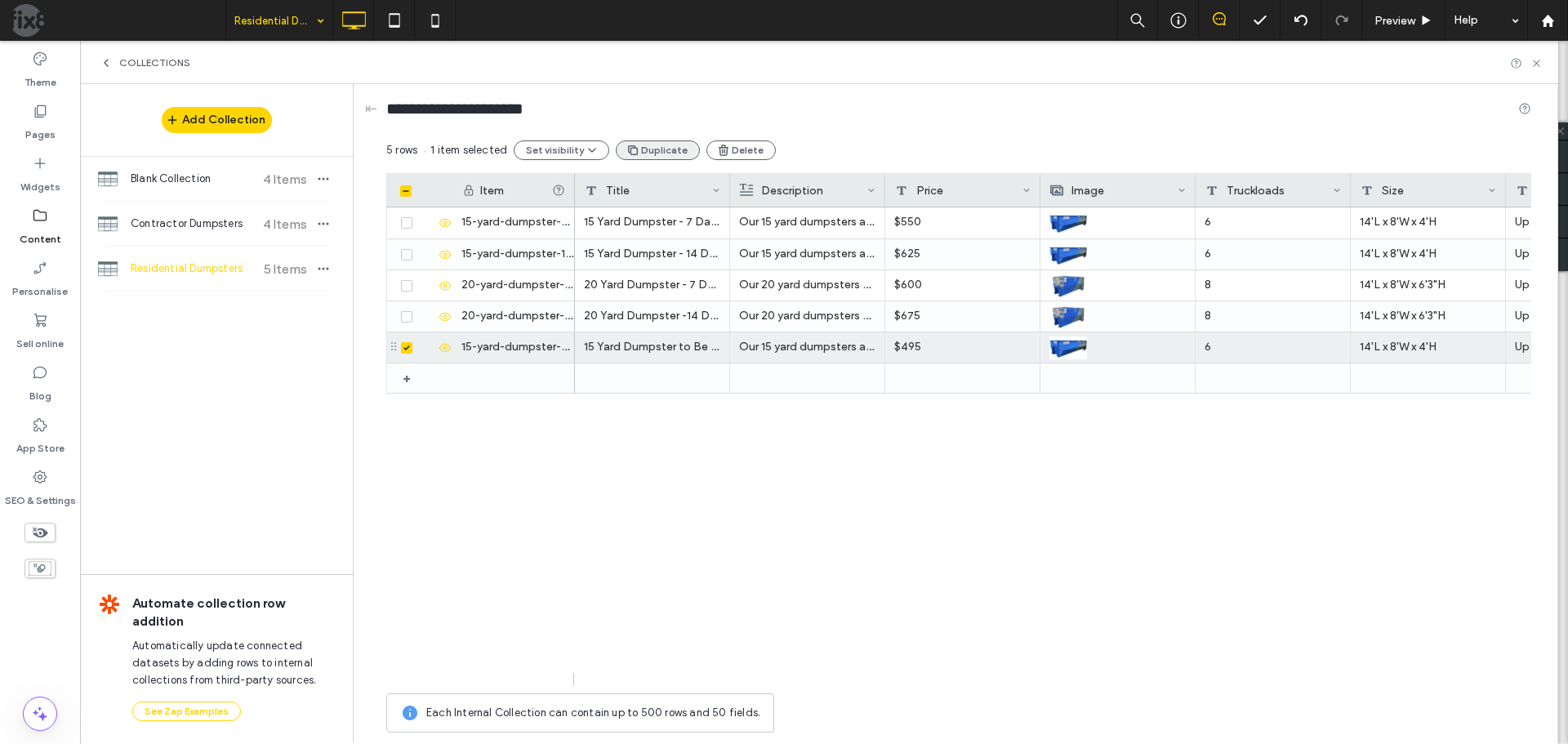
click at [679, 152] on button "Duplicate" at bounding box center [658, 150] width 84 height 20
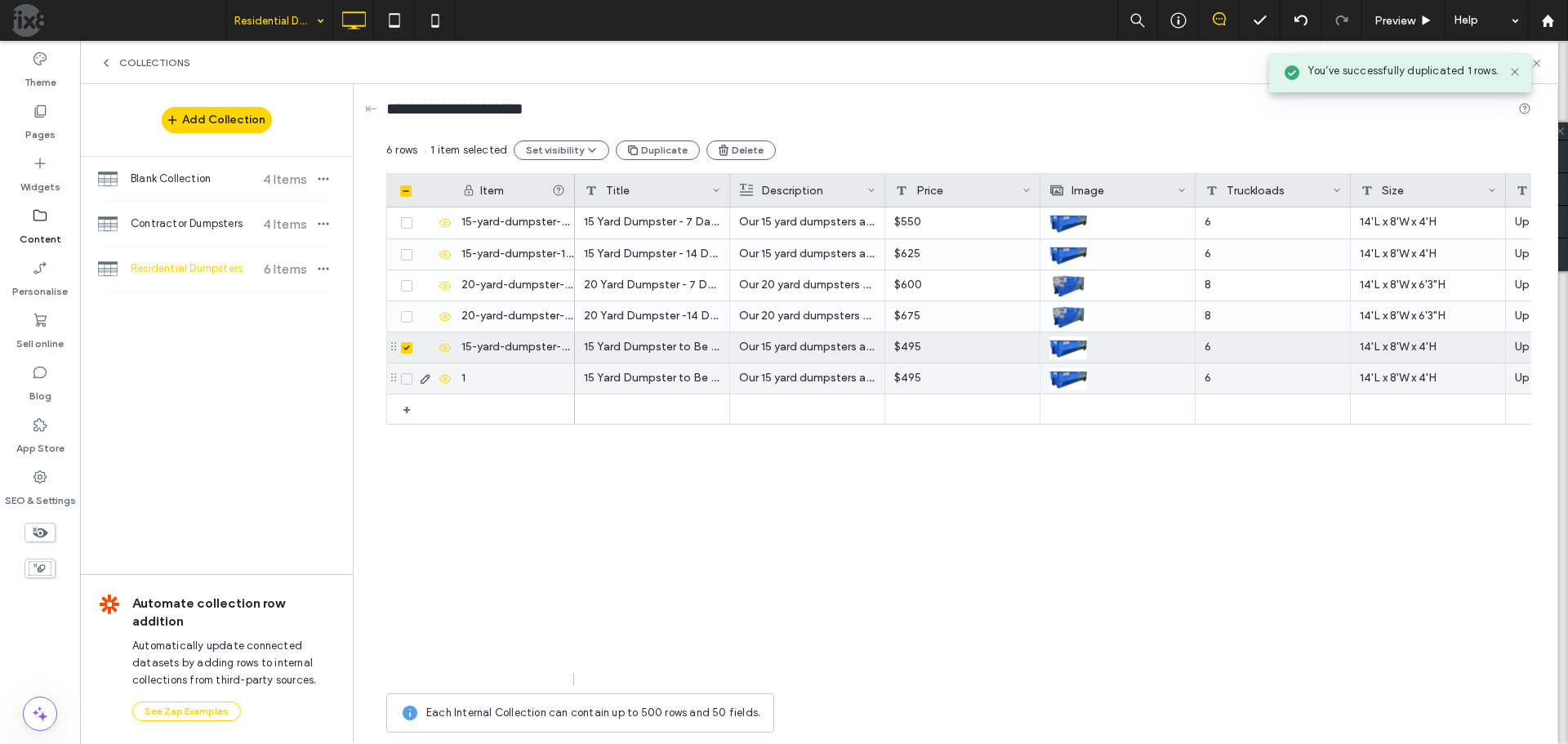
click at [648, 380] on div "15 Yard Dumpster to Be Used as 10 Yard" at bounding box center [652, 379] width 155 height 30
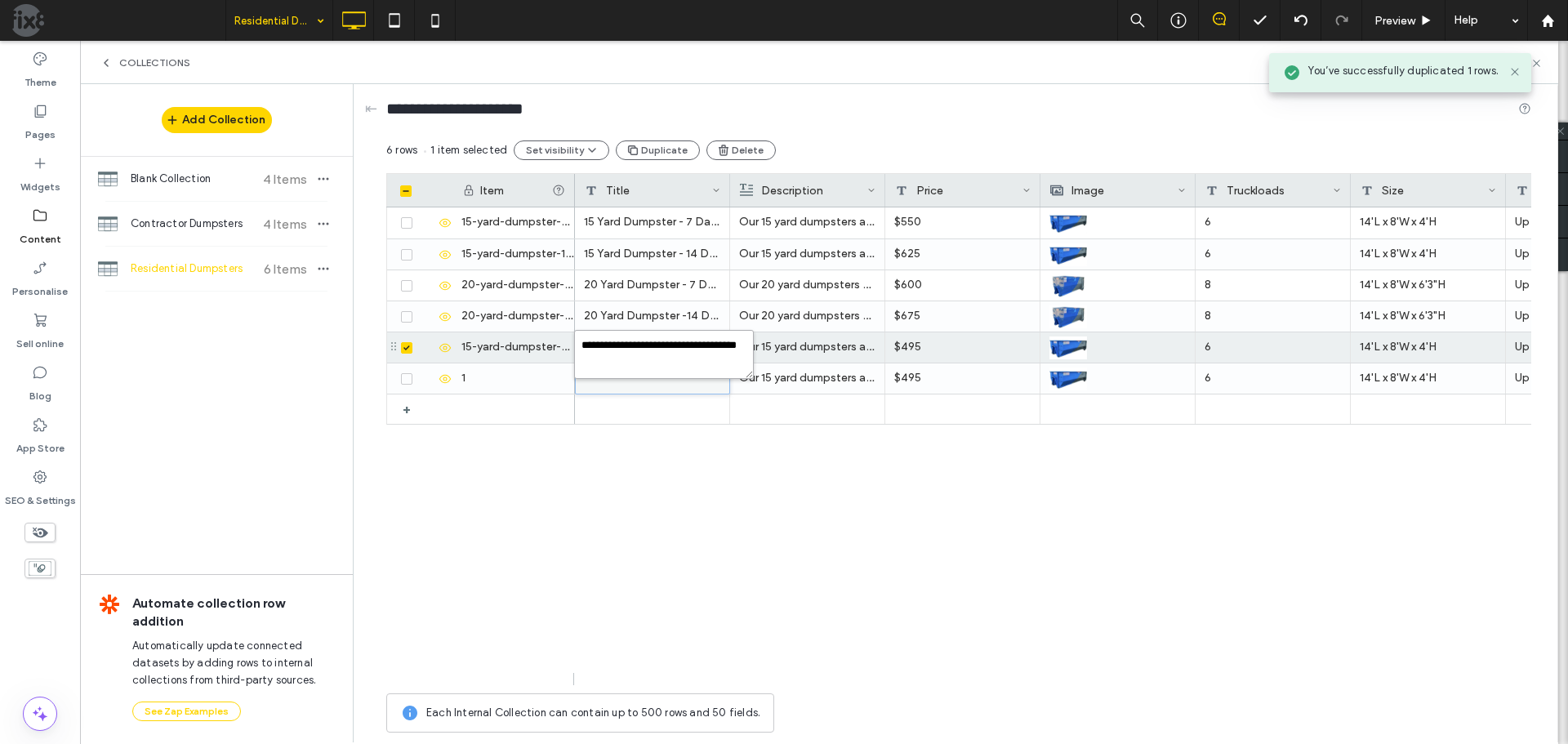
click at [664, 358] on textarea "**********" at bounding box center [664, 355] width 180 height 49
paste textarea "plain-text-cell"
type textarea "**********"
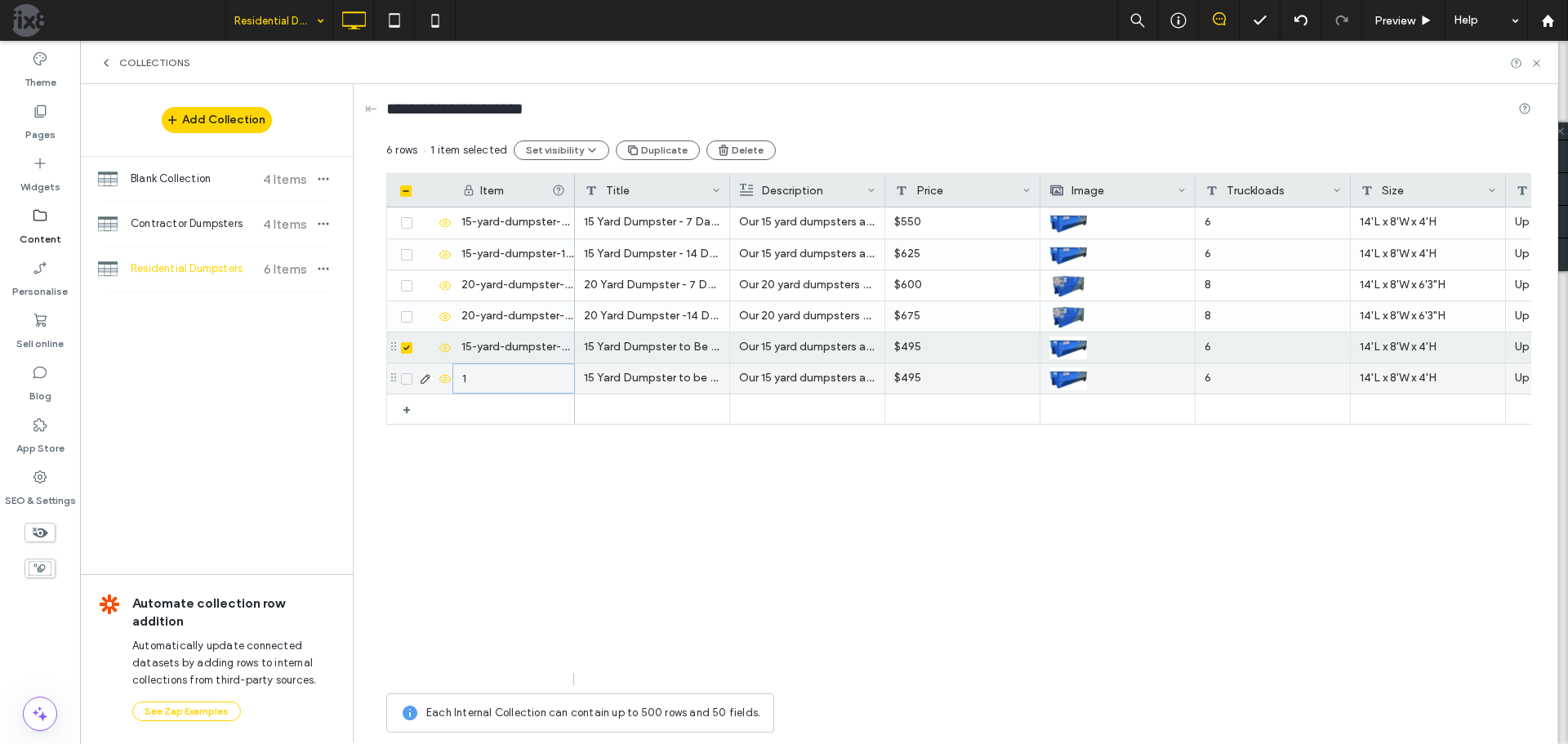
click at [508, 376] on div "1" at bounding box center [513, 379] width 123 height 30
click at [515, 349] on div "15-yard-dumpster-used-as-10-yard" at bounding box center [513, 347] width 123 height 30
click at [521, 375] on div "1" at bounding box center [513, 379] width 123 height 30
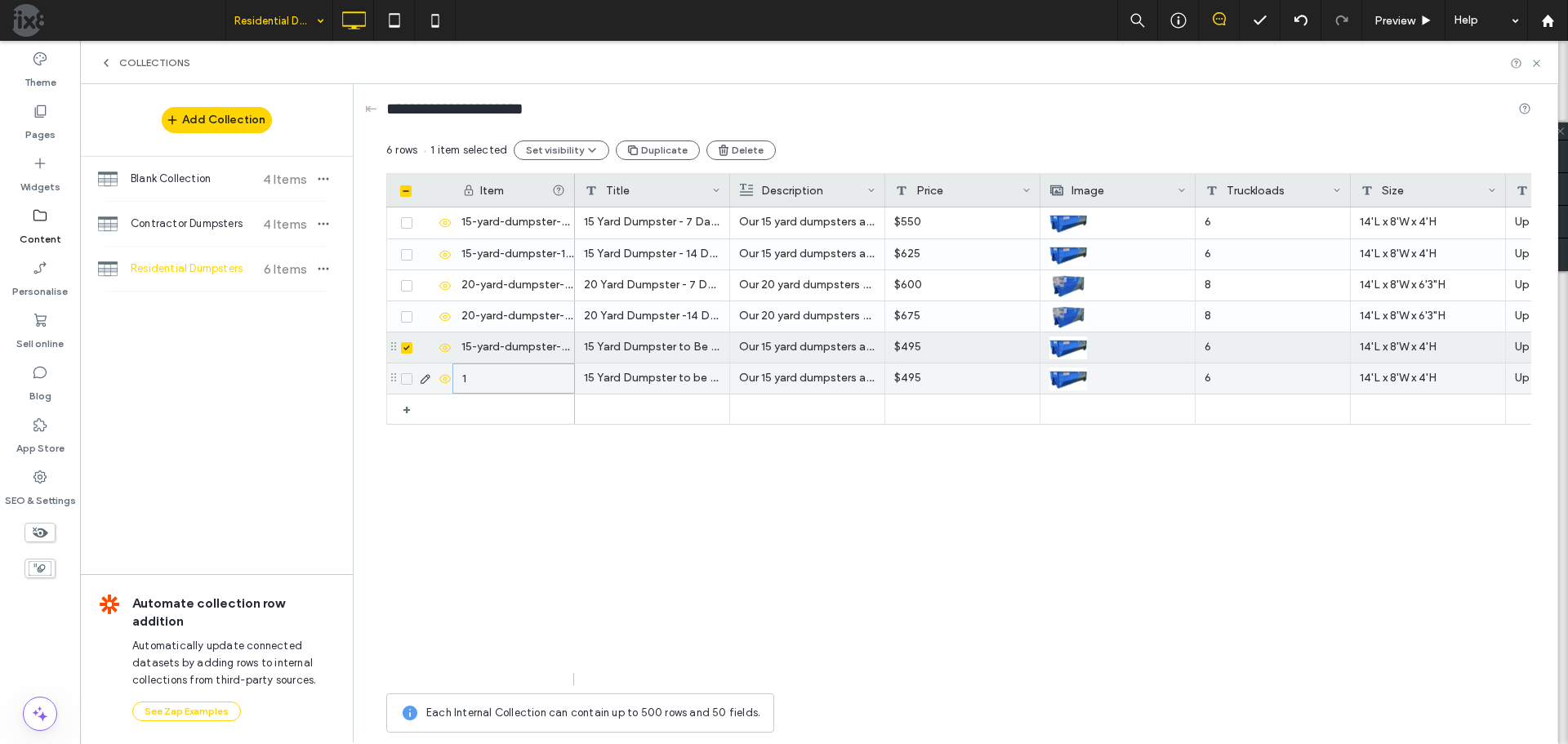
click at [521, 375] on div "1" at bounding box center [513, 379] width 123 height 30
drag, startPoint x: 544, startPoint y: 378, endPoint x: 529, endPoint y: 377, distance: 15.0
click at [529, 377] on input "**********" at bounding box center [513, 379] width 121 height 30
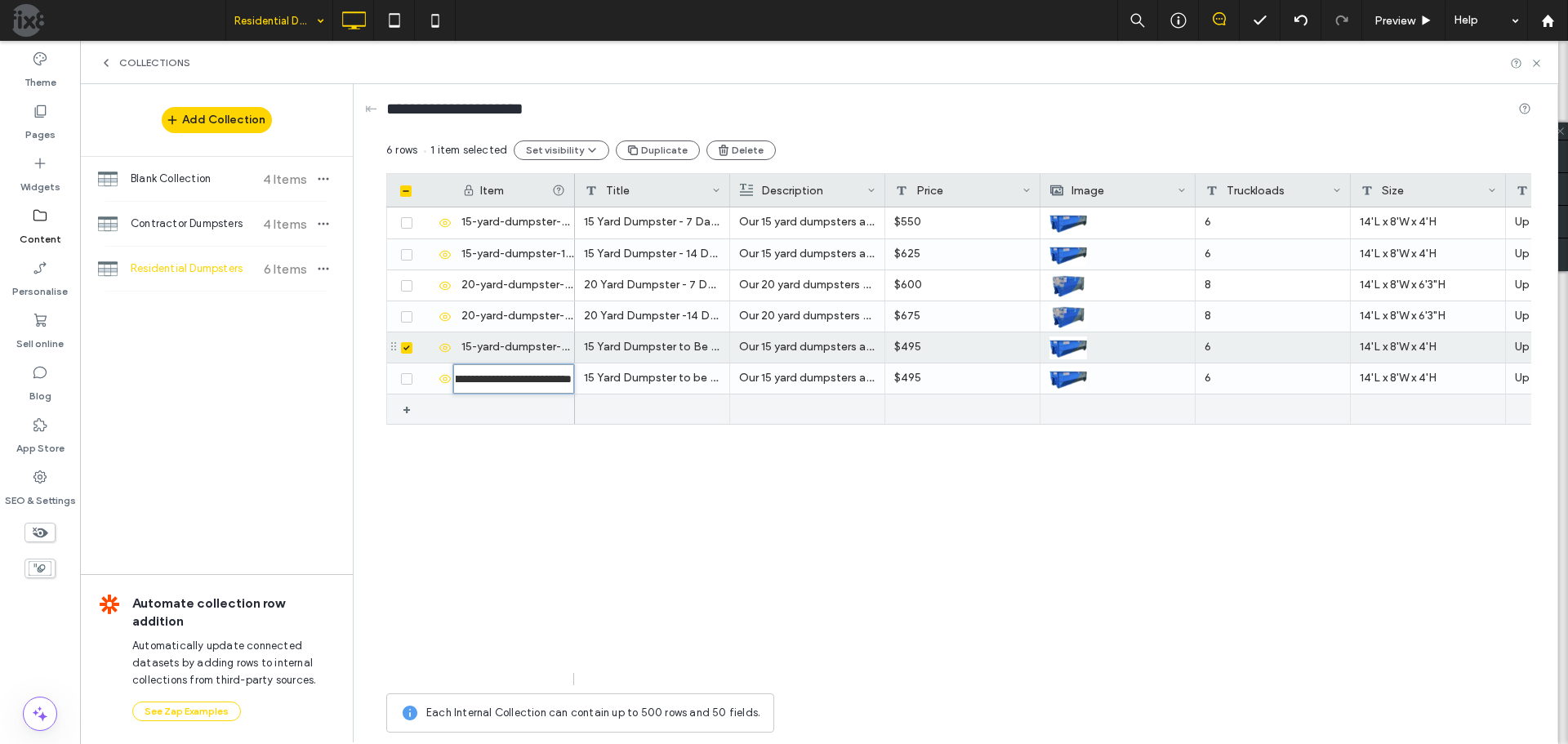
type input "**********"
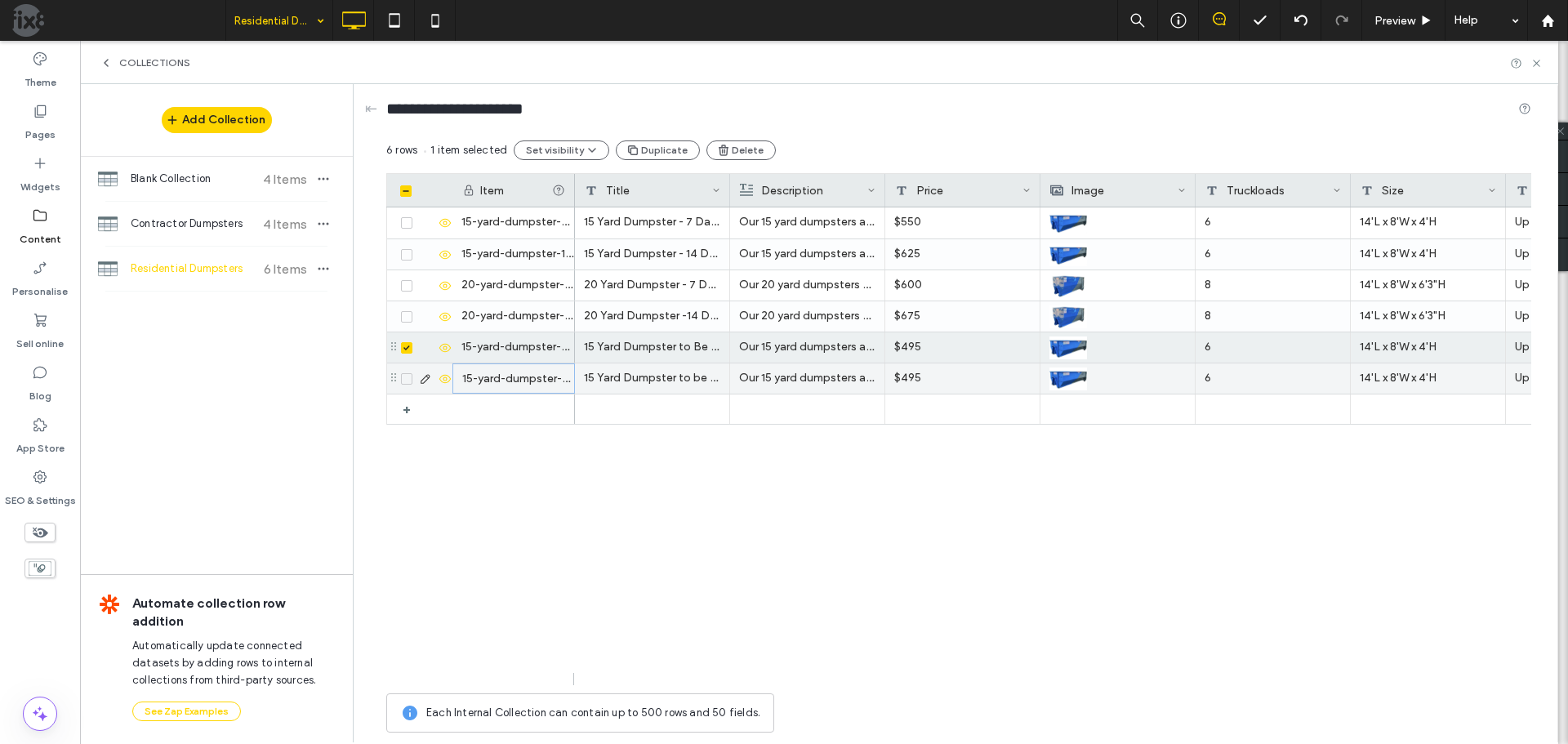
click at [814, 384] on p "Our 15 yard dumpsters are great for small to medium sized projects. 15 cubic ya…" at bounding box center [807, 378] width 136 height 30
click at [814, 384] on p "Our 15 yard dumpsters are great for small to medium sized projects. 15 cubic ya…" at bounding box center [807, 379] width 135 height 30
click at [1143, 452] on div "15 Yard Dumpster to be used as 5 yard Our 15 yard dumpsters are great for small…" at bounding box center [1053, 447] width 956 height 478
click at [673, 372] on div "15 Yard Dumpster to be used as 5 yard" at bounding box center [652, 379] width 155 height 30
click at [673, 372] on div "15 Yard Dumpster to be used as 5 yard" at bounding box center [652, 379] width 155 height 30
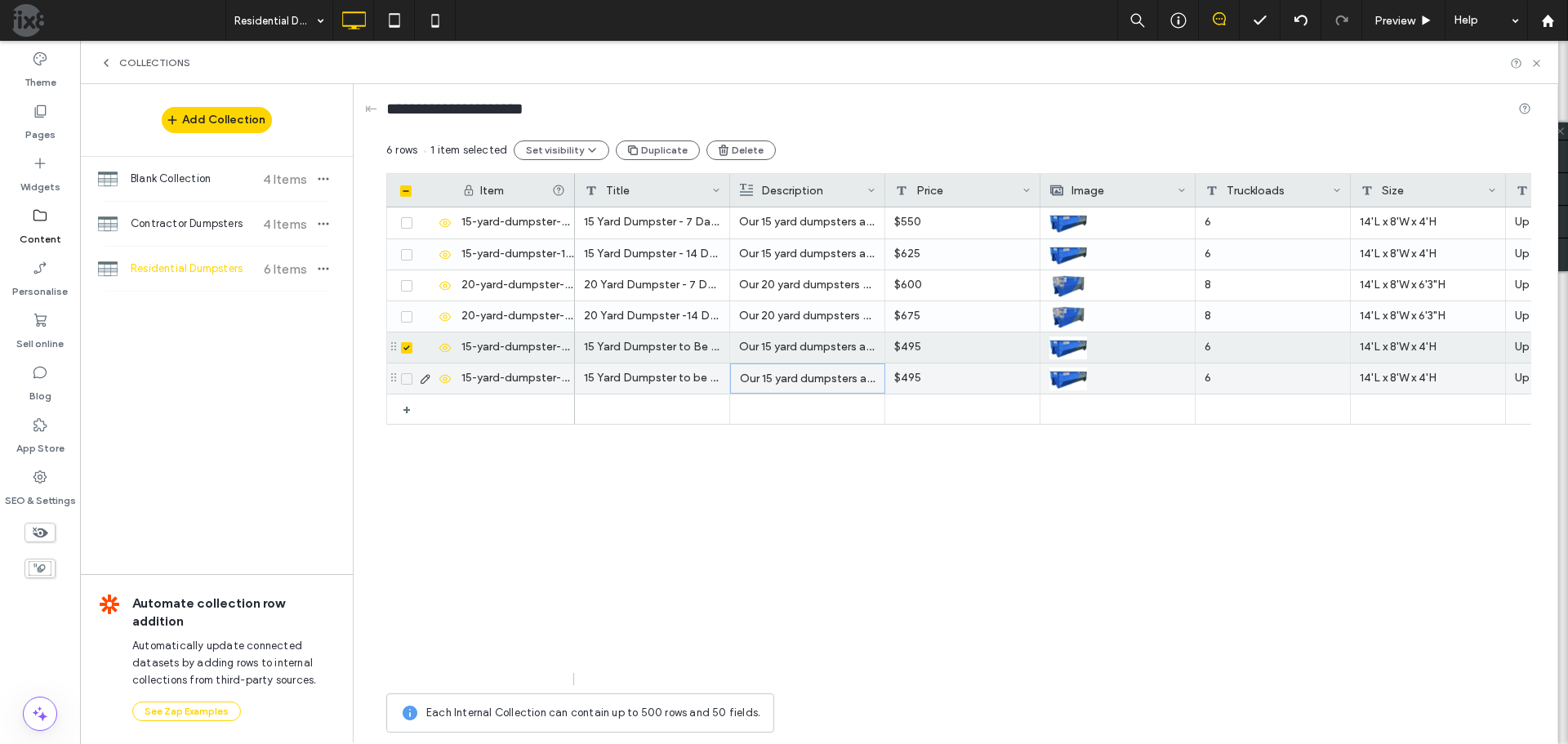
click at [823, 380] on p "Our 15 yard dumpsters are great for small to medium sized projects. 15 cubic ya…" at bounding box center [807, 379] width 135 height 30
click at [790, 372] on p "Our 15 yard dumpsters are great for small to medium sized projects. 15 cubic ya…" at bounding box center [807, 379] width 135 height 30
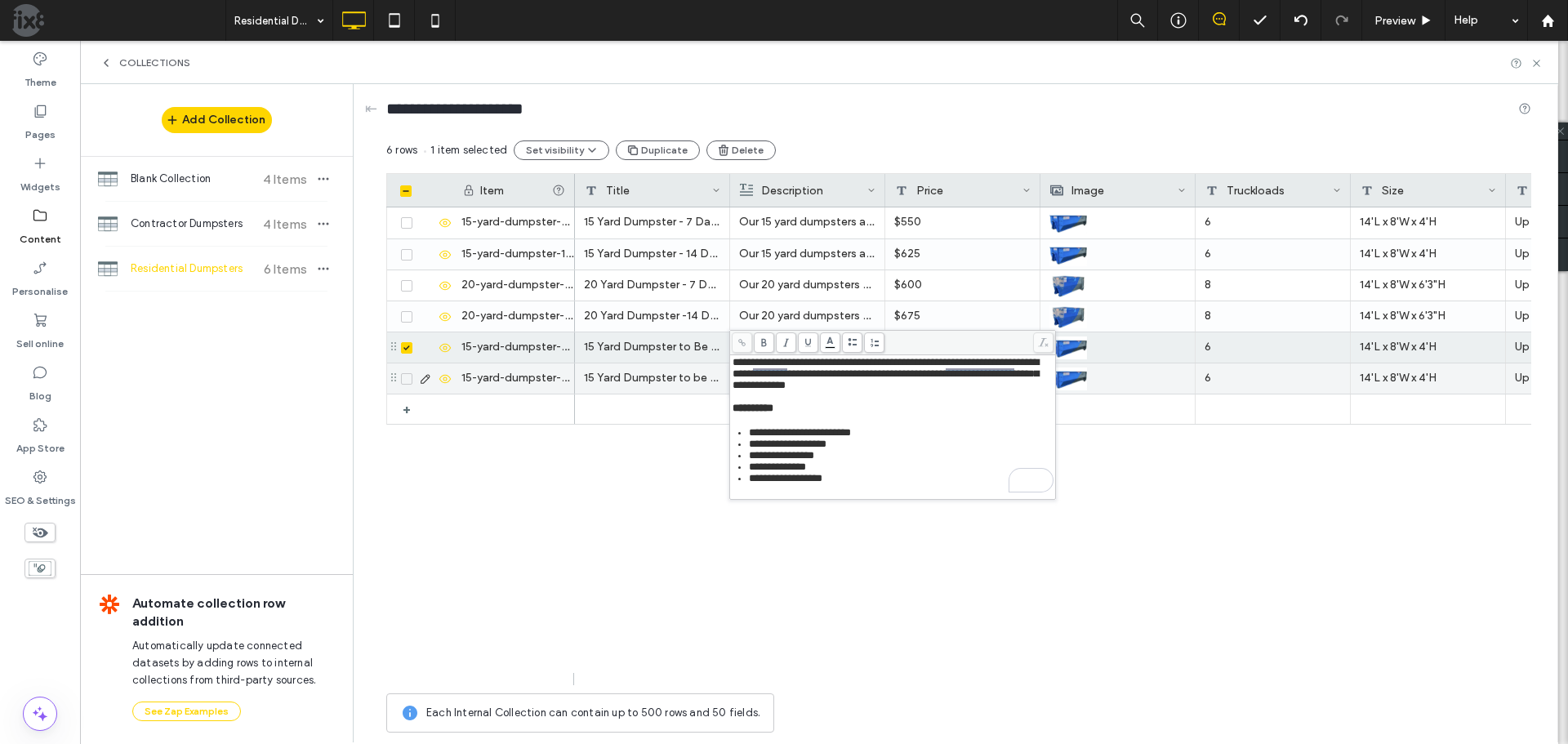
click at [1103, 446] on div "15 Yard Dumpster to be used as 5 yard $495 6 14'L x 8'W x 4'H Up to 7 Days $11/…" at bounding box center [1053, 447] width 956 height 478
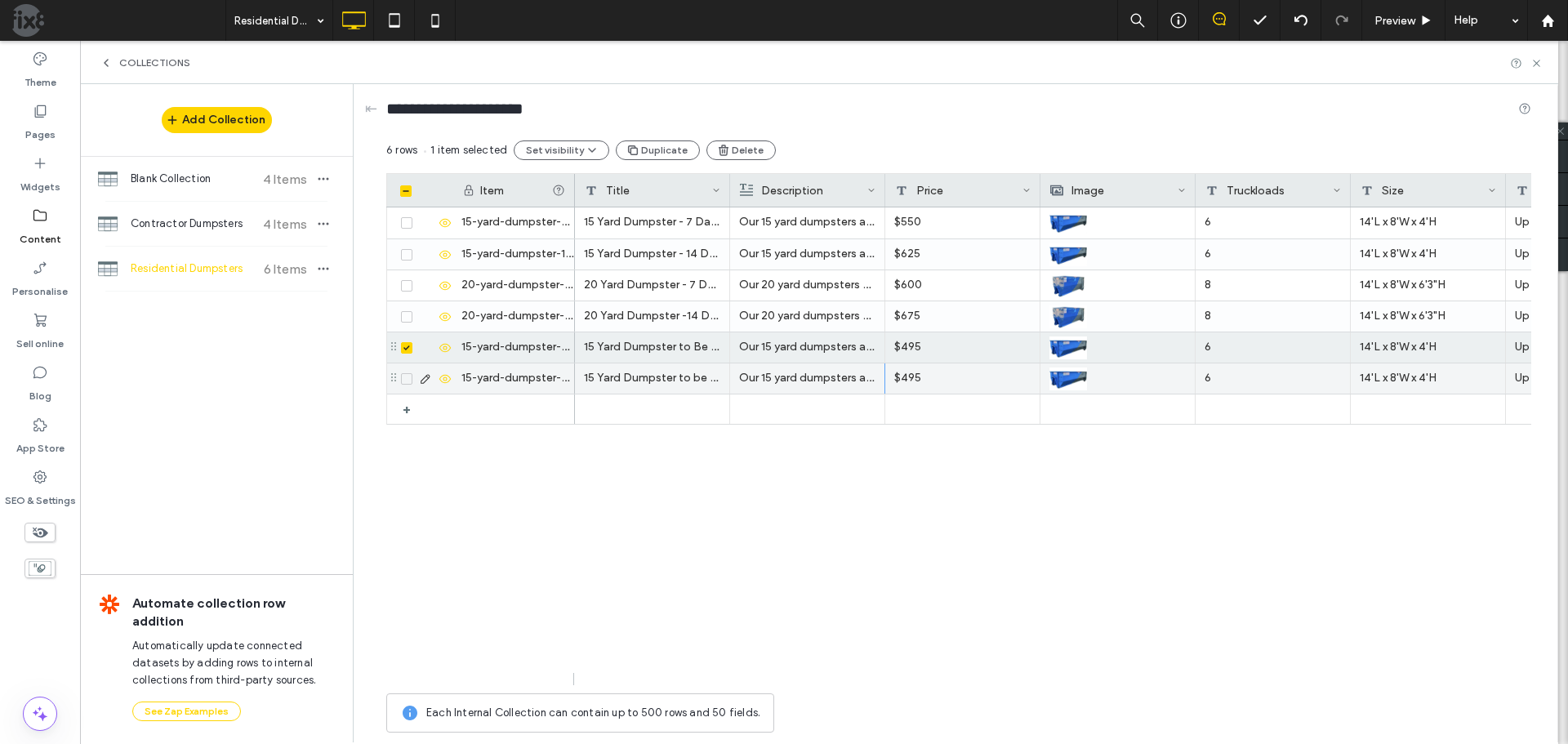
click at [930, 381] on div "$495" at bounding box center [963, 379] width 155 height 30
drag, startPoint x: 945, startPoint y: 346, endPoint x: 897, endPoint y: 341, distance: 48.3
click at [897, 341] on textarea "****" at bounding box center [974, 355] width 180 height 49
type textarea "****"
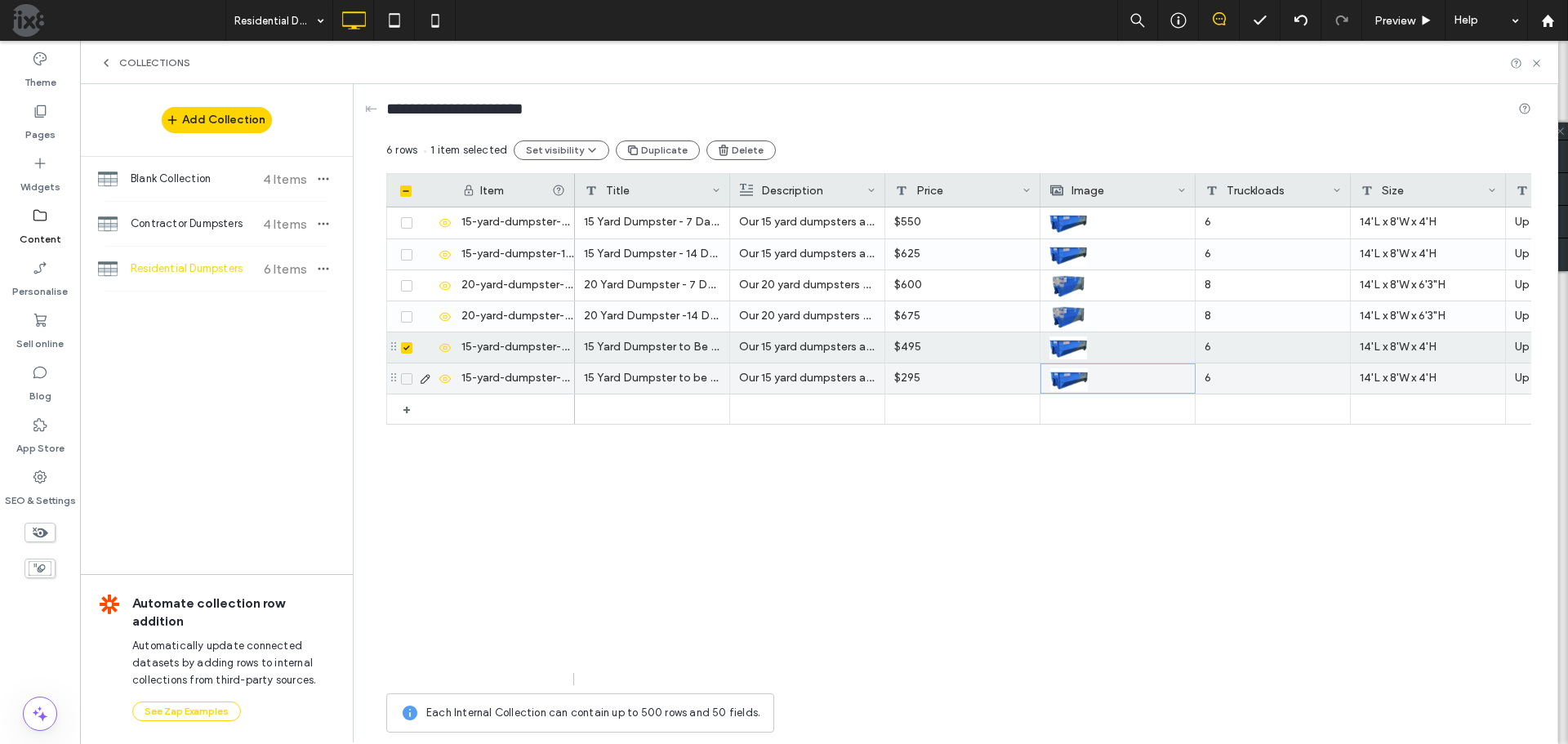
click at [1108, 376] on div at bounding box center [1118, 379] width 135 height 30
click at [1536, 65] on icon at bounding box center [1537, 64] width 13 height 13
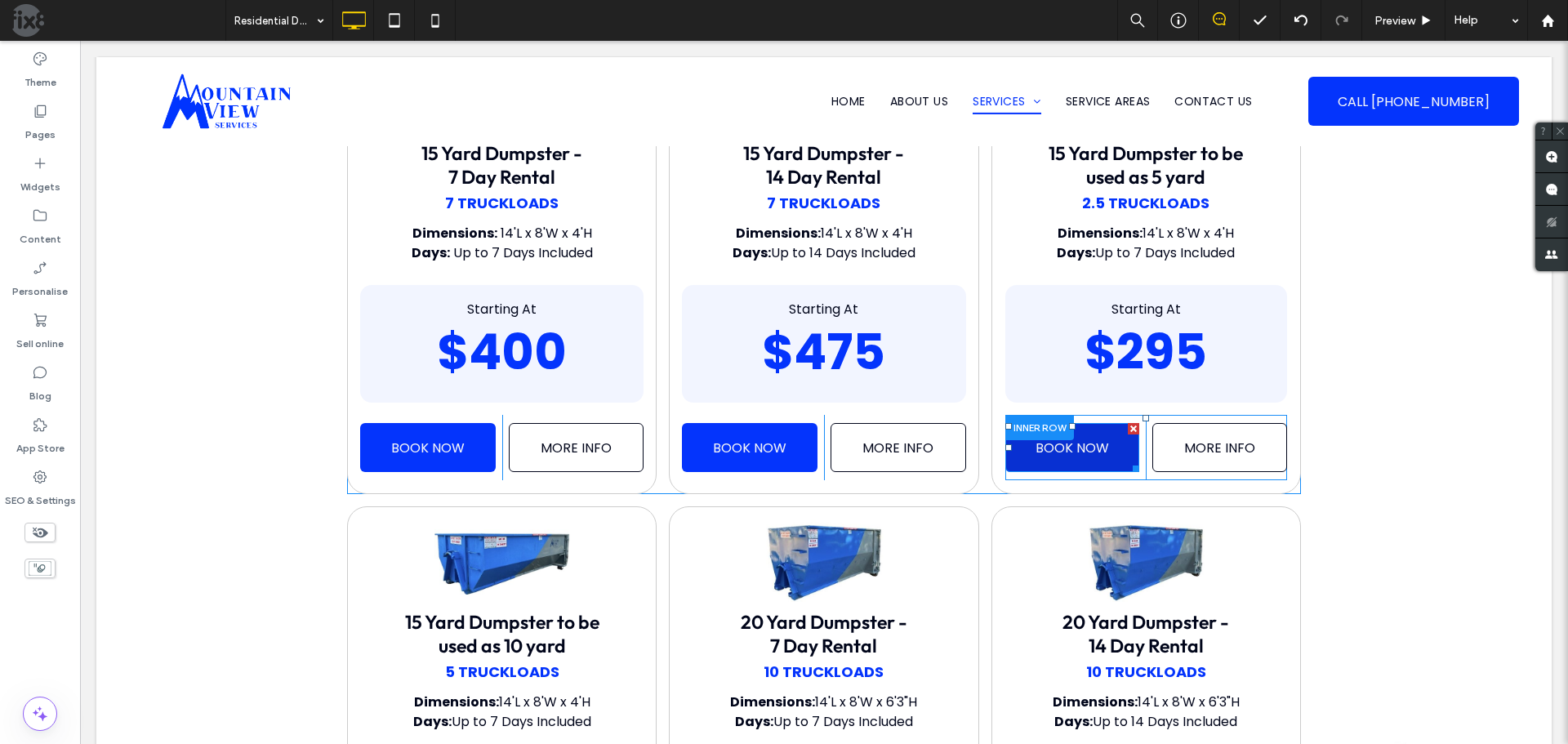
click at [1093, 451] on span "BOOK NOW" at bounding box center [1073, 448] width 73 height 21
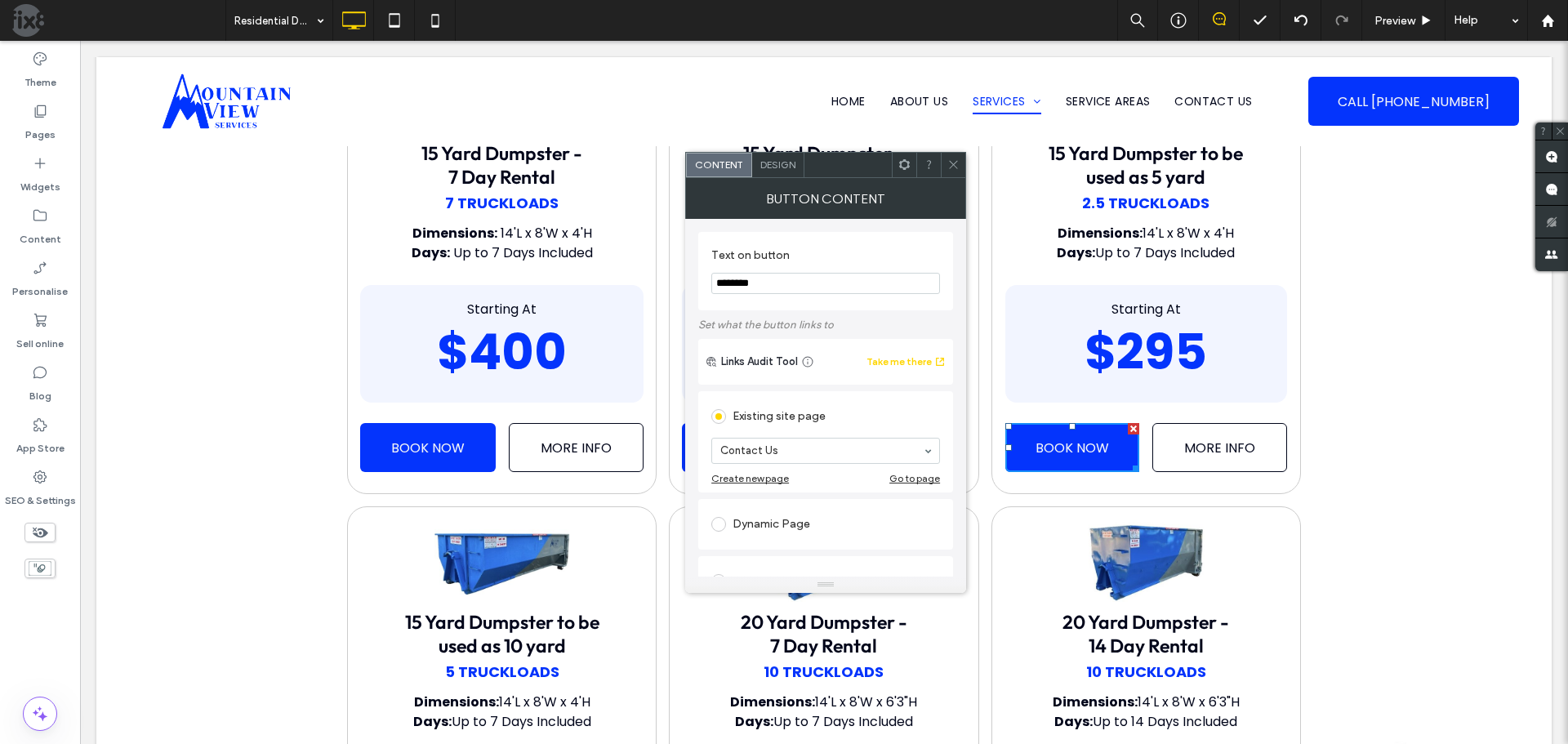
click at [952, 160] on icon at bounding box center [954, 165] width 13 height 13
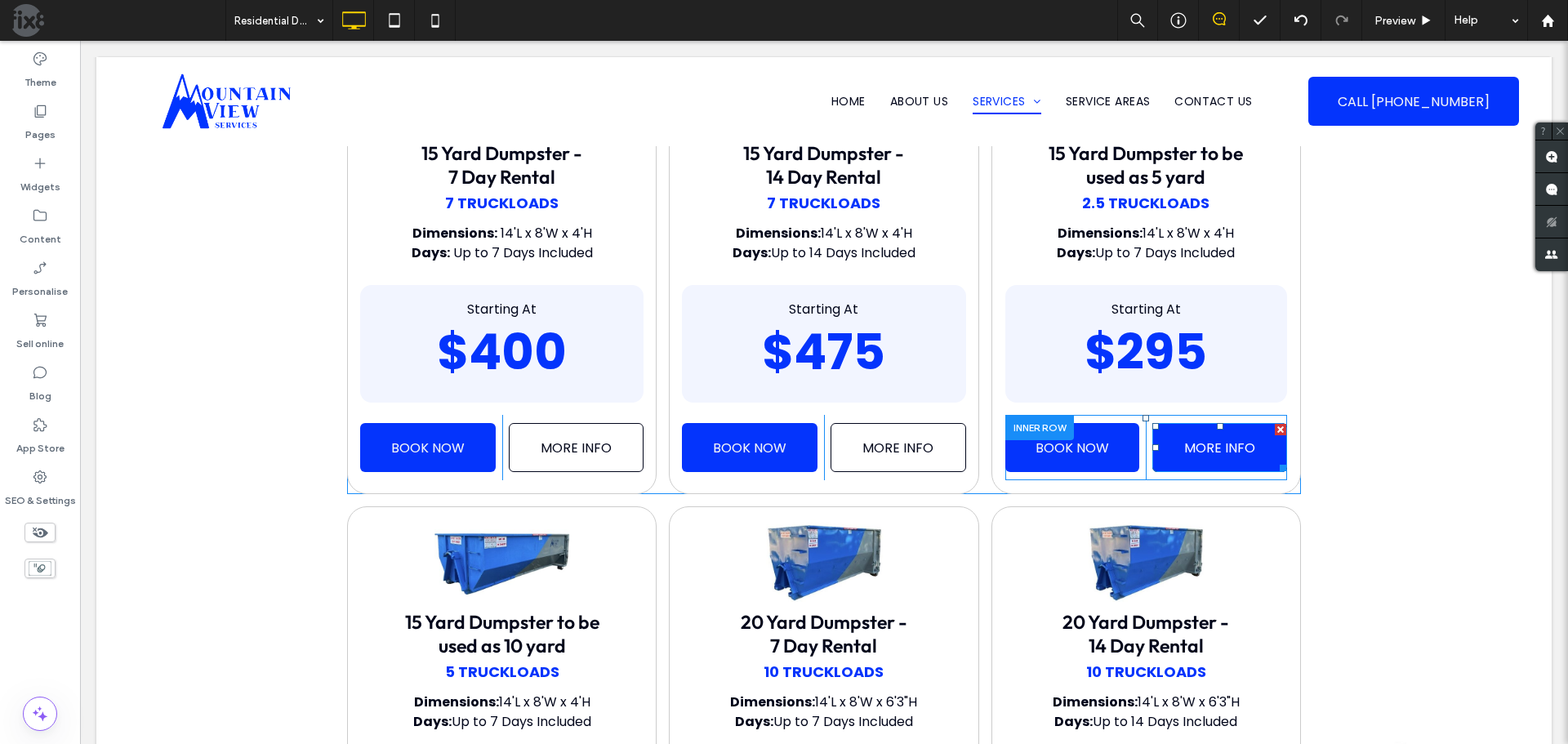
click at [1202, 450] on span "MORE INFO" at bounding box center [1220, 448] width 71 height 21
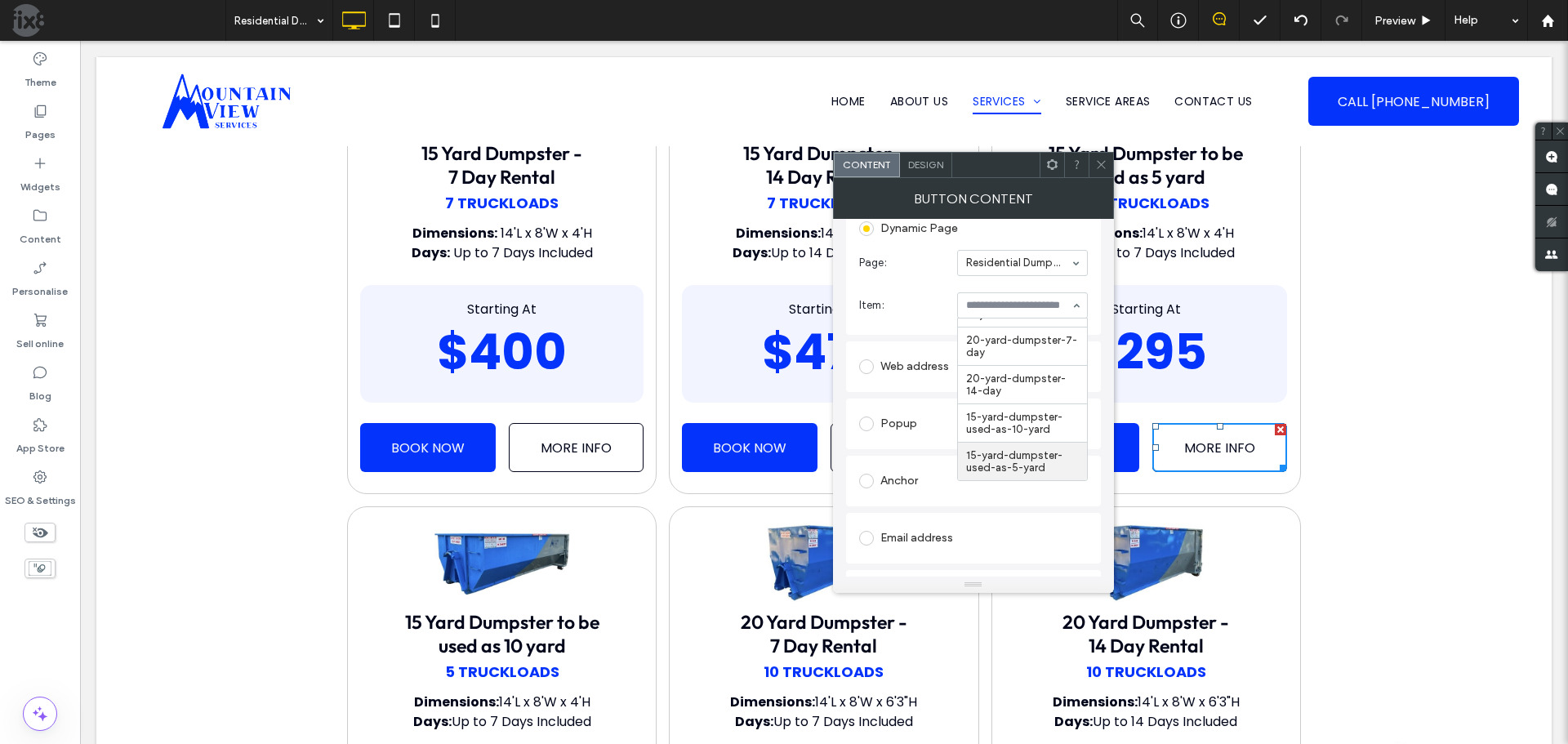
drag, startPoint x: 1019, startPoint y: 469, endPoint x: 1021, endPoint y: 458, distance: 11.2
click at [1104, 164] on icon at bounding box center [1101, 165] width 13 height 13
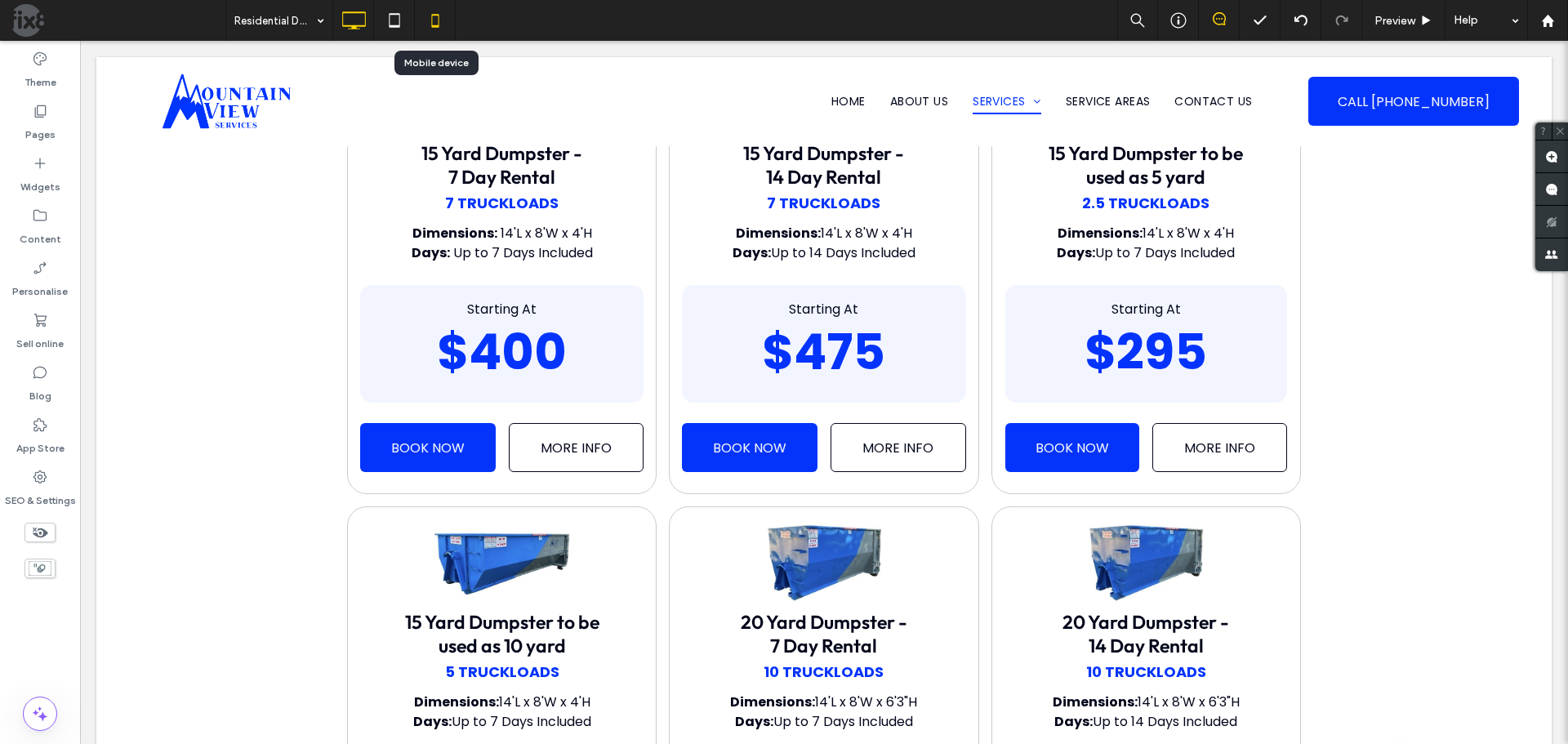
click at [430, 14] on icon at bounding box center [435, 21] width 32 height 32
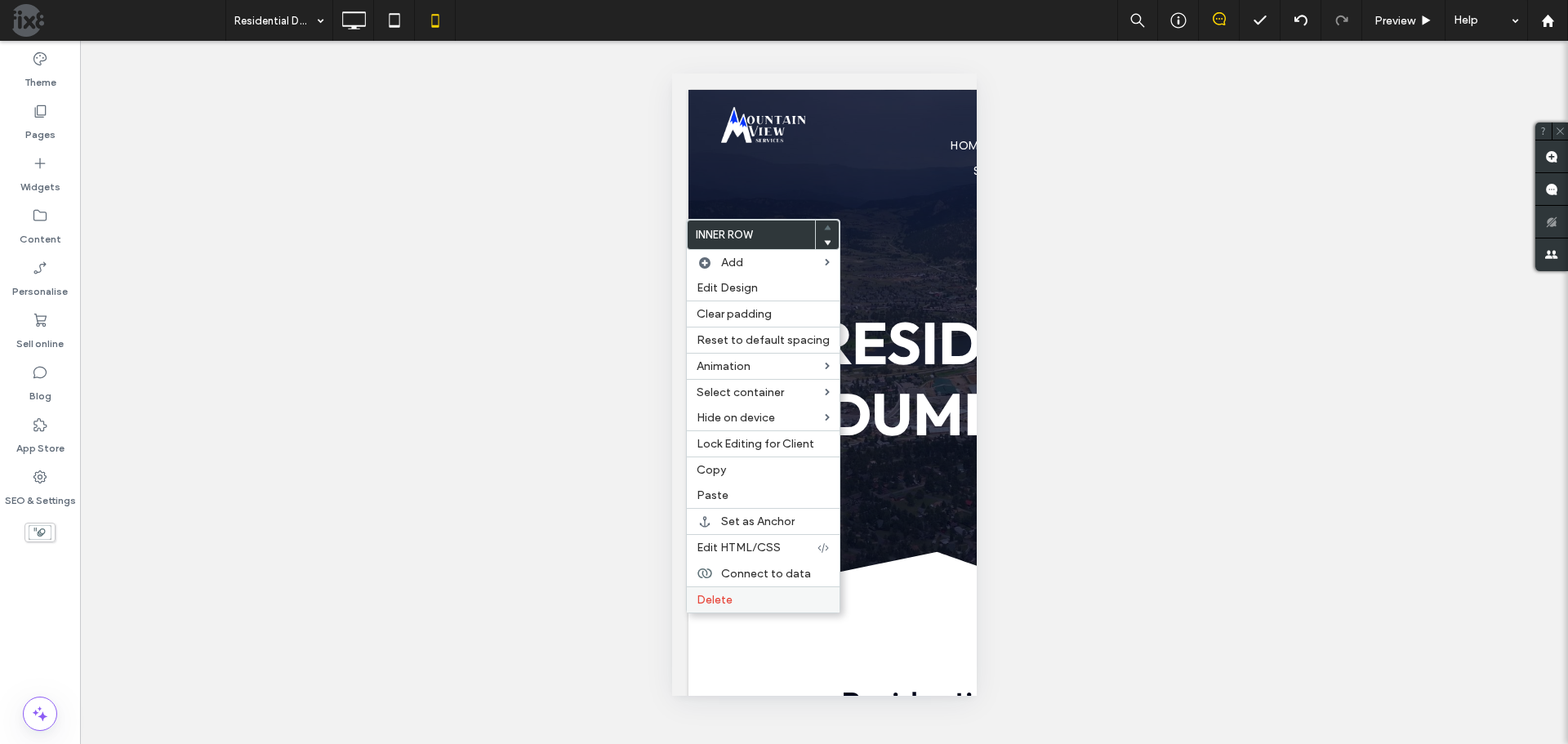
click at [741, 594] on label "Delete" at bounding box center [763, 600] width 133 height 14
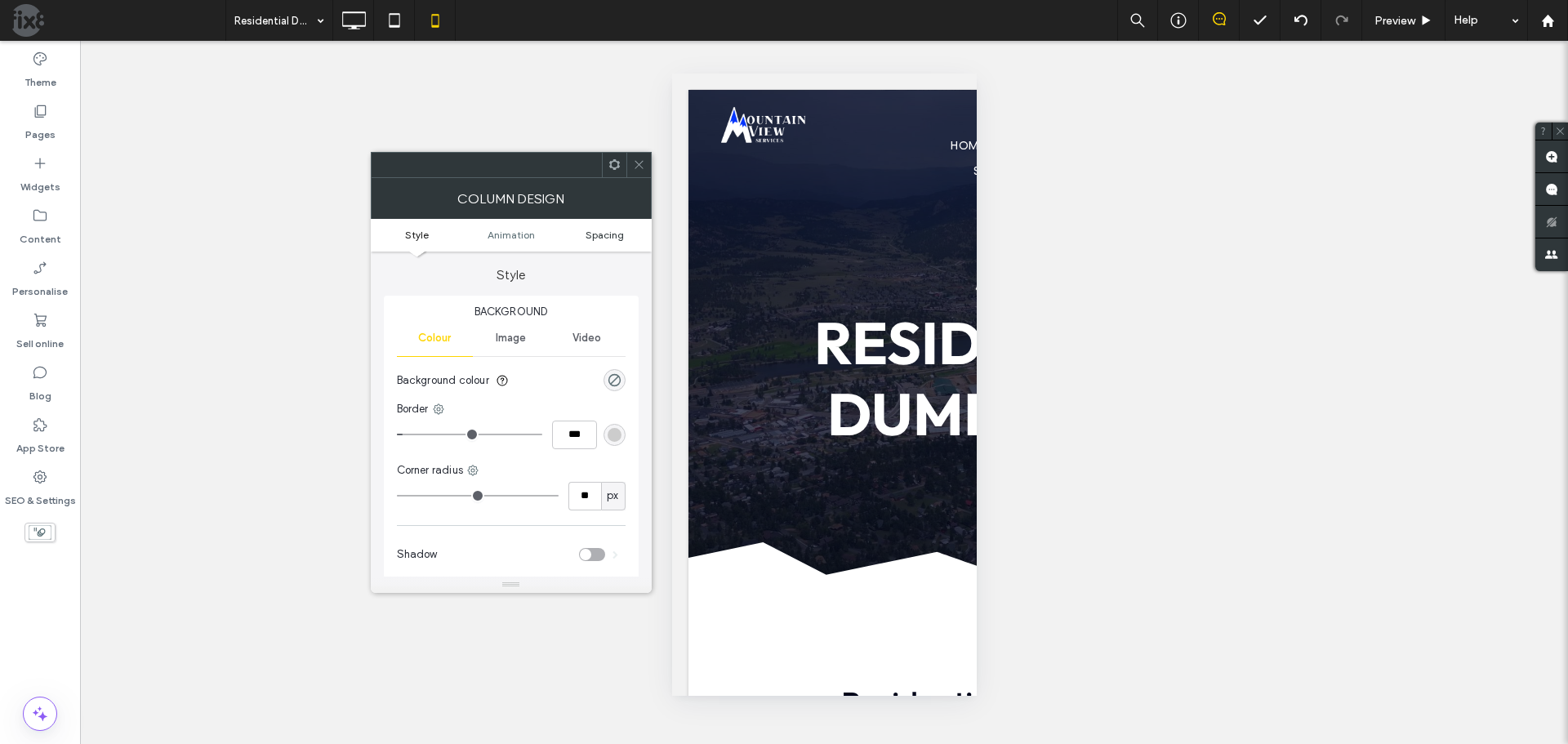
click at [600, 232] on span "Spacing" at bounding box center [604, 235] width 39 height 13
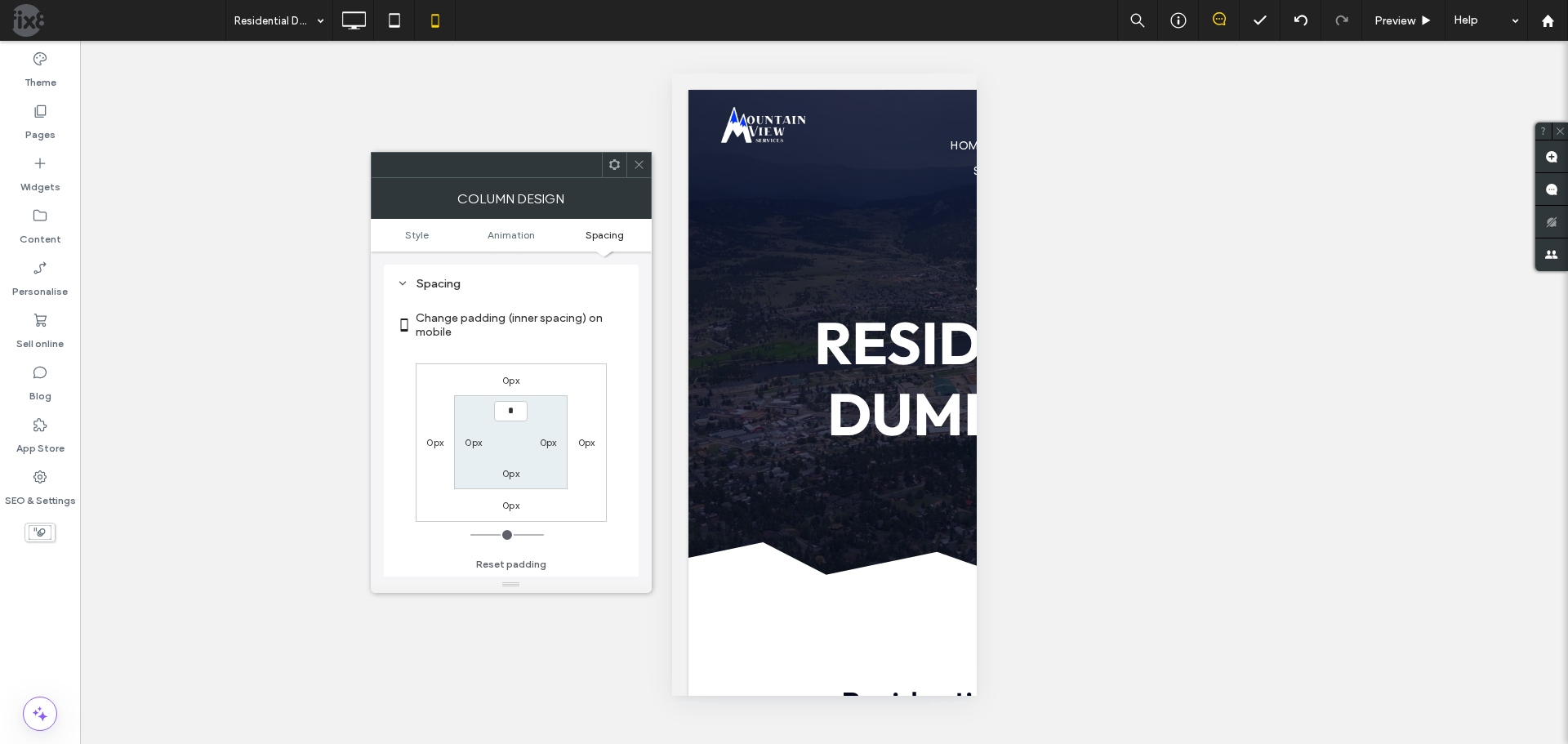
type input "**"
type input "****"
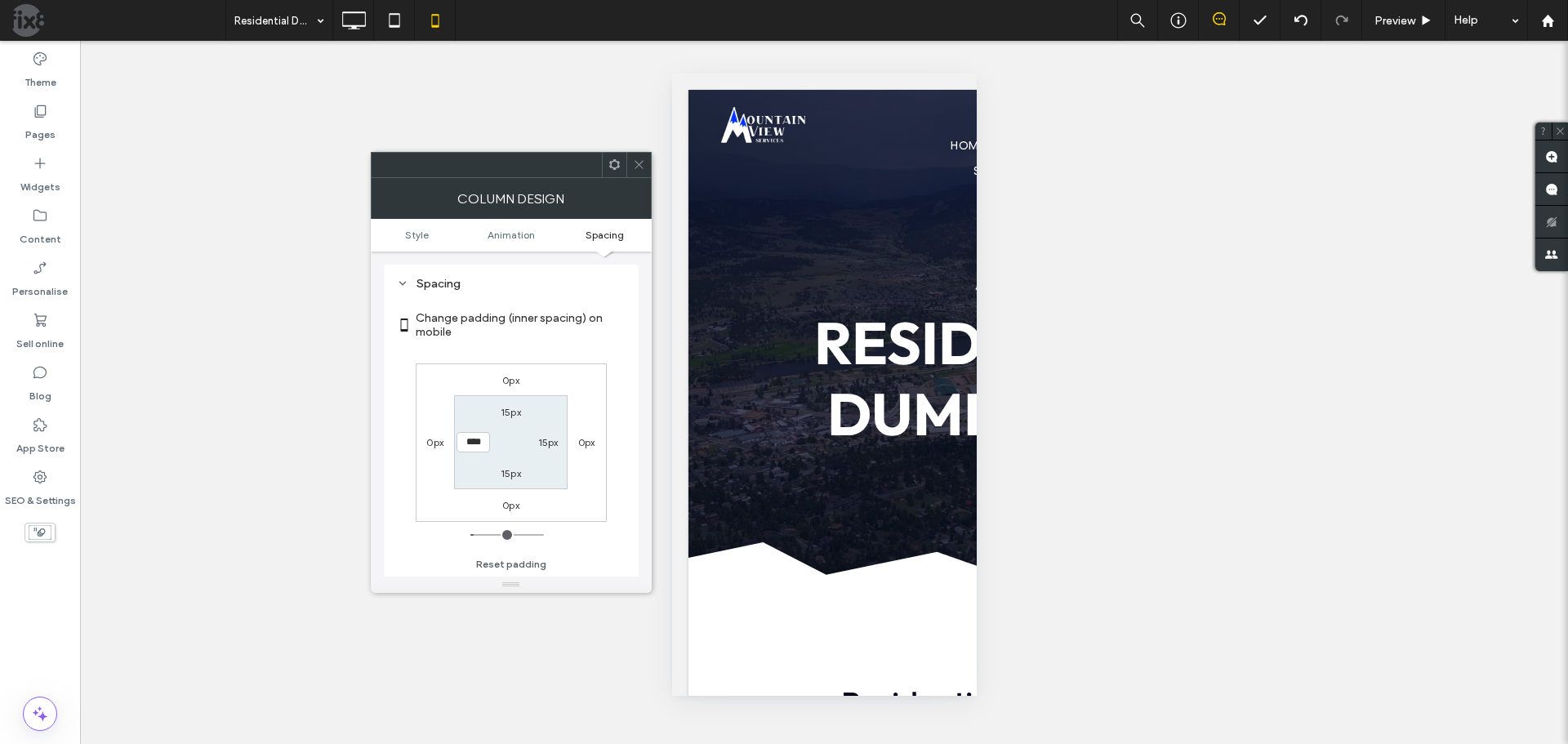
click at [633, 153] on span at bounding box center [639, 165] width 13 height 24
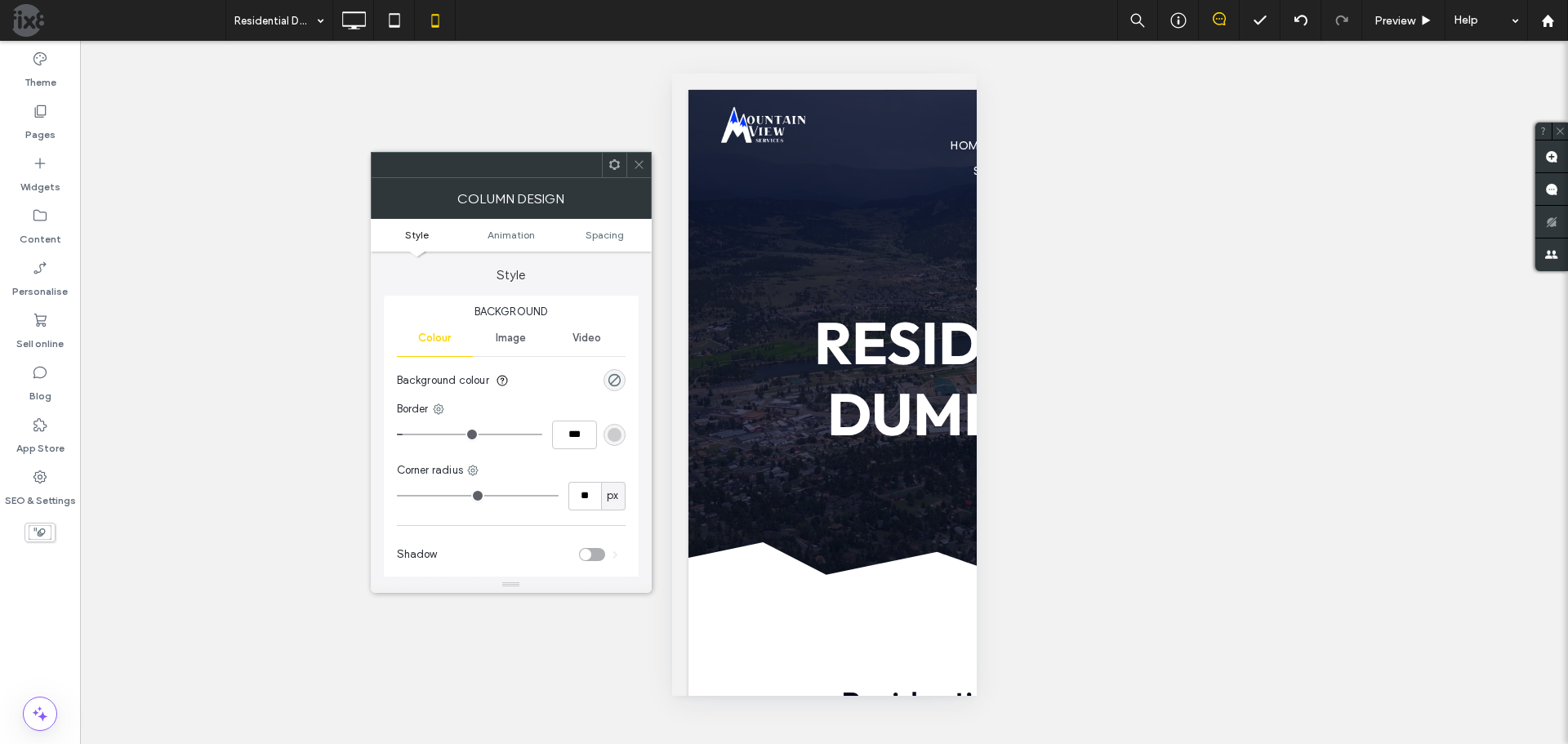
click at [602, 241] on ul "Style Animation Spacing" at bounding box center [511, 235] width 281 height 32
click at [602, 236] on span "Spacing" at bounding box center [604, 235] width 39 height 13
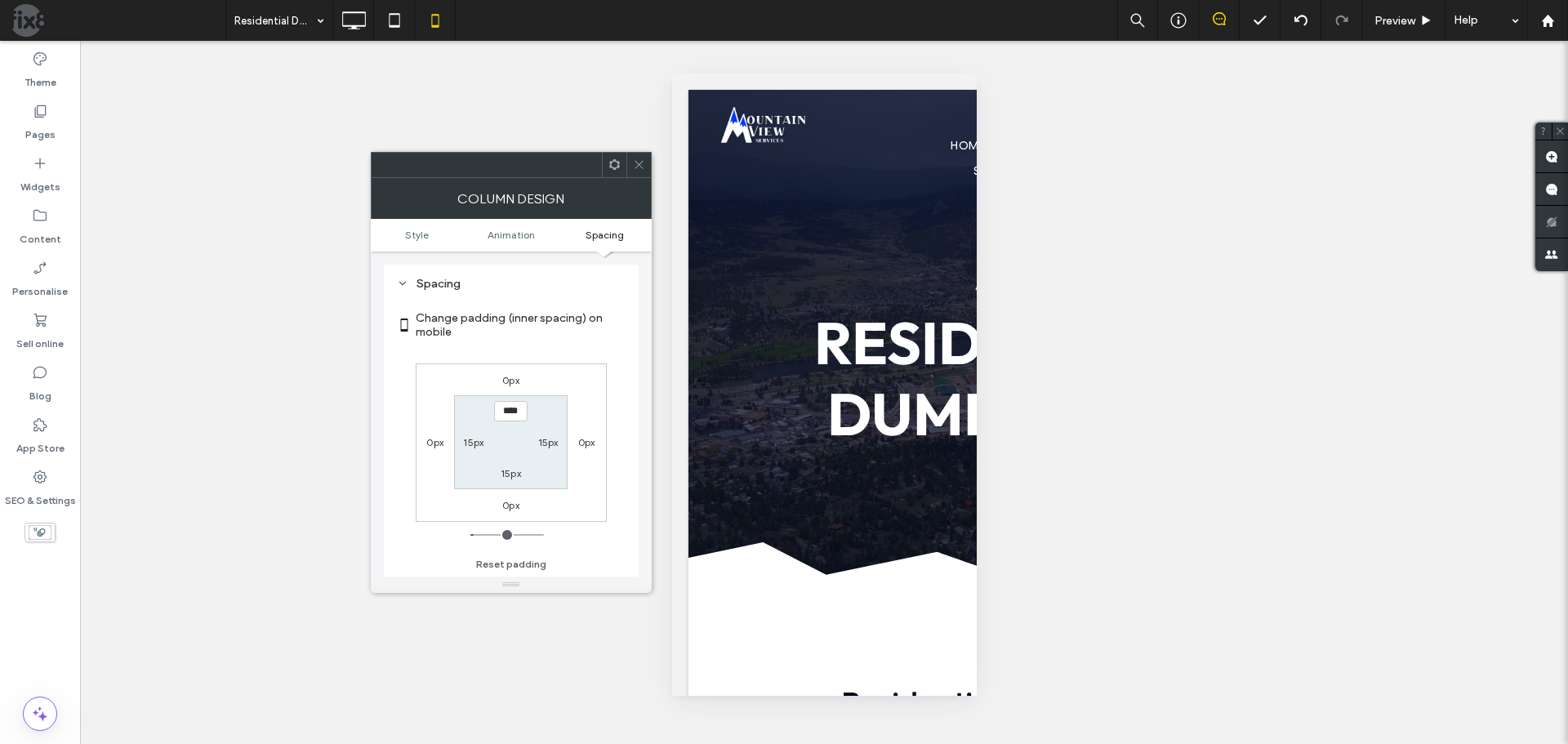
click at [510, 507] on label "0px" at bounding box center [510, 505] width 17 height 13
type input "*"
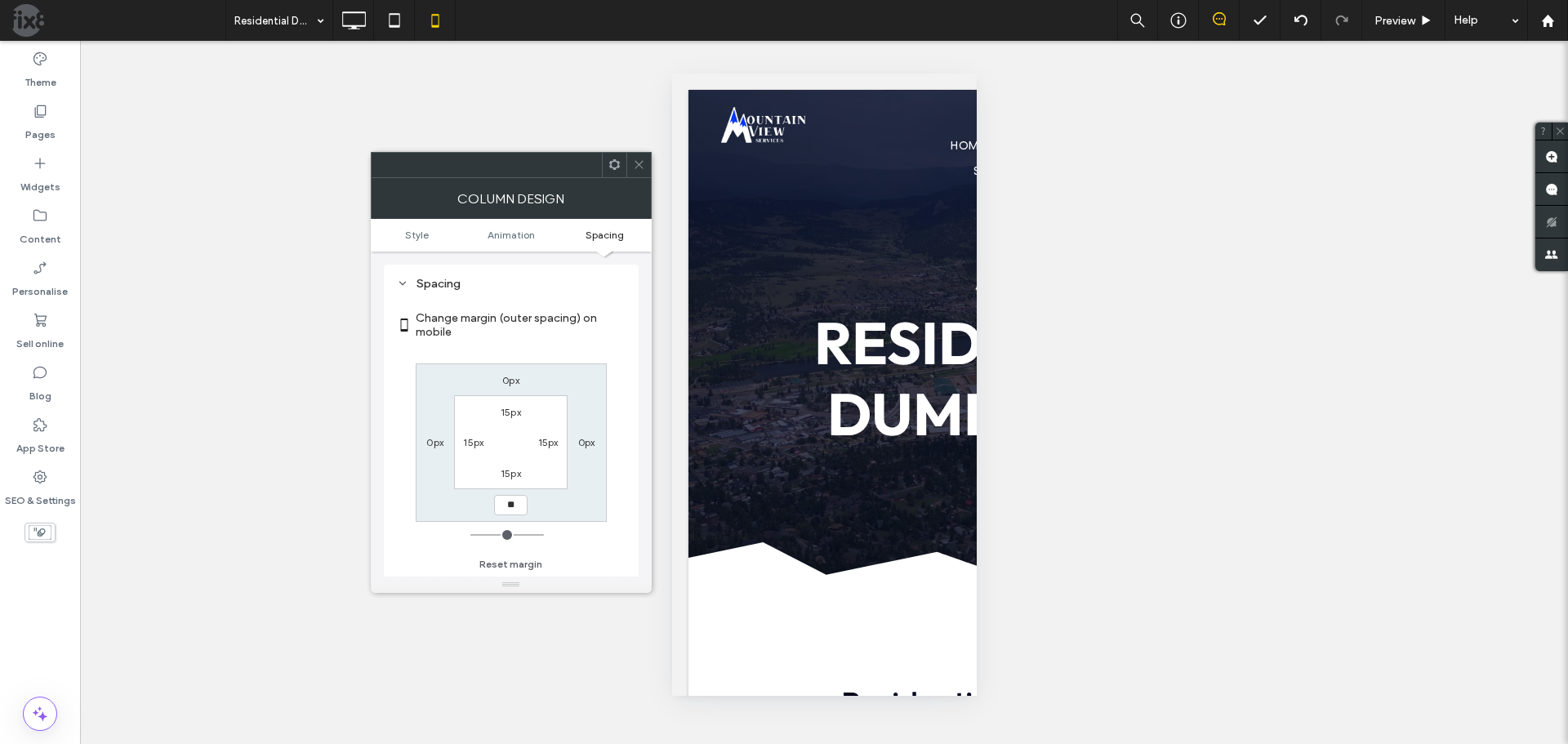
type input "**"
type input "****"
click at [634, 163] on icon at bounding box center [639, 165] width 13 height 13
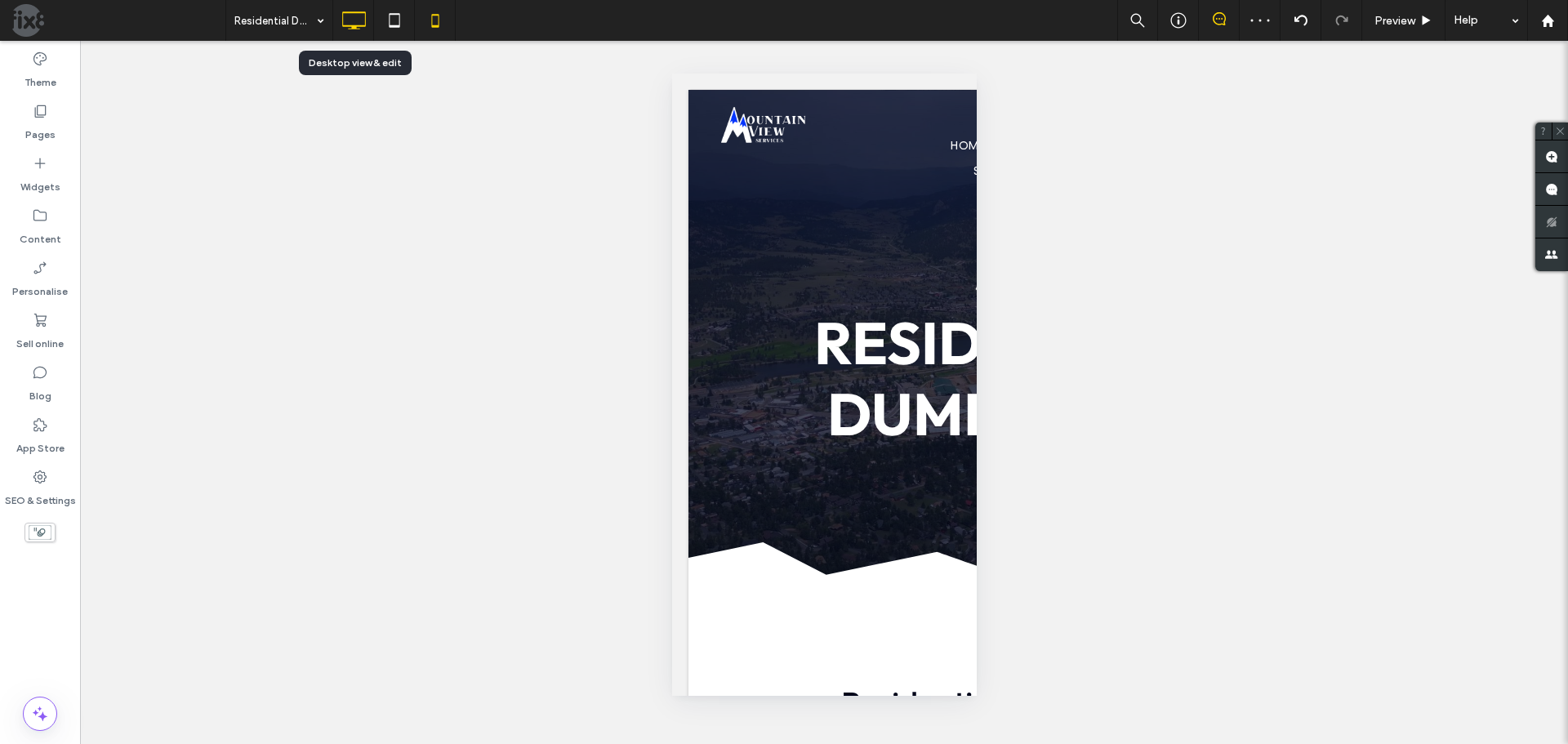
click at [356, 18] on icon at bounding box center [354, 21] width 32 height 32
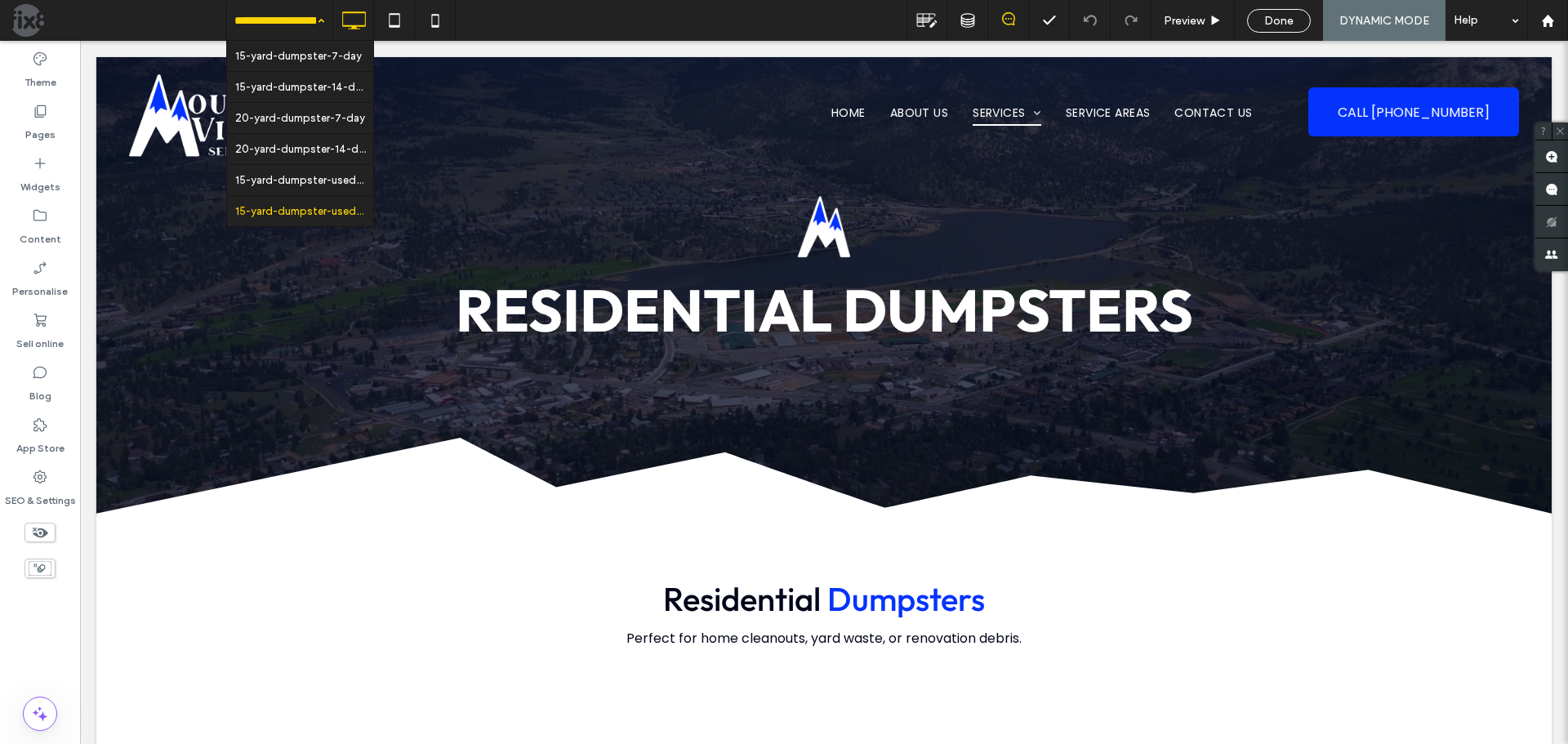
click at [304, 27] on input at bounding box center [275, 21] width 81 height 41
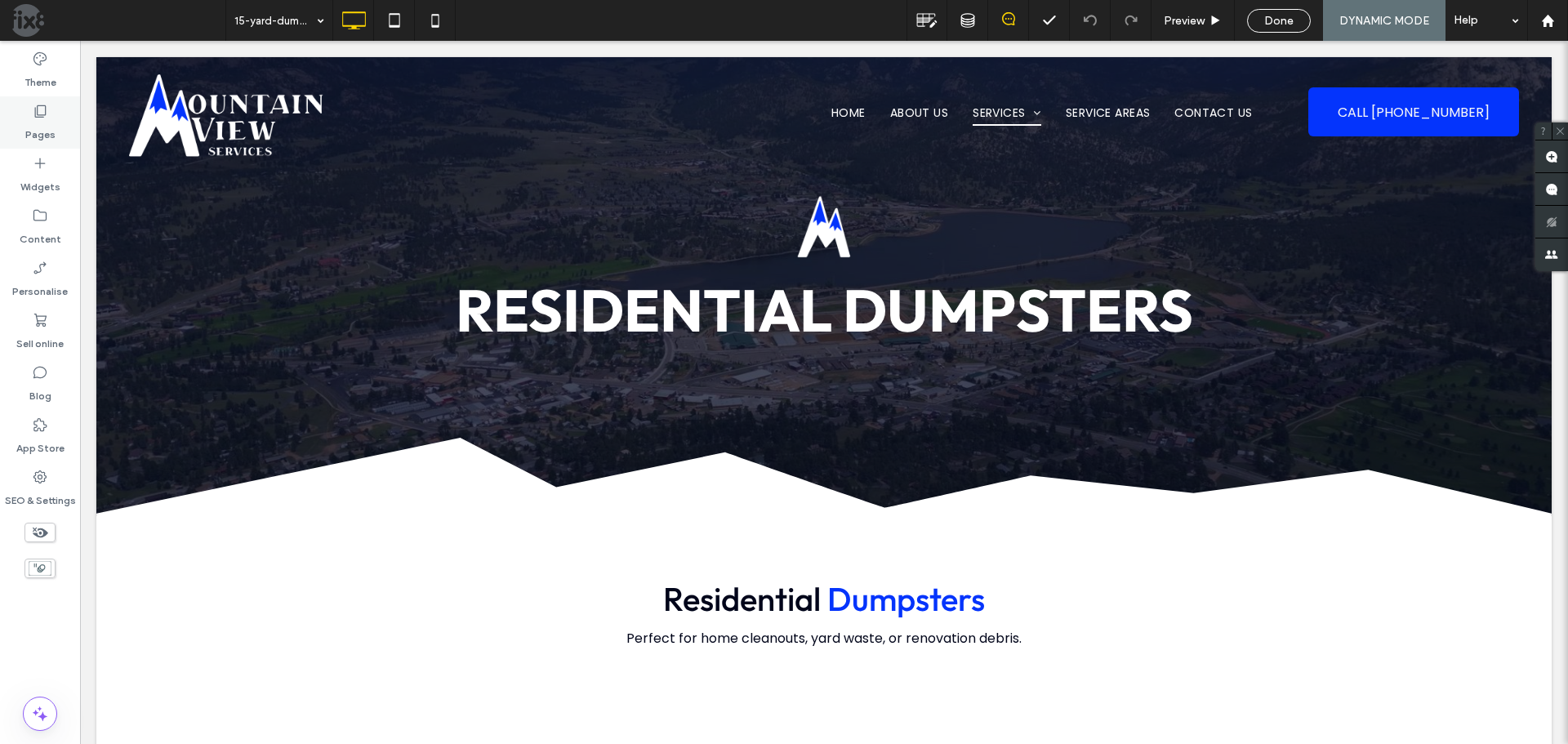
click at [54, 119] on label "Pages" at bounding box center [40, 131] width 30 height 23
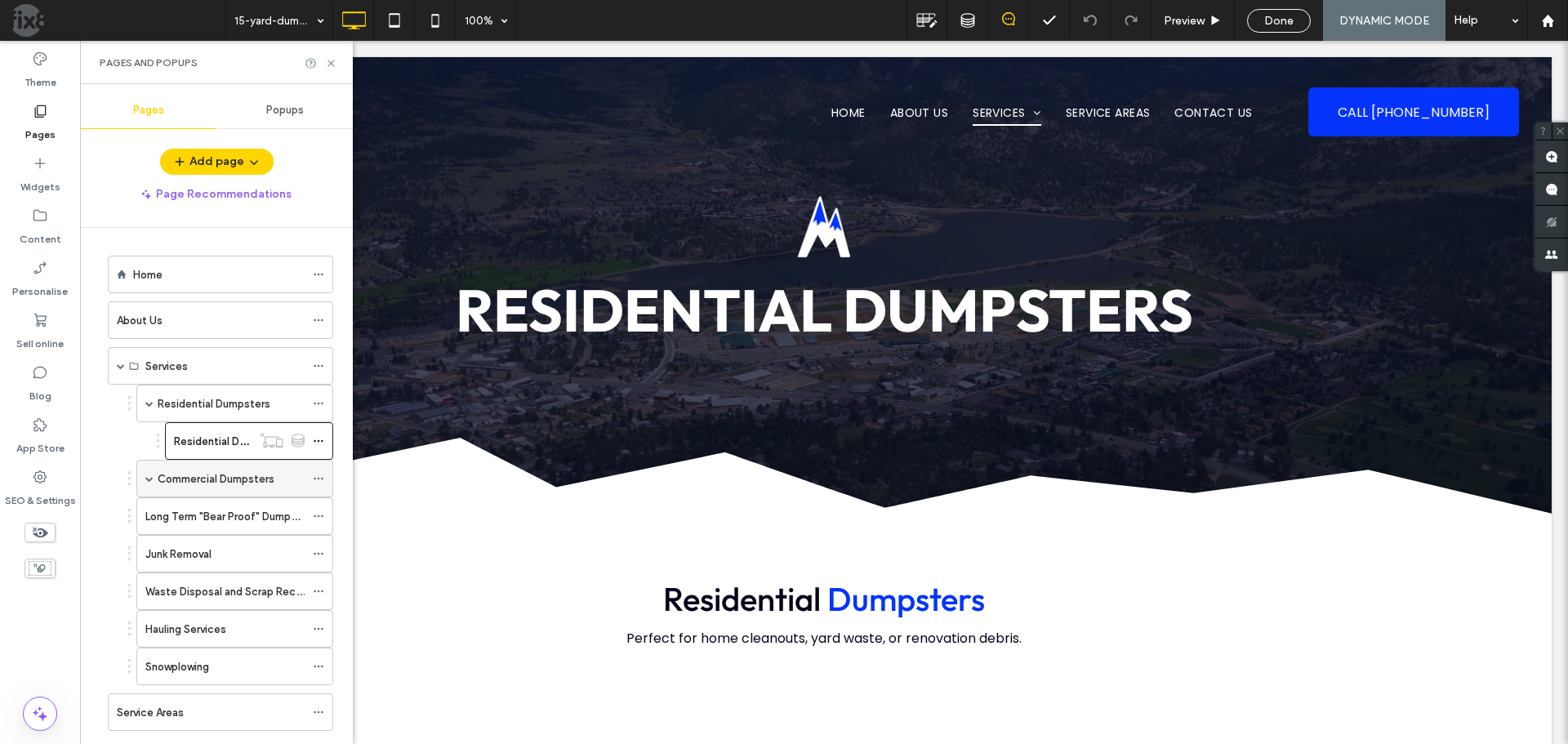
click at [201, 487] on label "Commercial Dumpsters" at bounding box center [216, 479] width 116 height 29
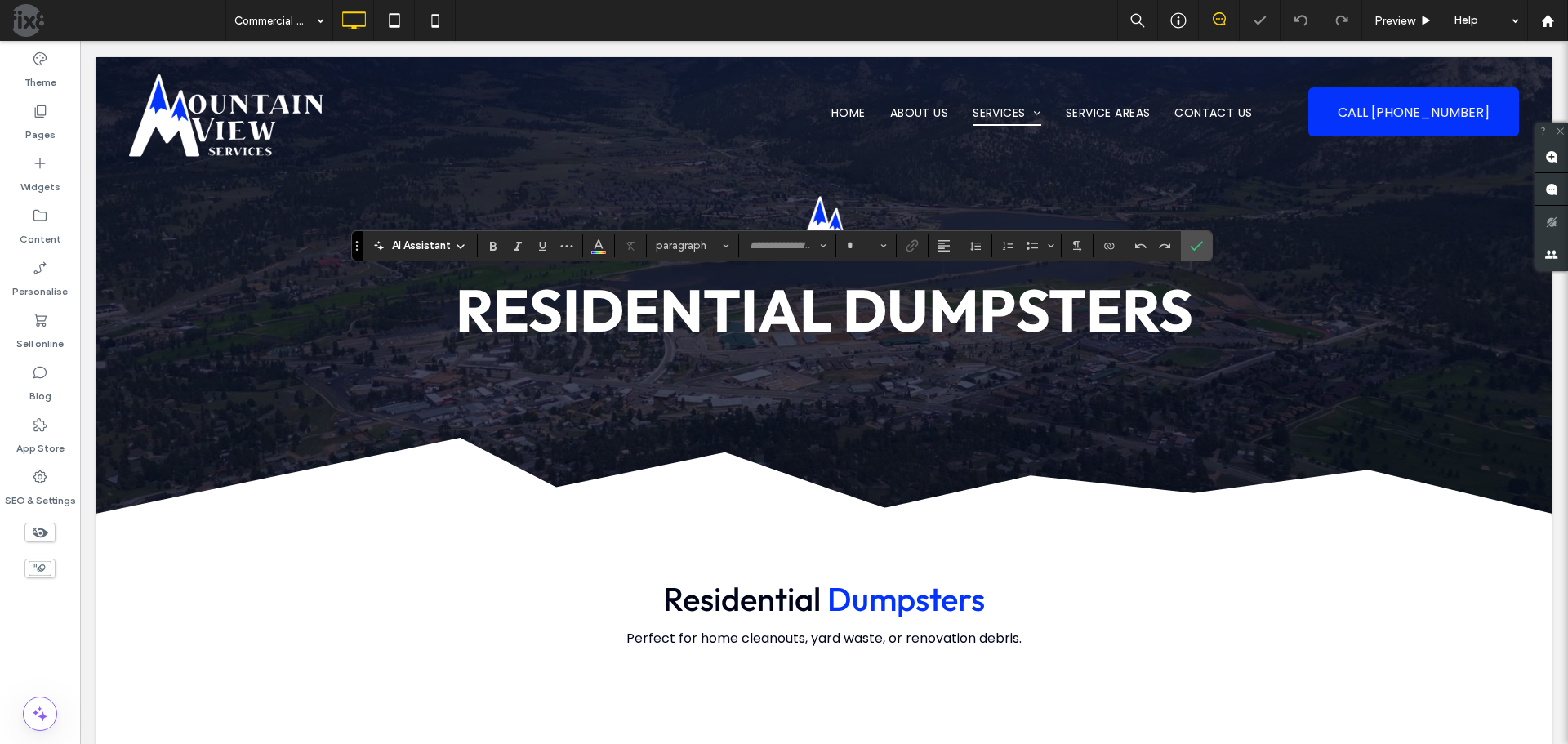
type input "******"
type input "**"
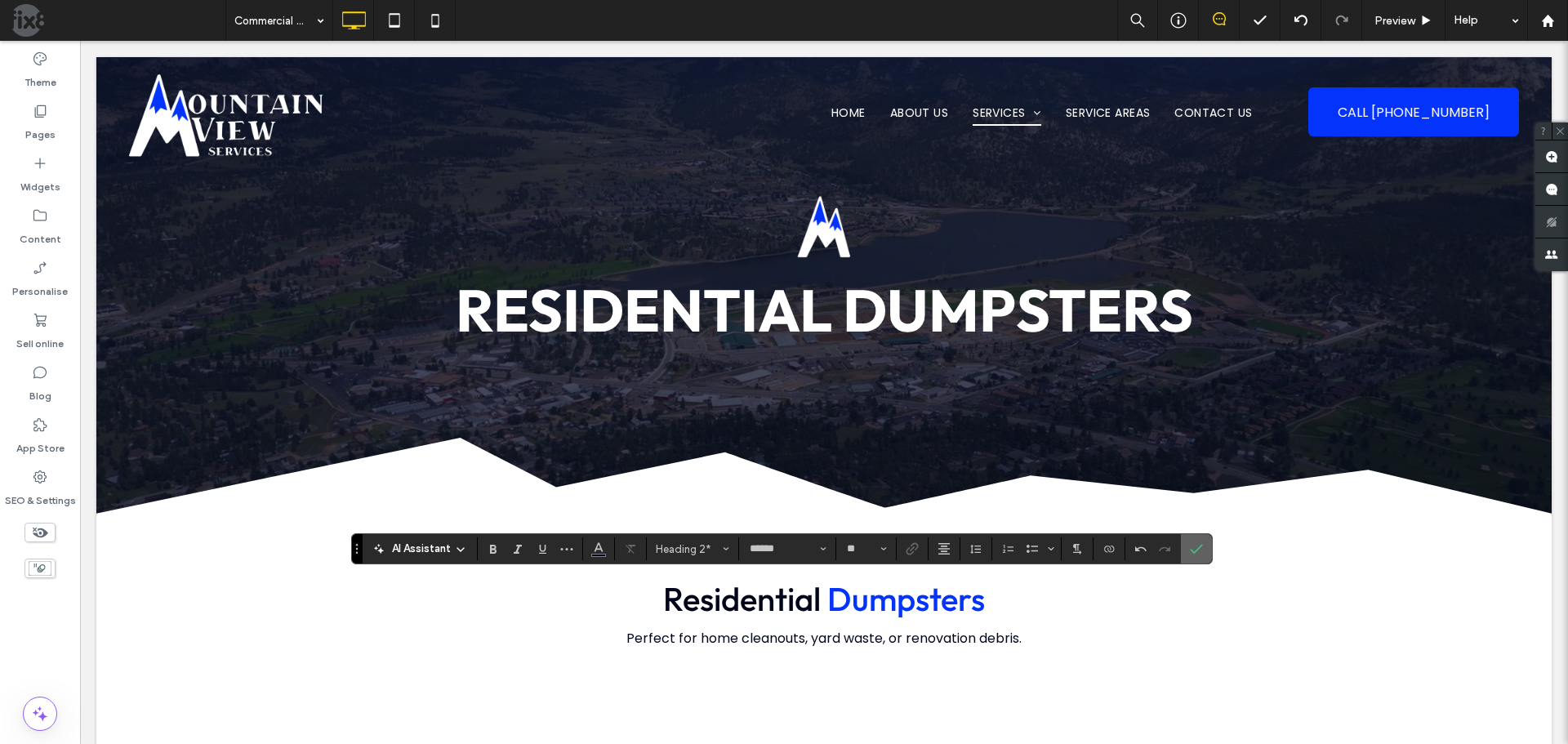
click at [1195, 544] on icon "Confirm" at bounding box center [1196, 549] width 13 height 13
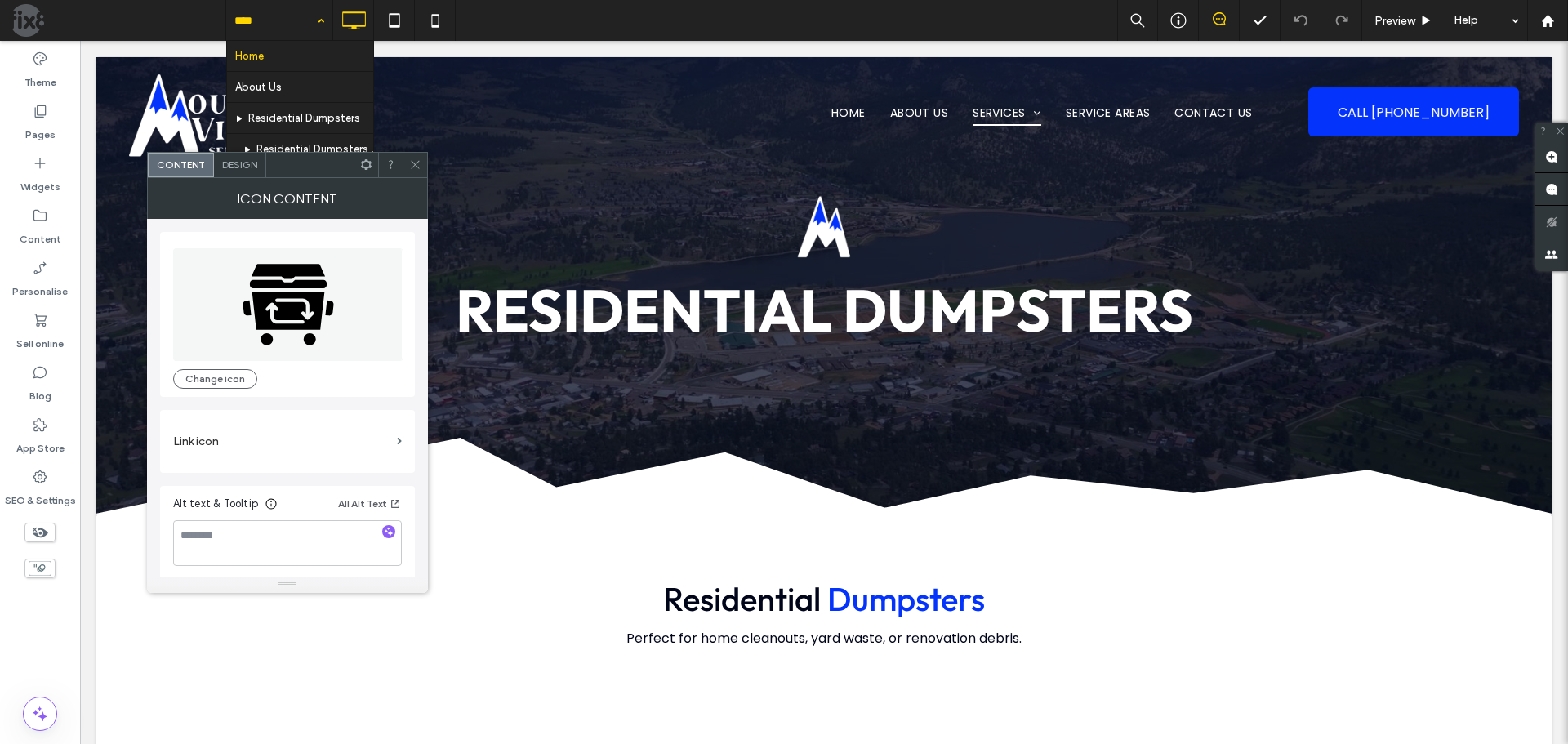
click at [282, 303] on icon at bounding box center [287, 311] width 73 height 38
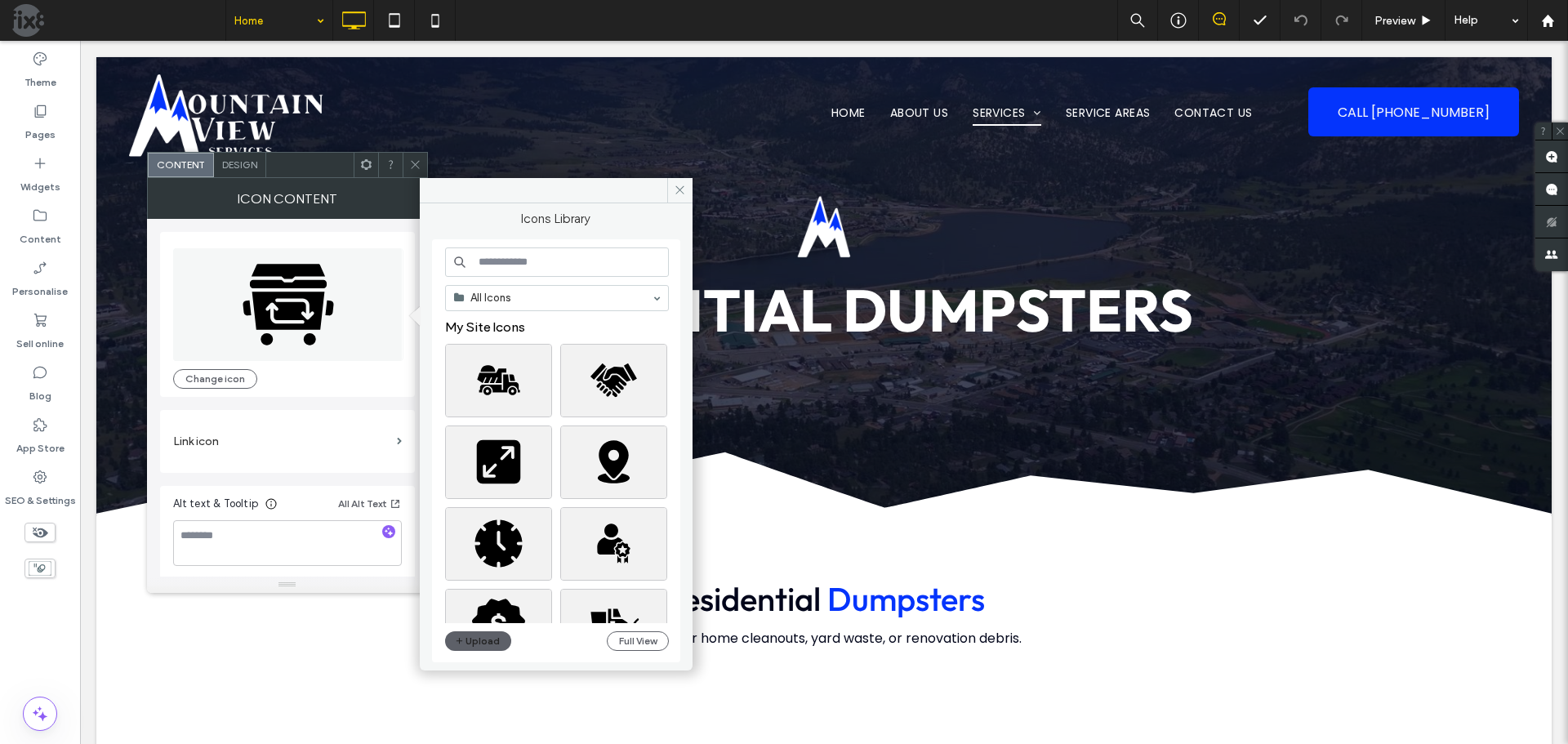
click at [503, 258] on input at bounding box center [557, 261] width 224 height 30
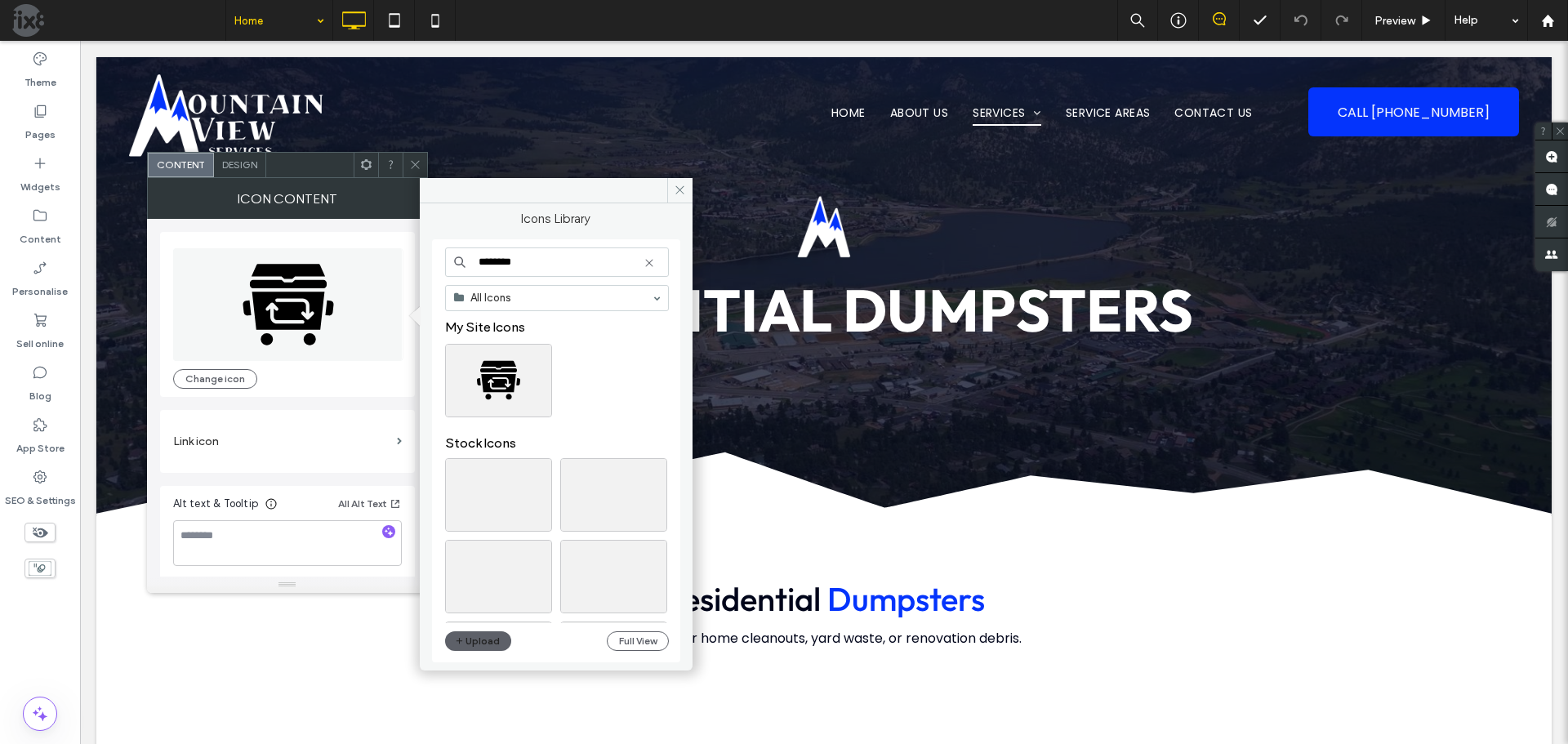
type input "********"
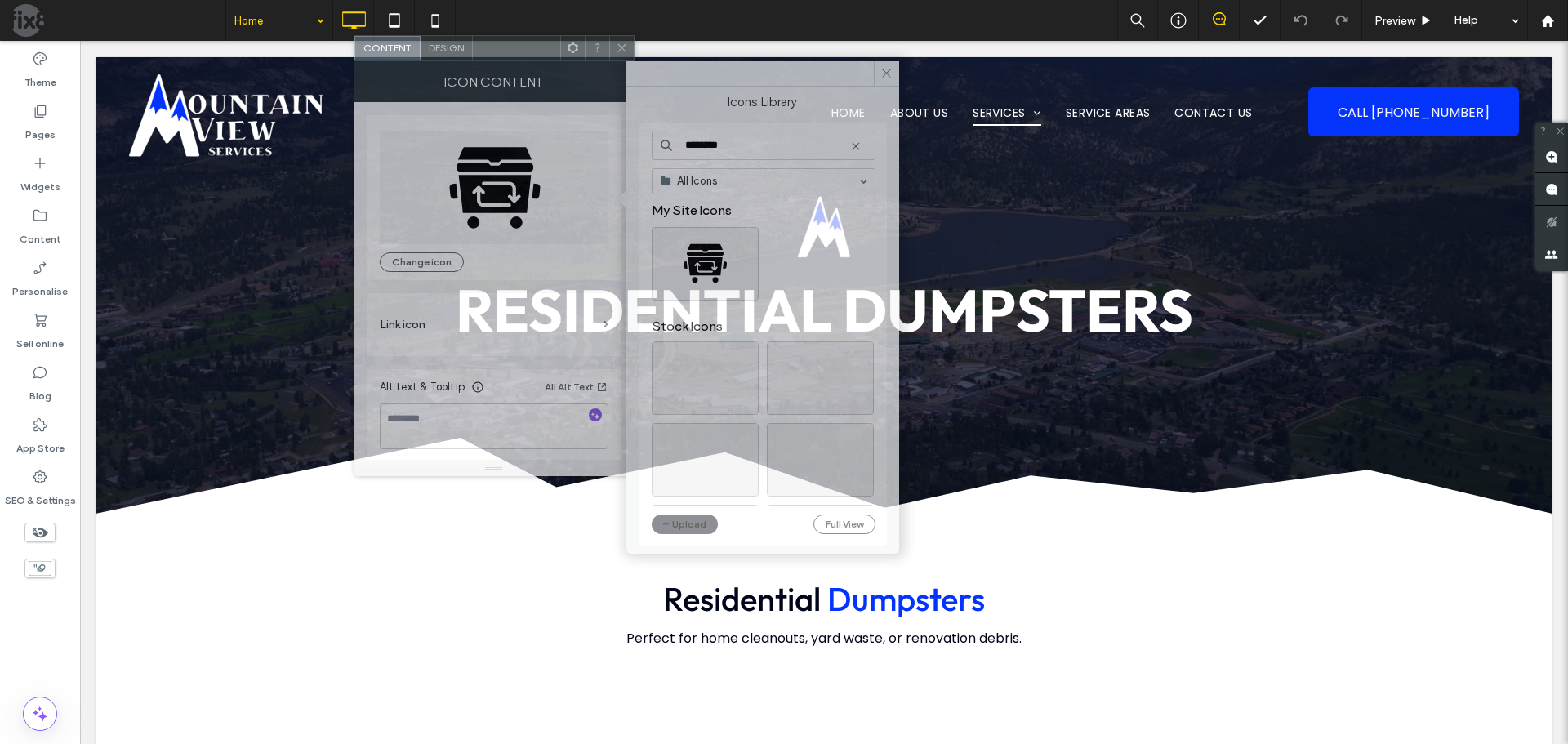
drag, startPoint x: 316, startPoint y: 165, endPoint x: 523, endPoint y: 48, distance: 237.8
click at [523, 48] on div at bounding box center [517, 47] width 88 height 24
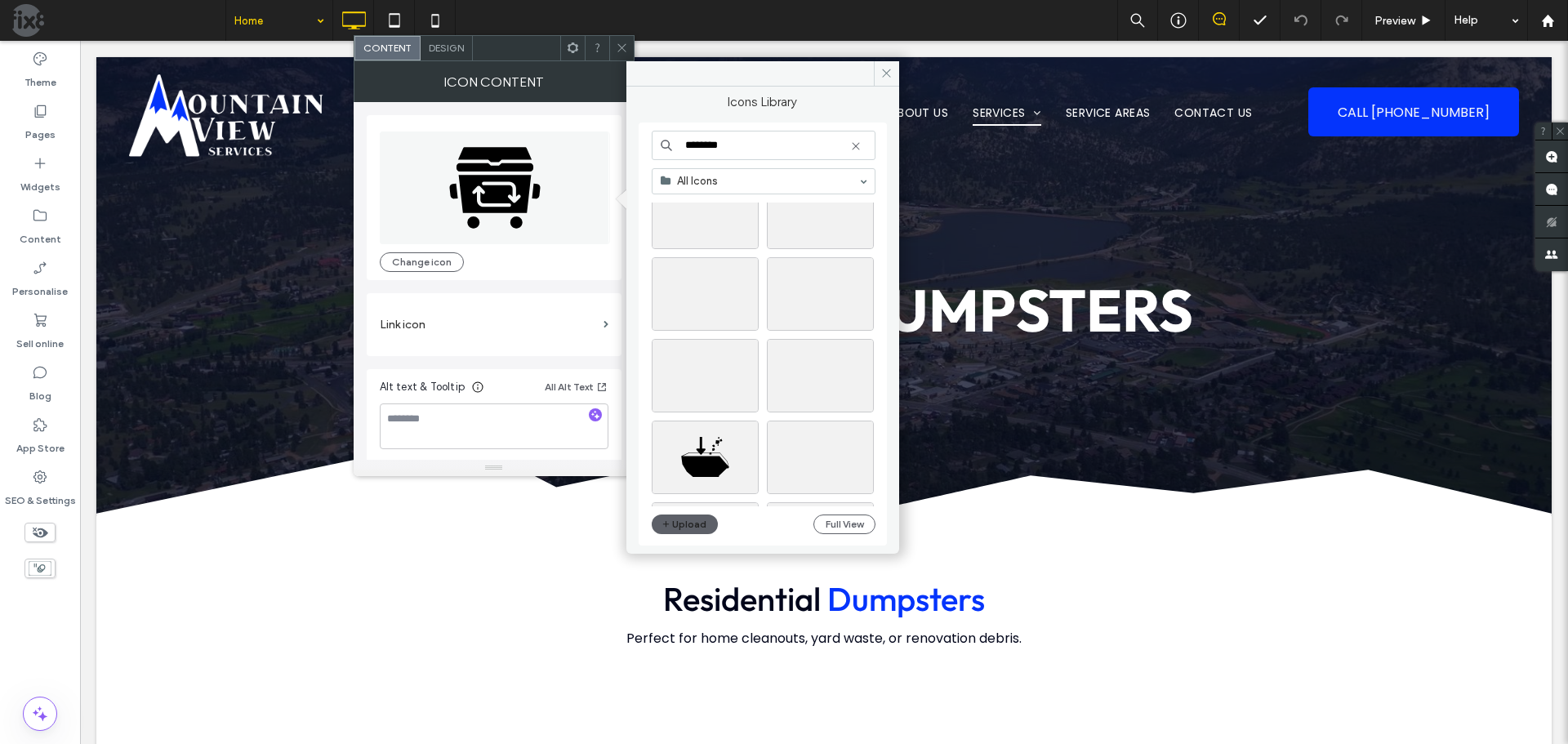
scroll to position [2693, 0]
click at [823, 382] on div "Select" at bounding box center [820, 380] width 107 height 73
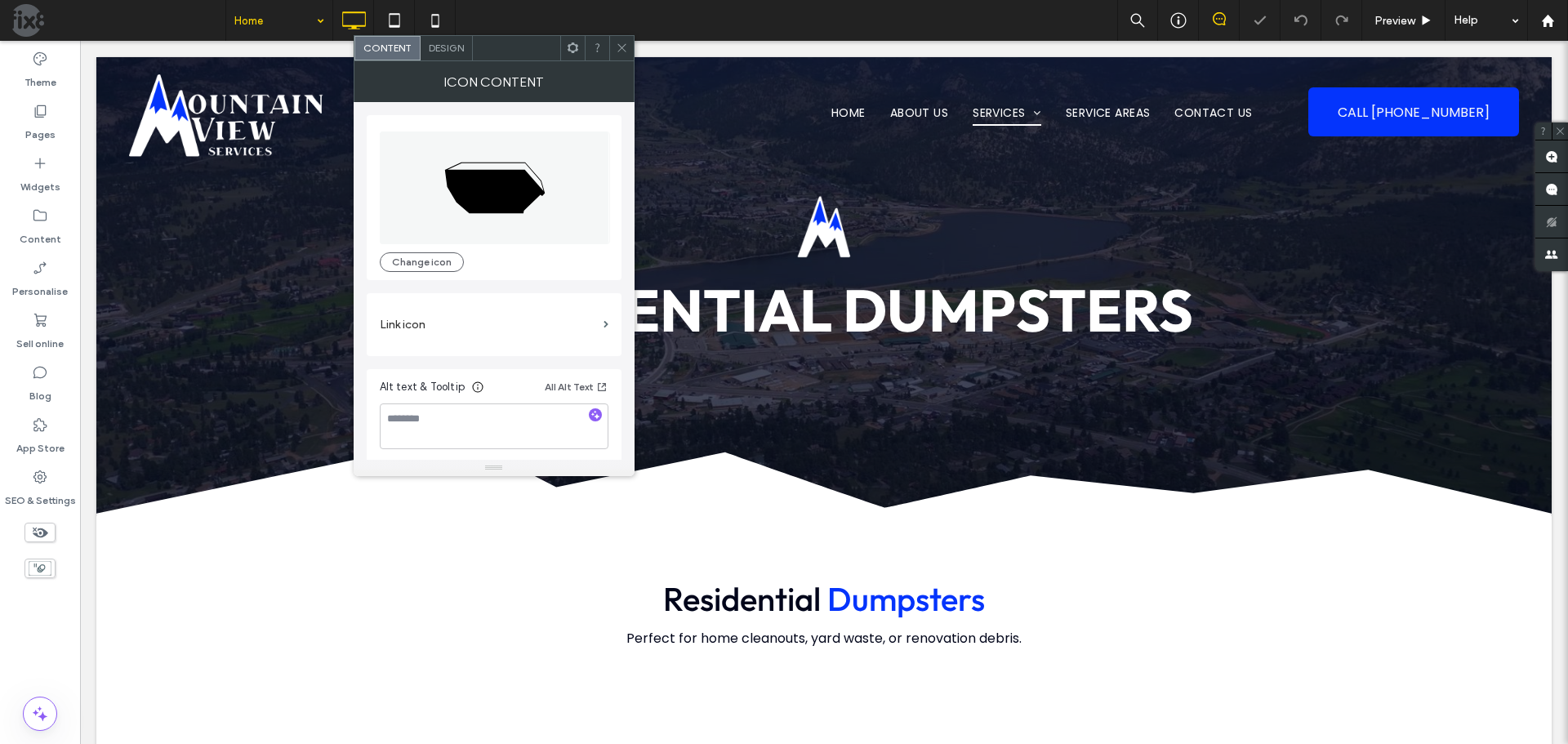
click at [626, 44] on div at bounding box center [621, 47] width 24 height 24
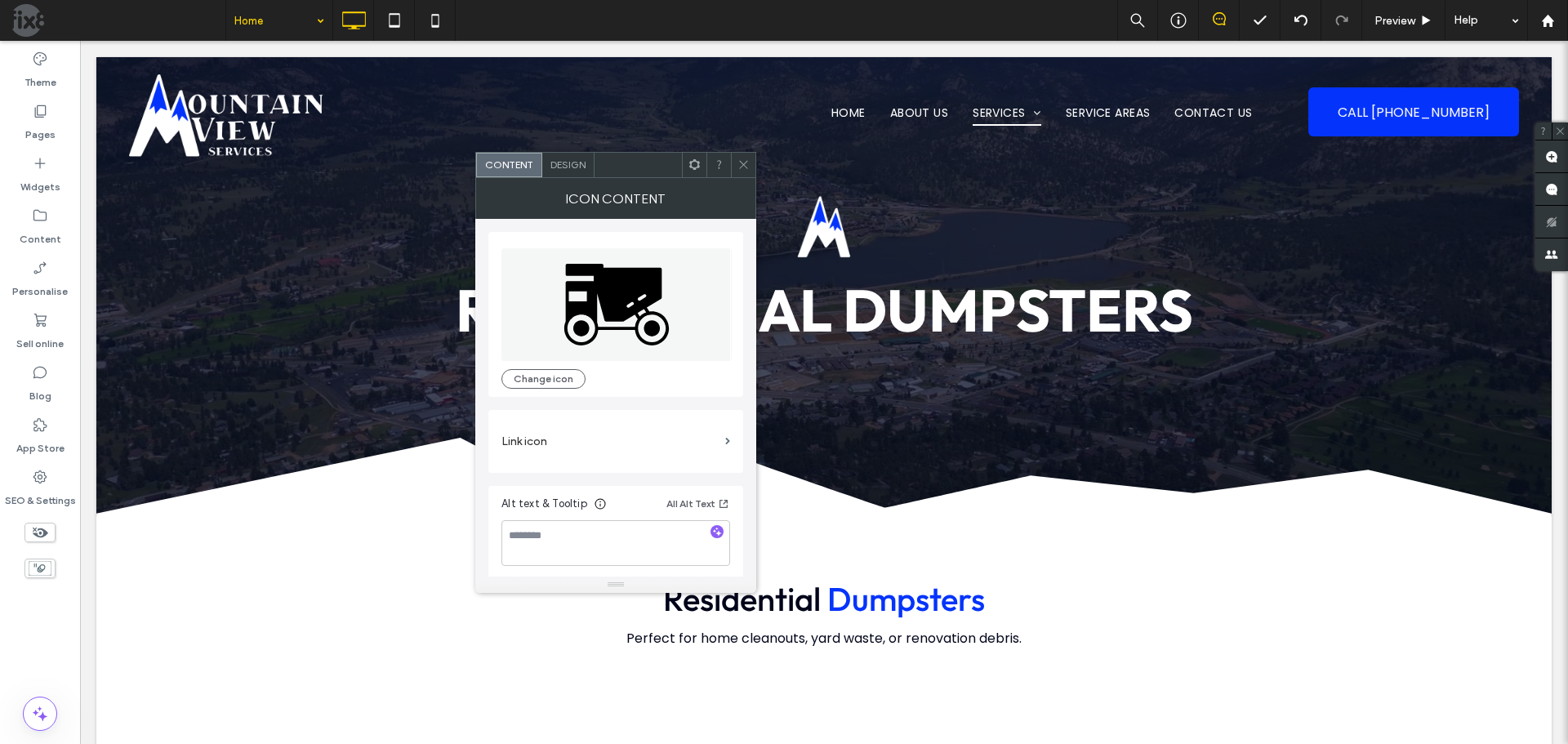
click at [575, 321] on icon at bounding box center [616, 304] width 230 height 113
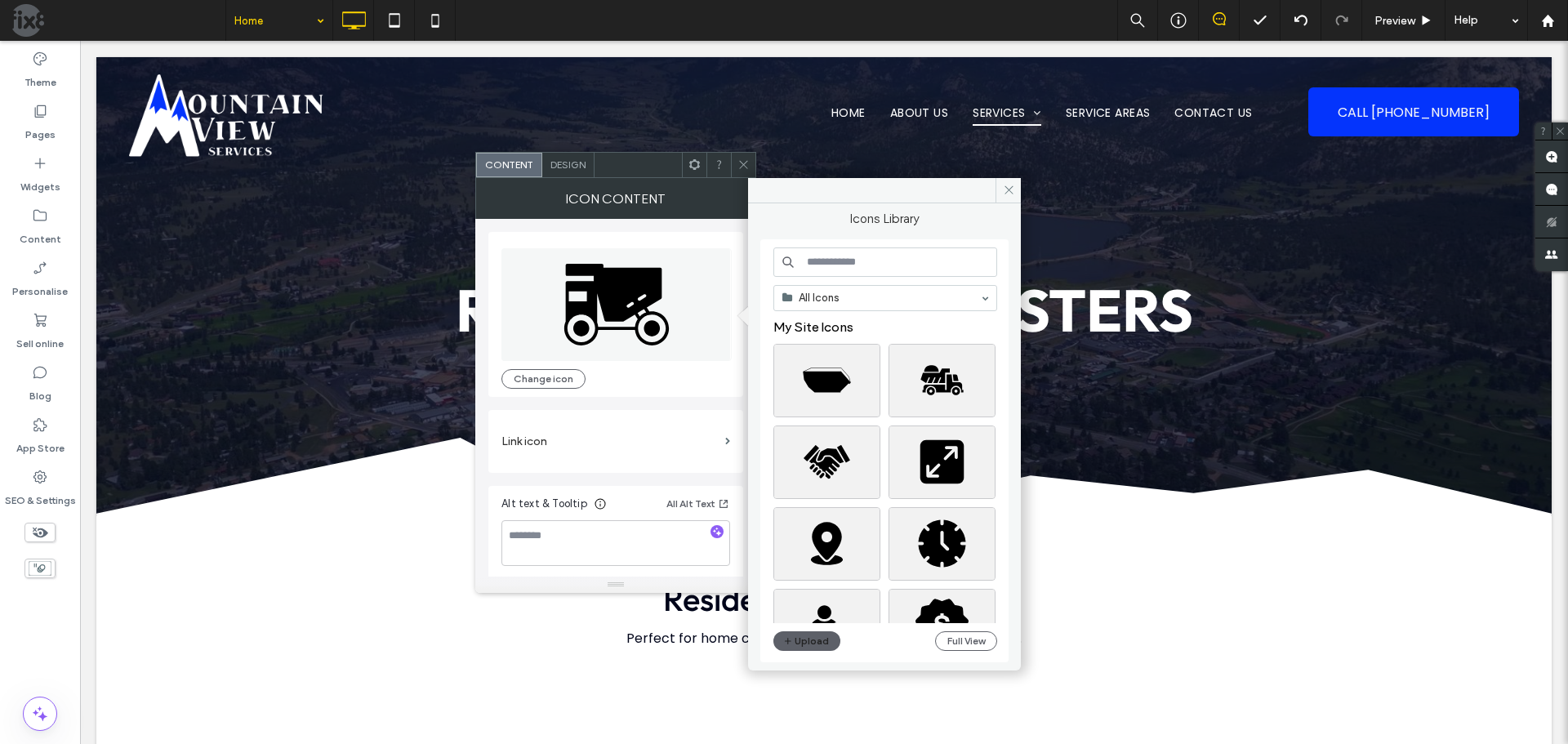
click at [839, 261] on input at bounding box center [886, 261] width 224 height 30
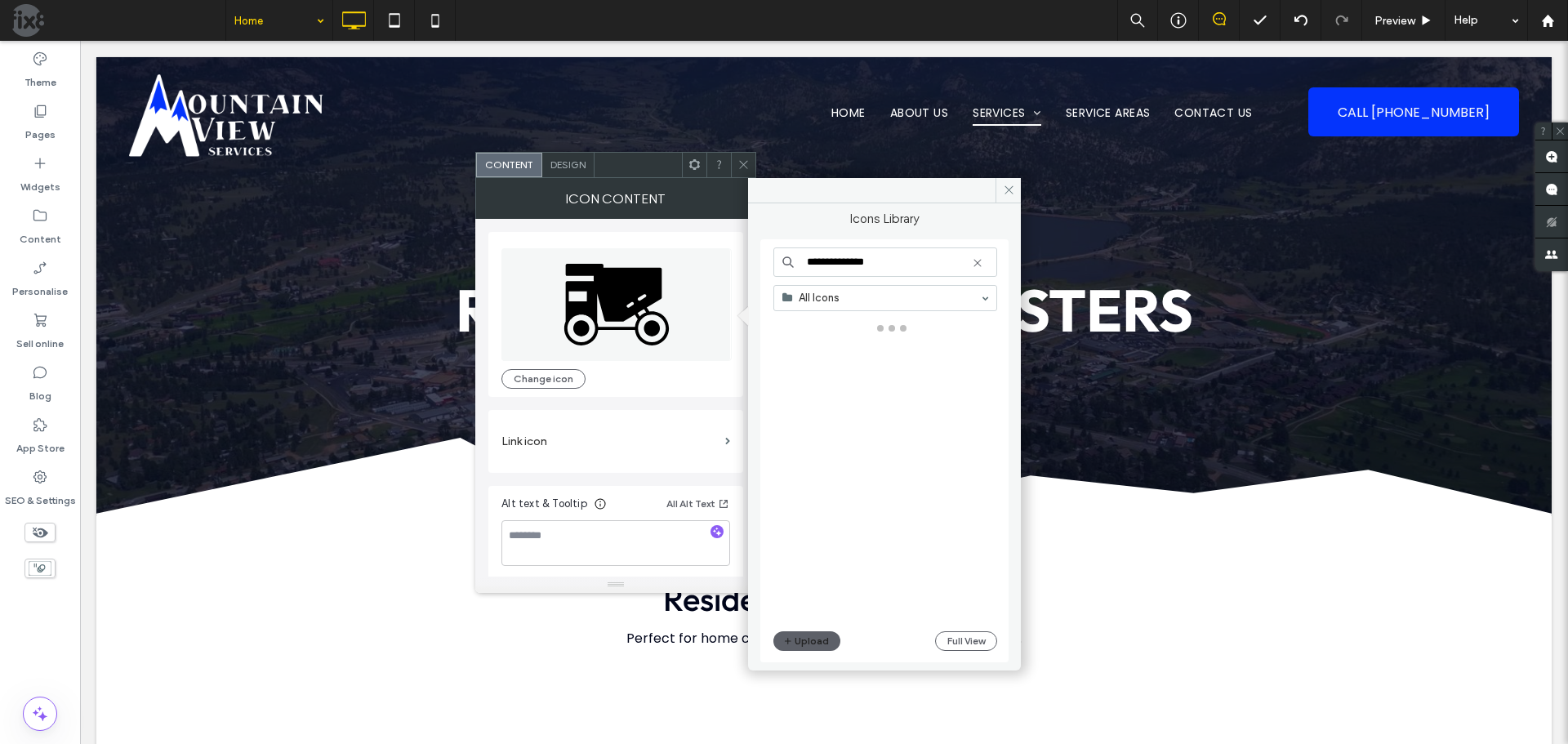
type input "**********"
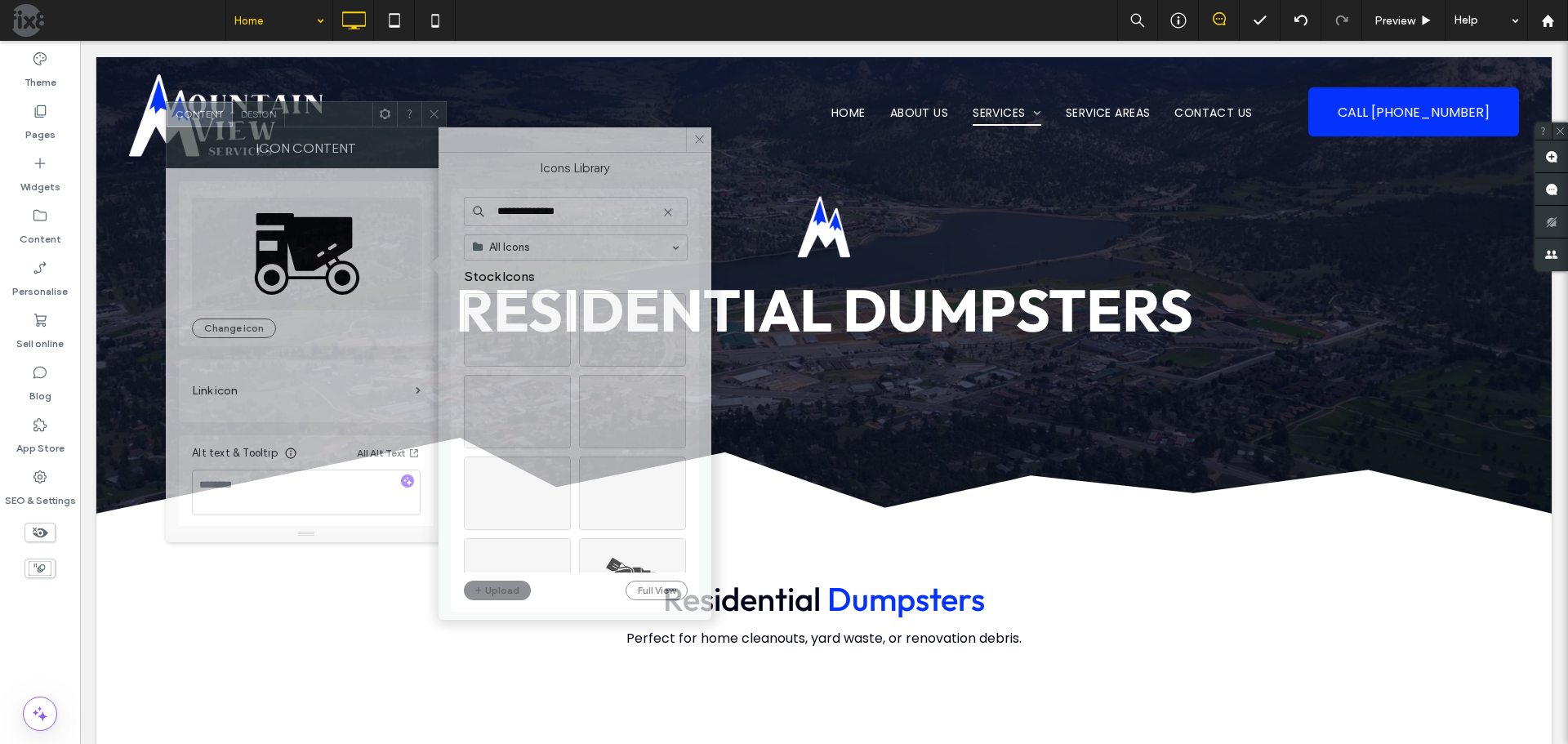
drag, startPoint x: 637, startPoint y: 167, endPoint x: 327, endPoint y: 116, distance: 314.2
click at [327, 116] on div at bounding box center [329, 114] width 88 height 24
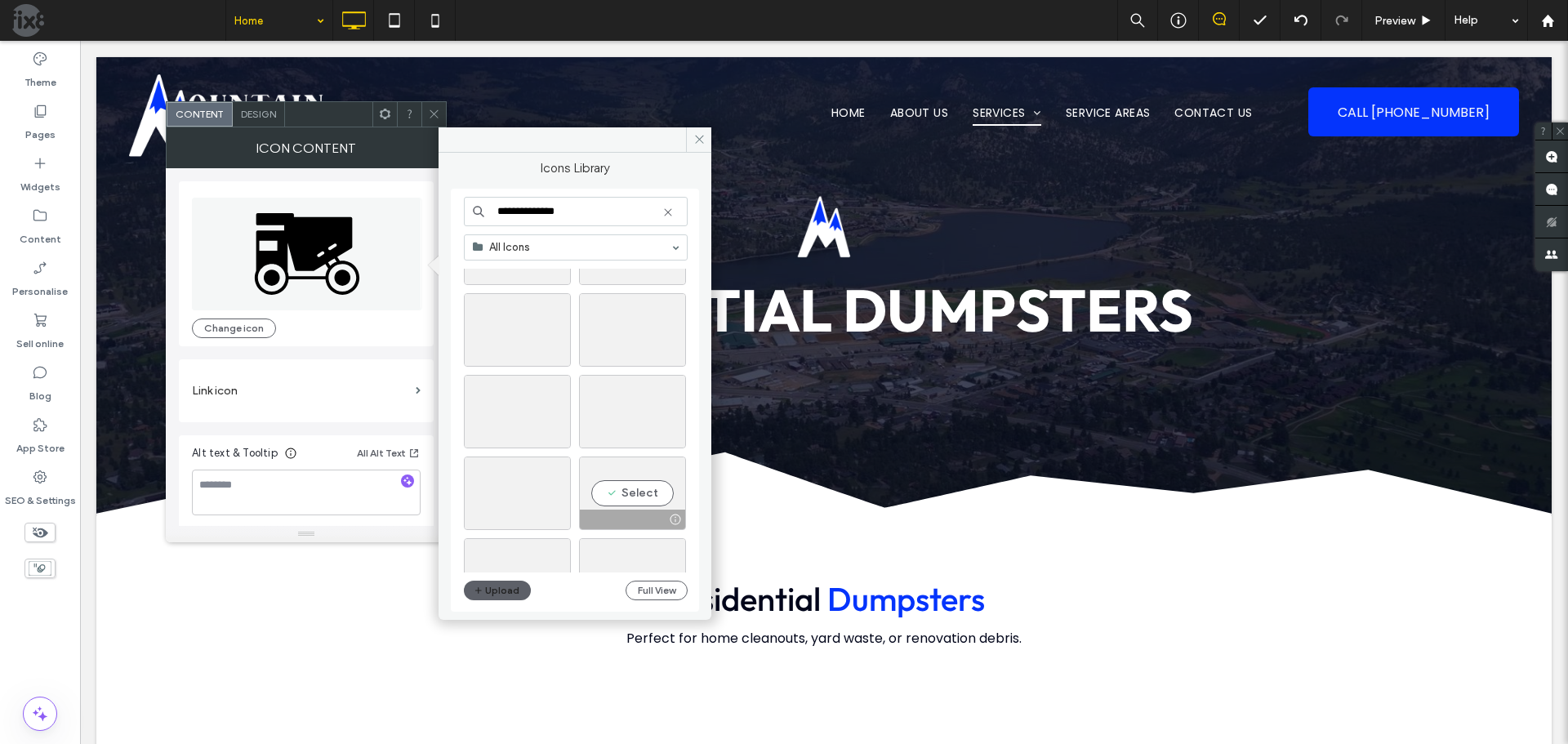
scroll to position [408, 0]
click at [633, 336] on div "Select" at bounding box center [632, 329] width 107 height 73
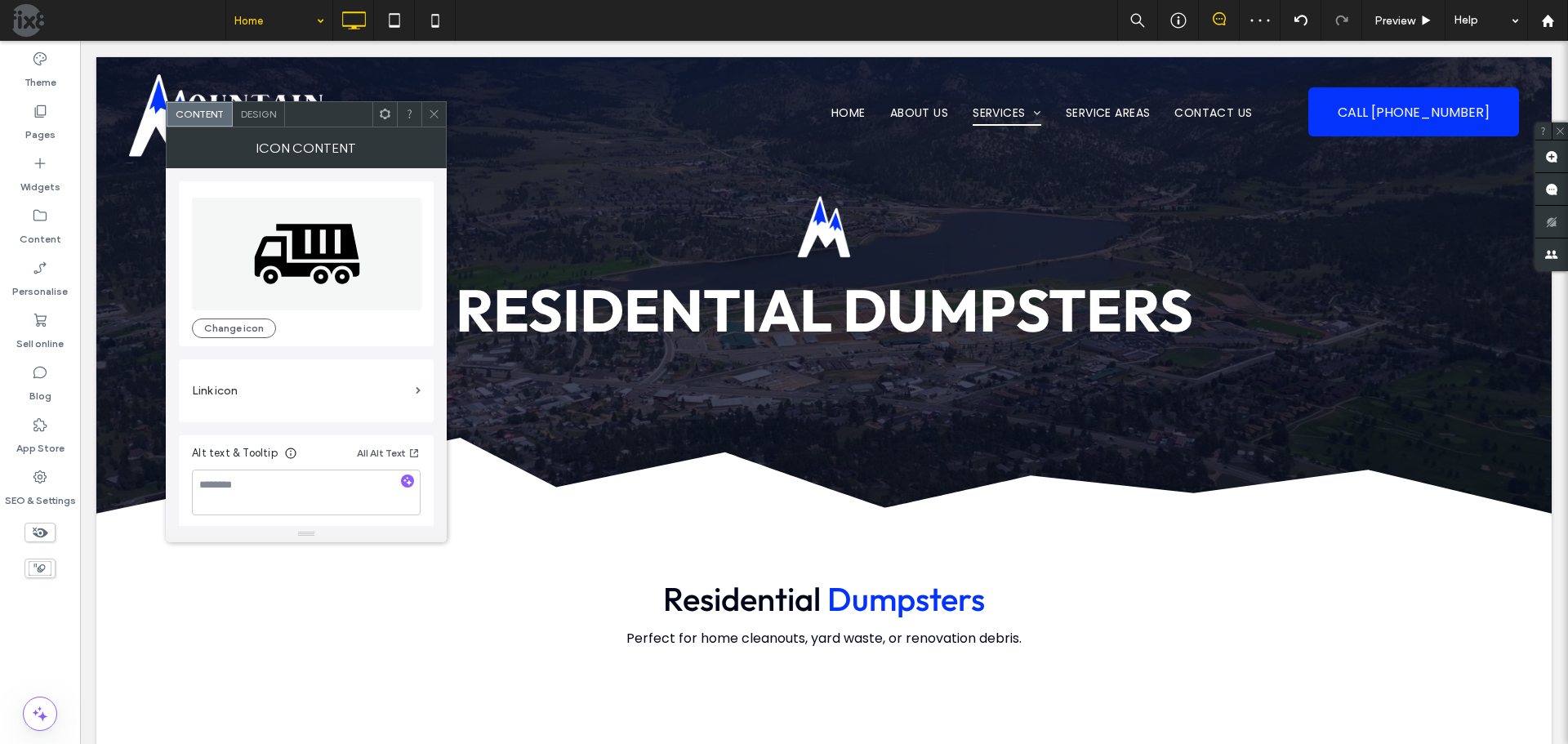
click at [439, 116] on icon at bounding box center [434, 114] width 13 height 13
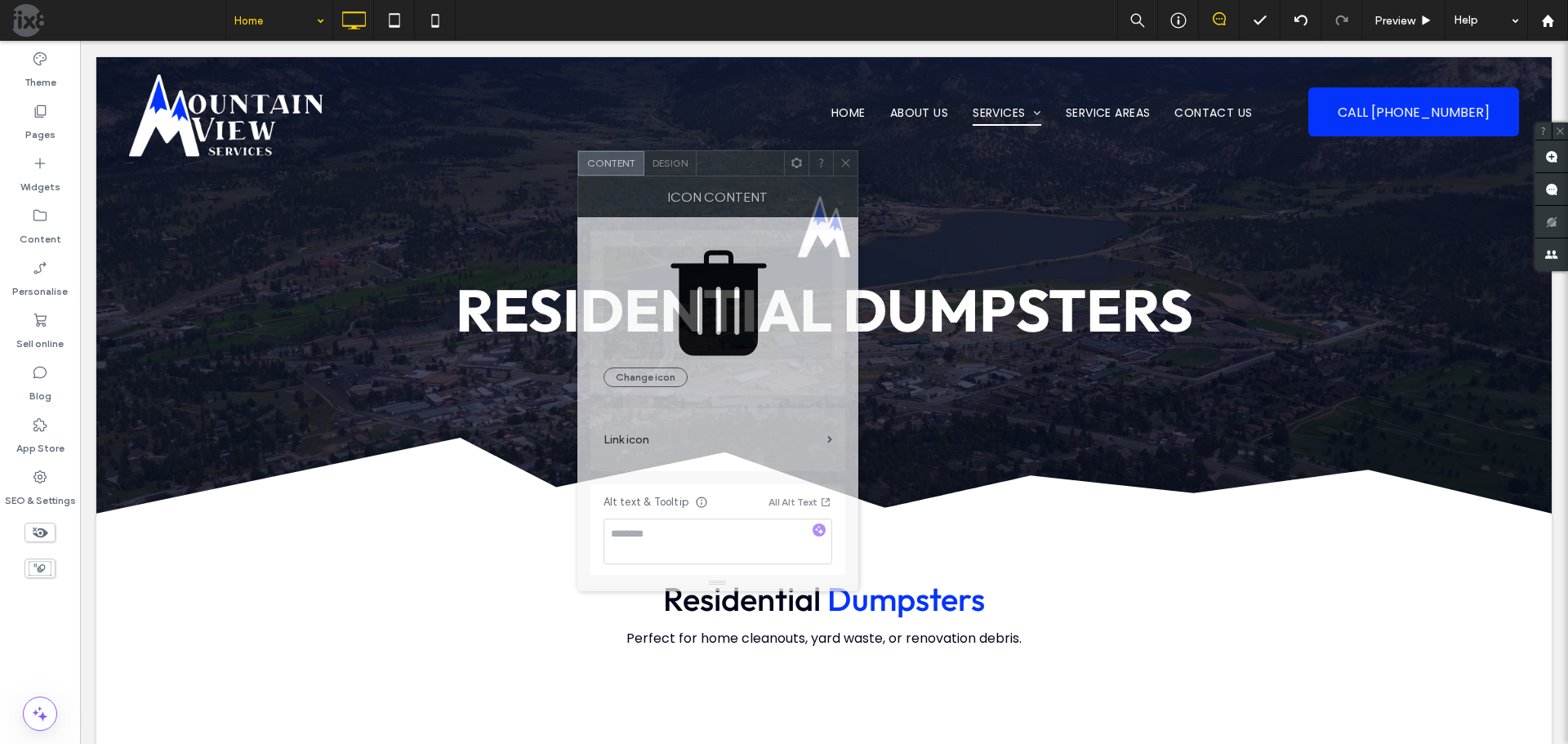
drag, startPoint x: 971, startPoint y: 172, endPoint x: 746, endPoint y: 171, distance: 225.0
click at [746, 171] on div at bounding box center [741, 163] width 88 height 24
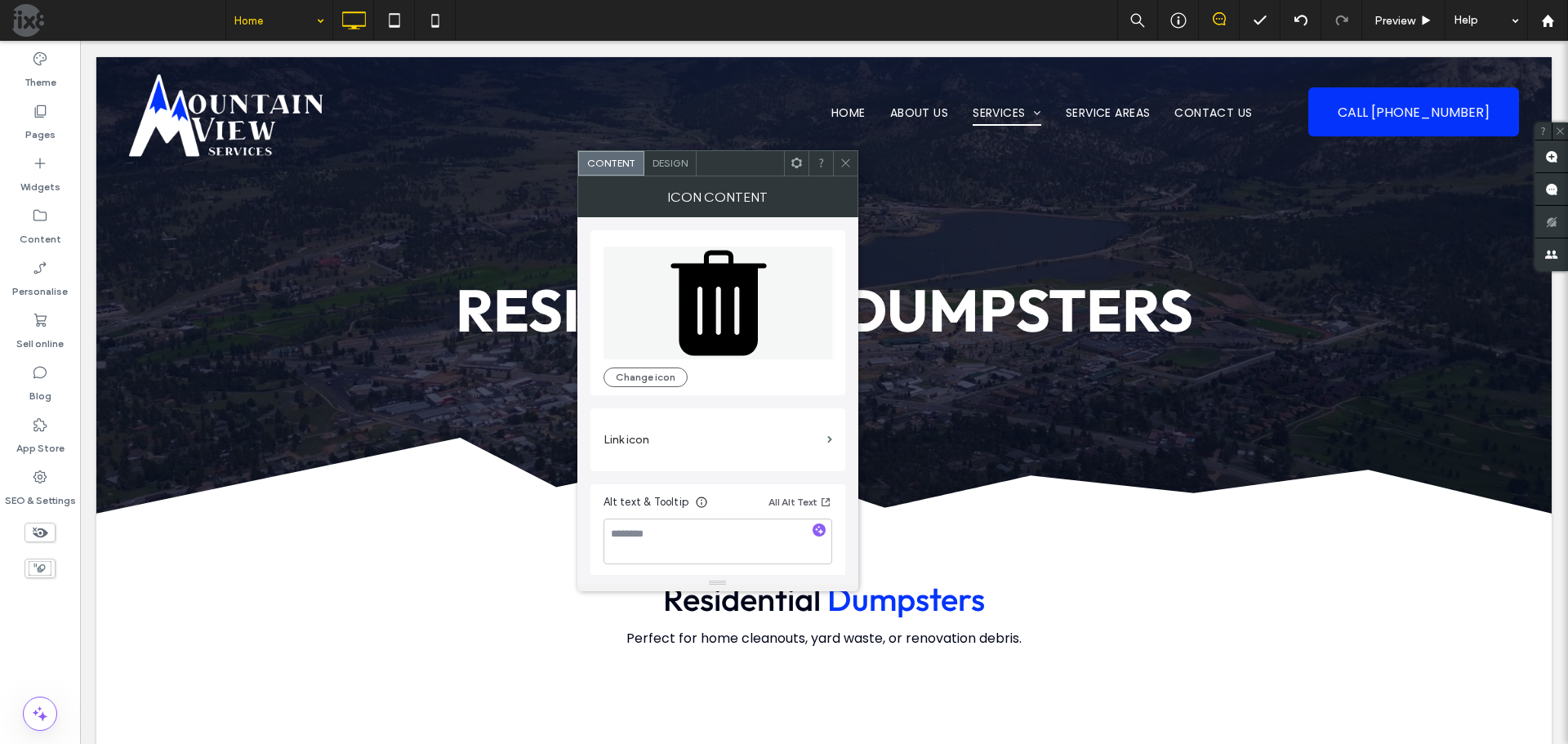
click at [751, 321] on icon at bounding box center [718, 303] width 96 height 106
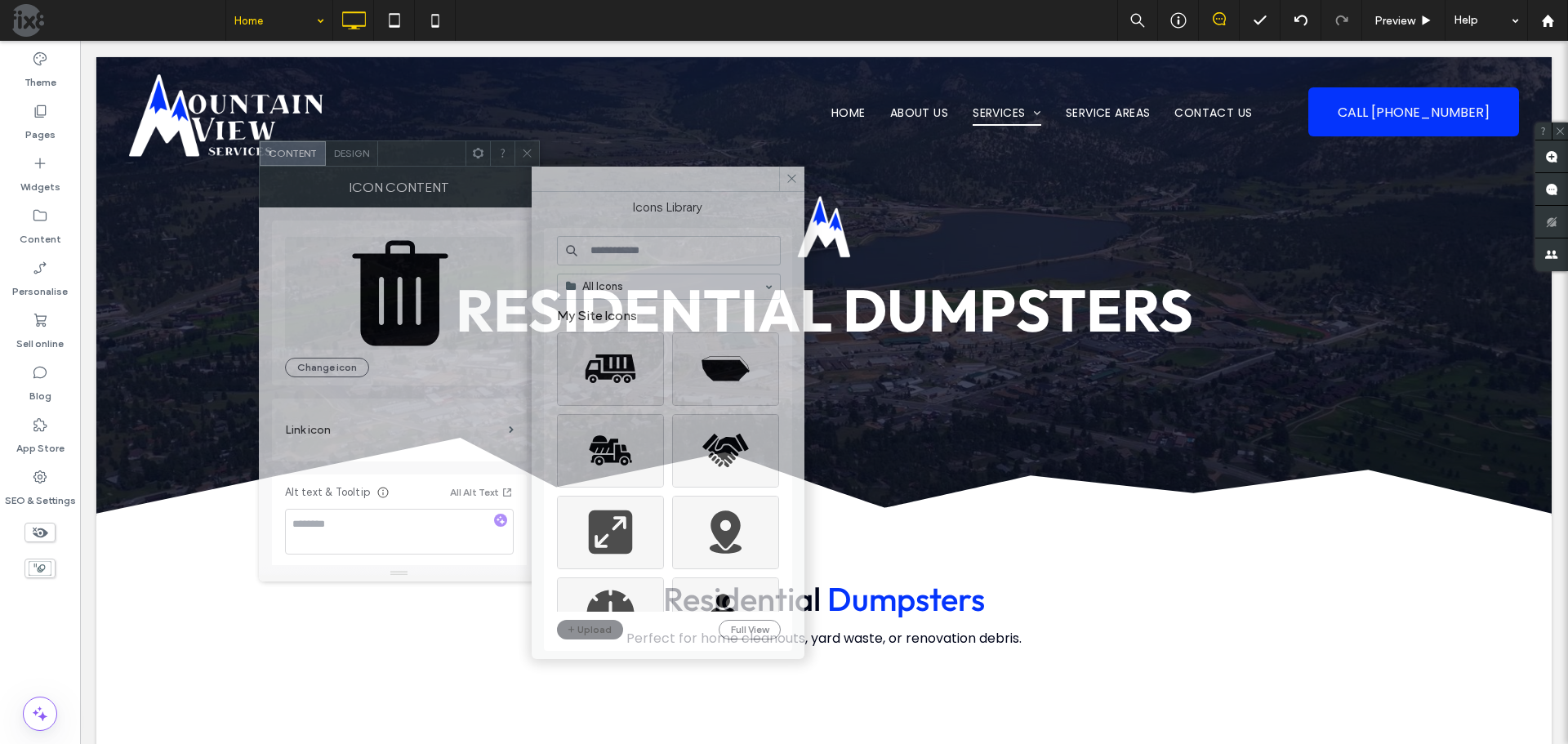
drag, startPoint x: 750, startPoint y: 165, endPoint x: 439, endPoint y: 154, distance: 311.2
click at [433, 154] on div at bounding box center [422, 153] width 88 height 24
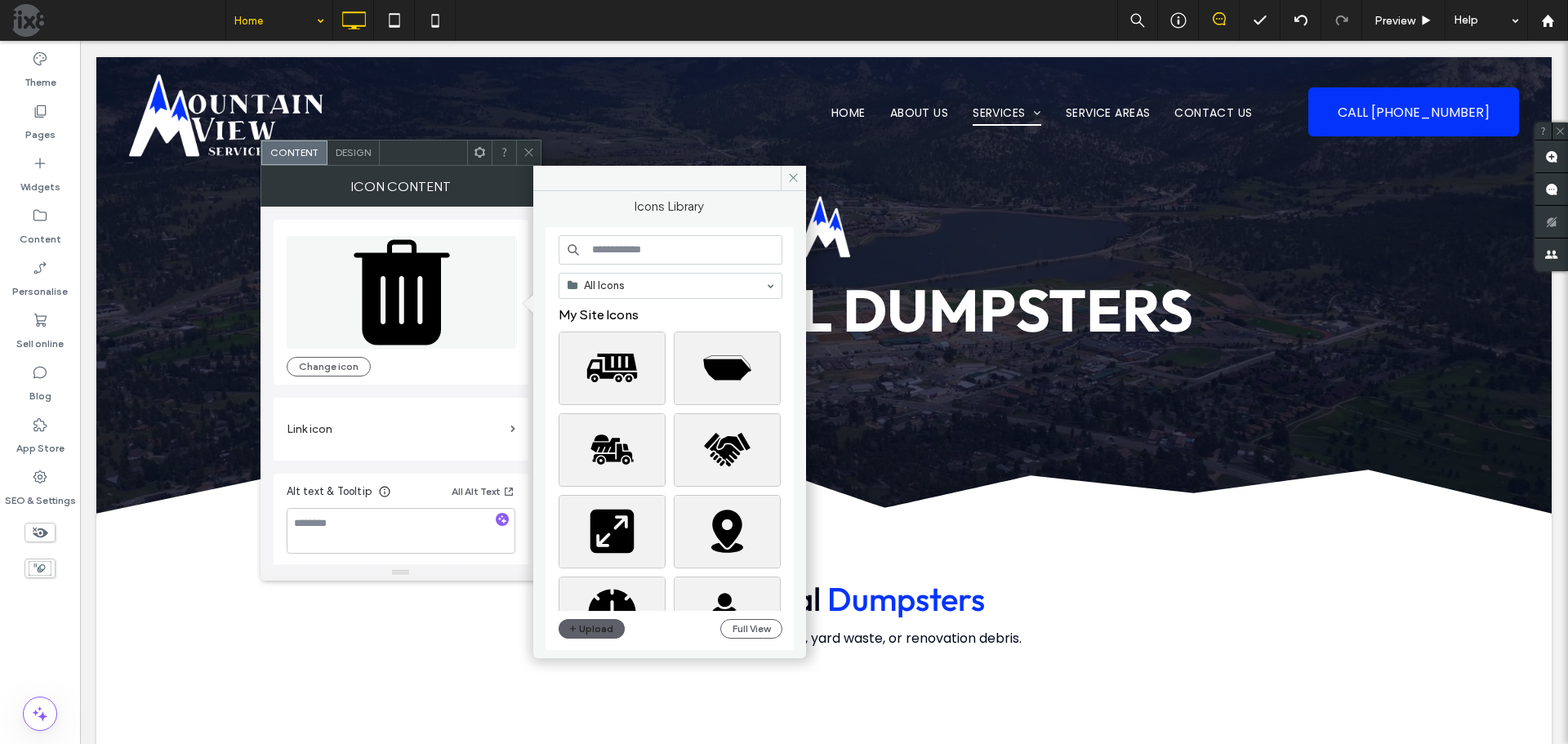
click at [619, 251] on input at bounding box center [671, 250] width 224 height 30
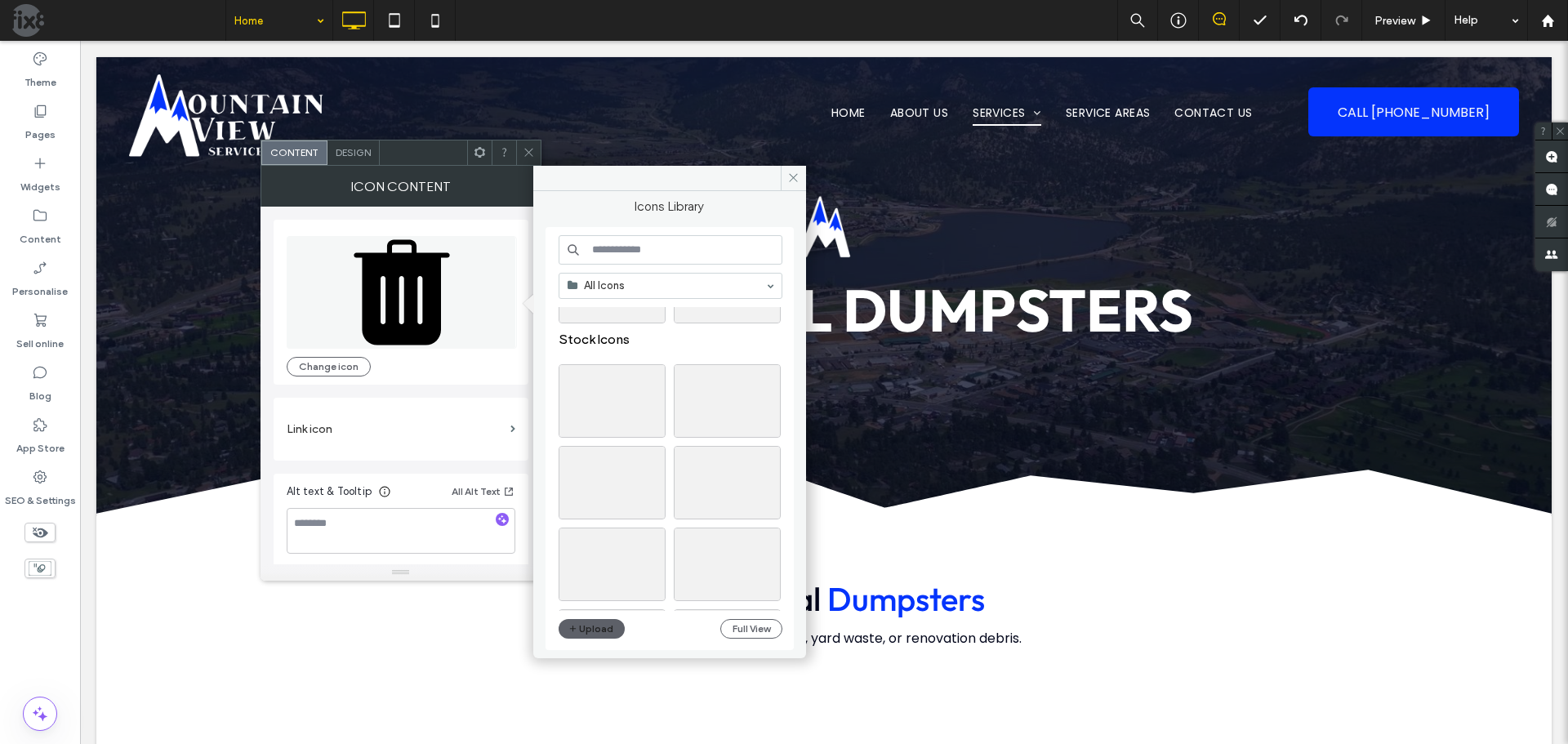
click at [631, 256] on input at bounding box center [671, 250] width 224 height 30
click at [678, 253] on input "********" at bounding box center [671, 250] width 224 height 30
click at [647, 252] on input "*******" at bounding box center [671, 250] width 224 height 30
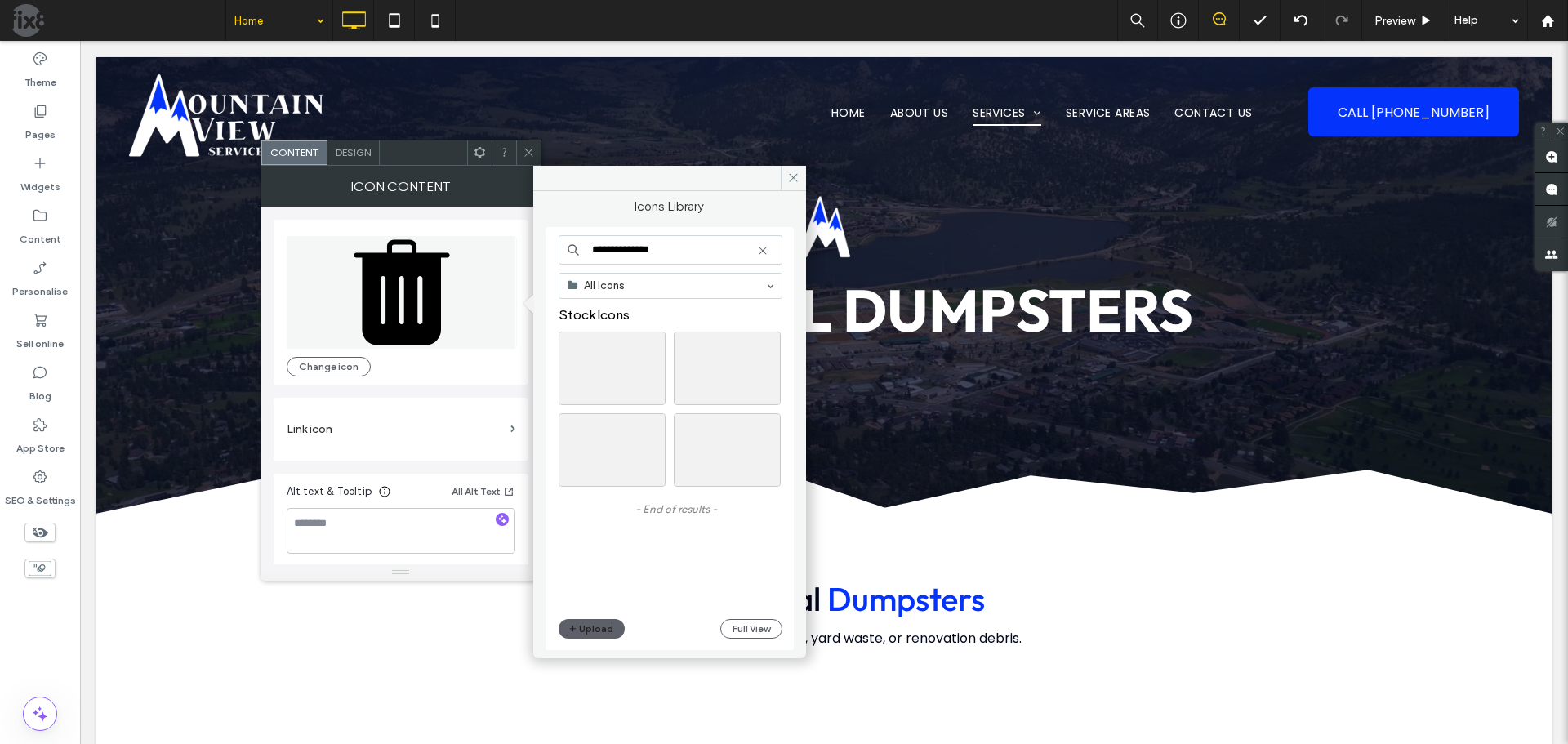
click at [690, 256] on input "**********" at bounding box center [671, 250] width 224 height 30
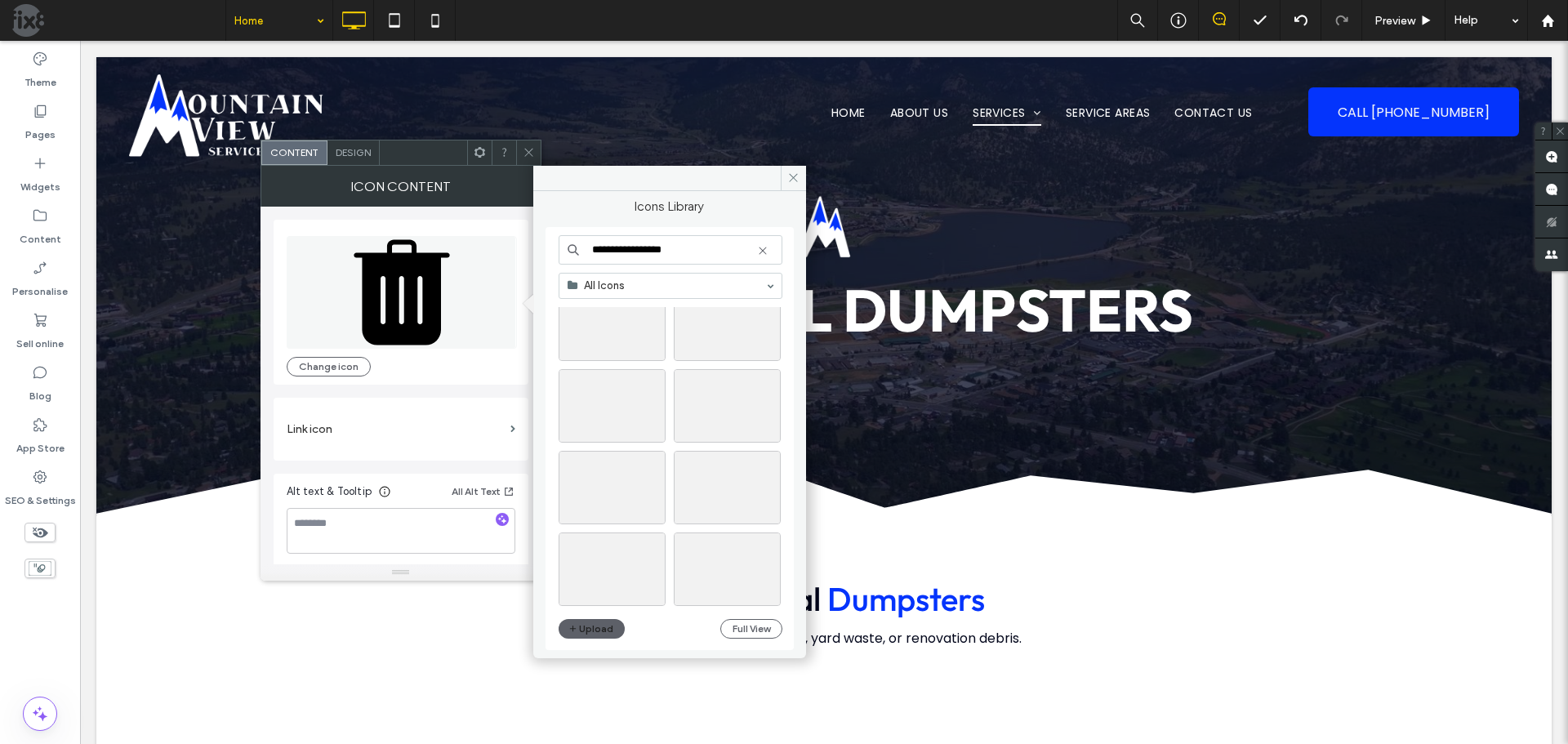
scroll to position [1762, 0]
drag, startPoint x: 700, startPoint y: 246, endPoint x: 518, endPoint y: 256, distance: 182.3
click at [519, 257] on div "**********" at bounding box center [401, 372] width 281 height 415
click at [669, 258] on input "*******" at bounding box center [671, 250] width 224 height 30
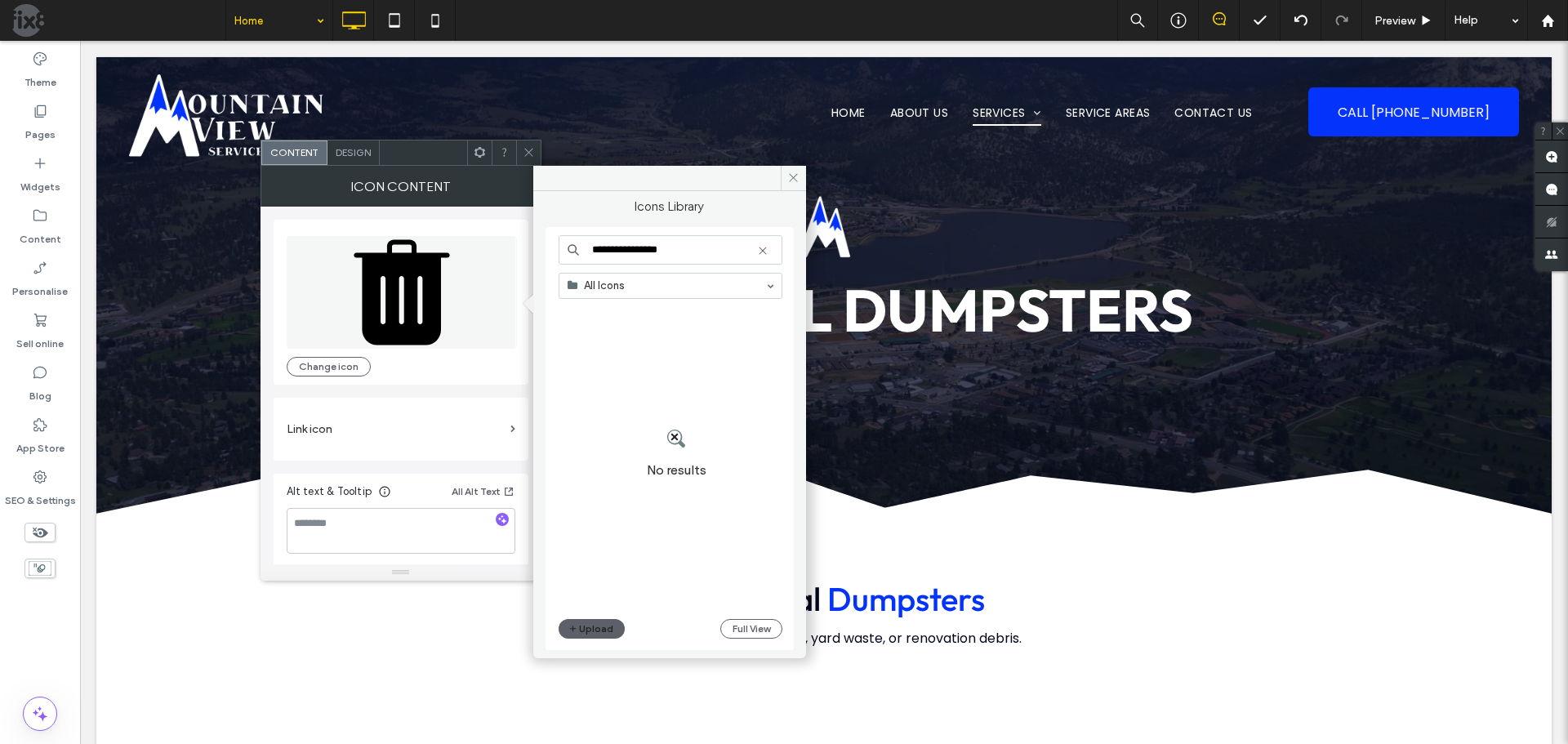
drag, startPoint x: 704, startPoint y: 246, endPoint x: 634, endPoint y: 253, distance: 70.3
click at [634, 253] on input "**********" at bounding box center [671, 250] width 224 height 30
drag, startPoint x: 708, startPoint y: 250, endPoint x: 635, endPoint y: 255, distance: 73.2
click at [637, 254] on input "**********" at bounding box center [671, 250] width 224 height 30
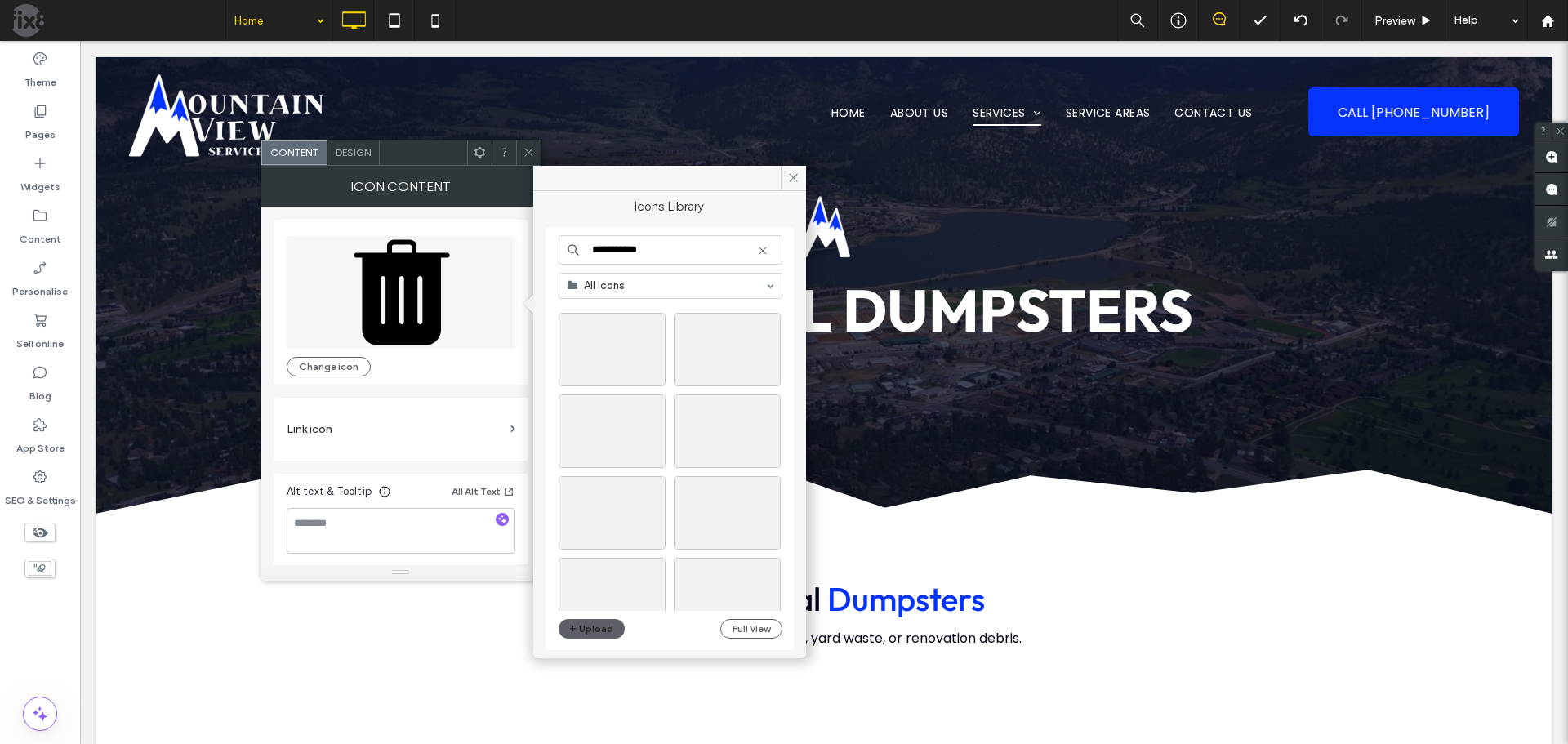
scroll to position [898, 0]
drag, startPoint x: 671, startPoint y: 248, endPoint x: 575, endPoint y: 252, distance: 96.1
click at [576, 252] on div "**********" at bounding box center [671, 250] width 224 height 30
type input "**********"
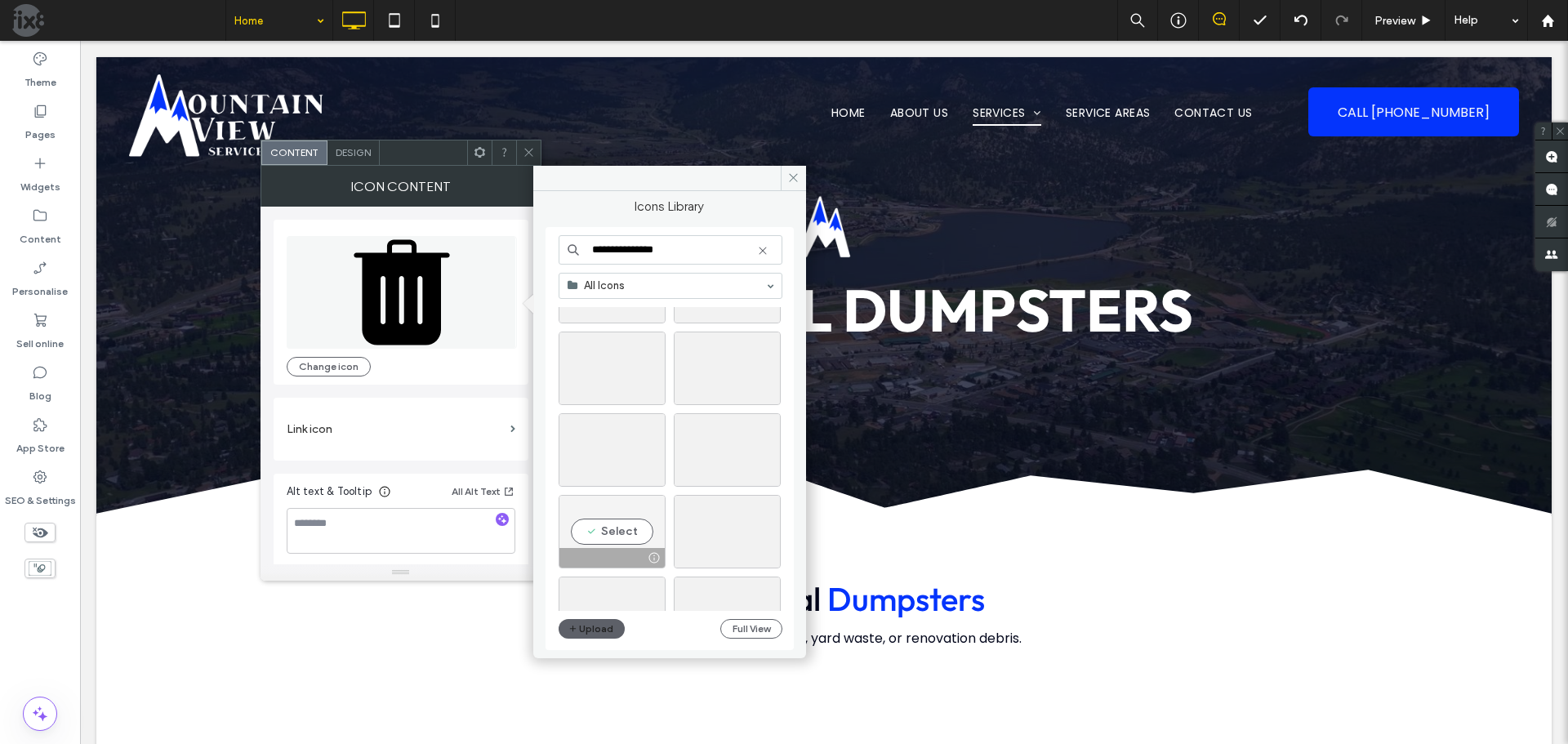
click at [611, 538] on div "Select" at bounding box center [612, 532] width 107 height 73
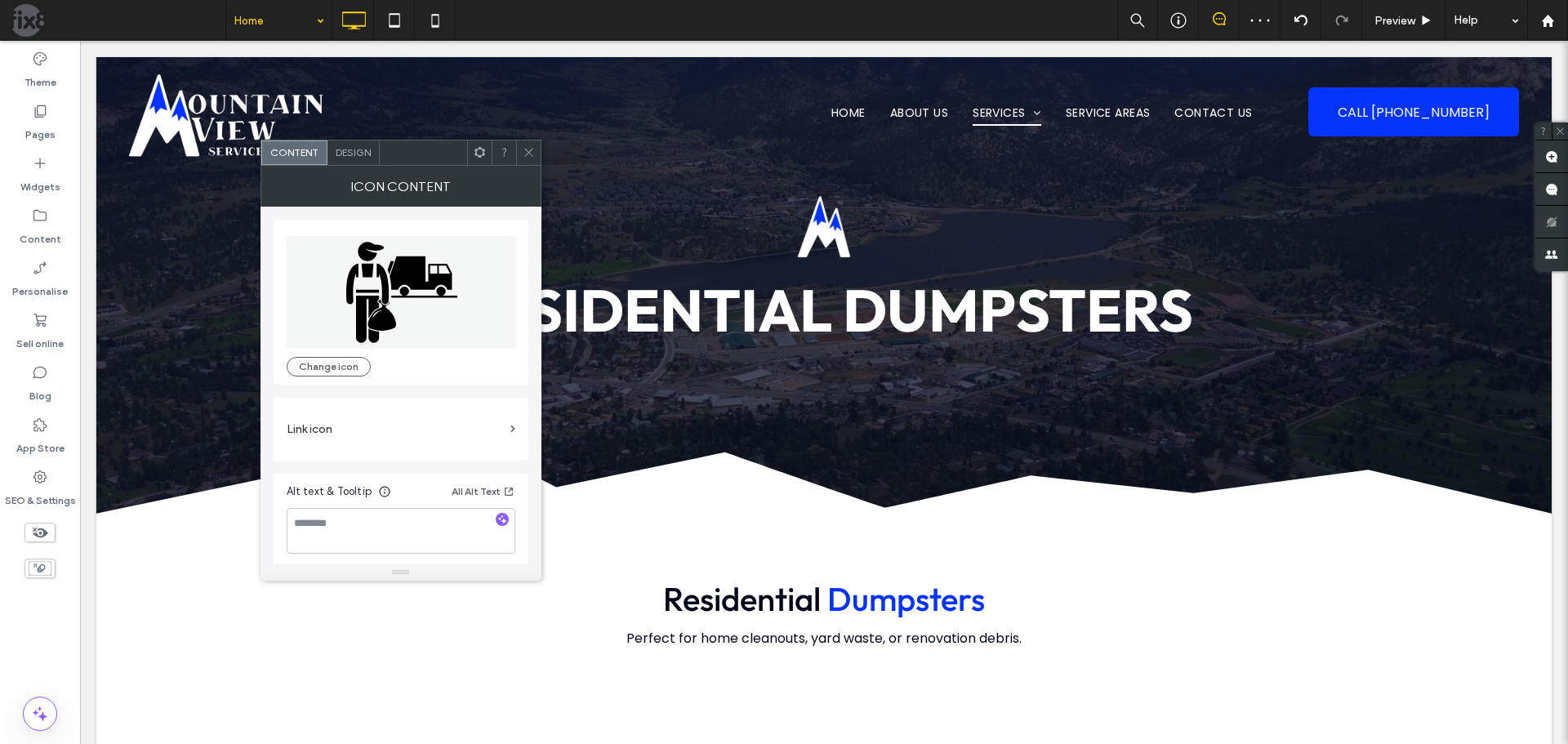
click at [528, 149] on icon at bounding box center [529, 152] width 13 height 13
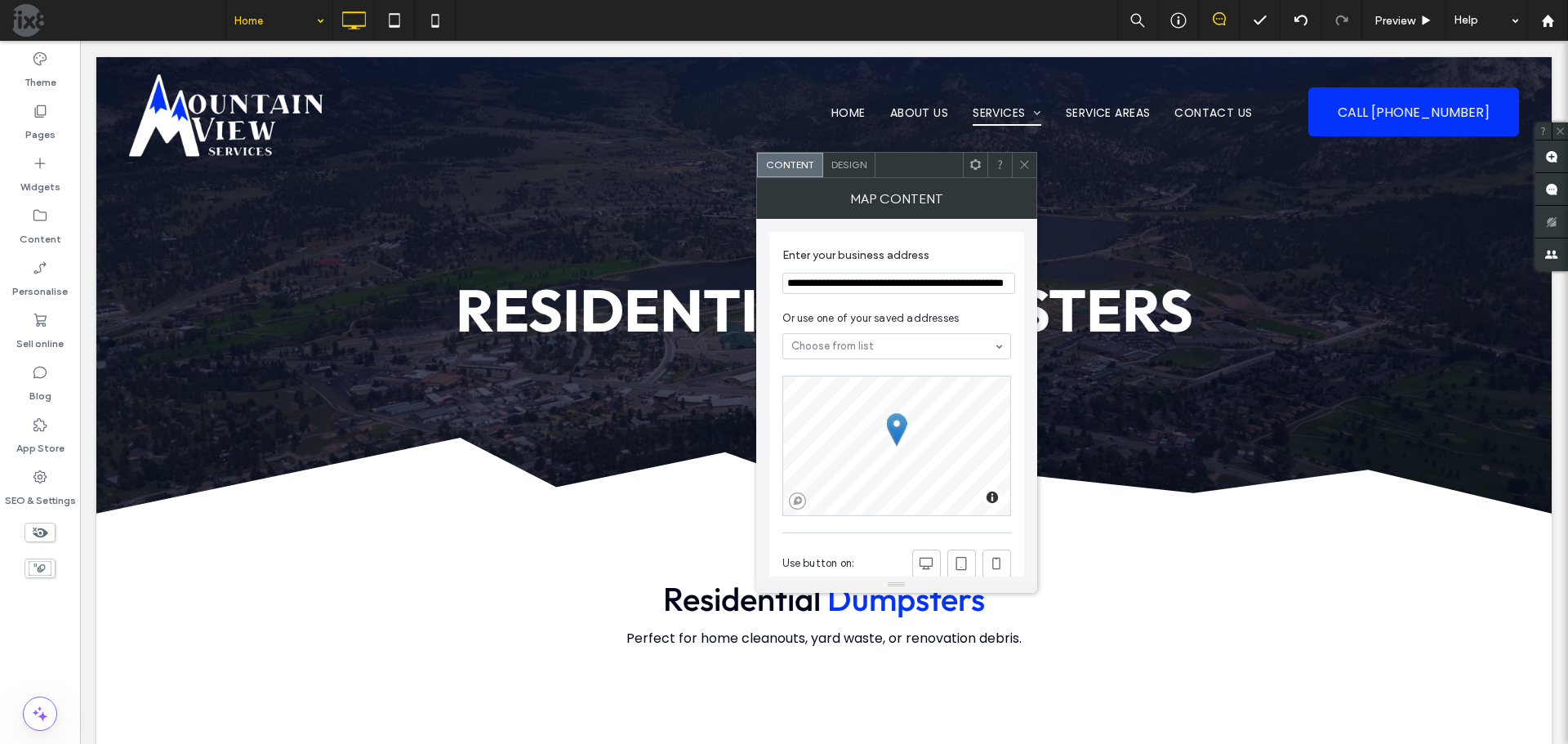
click at [865, 167] on span "Design" at bounding box center [849, 165] width 35 height 13
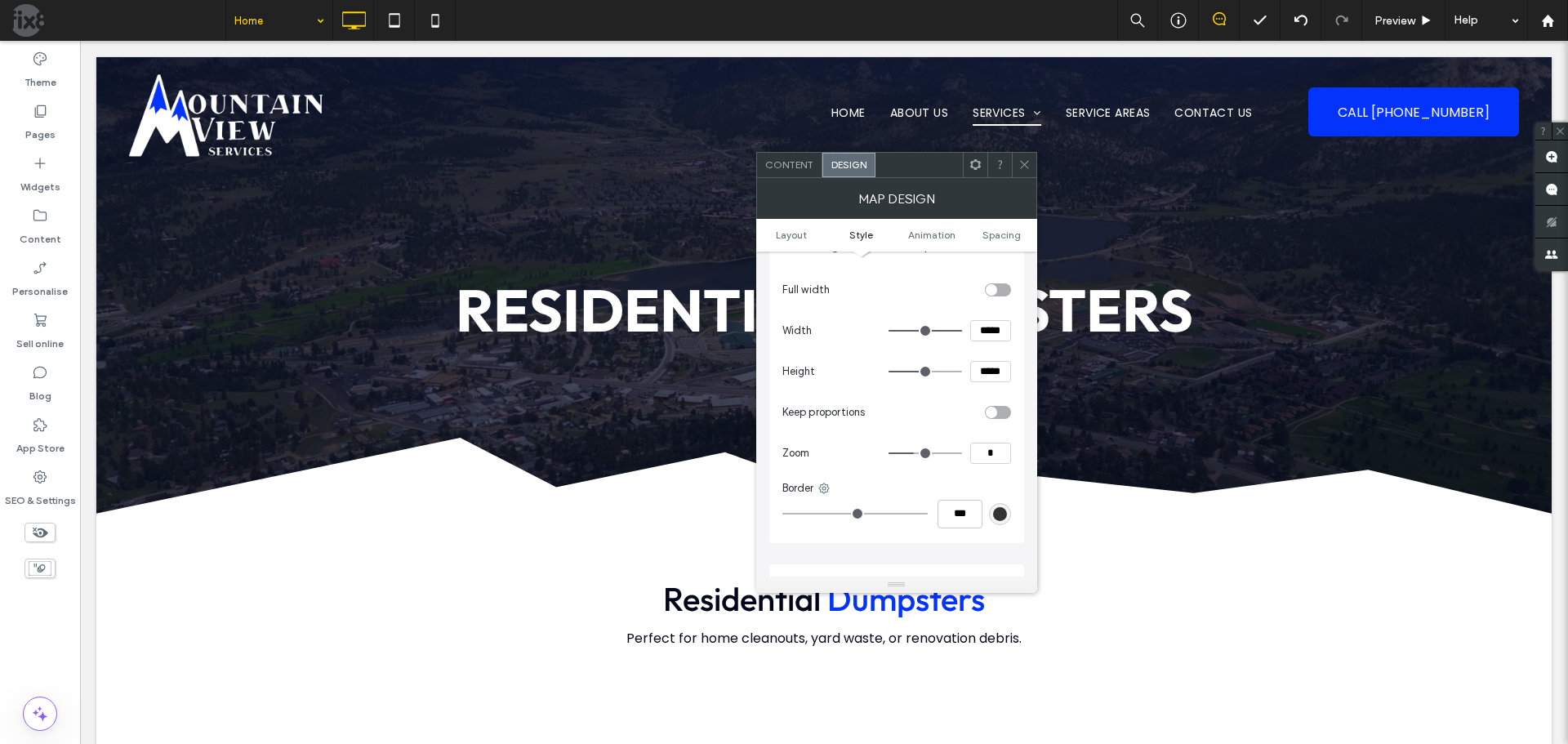
scroll to position [327, 0]
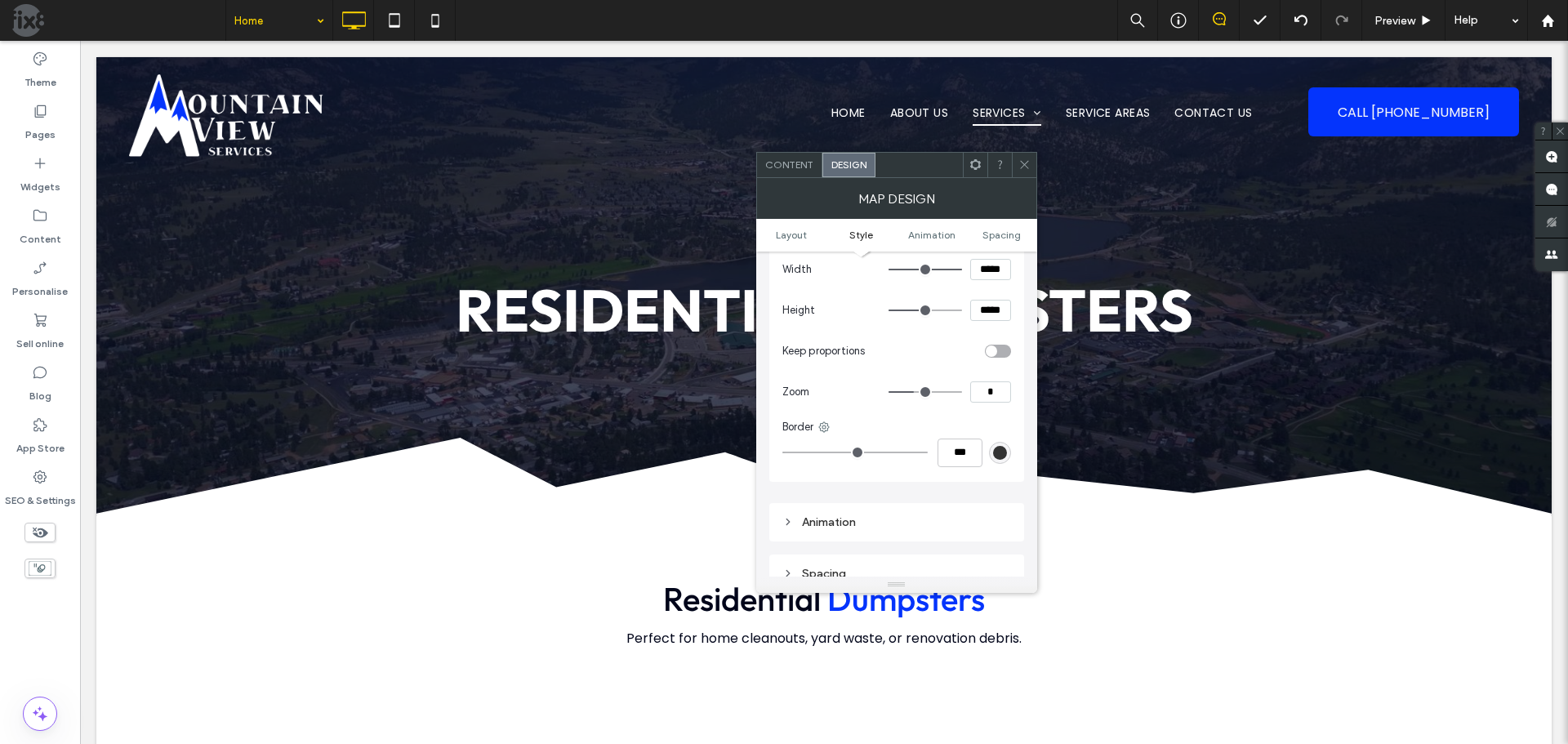
drag, startPoint x: 1005, startPoint y: 397, endPoint x: 985, endPoint y: 393, distance: 20.4
click at [985, 394] on input "*" at bounding box center [991, 392] width 41 height 21
type input "*"
click at [1024, 163] on icon at bounding box center [1024, 165] width 13 height 13
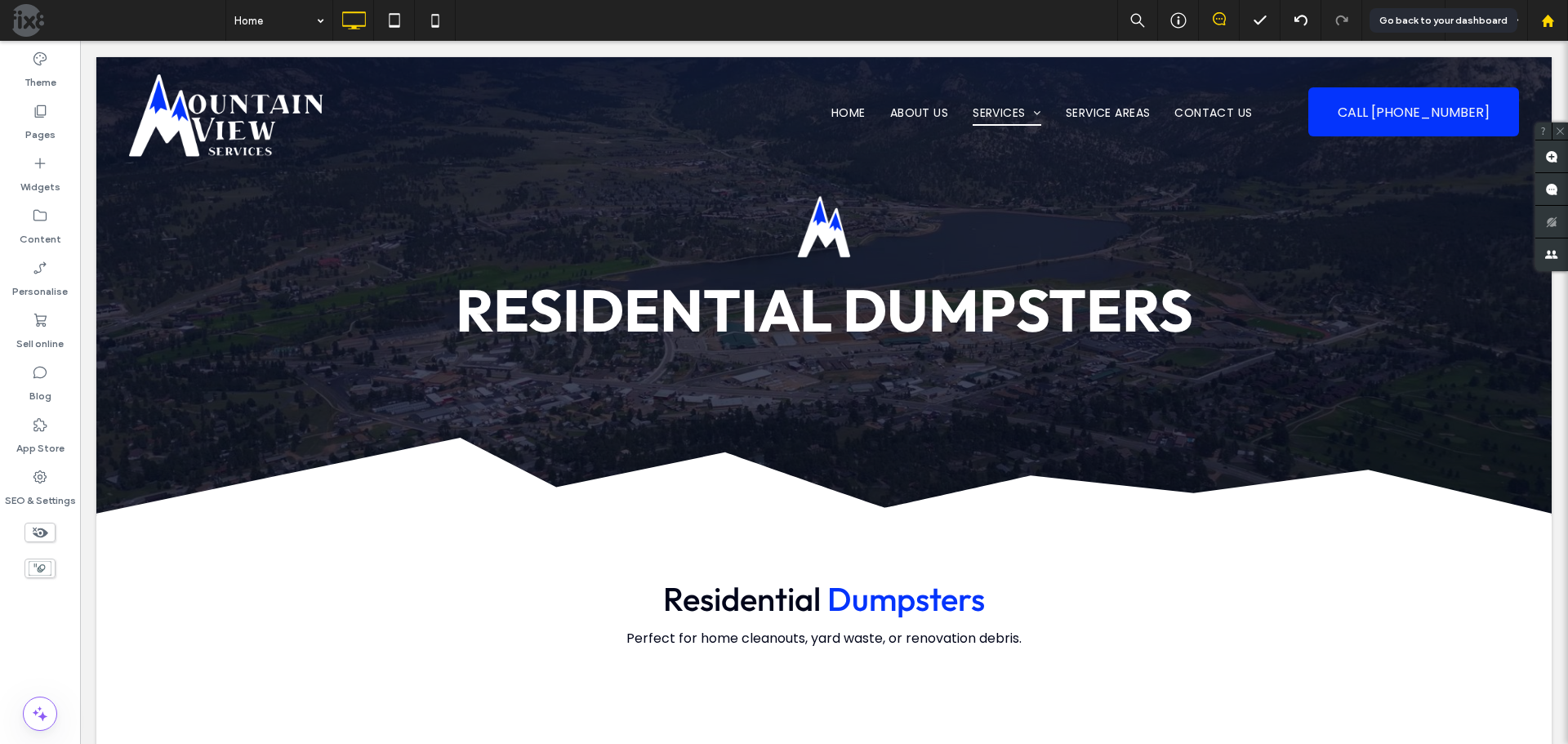
click at [1551, 22] on use at bounding box center [1547, 21] width 13 height 13
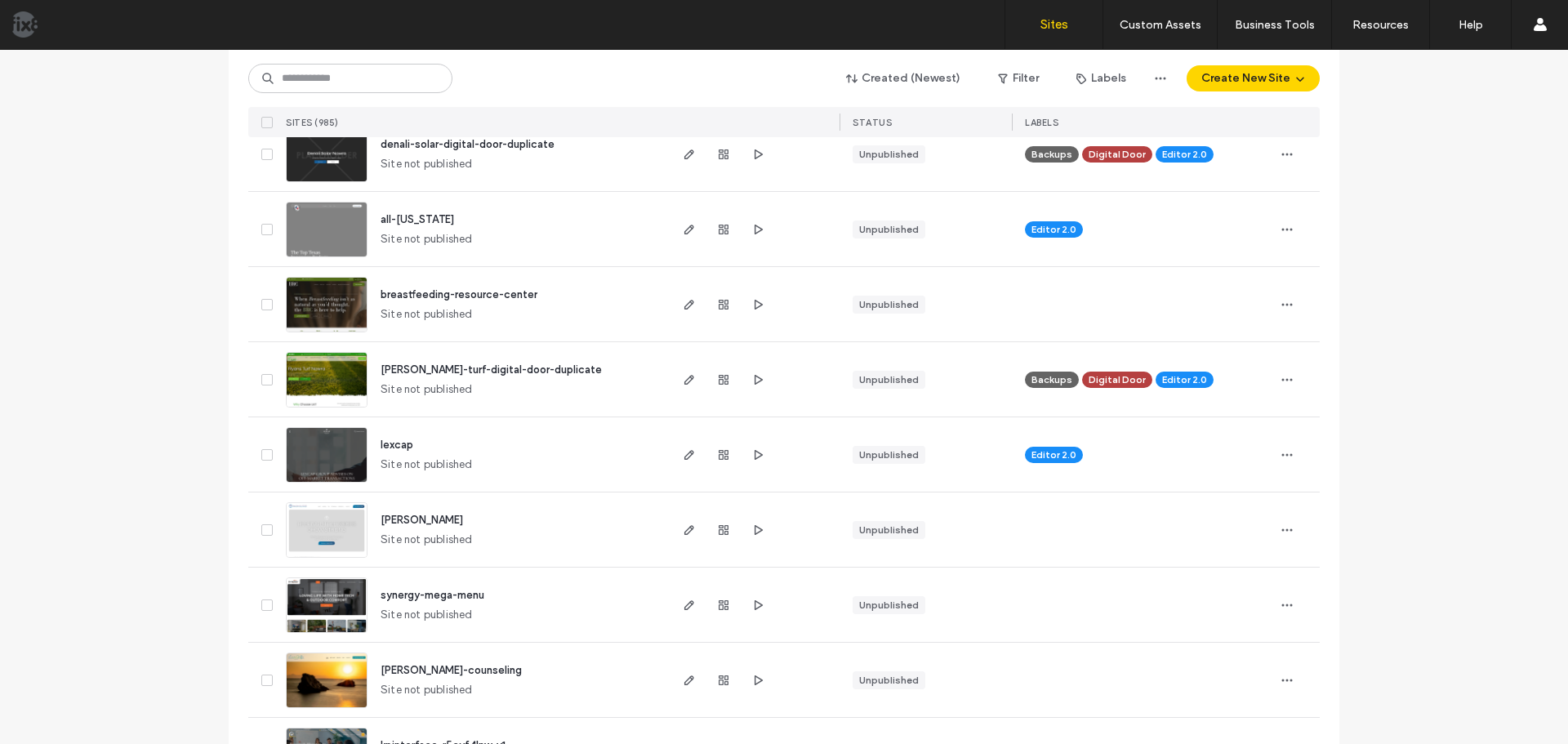
scroll to position [817, 0]
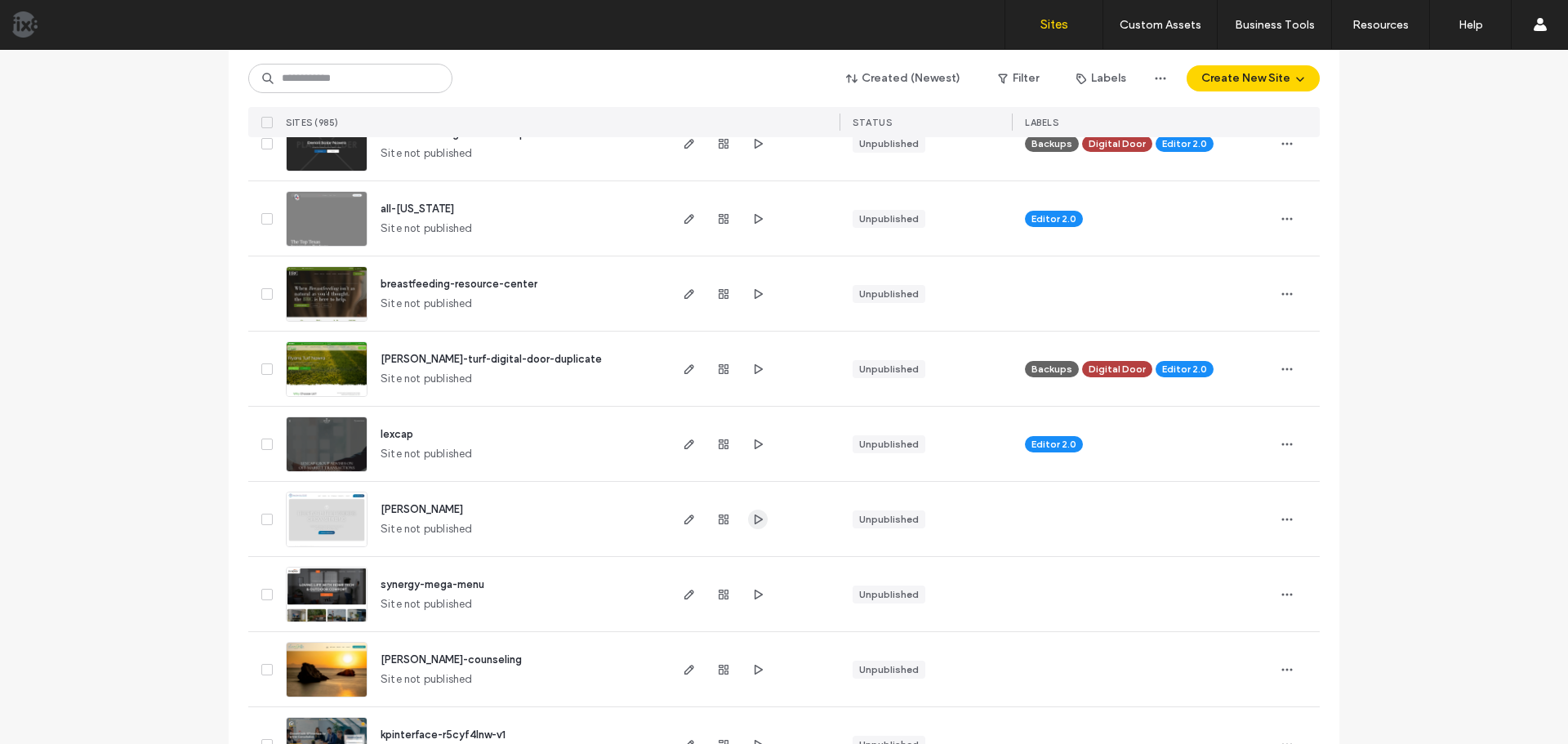
click at [761, 521] on span "button" at bounding box center [758, 519] width 20 height 20
click at [321, 517] on img at bounding box center [326, 548] width 80 height 111
